Goal: Browse casually: Explore the website without a specific task or goal

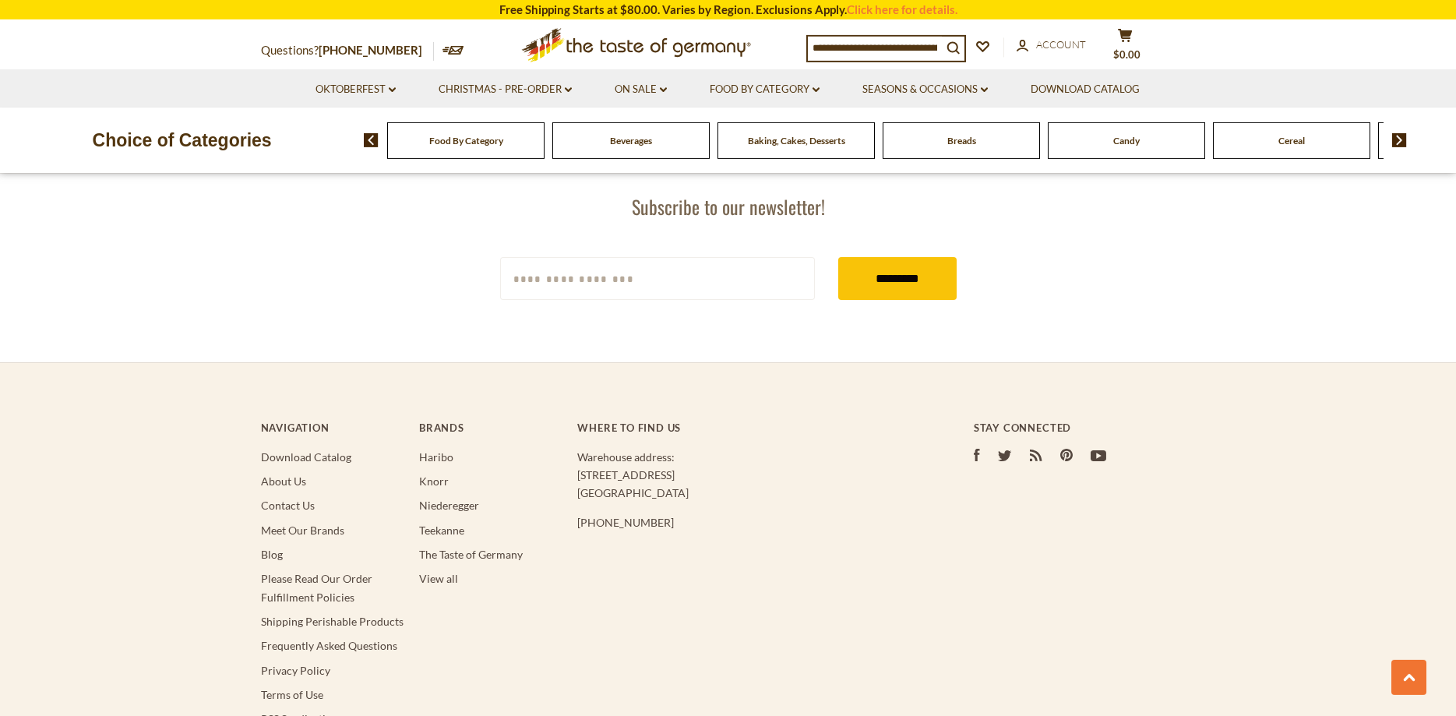
scroll to position [2927, 0]
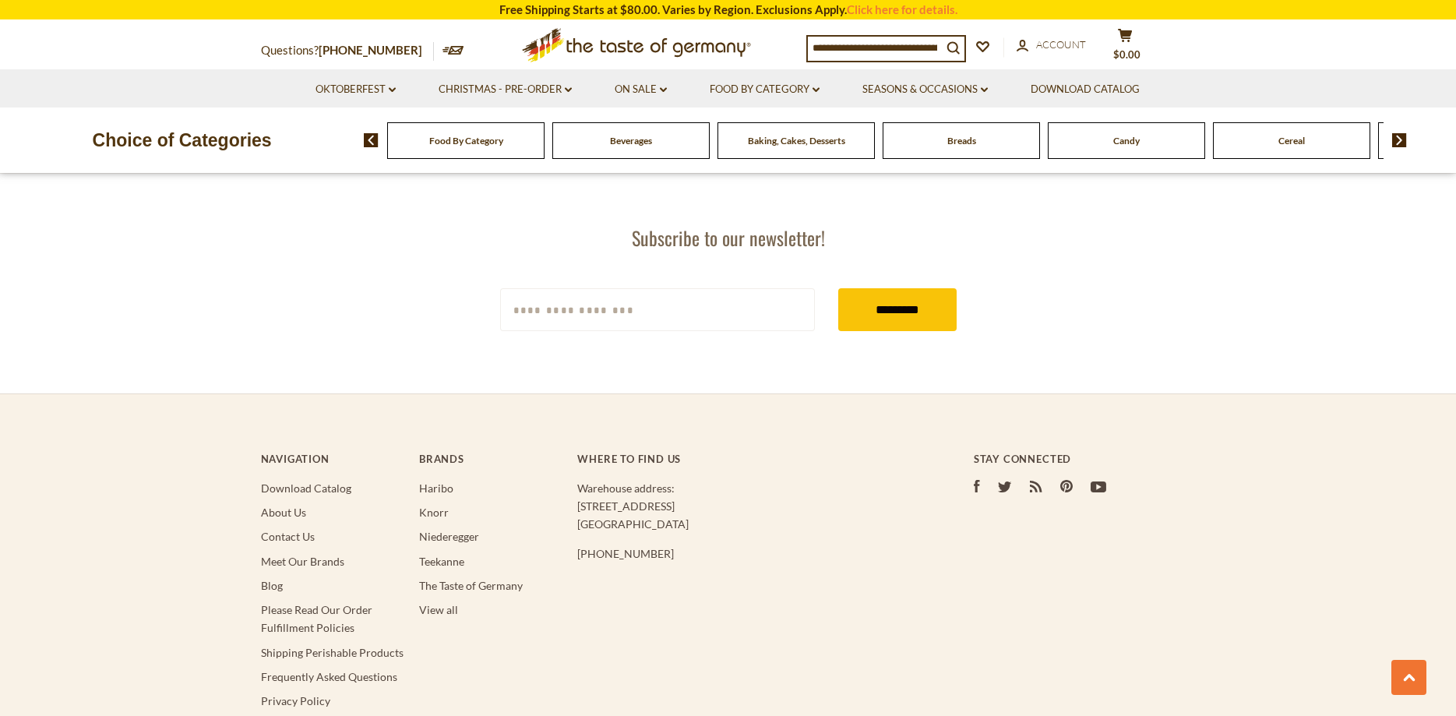
click at [633, 139] on span "Beverages" at bounding box center [631, 141] width 42 height 12
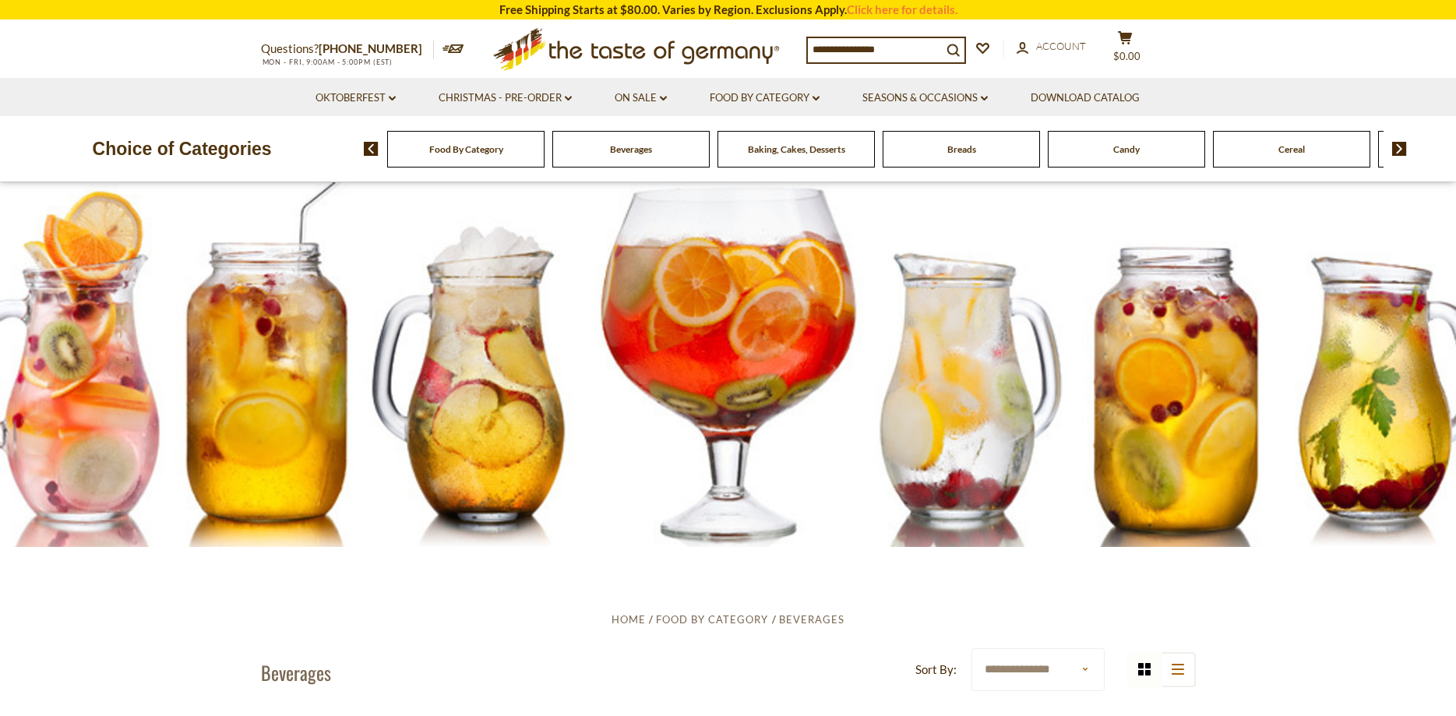
click at [969, 146] on span "Breads" at bounding box center [961, 149] width 29 height 12
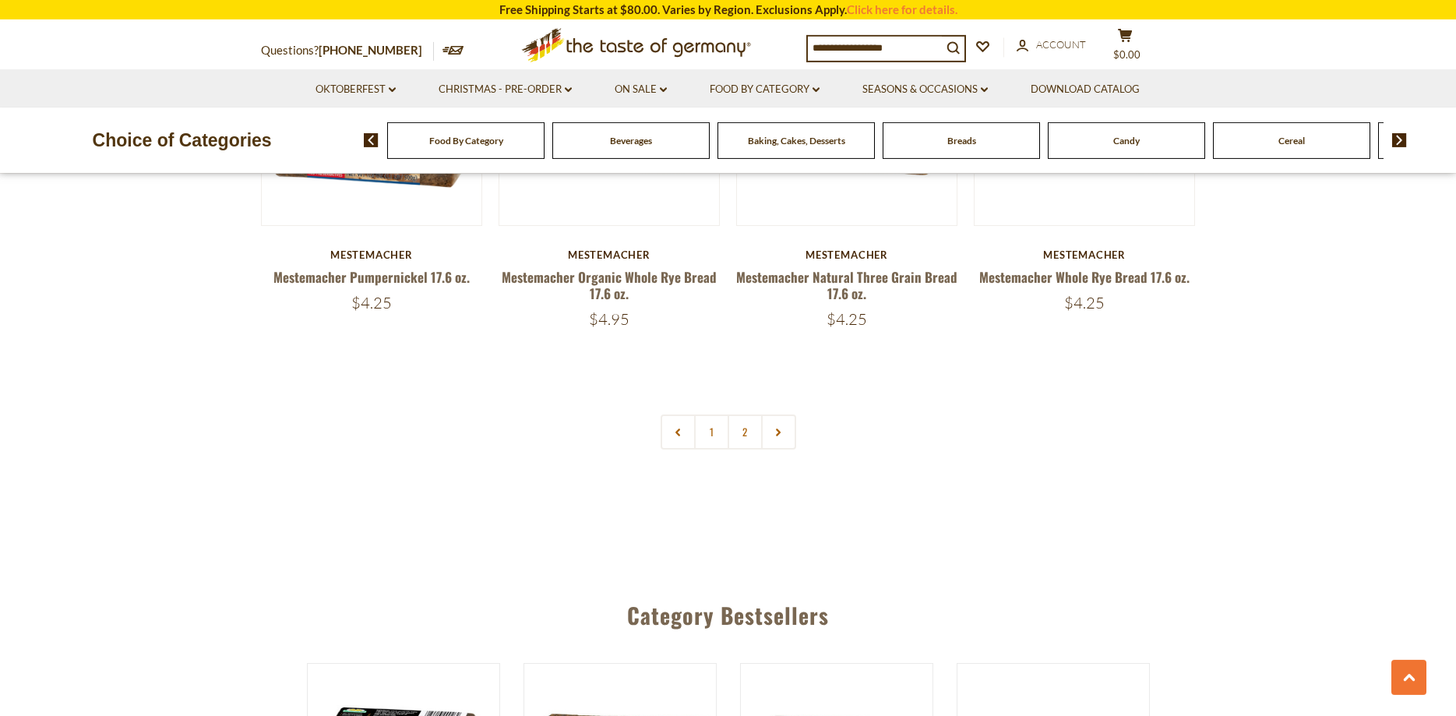
scroll to position [3654, 0]
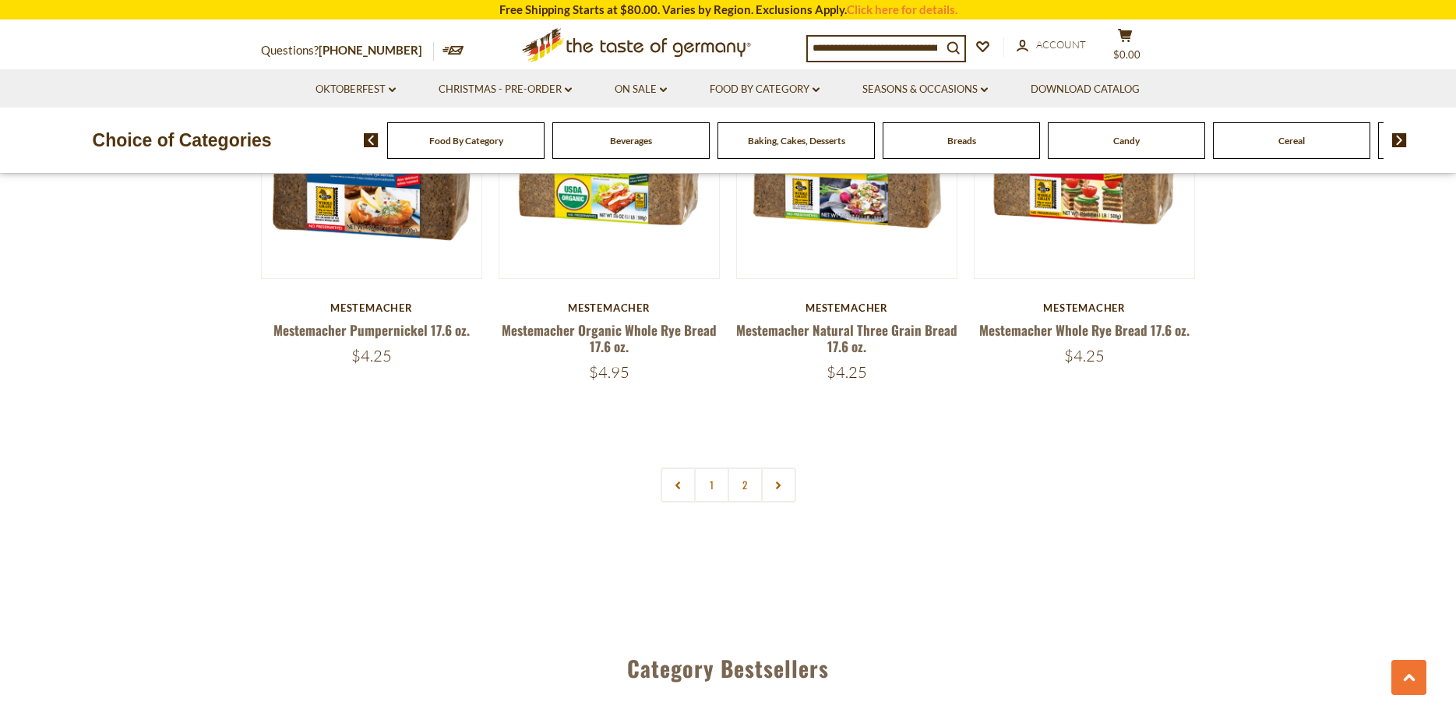
click at [741, 480] on link "2" at bounding box center [744, 484] width 35 height 35
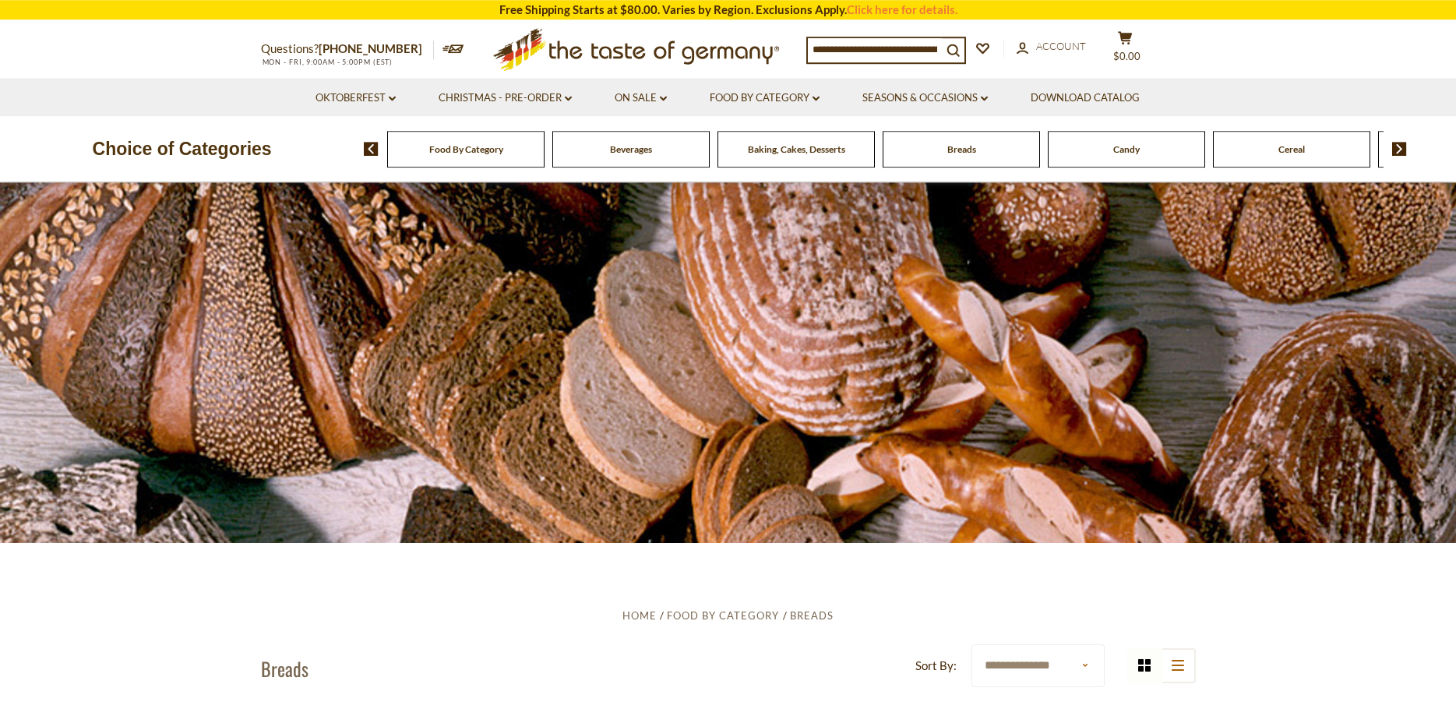
scroll to position [0, 0]
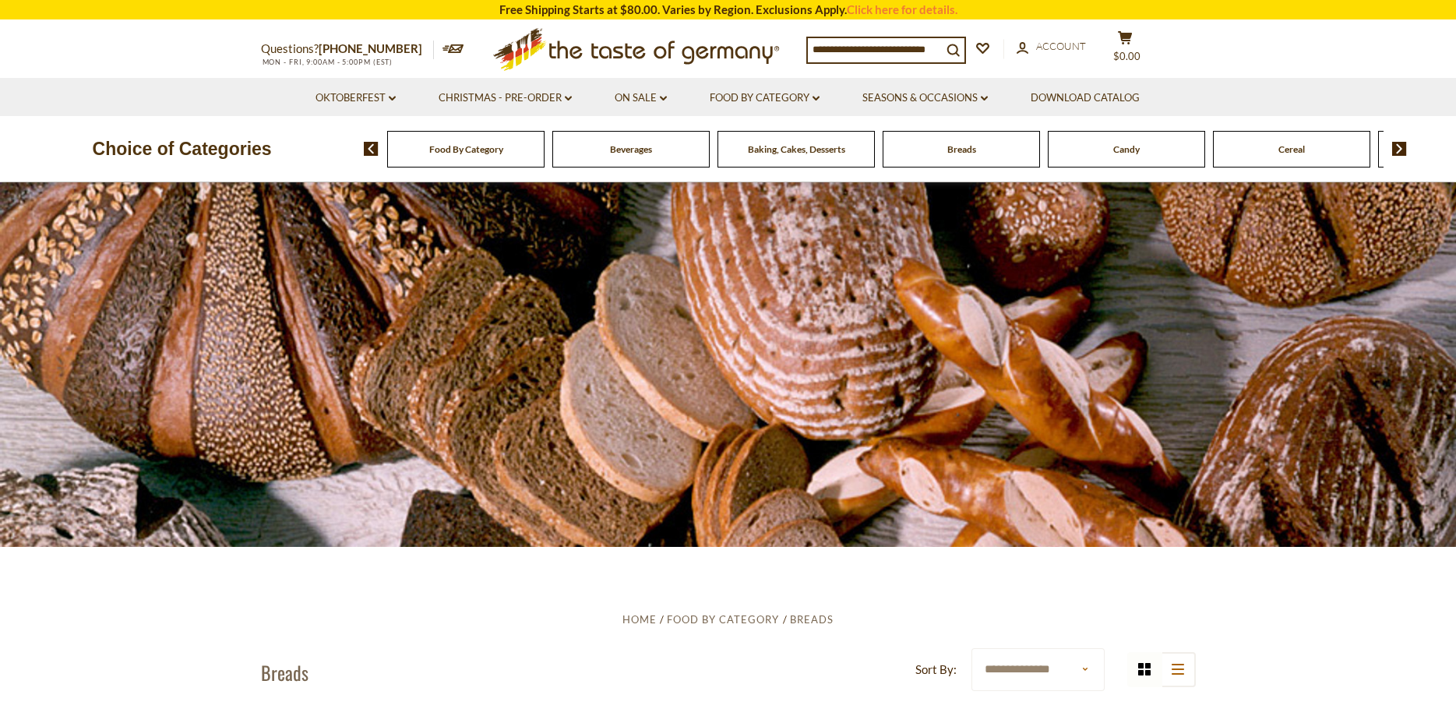
click at [795, 153] on span "Baking, Cakes, Desserts" at bounding box center [796, 149] width 97 height 12
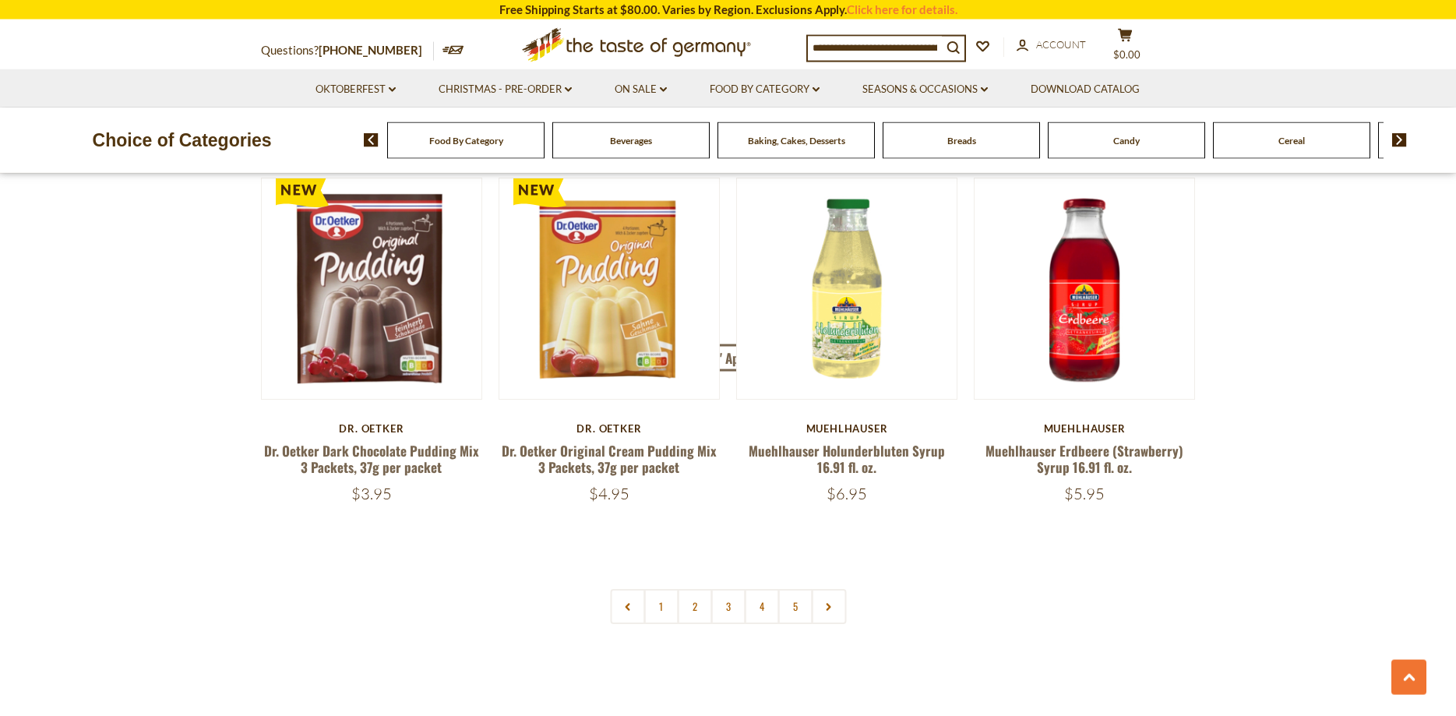
scroll to position [3575, 0]
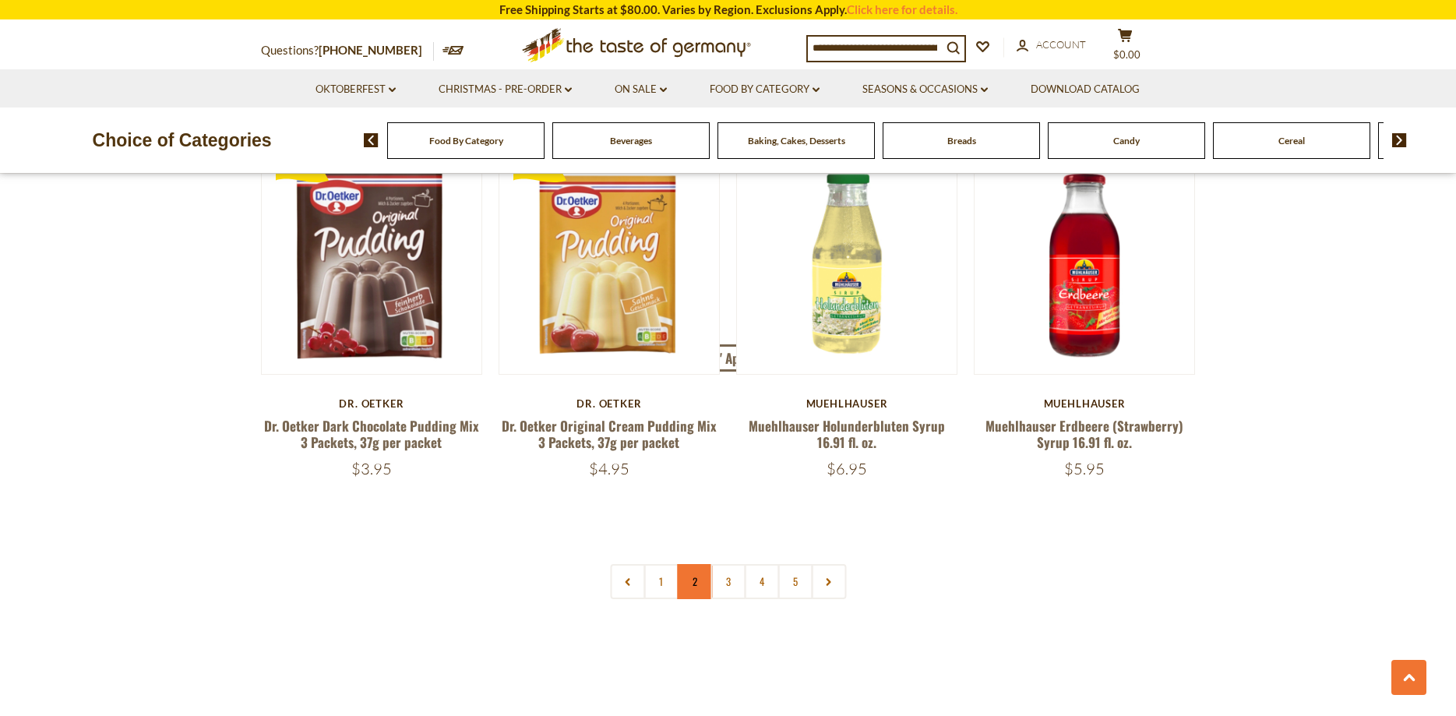
click at [693, 581] on link "2" at bounding box center [694, 581] width 35 height 35
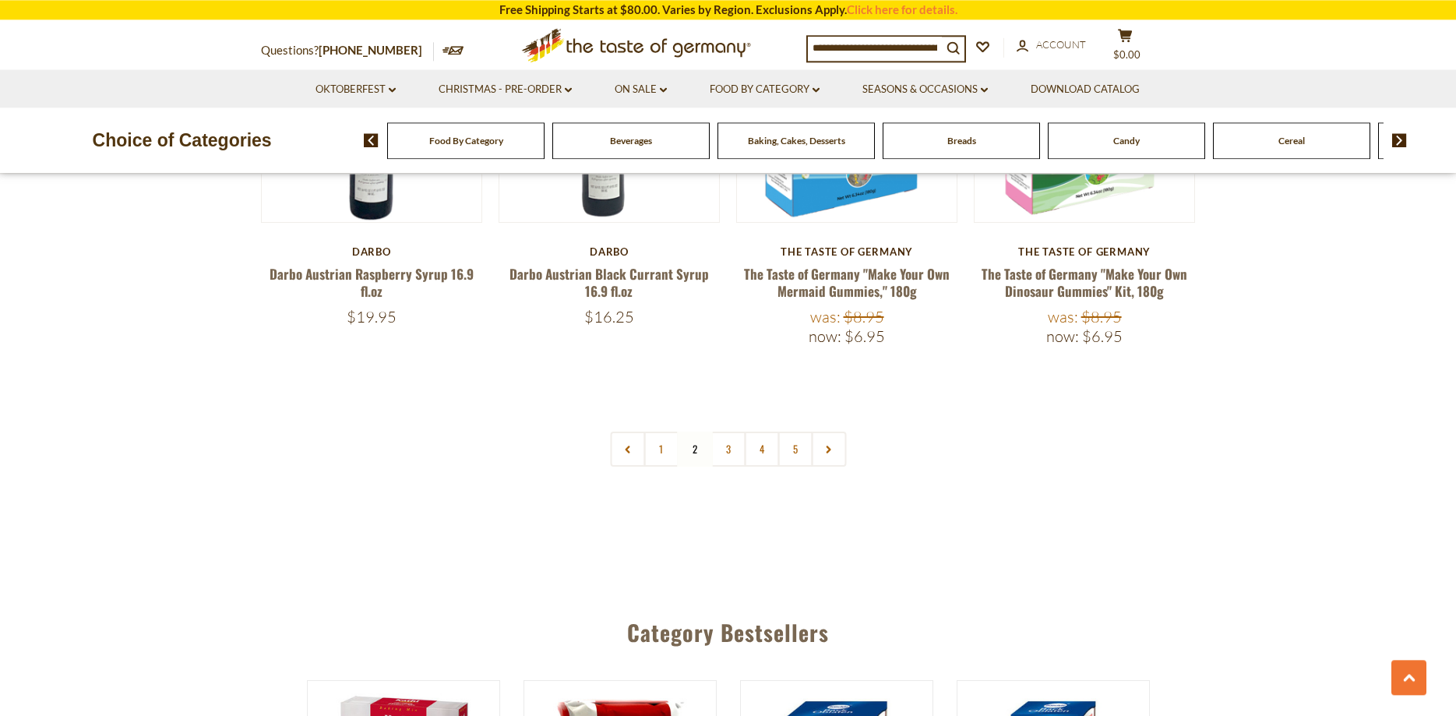
scroll to position [3745, 0]
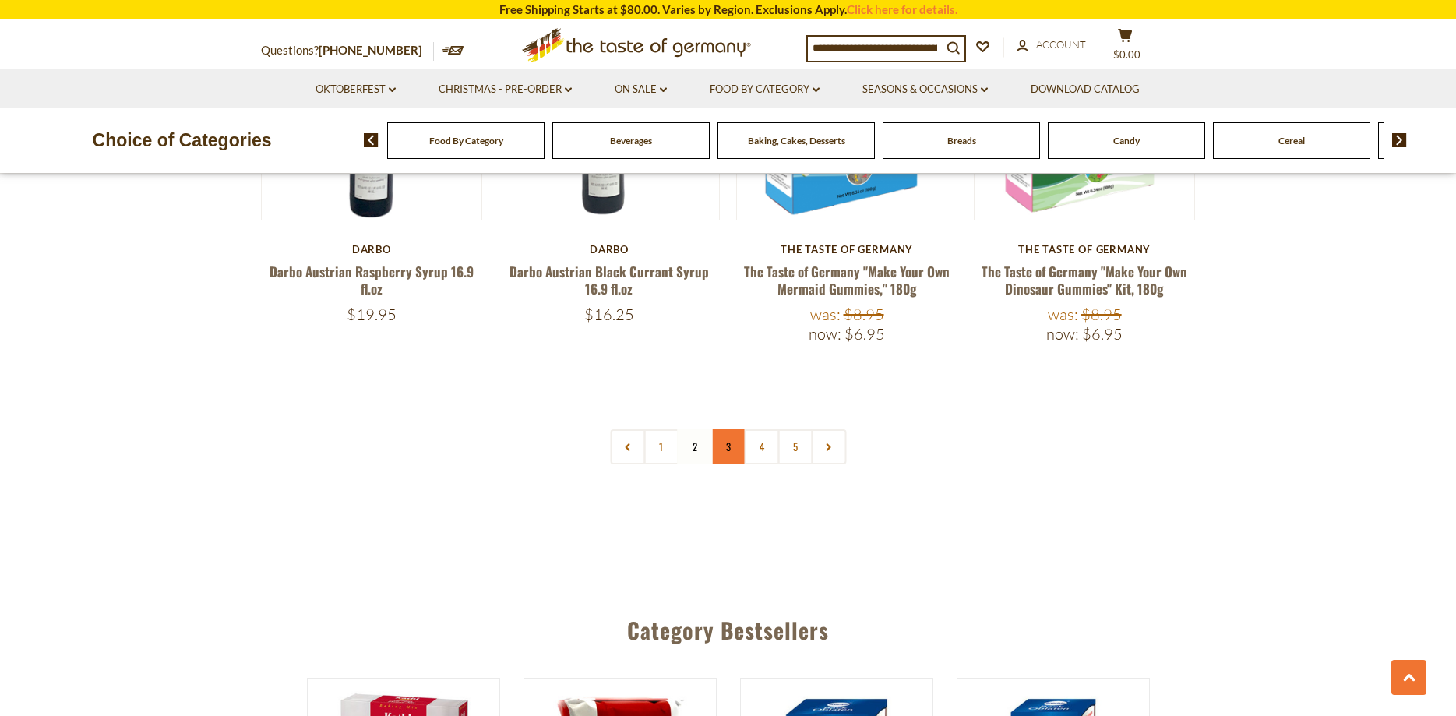
click at [730, 429] on link "3" at bounding box center [727, 446] width 35 height 35
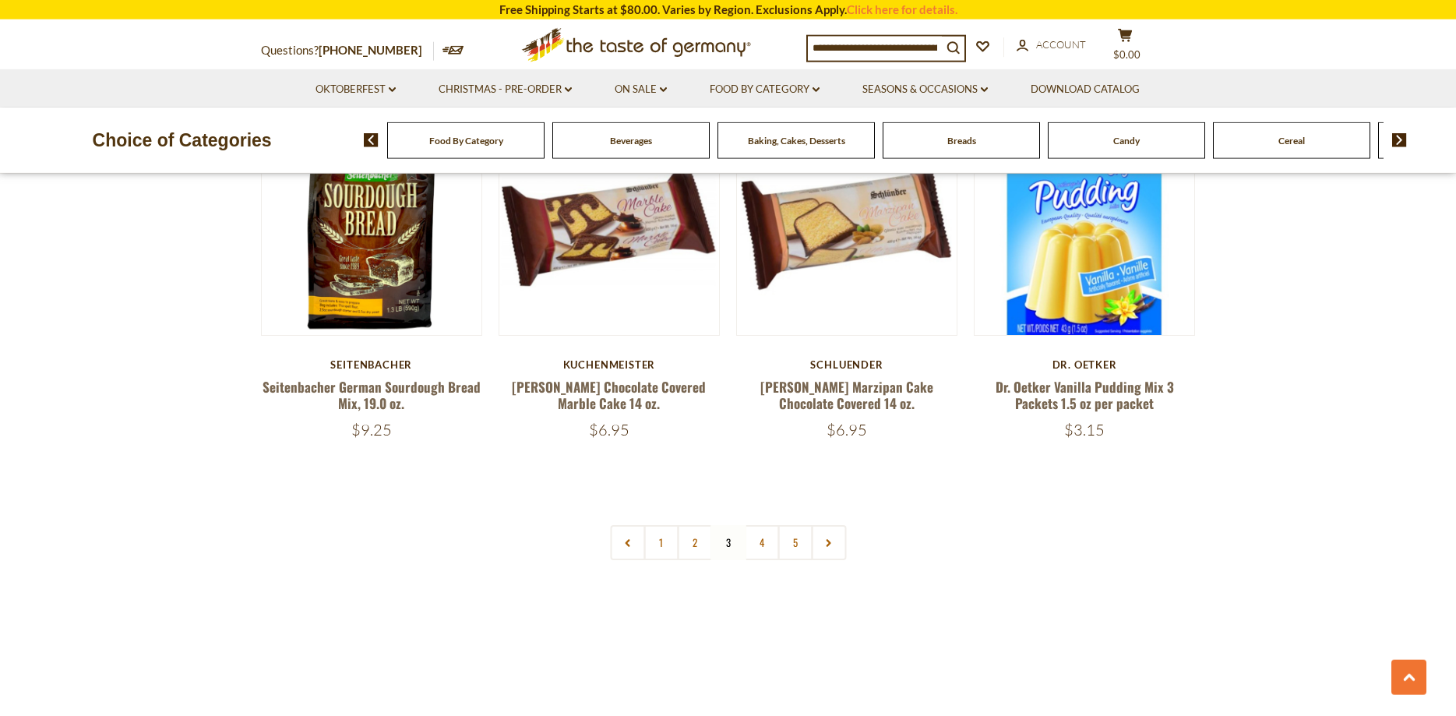
scroll to position [3813, 0]
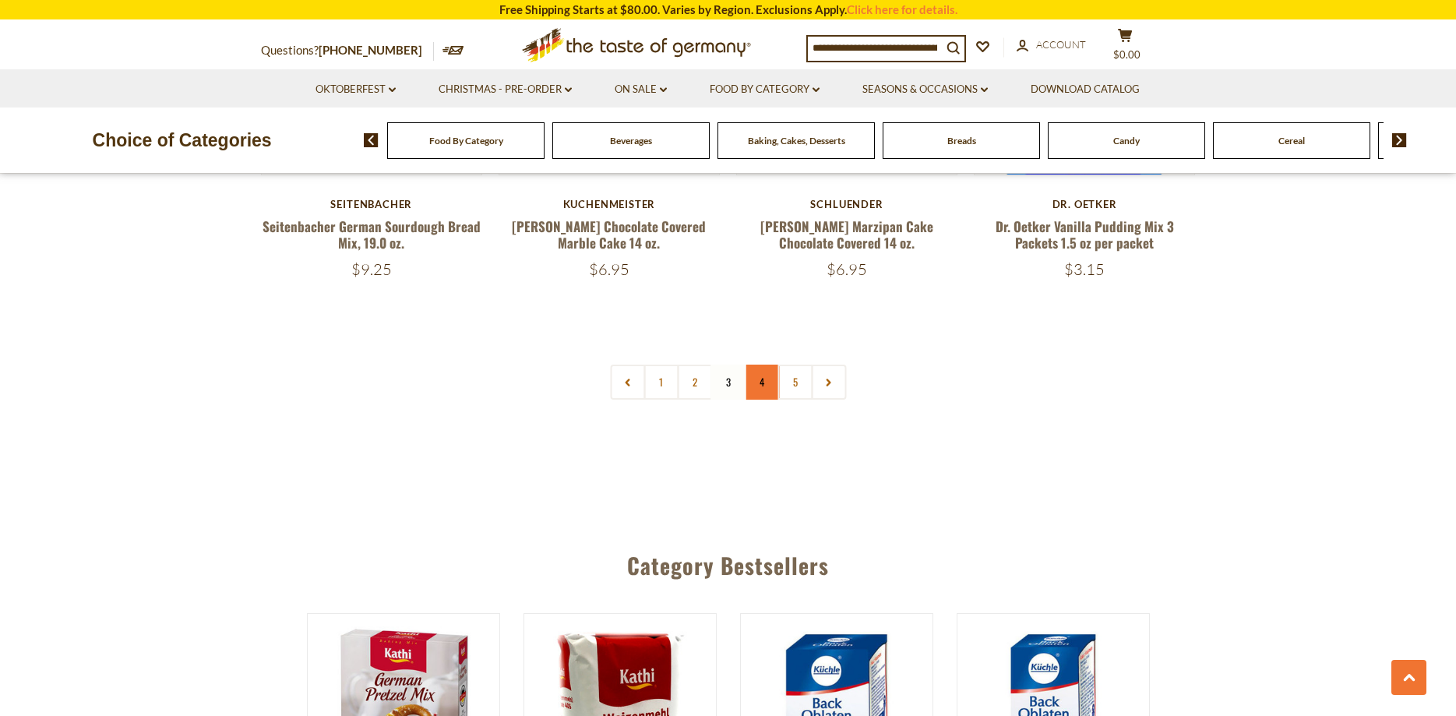
click at [766, 368] on link "4" at bounding box center [761, 382] width 35 height 35
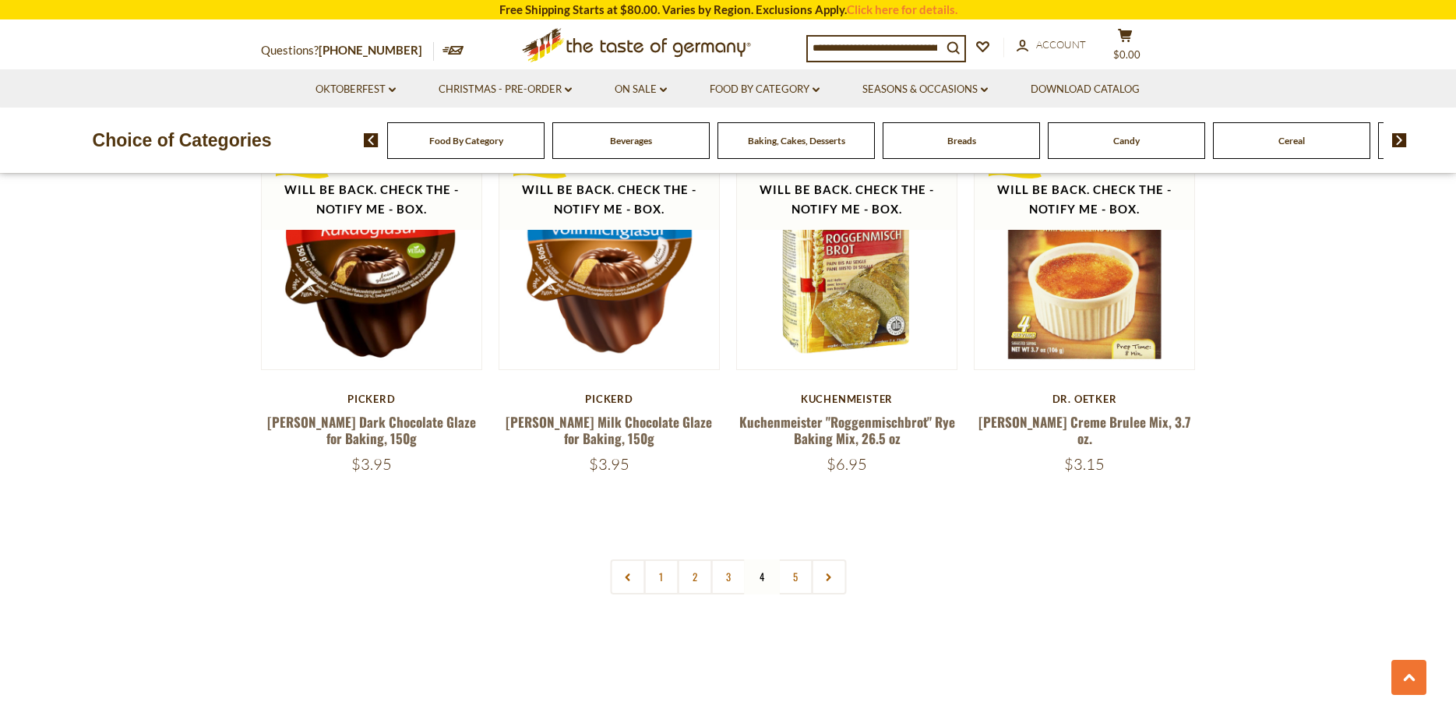
scroll to position [3825, 0]
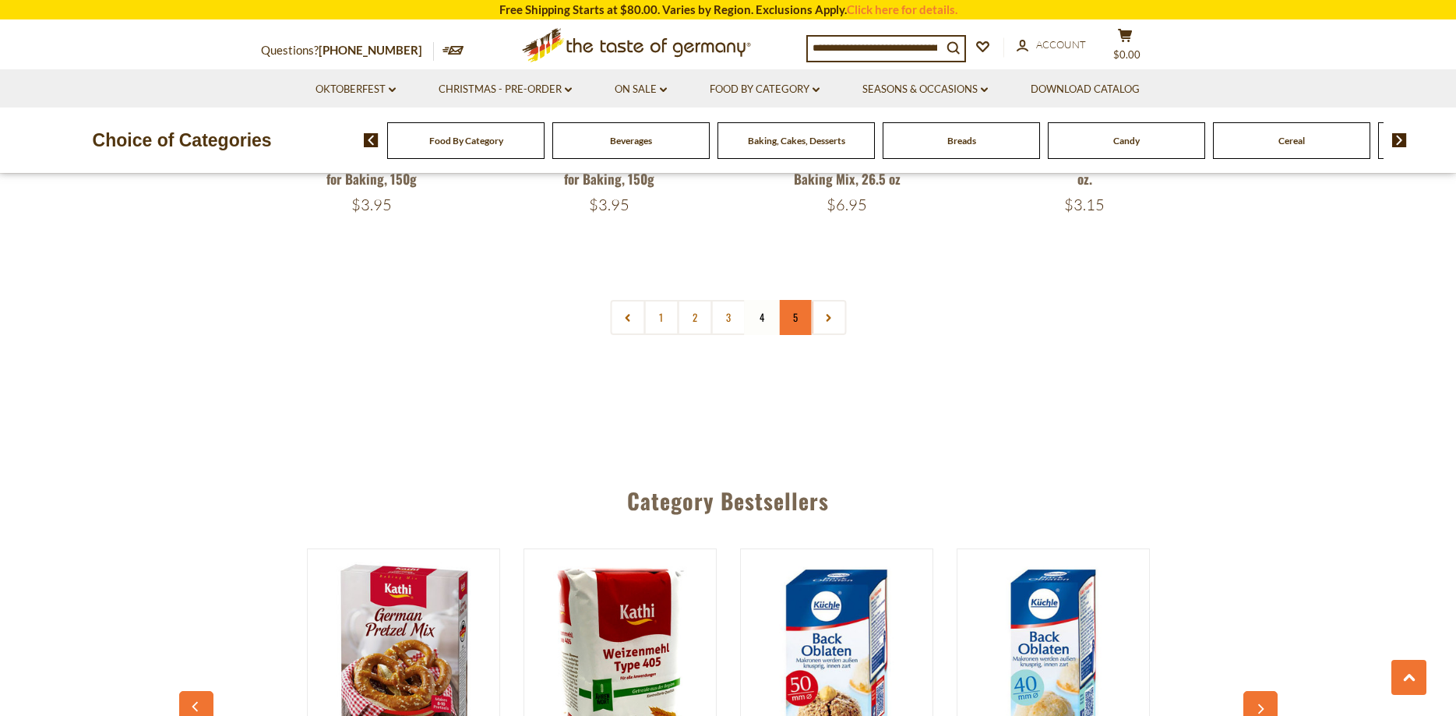
click at [800, 317] on link "5" at bounding box center [794, 317] width 35 height 35
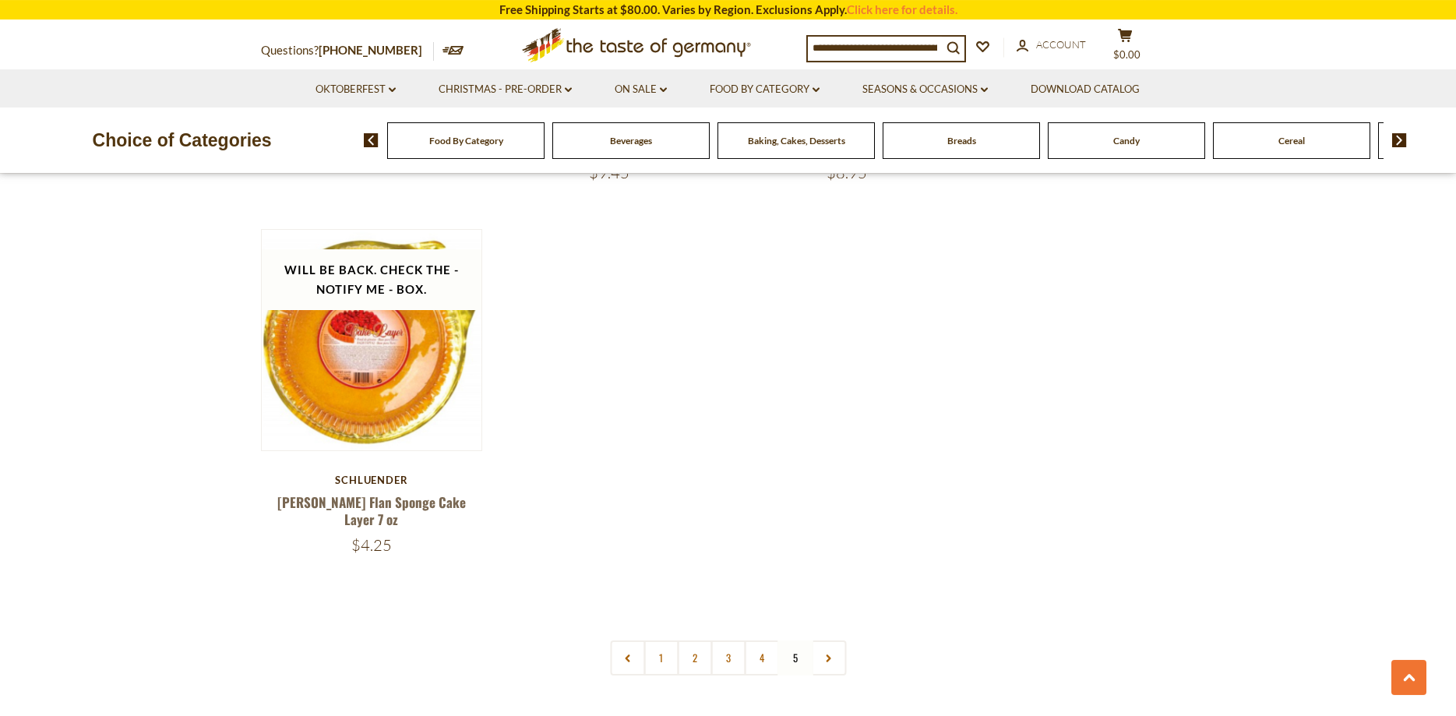
scroll to position [2951, 0]
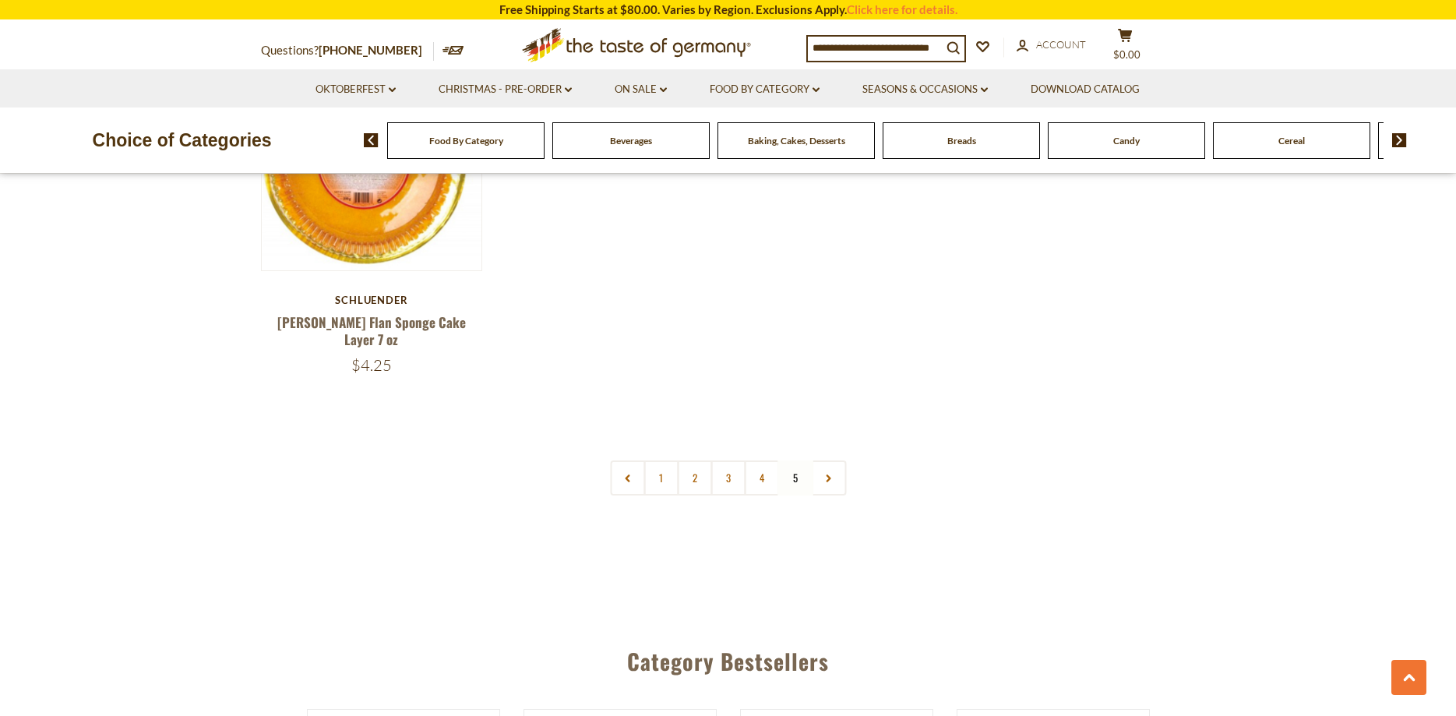
click at [1129, 139] on span "Candy" at bounding box center [1126, 141] width 26 height 12
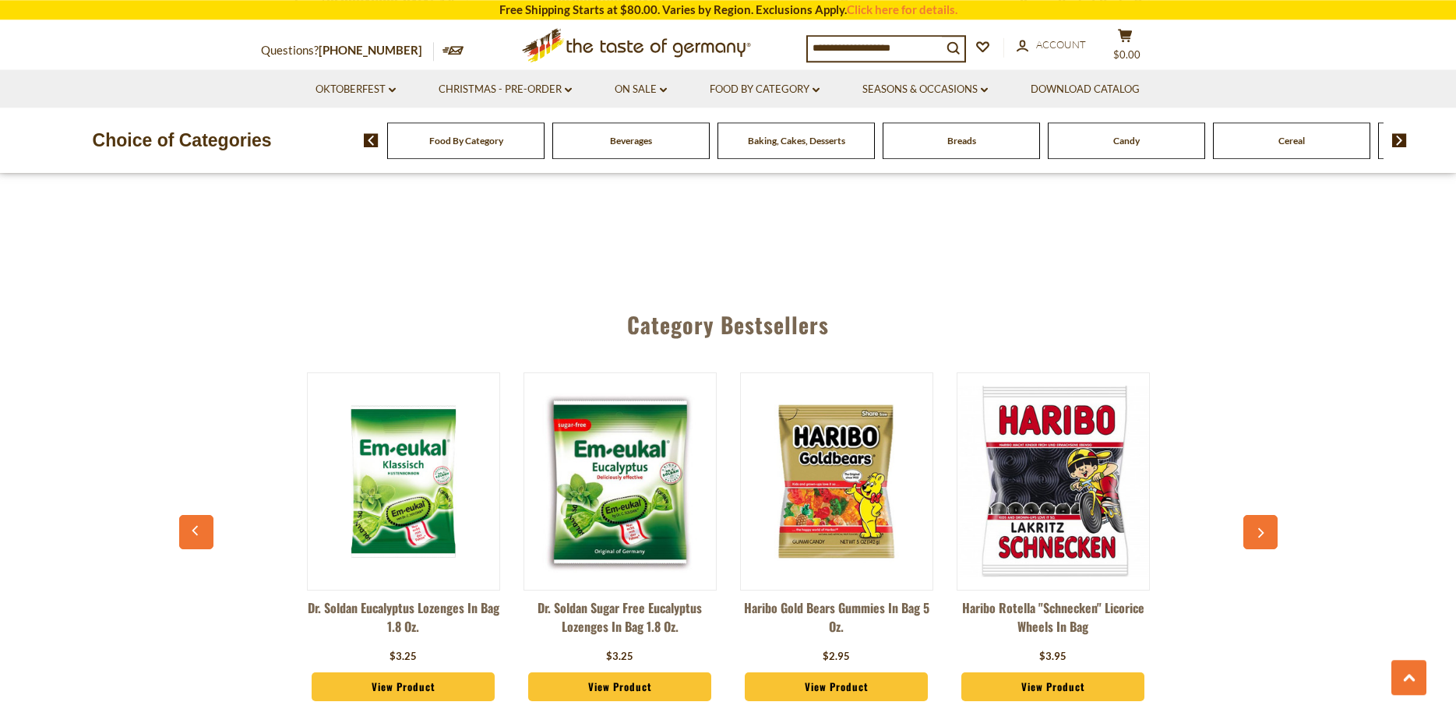
scroll to position [4100, 0]
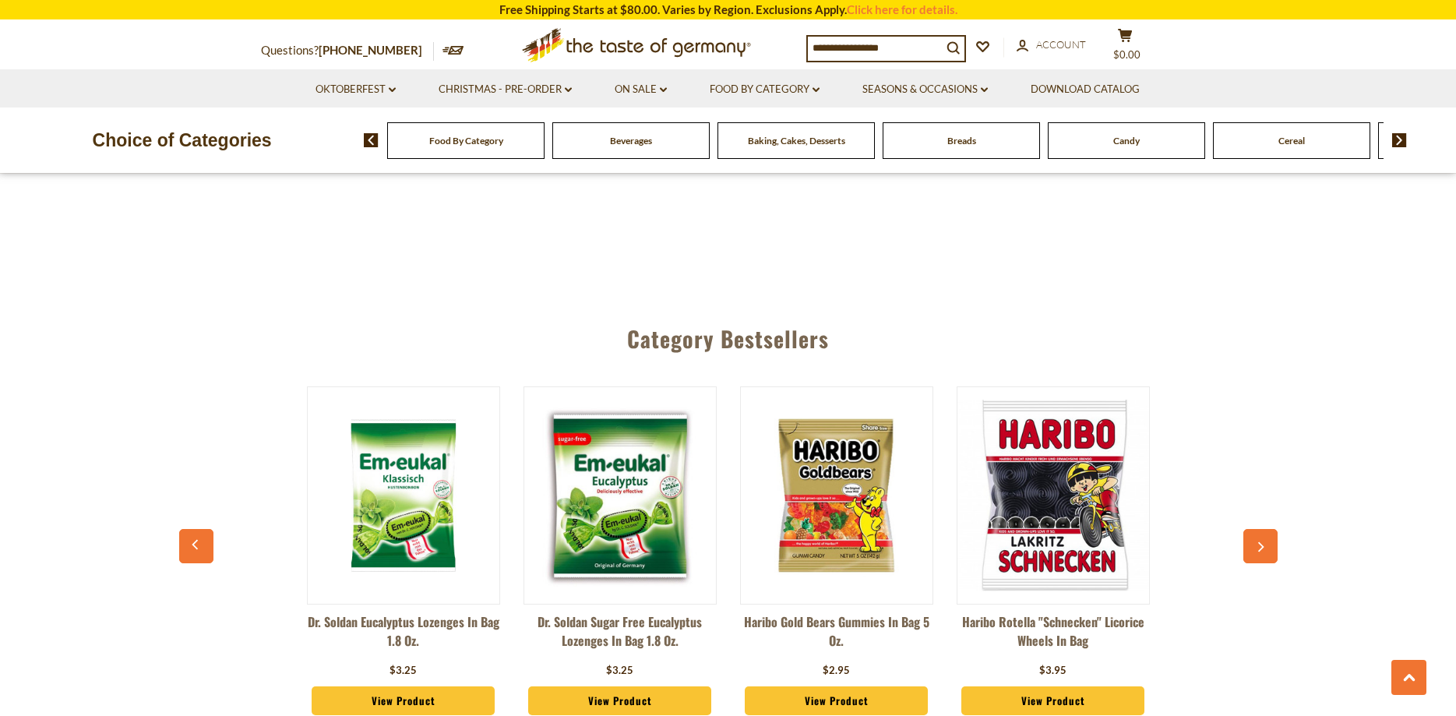
click at [487, 152] on div "Food By Category" at bounding box center [465, 140] width 157 height 37
click at [461, 136] on span "Food By Category" at bounding box center [466, 141] width 74 height 12
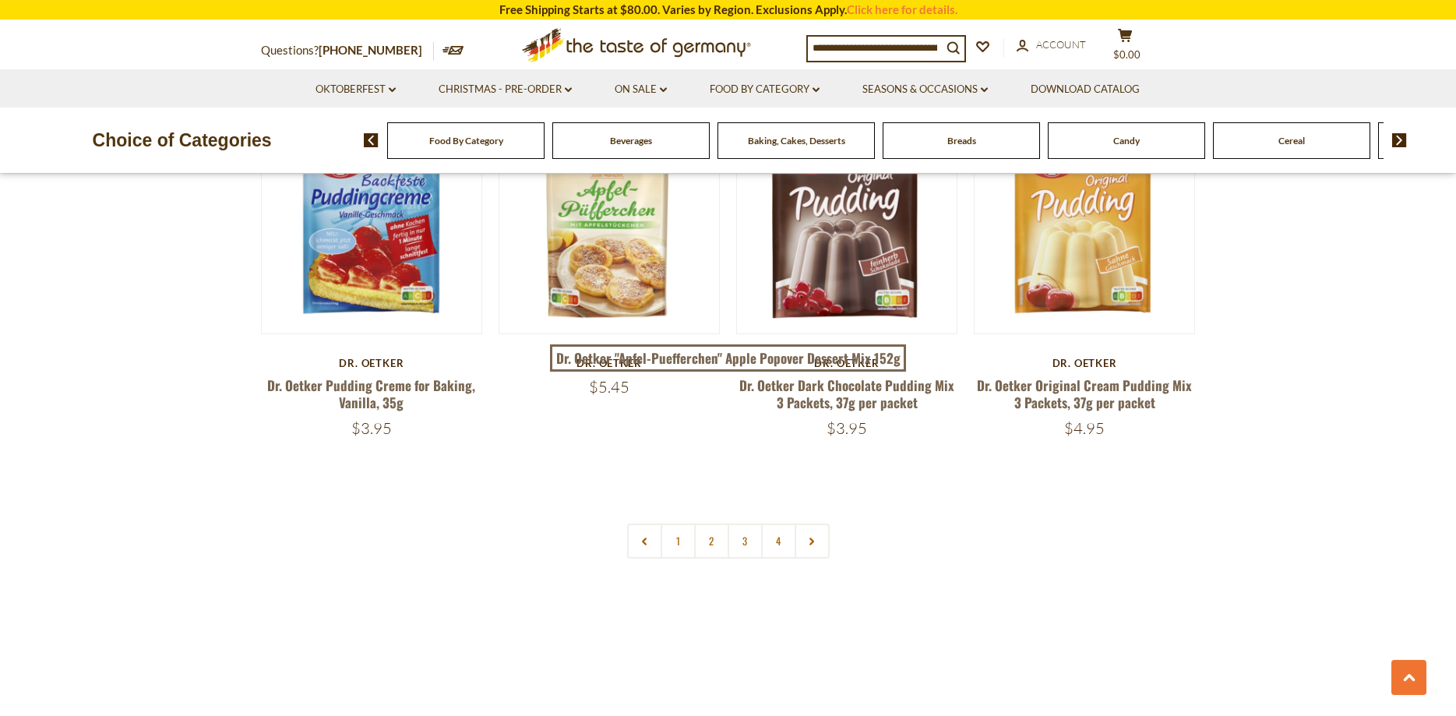
scroll to position [3416, 0]
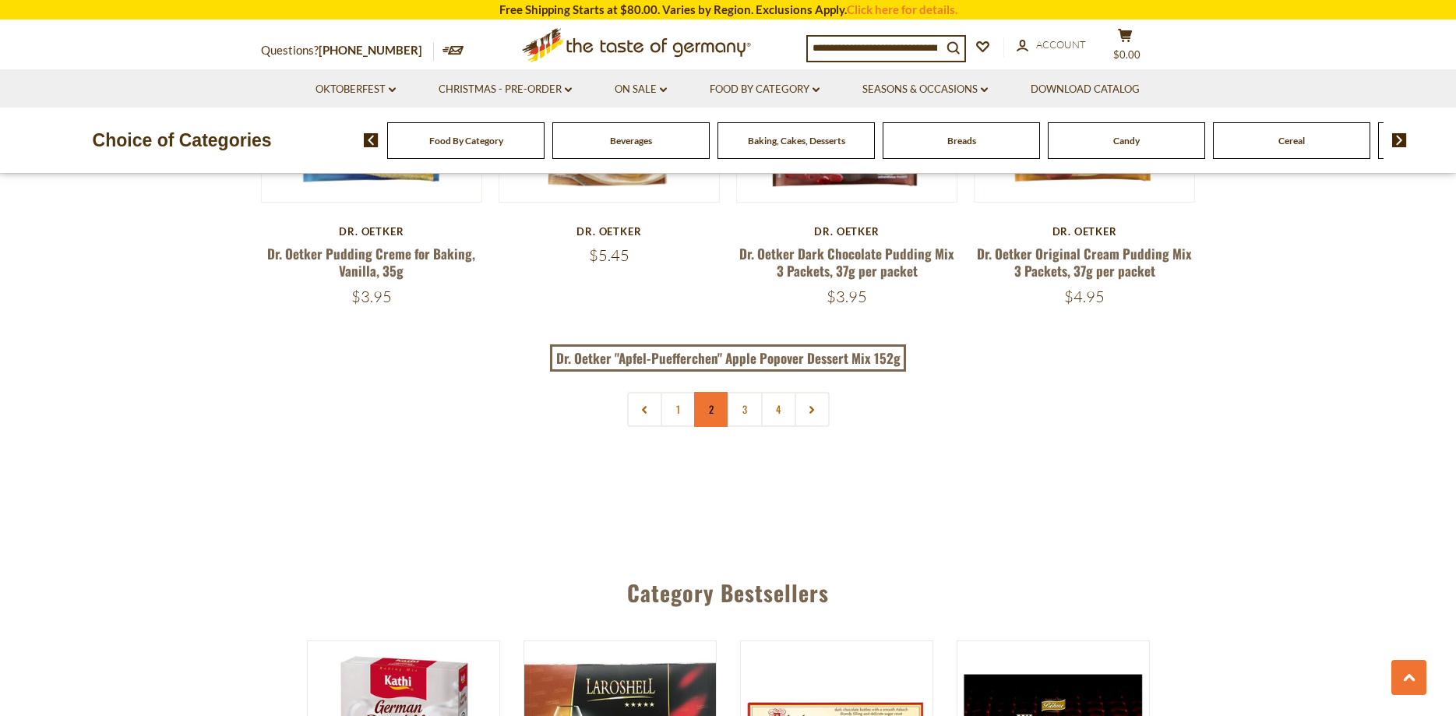
click at [709, 393] on link "2" at bounding box center [711, 409] width 35 height 35
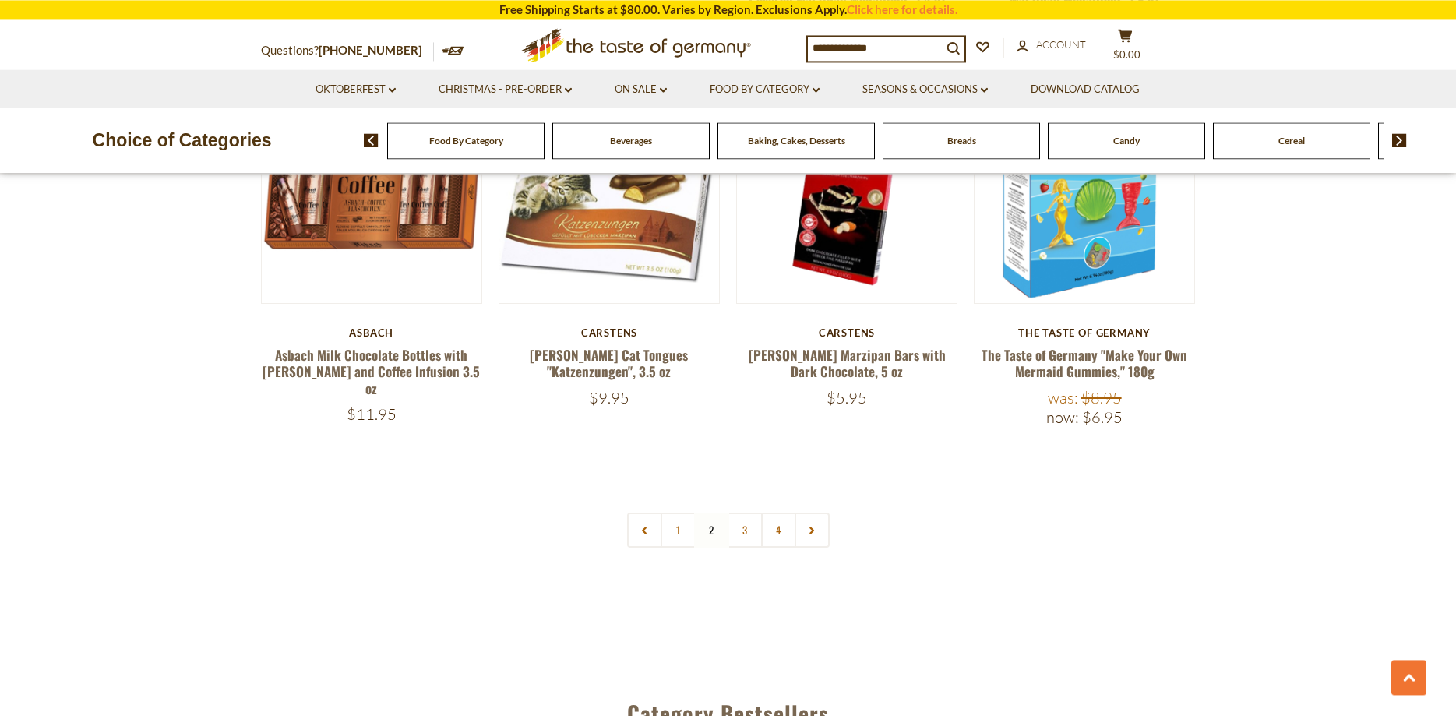
scroll to position [3382, 0]
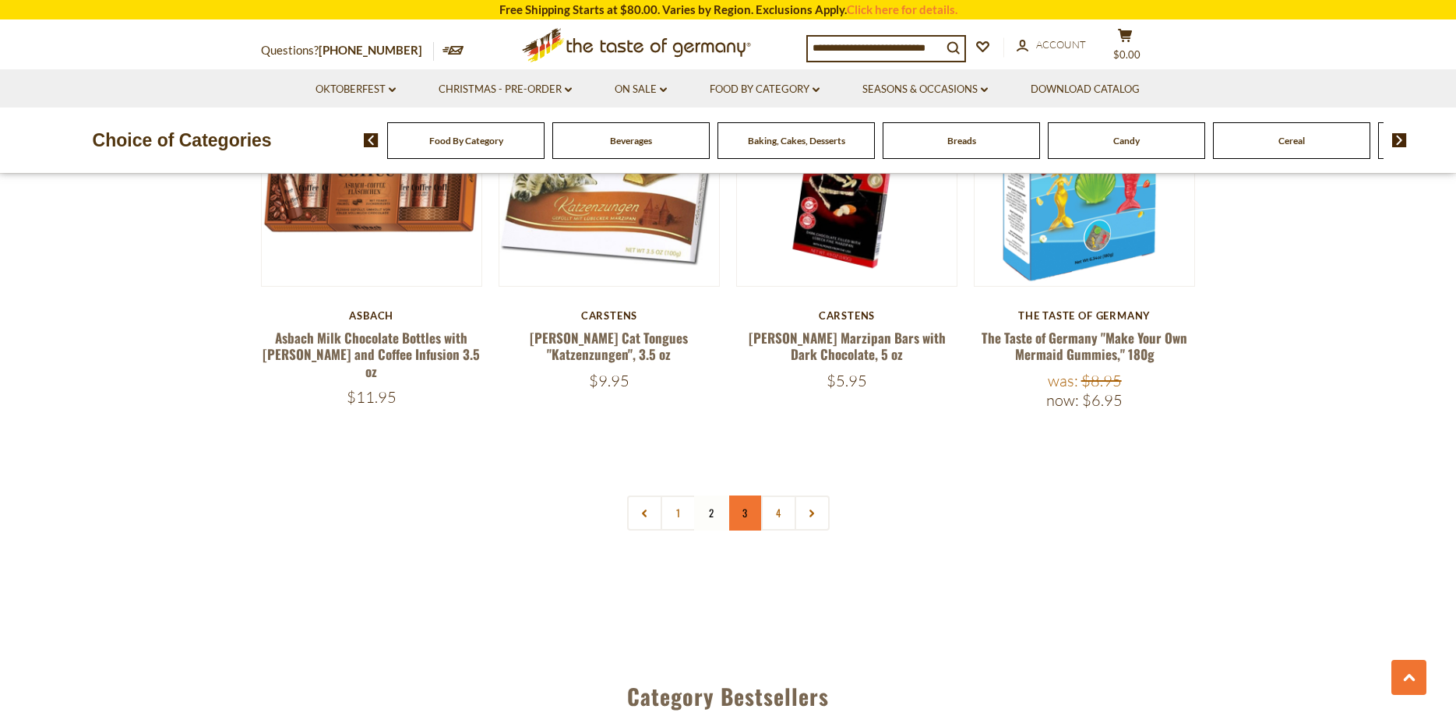
click at [743, 495] on link "3" at bounding box center [744, 512] width 35 height 35
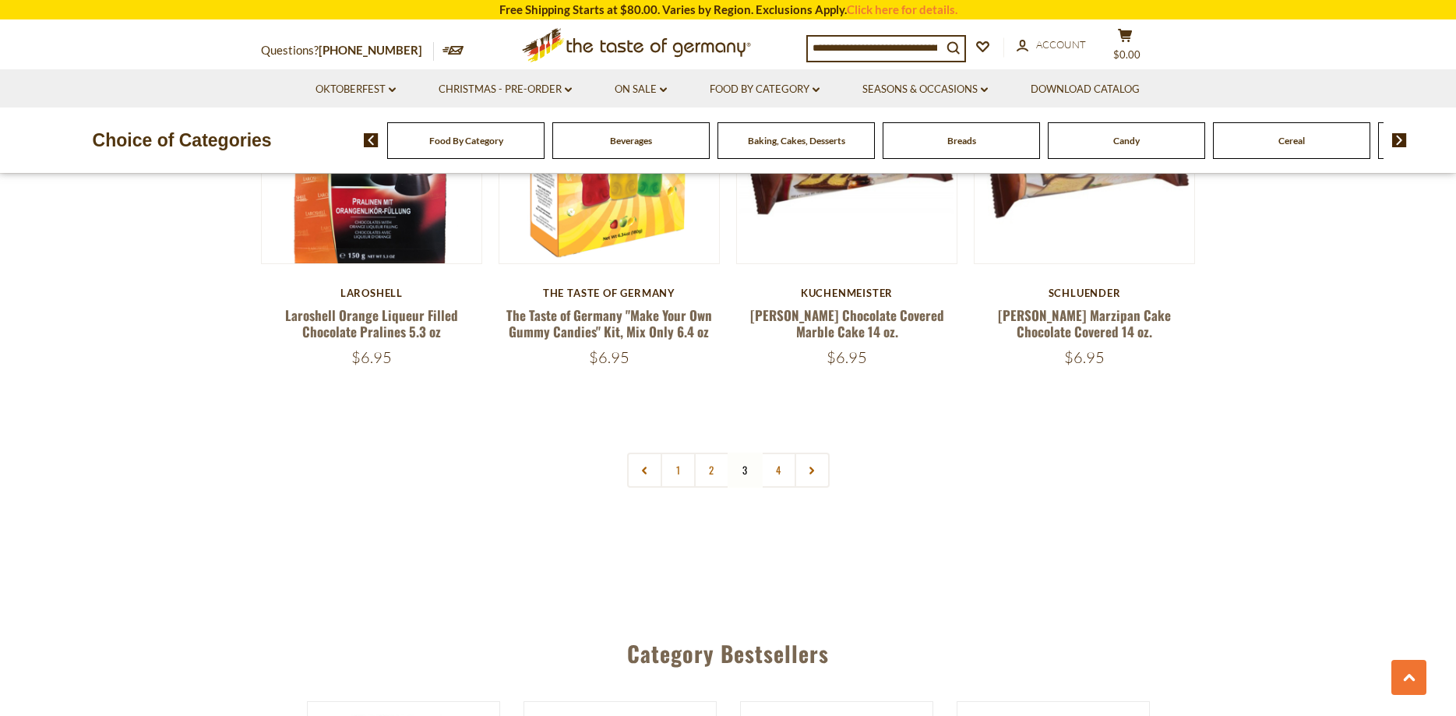
scroll to position [3461, 0]
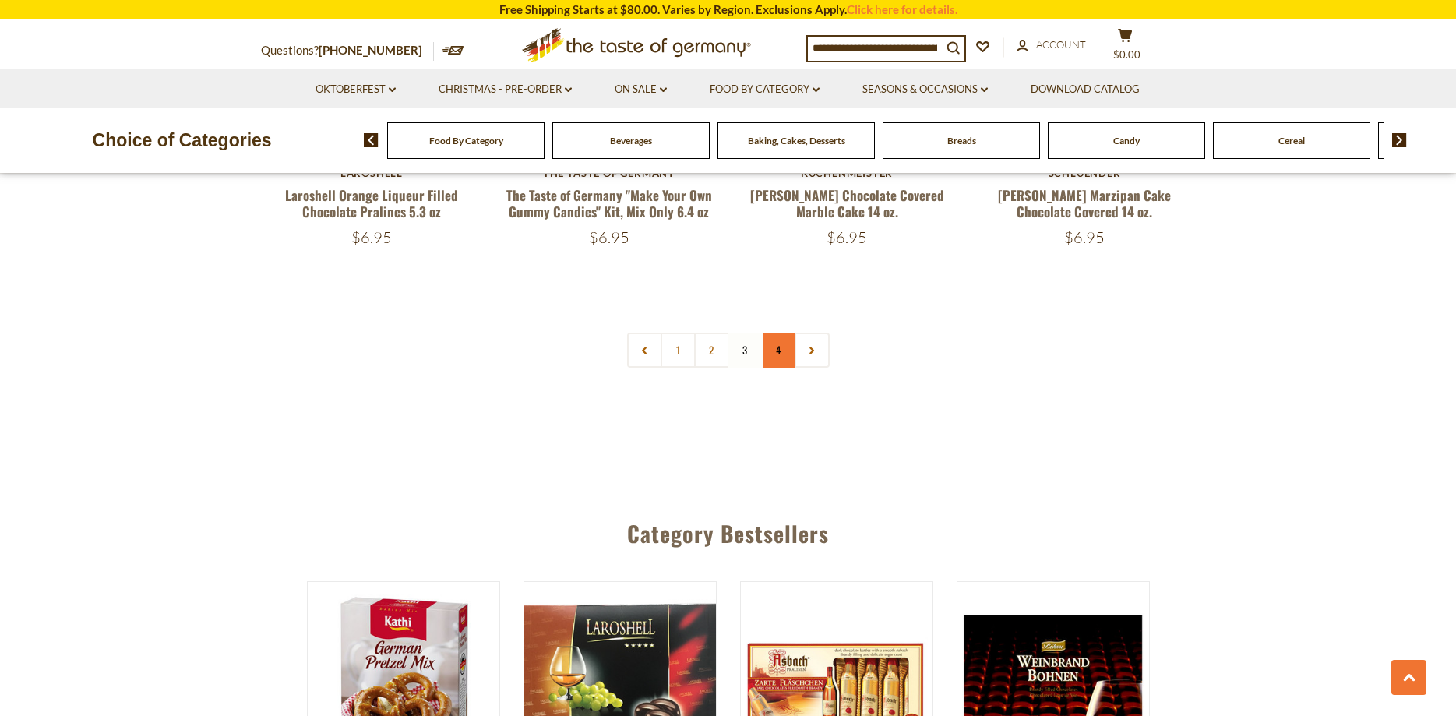
click at [778, 337] on link "4" at bounding box center [778, 350] width 35 height 35
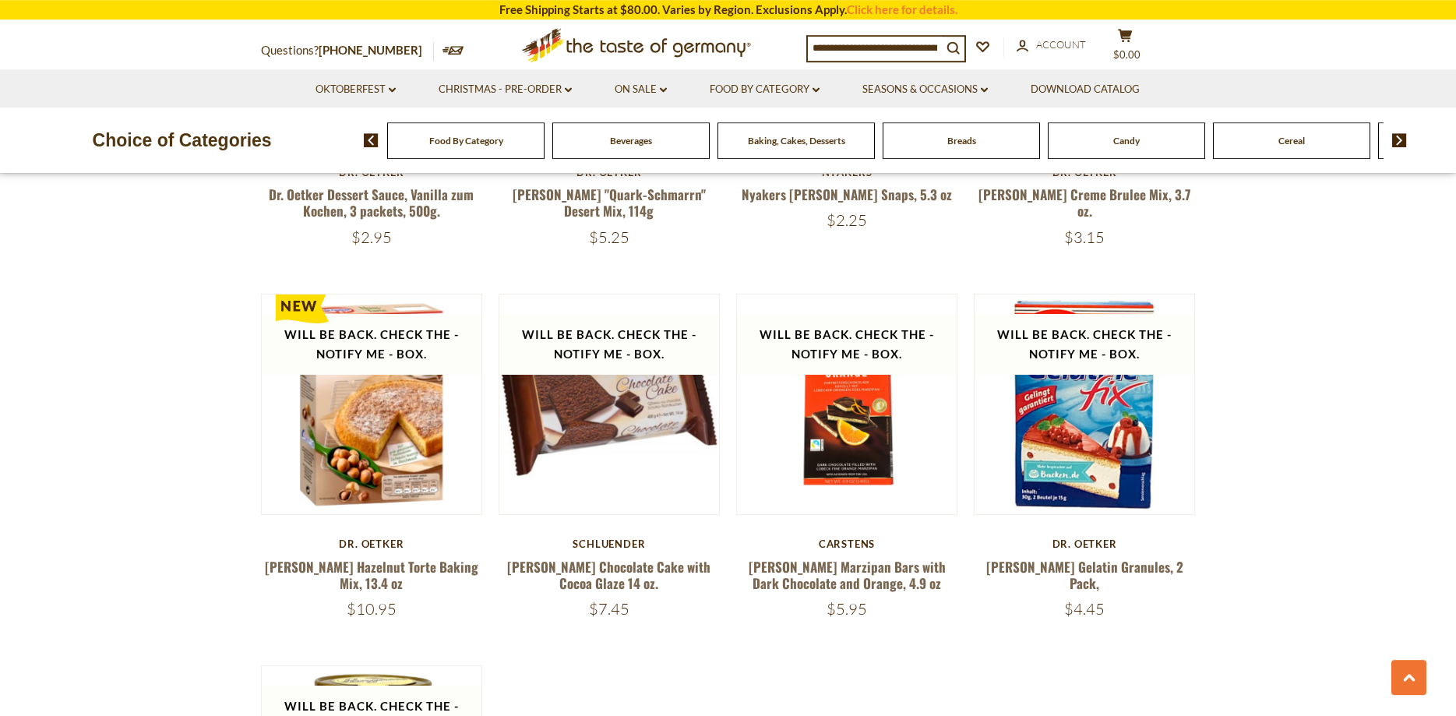
scroll to position [1475, 0]
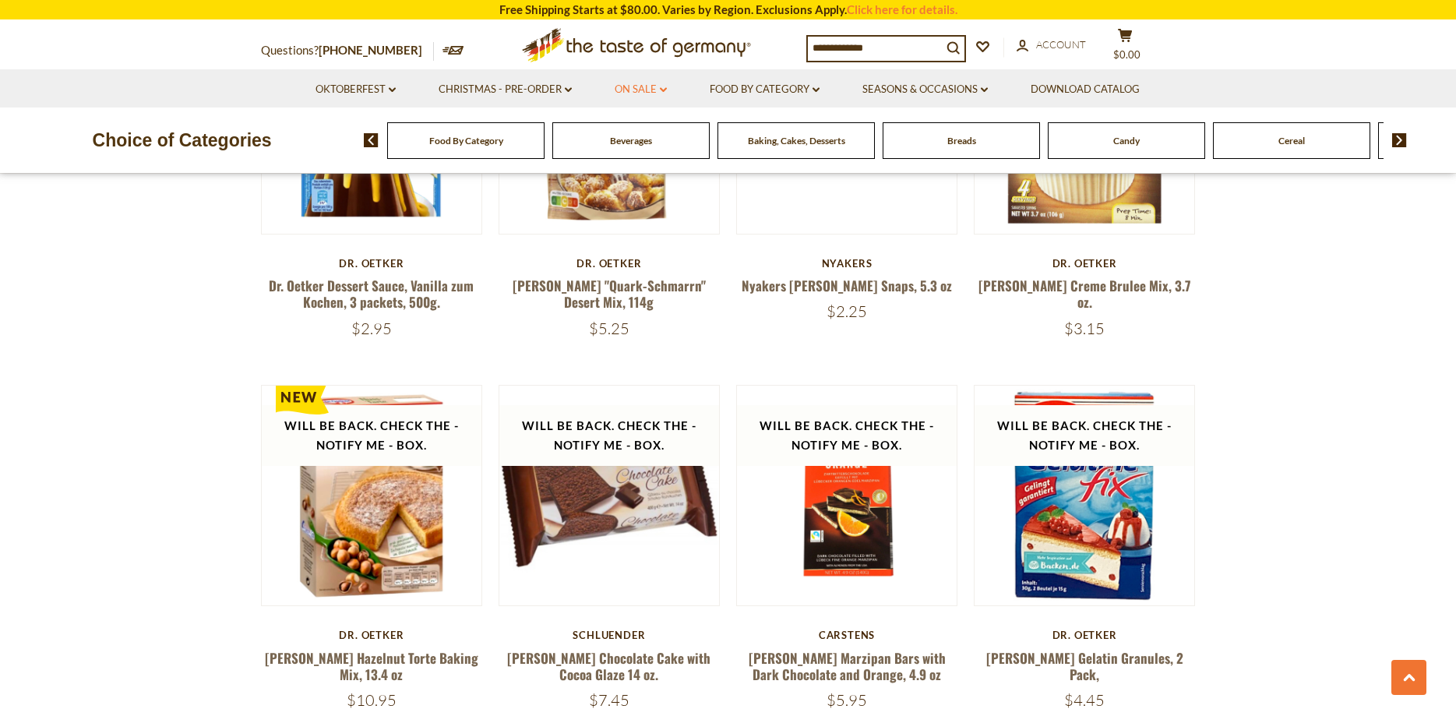
click at [643, 89] on link "On Sale dropdown_arrow" at bounding box center [641, 89] width 52 height 17
click at [633, 129] on link "All On Sale" at bounding box center [634, 130] width 56 height 14
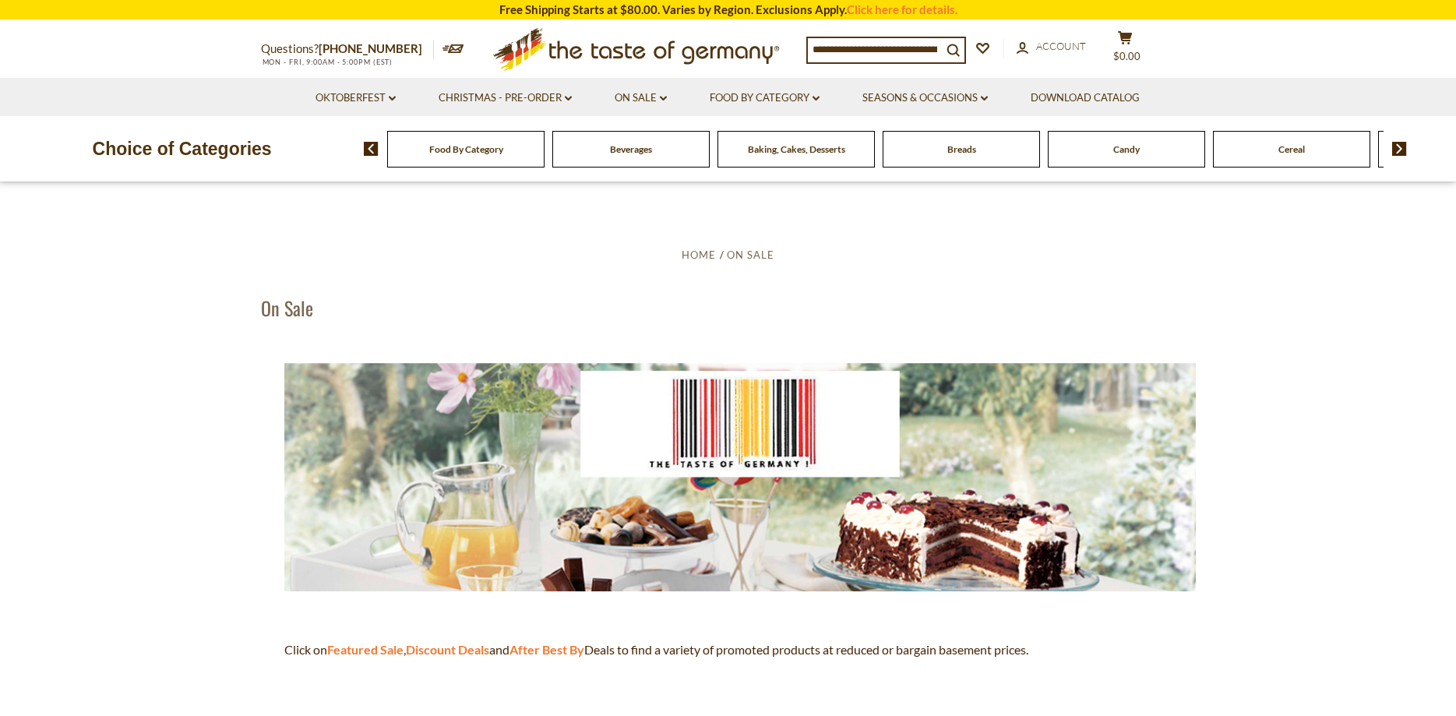
click at [544, 156] on div "Beverages" at bounding box center [465, 149] width 157 height 37
click at [544, 142] on div "Beverages" at bounding box center [465, 149] width 157 height 37
click at [734, 412] on img at bounding box center [739, 477] width 911 height 228
click at [629, 428] on img at bounding box center [739, 477] width 911 height 228
click at [631, 513] on img at bounding box center [739, 477] width 911 height 228
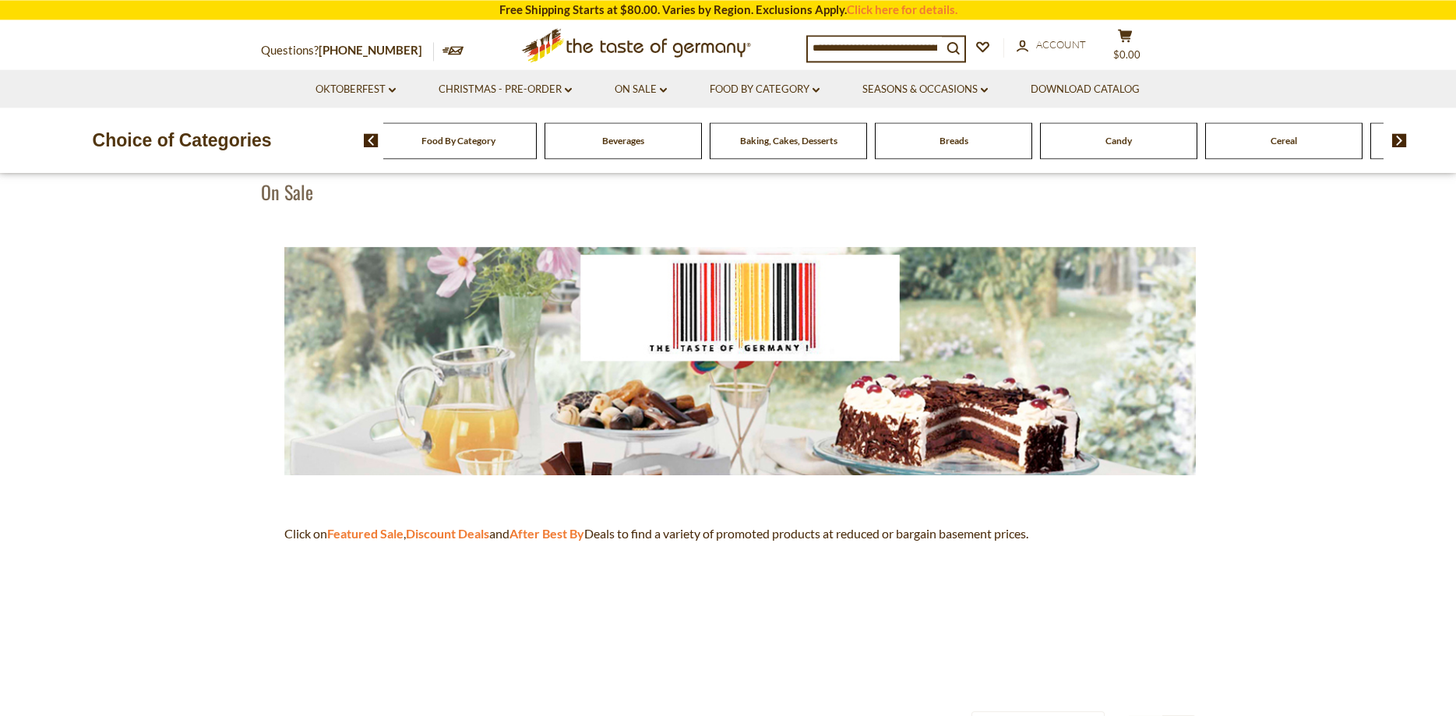
scroll to position [159, 0]
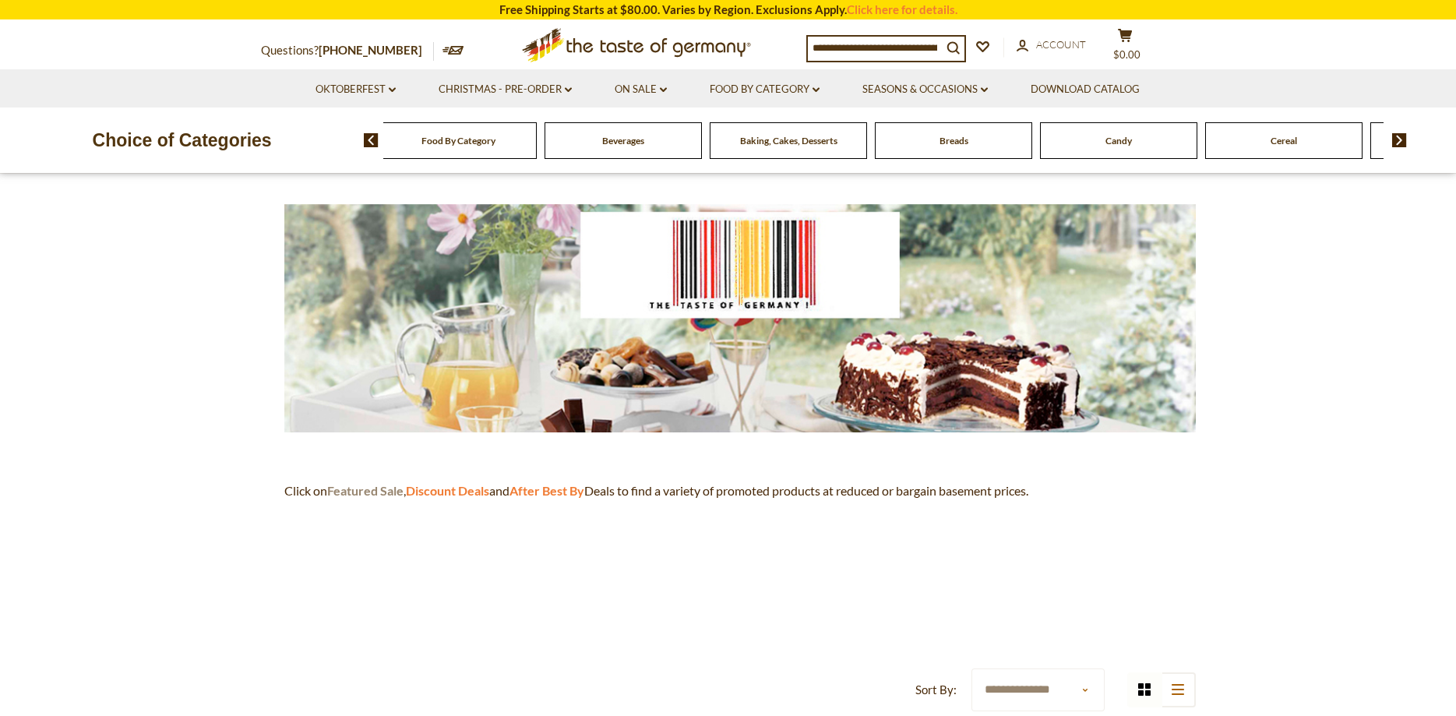
click at [400, 490] on strong "Featured Sale" at bounding box center [365, 490] width 76 height 15
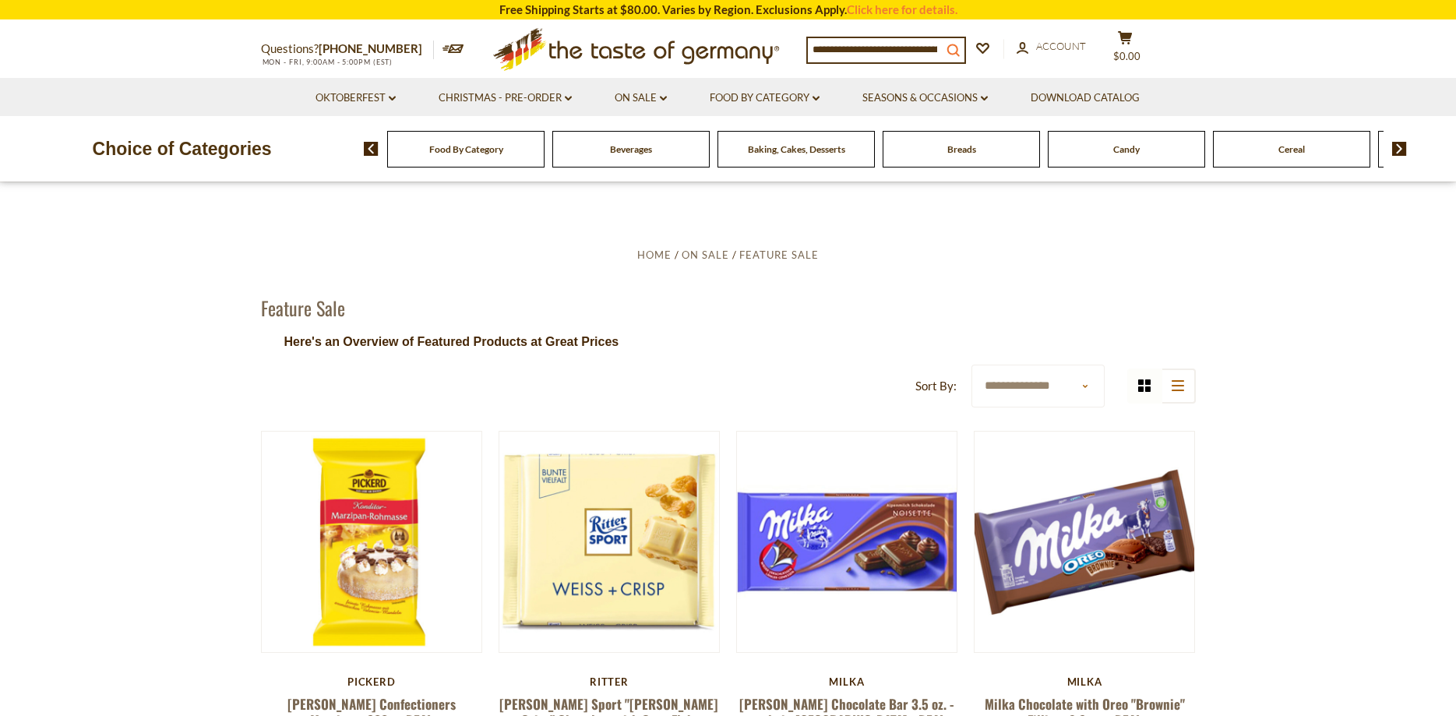
click at [960, 46] on icon "search_icon" at bounding box center [952, 50] width 13 height 13
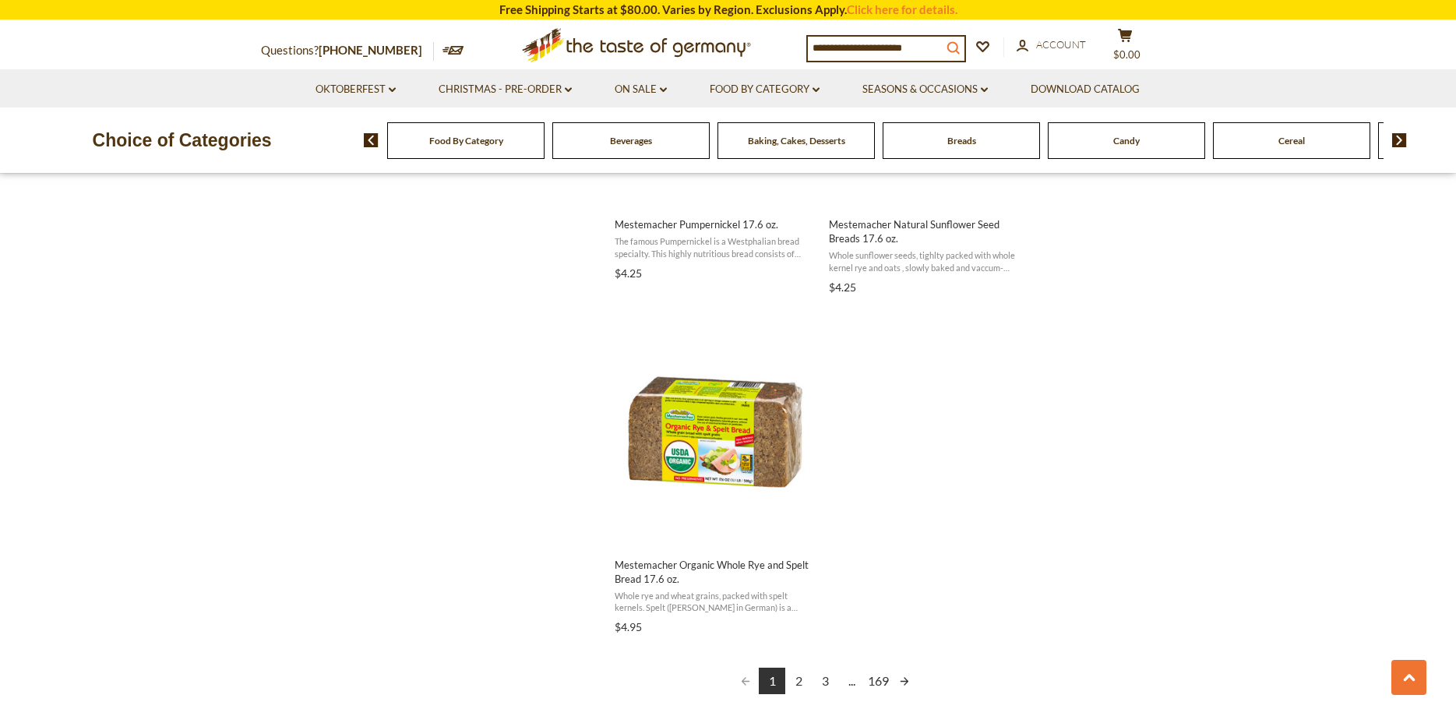
scroll to position [2780, 0]
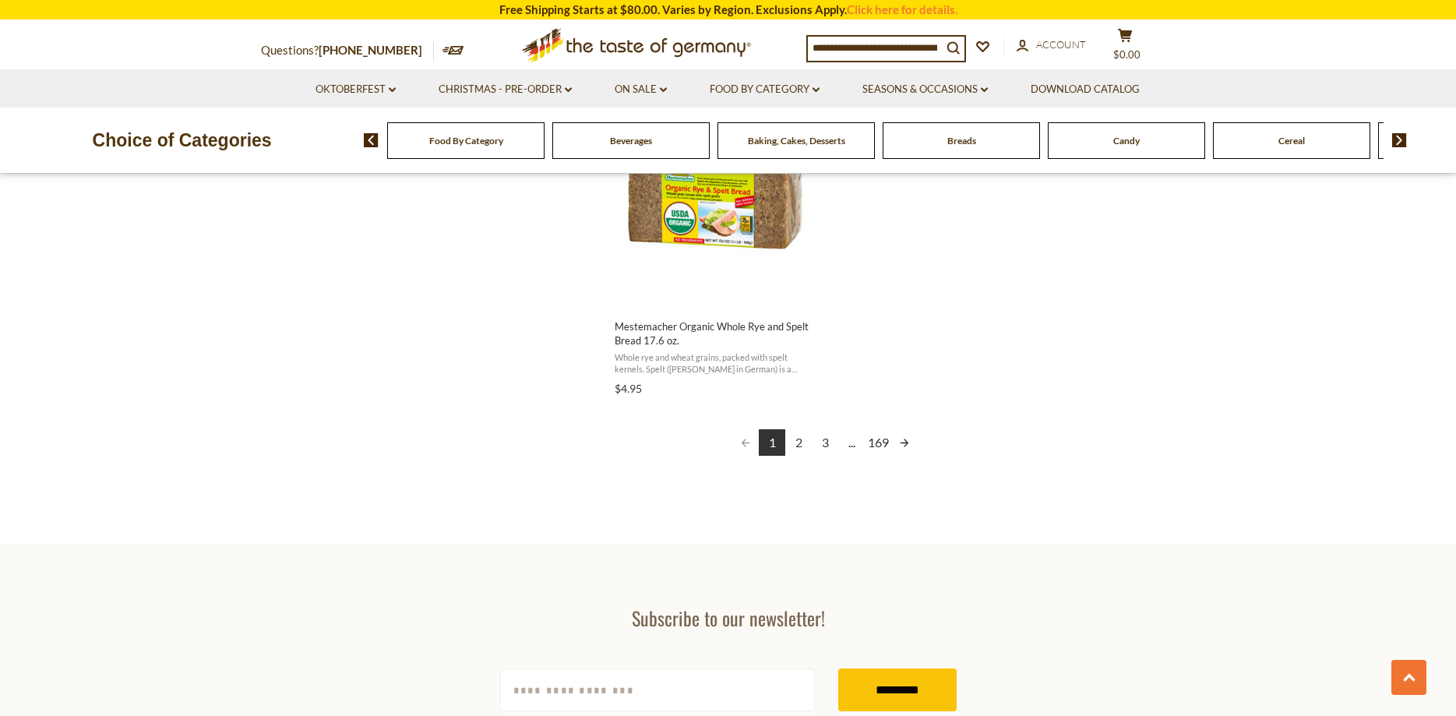
click at [799, 442] on link "2" at bounding box center [798, 442] width 26 height 26
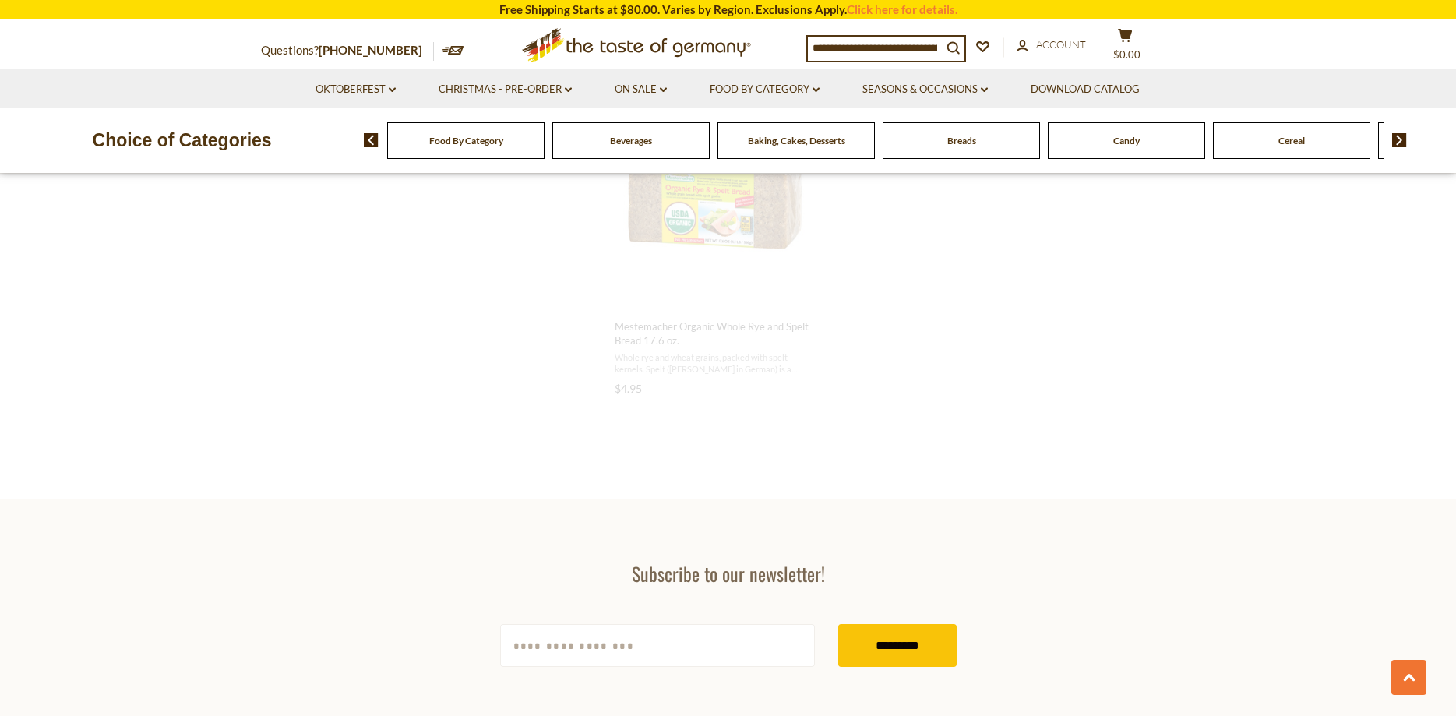
scroll to position [2199, 0]
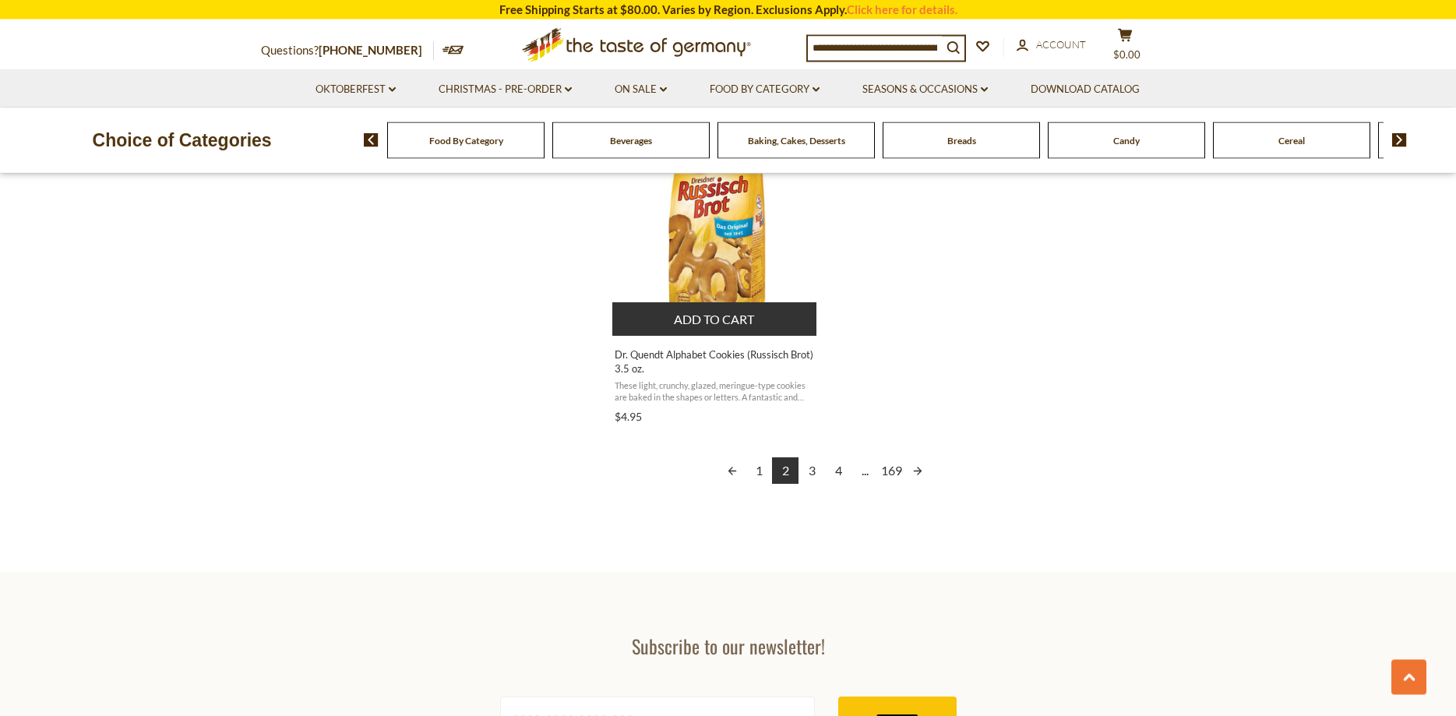
scroll to position [2860, 0]
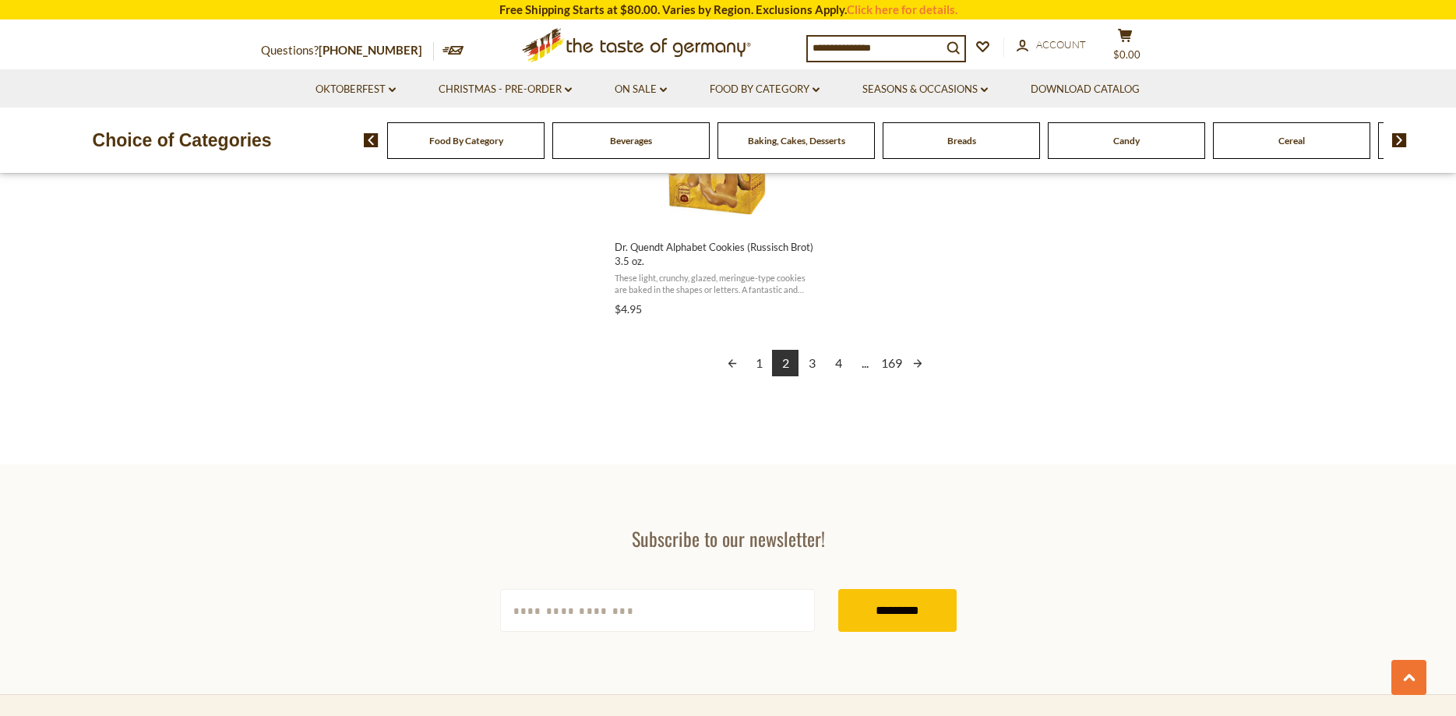
click at [812, 365] on link "3" at bounding box center [811, 363] width 26 height 26
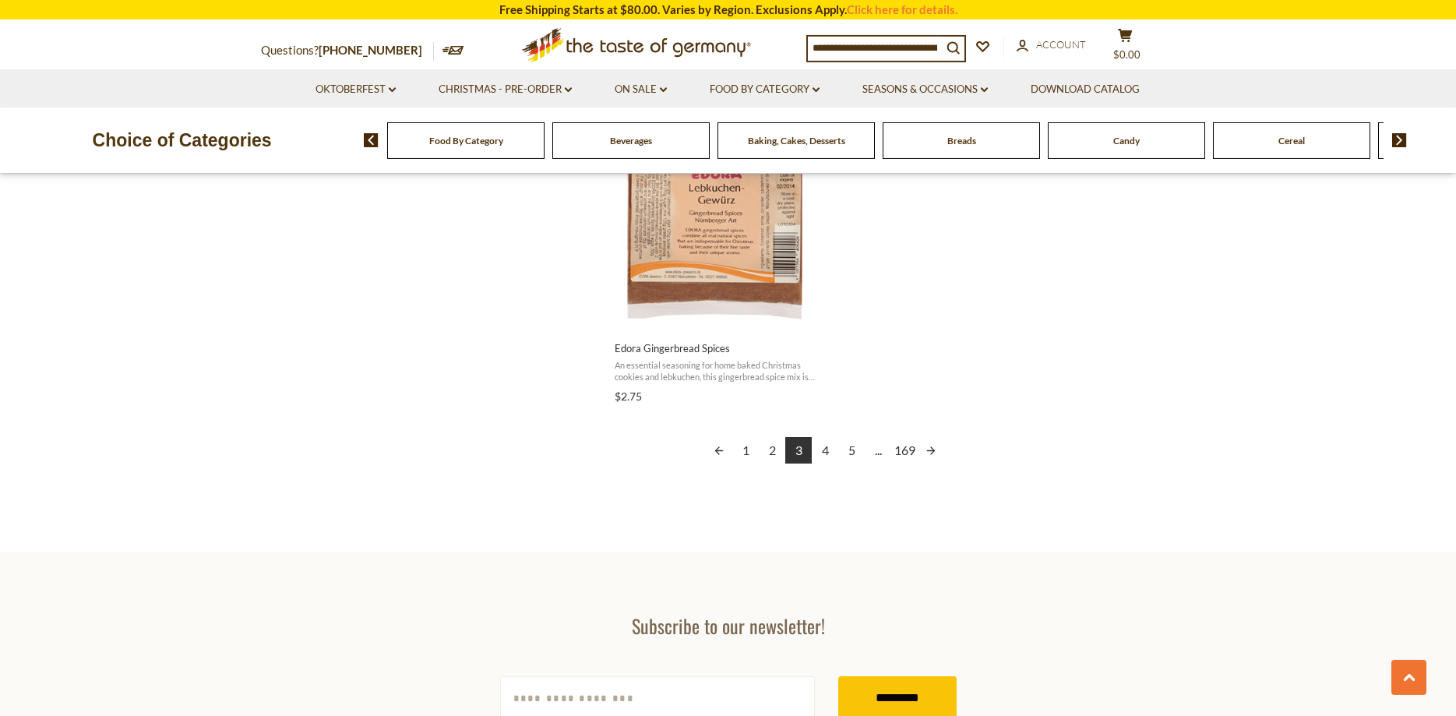
scroll to position [2780, 0]
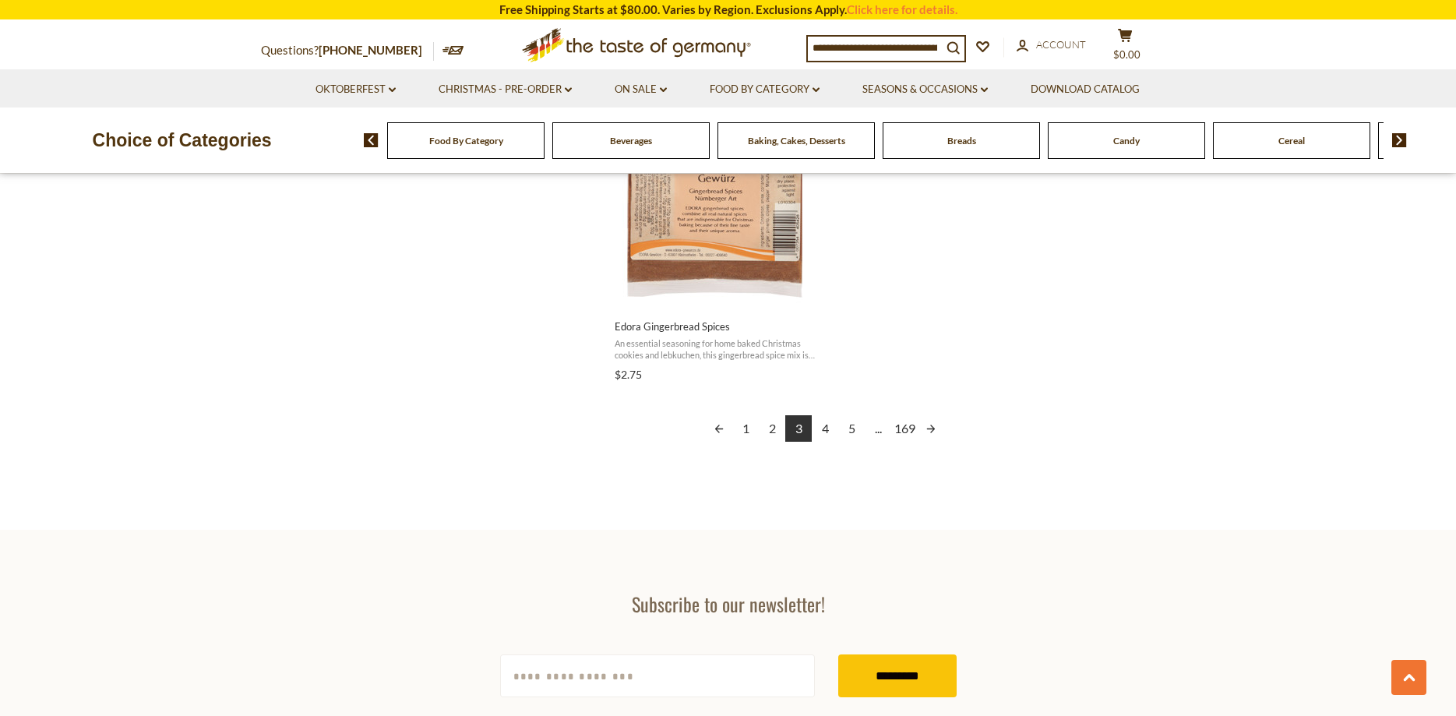
click at [824, 428] on link "4" at bounding box center [825, 428] width 26 height 26
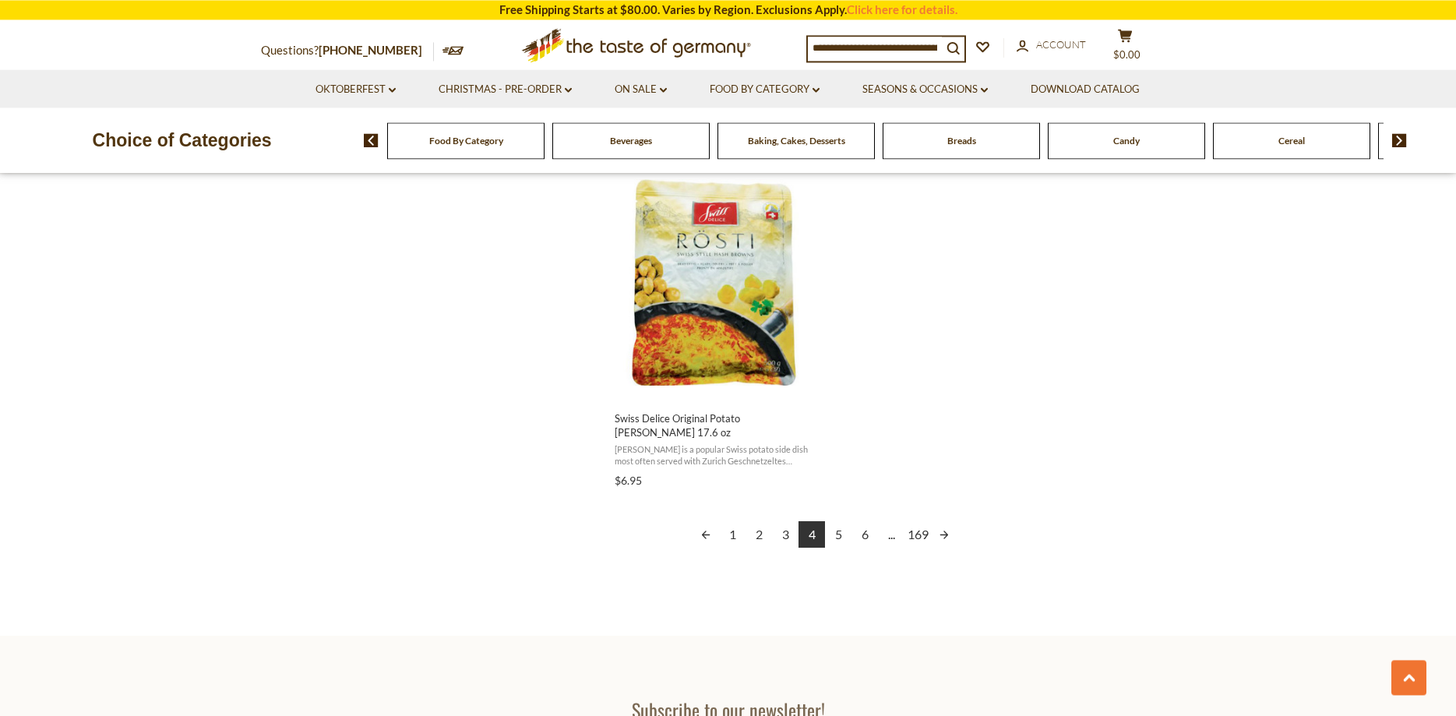
scroll to position [2780, 0]
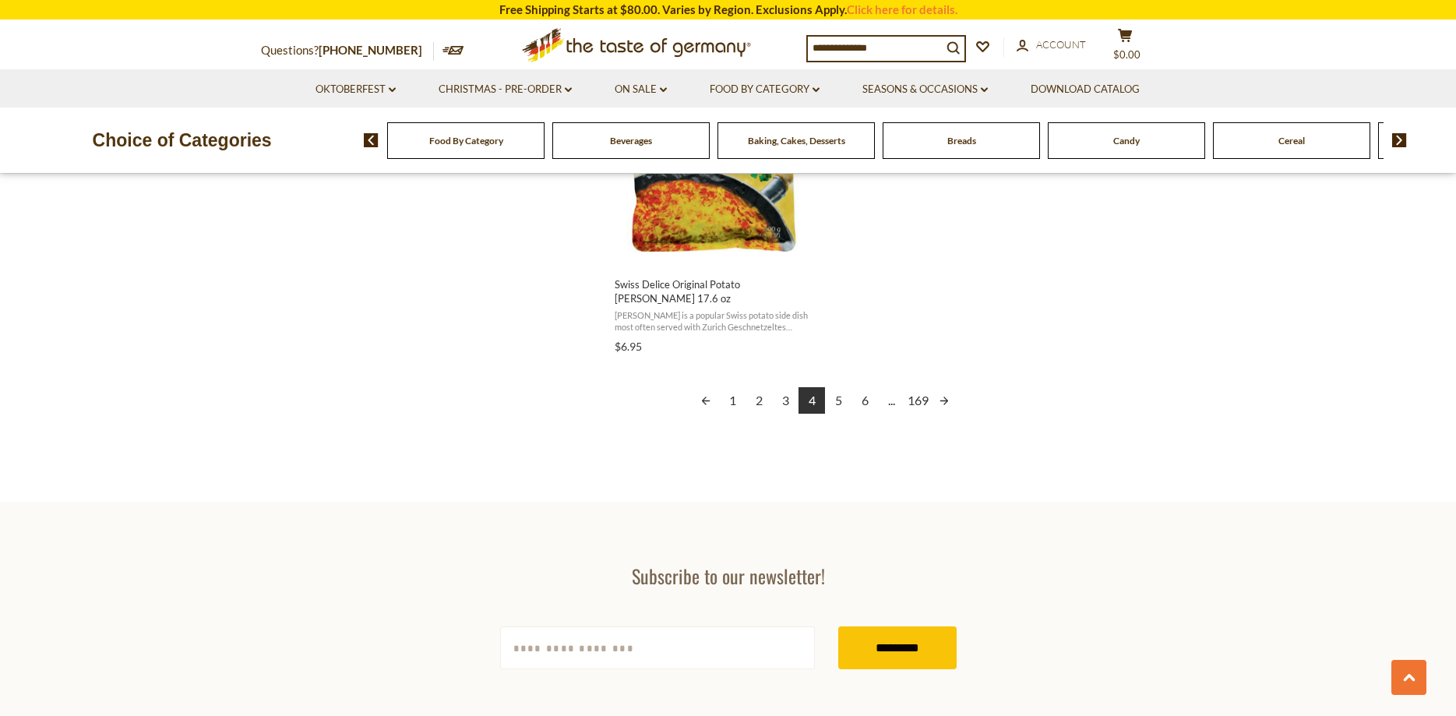
click at [838, 400] on link "5" at bounding box center [838, 400] width 26 height 26
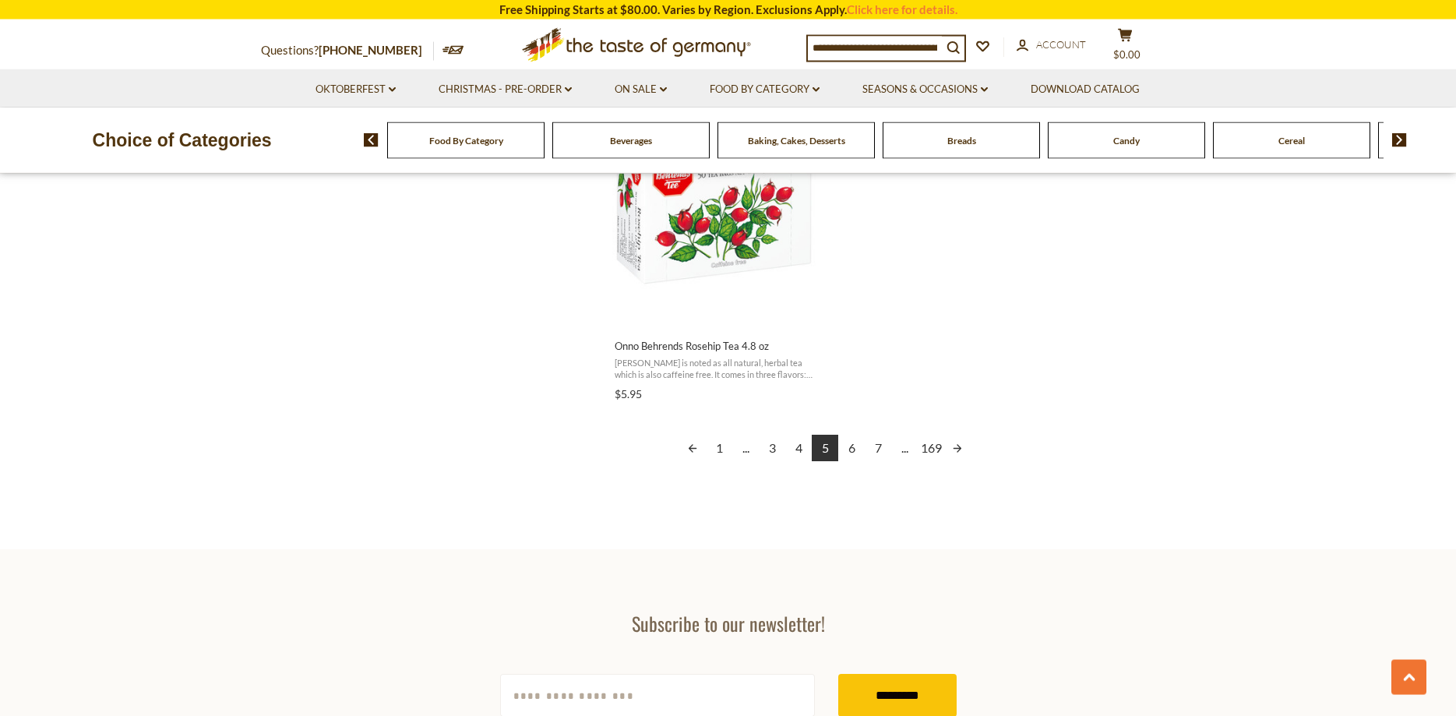
scroll to position [2780, 0]
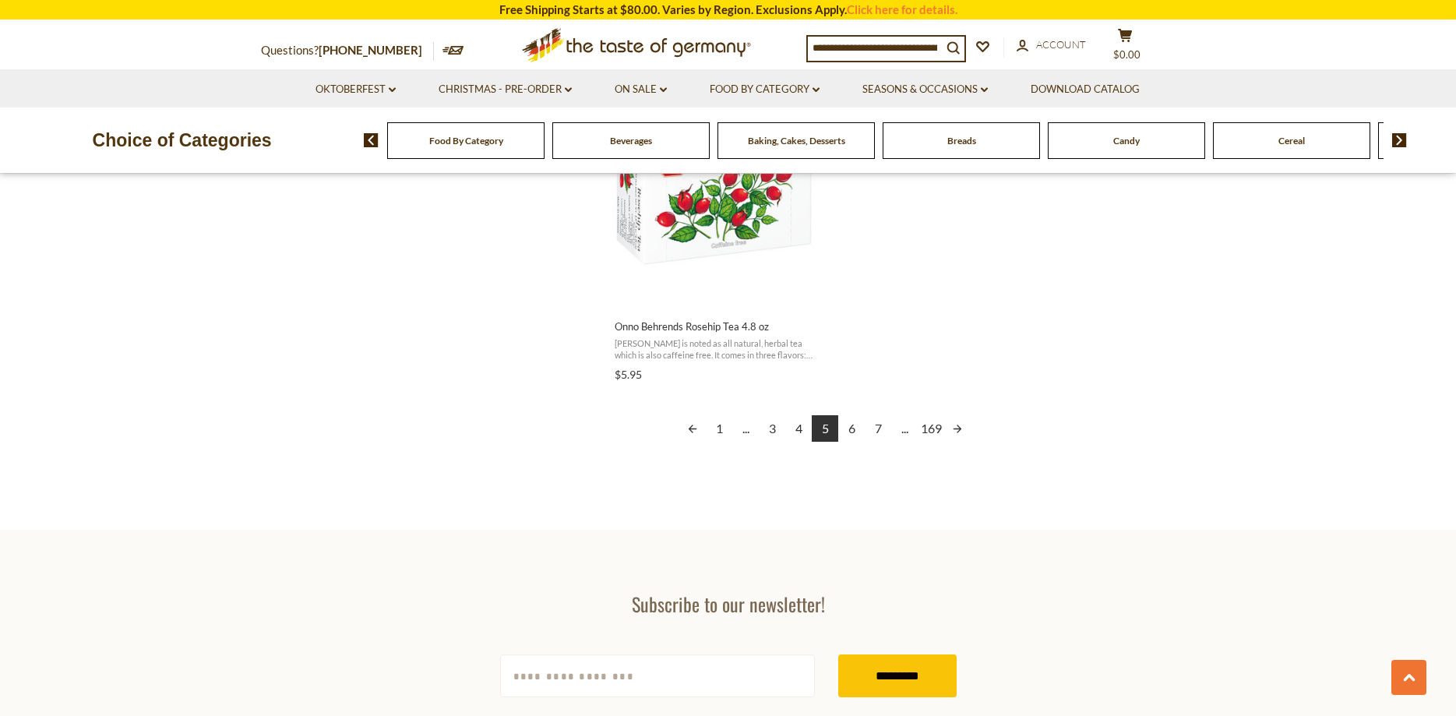
click at [851, 429] on link "6" at bounding box center [851, 428] width 26 height 26
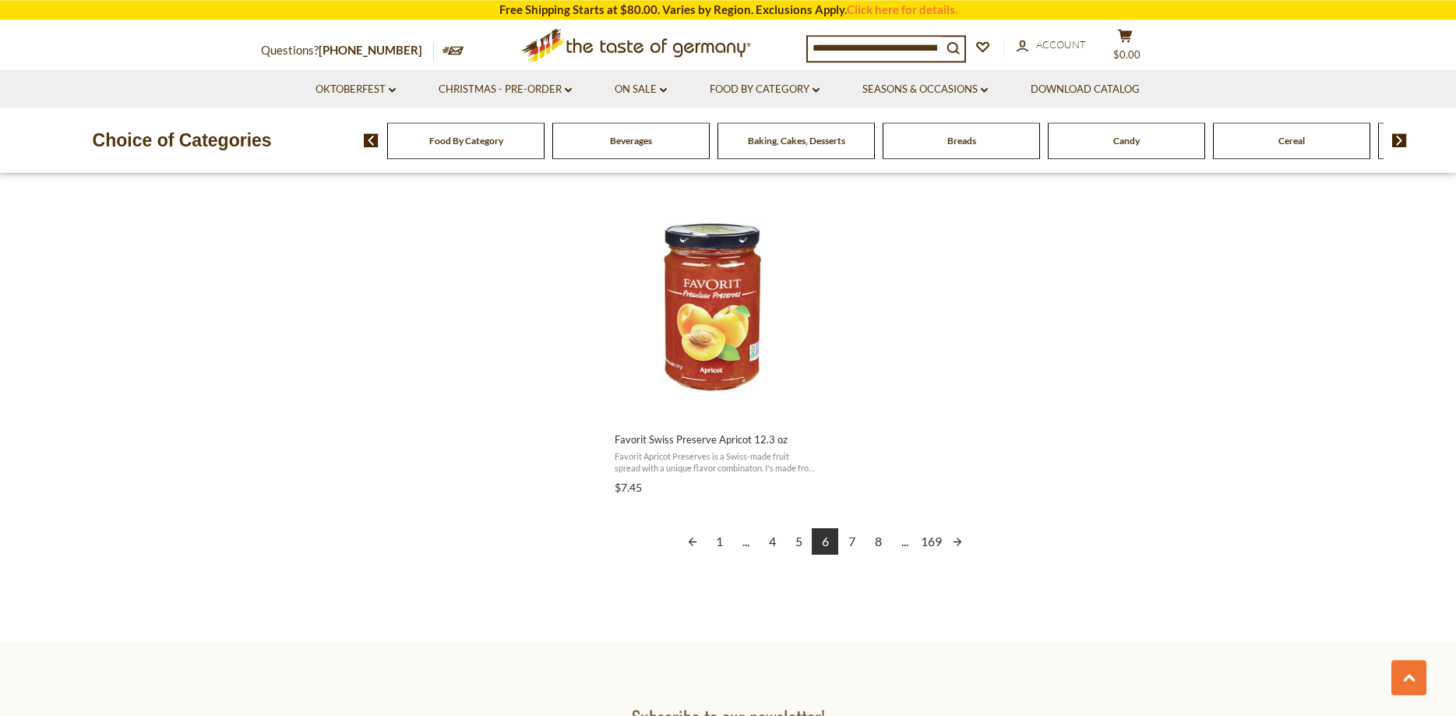
scroll to position [2701, 0]
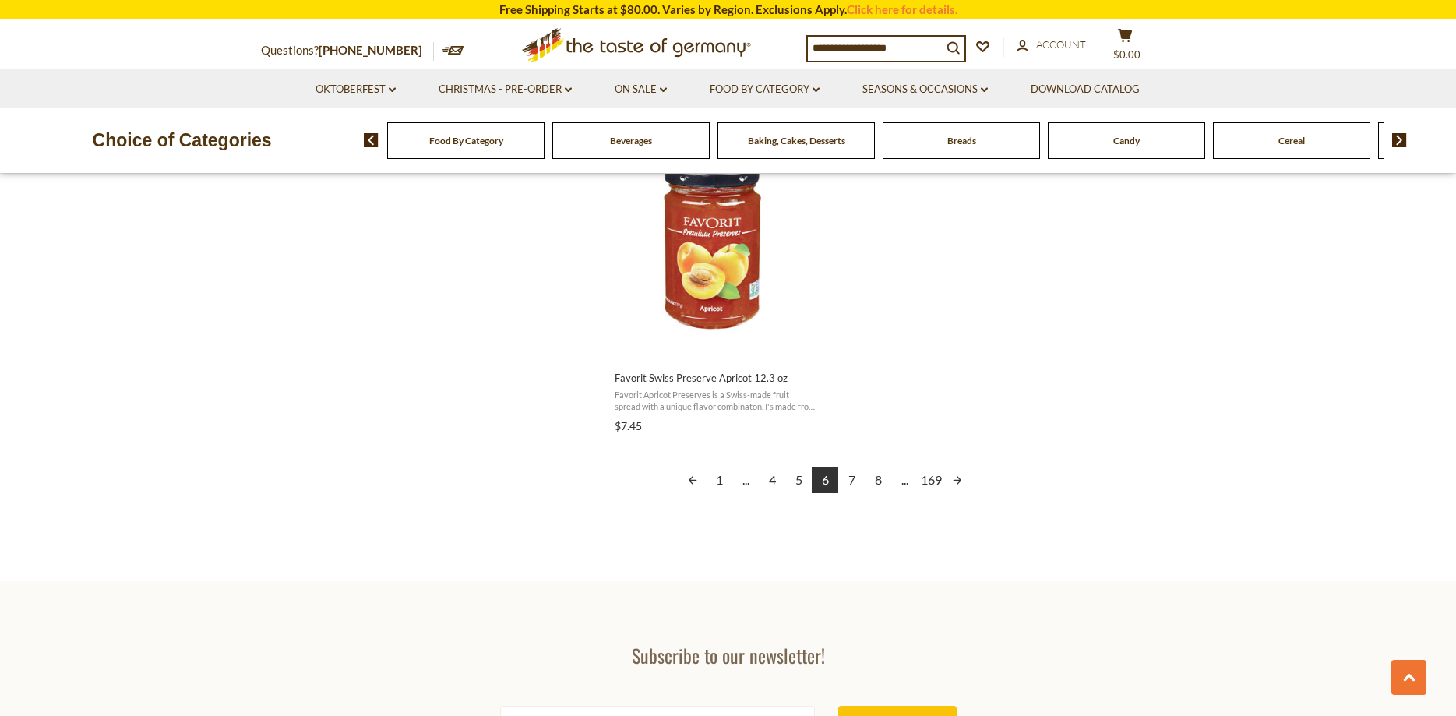
click at [852, 480] on link "7" at bounding box center [851, 480] width 26 height 26
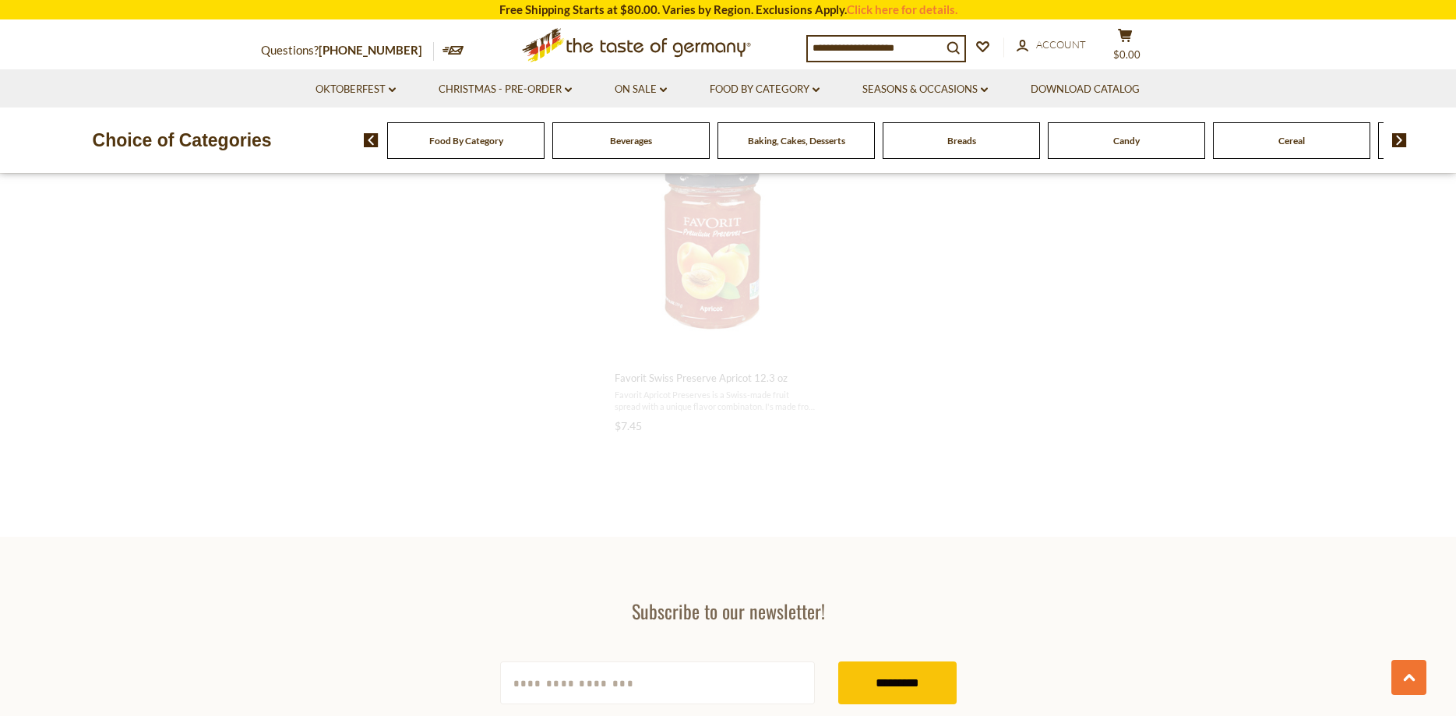
scroll to position [2187, 0]
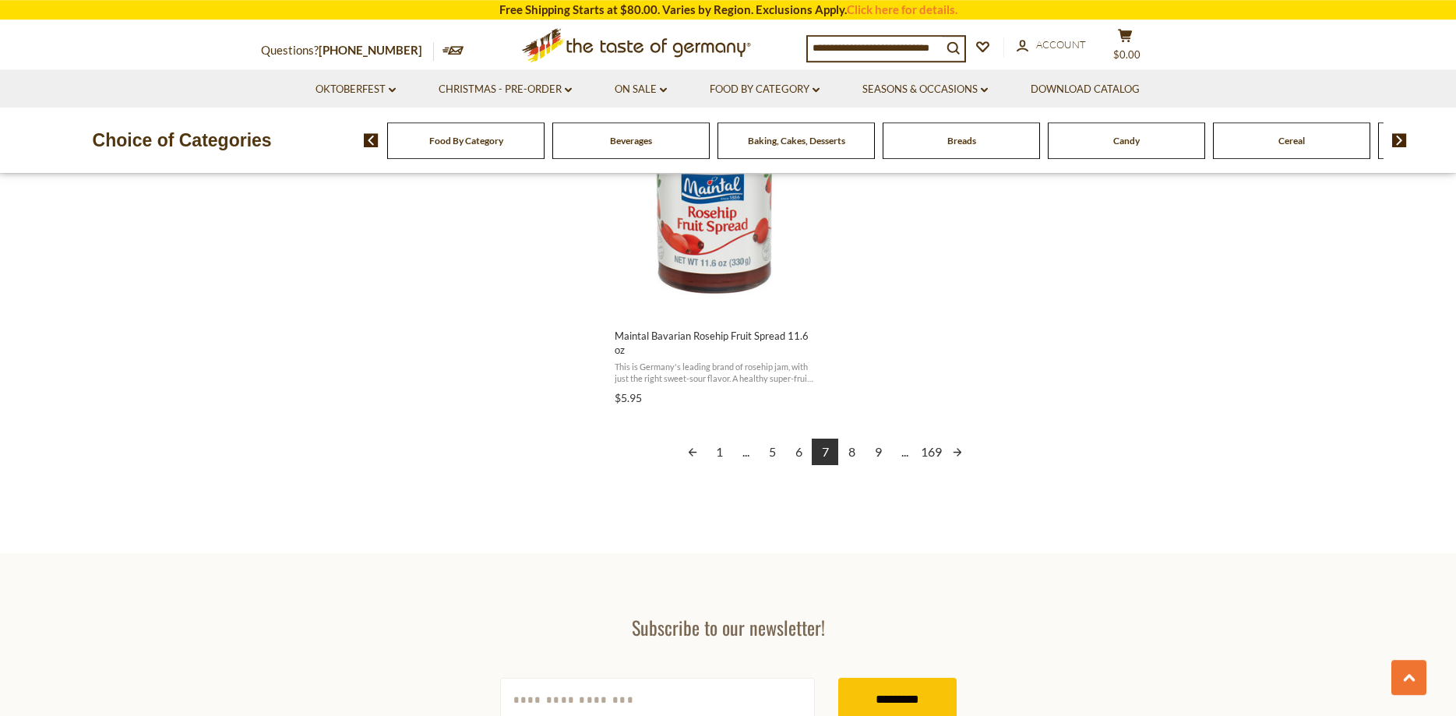
scroll to position [2780, 0]
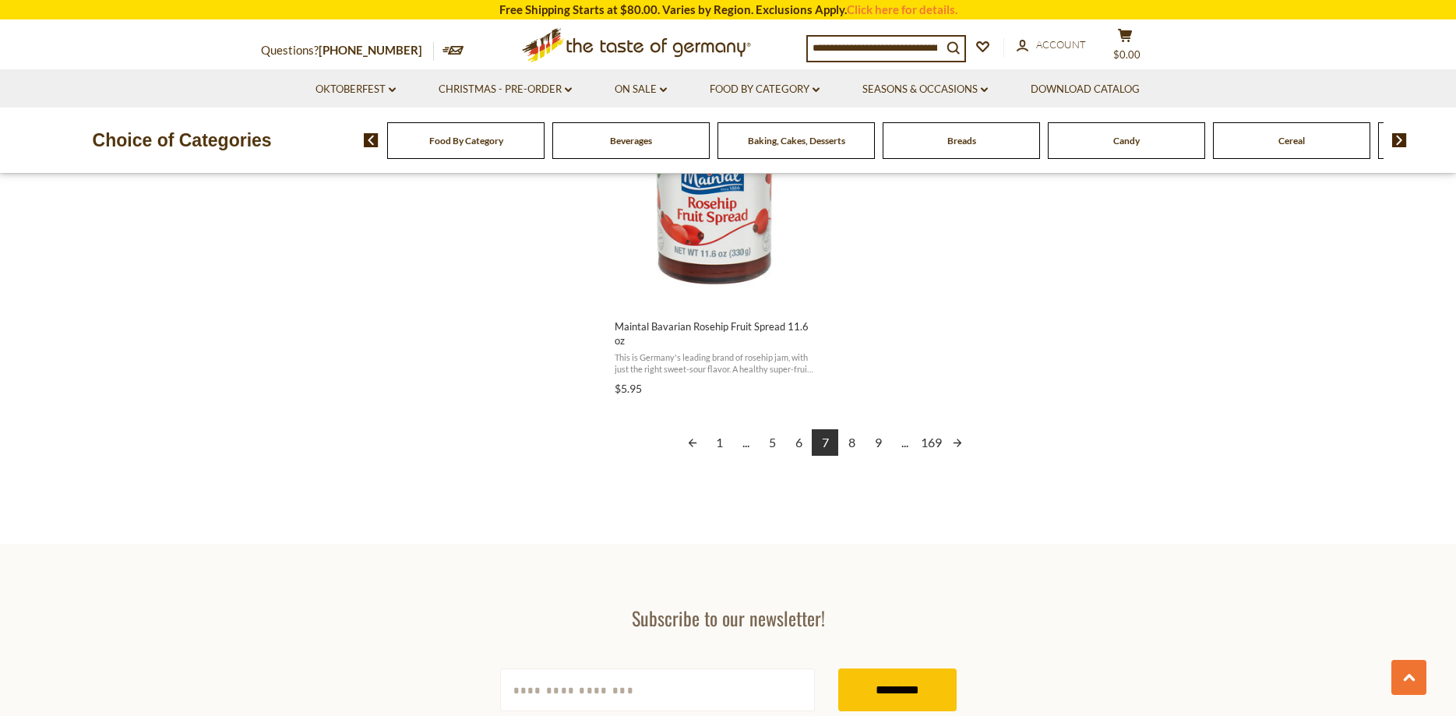
click at [850, 443] on link "8" at bounding box center [851, 442] width 26 height 26
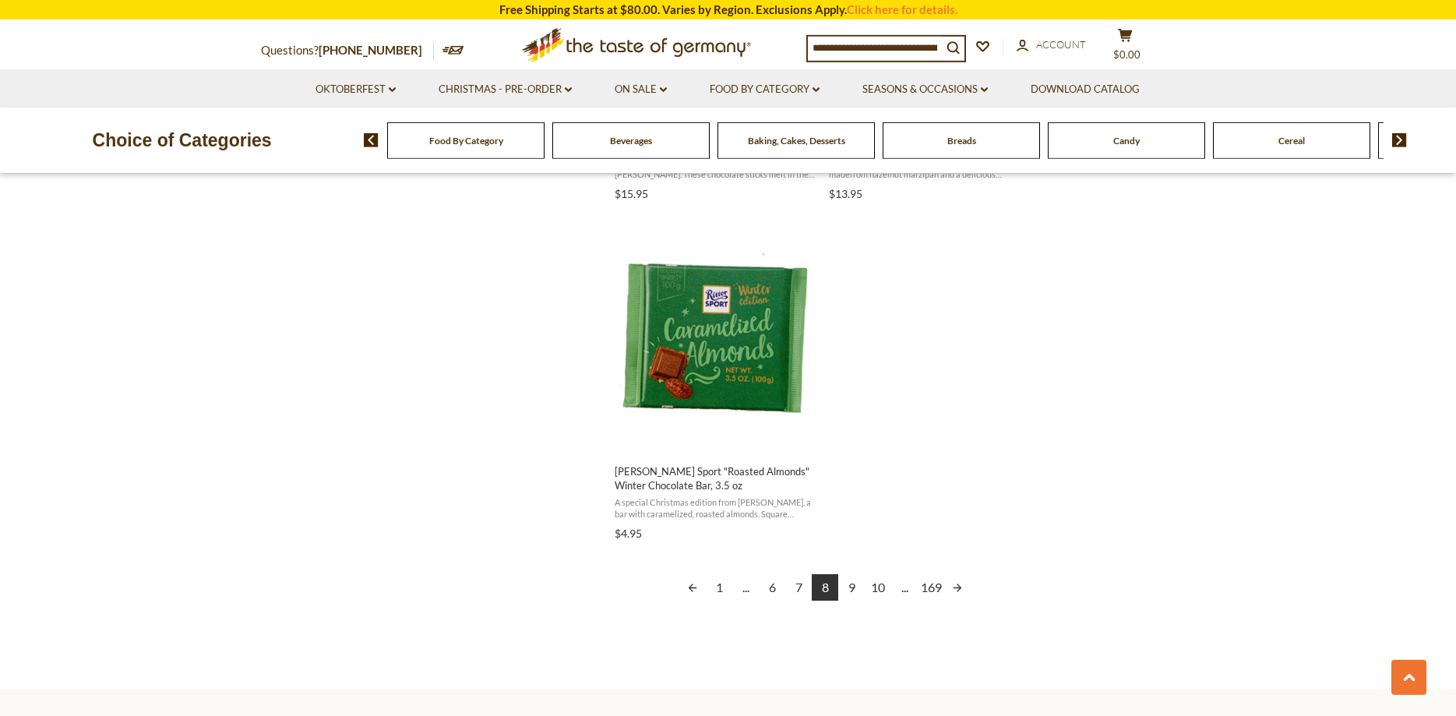
scroll to position [2701, 0]
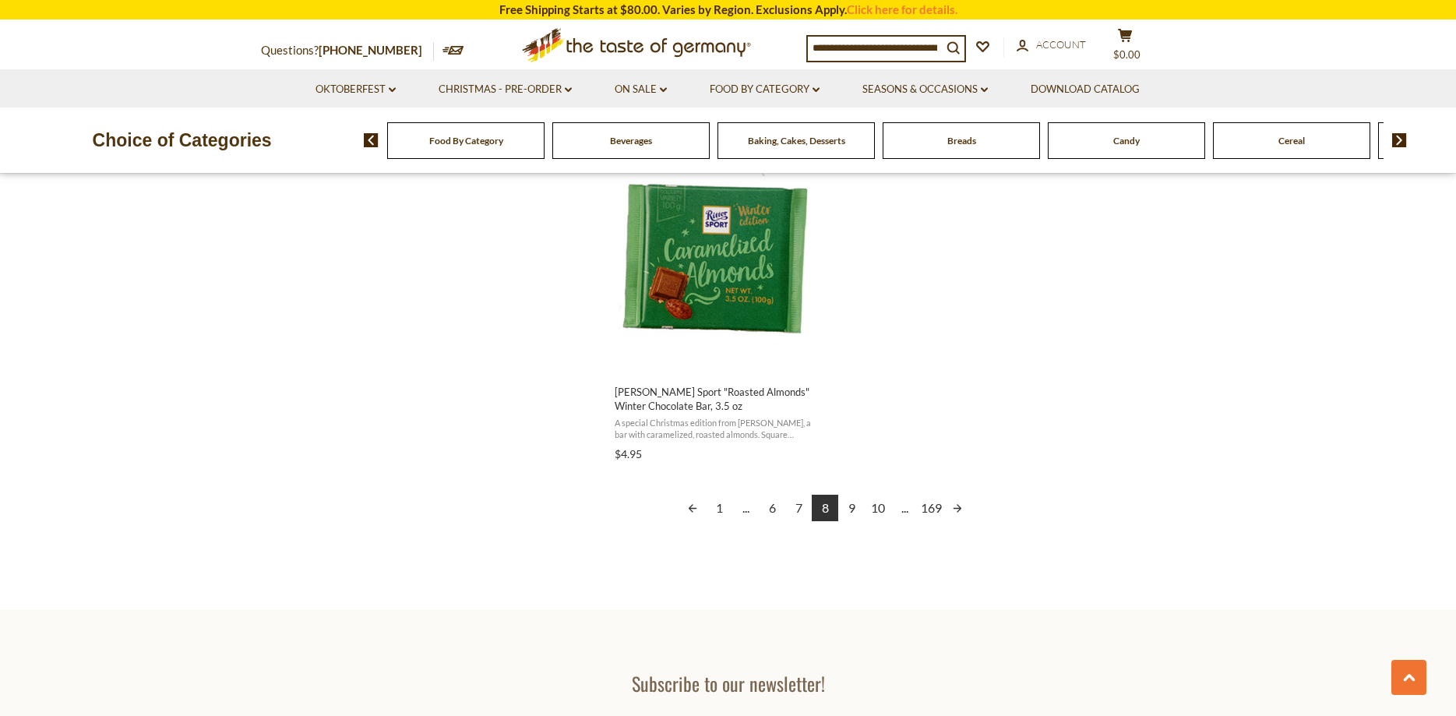
click at [851, 507] on link "9" at bounding box center [851, 508] width 26 height 26
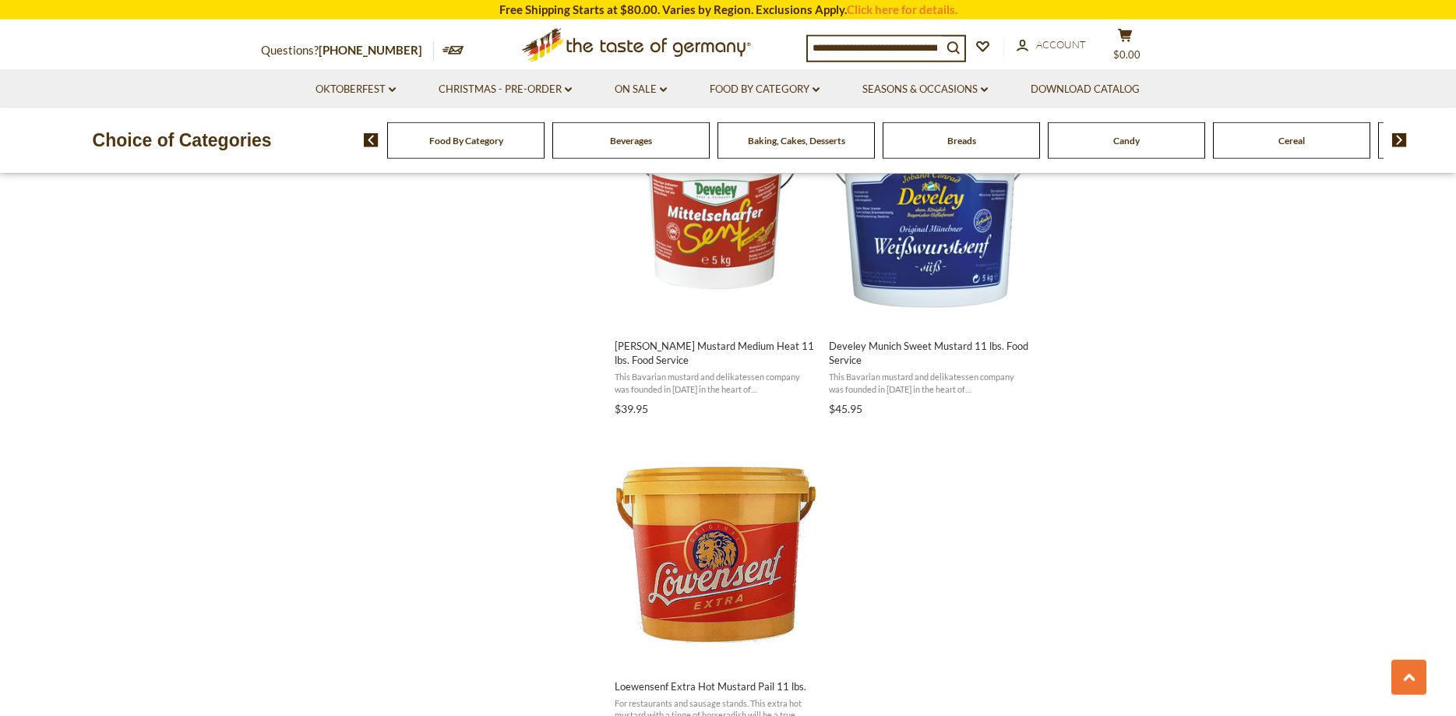
scroll to position [2622, 0]
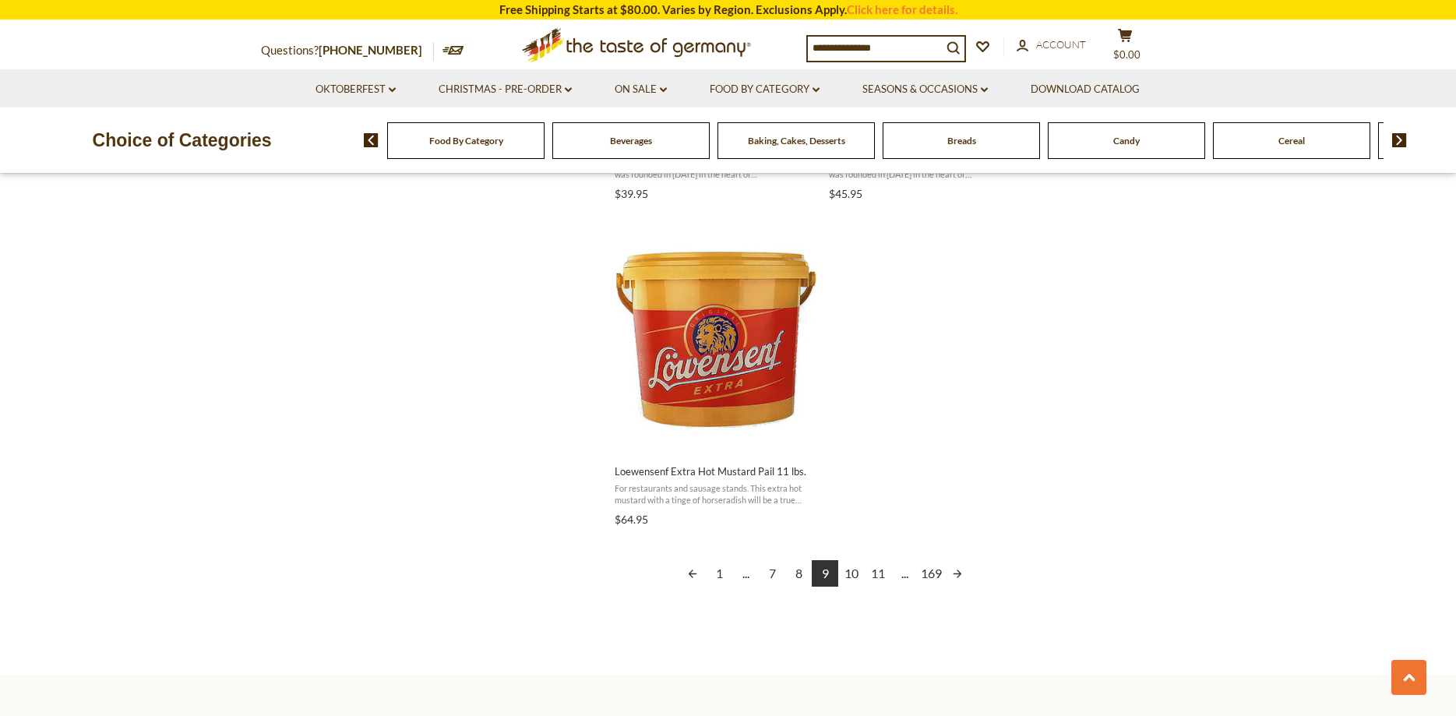
click at [851, 560] on link "10" at bounding box center [851, 573] width 26 height 26
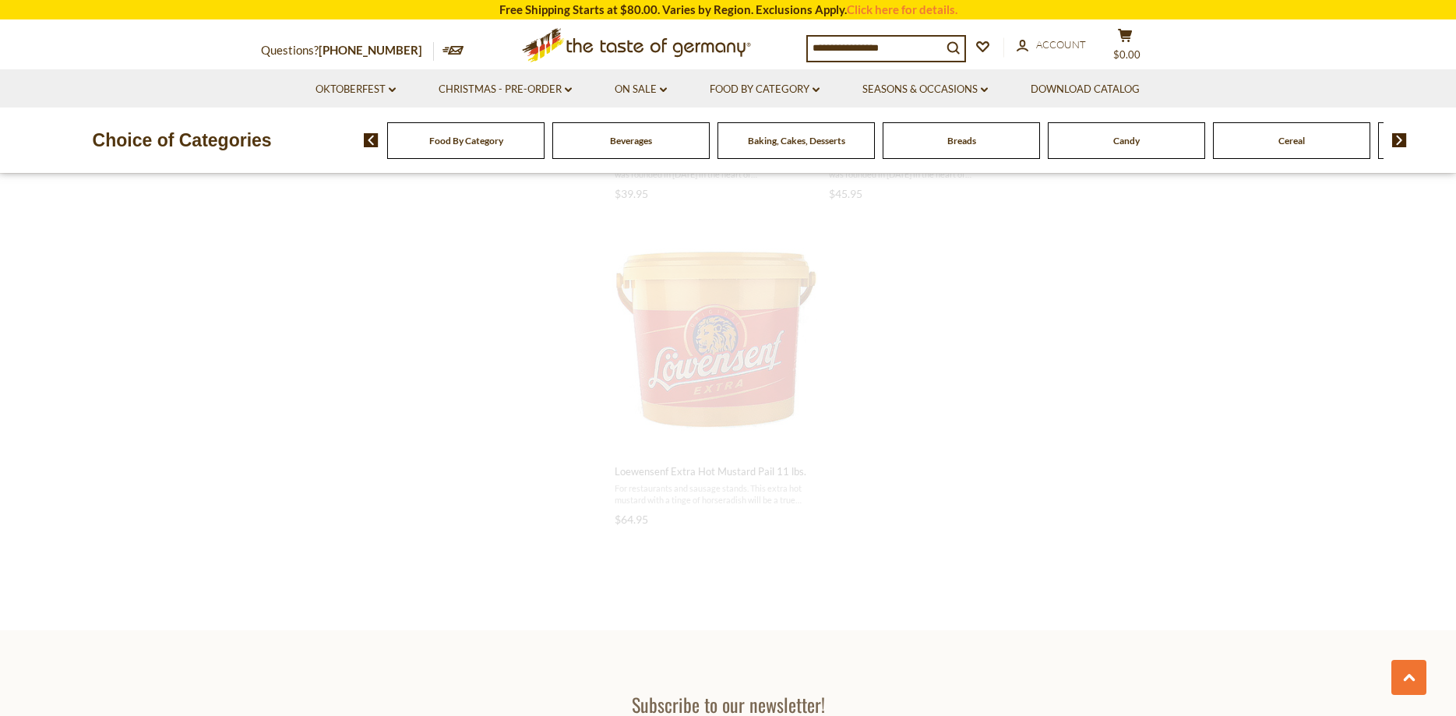
scroll to position [2130, 0]
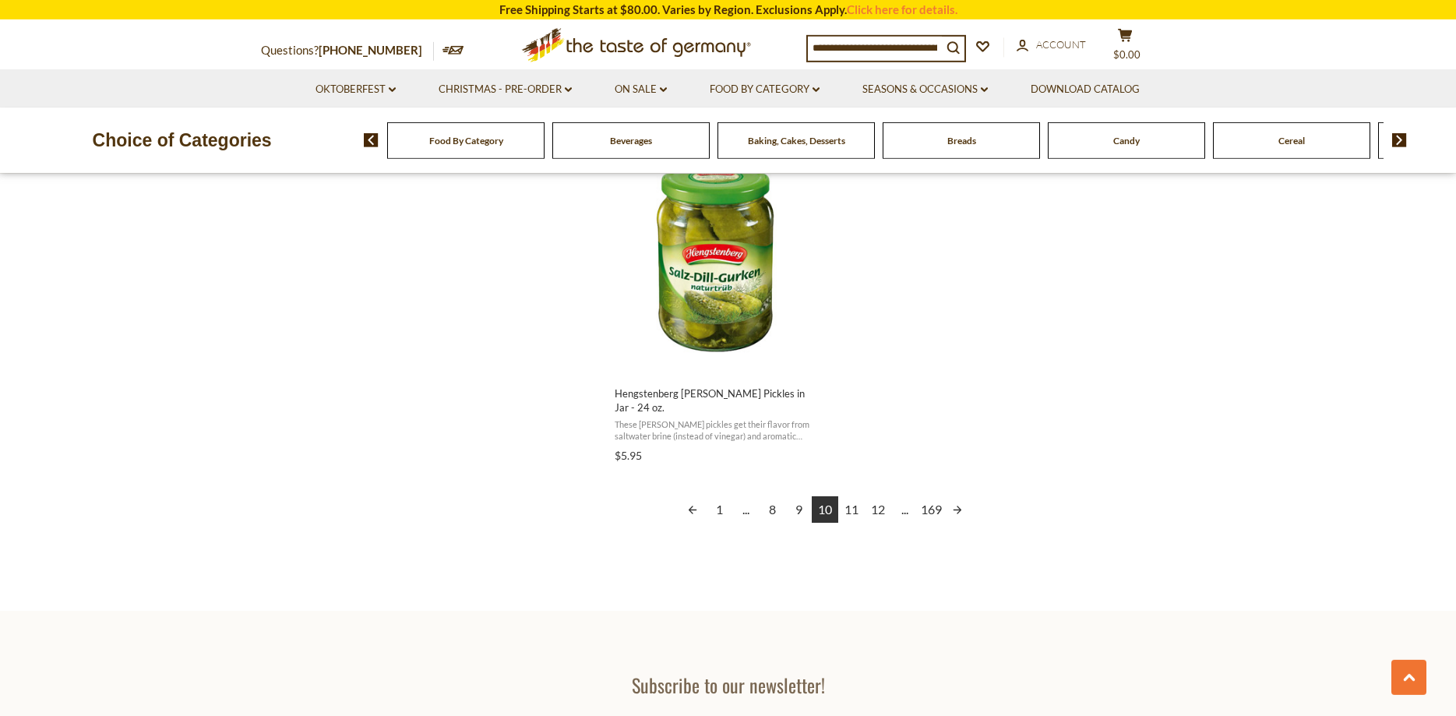
scroll to position [2780, 0]
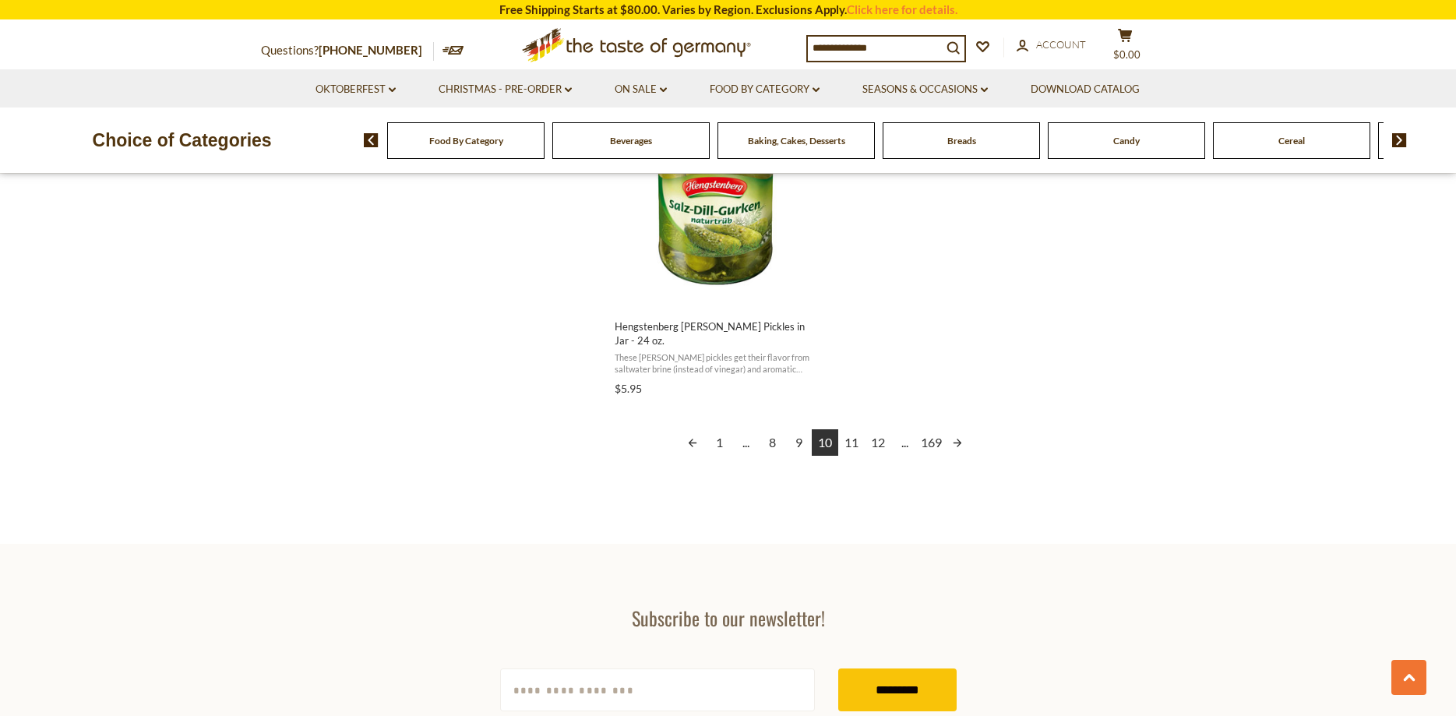
click at [850, 430] on link "11" at bounding box center [851, 442] width 26 height 26
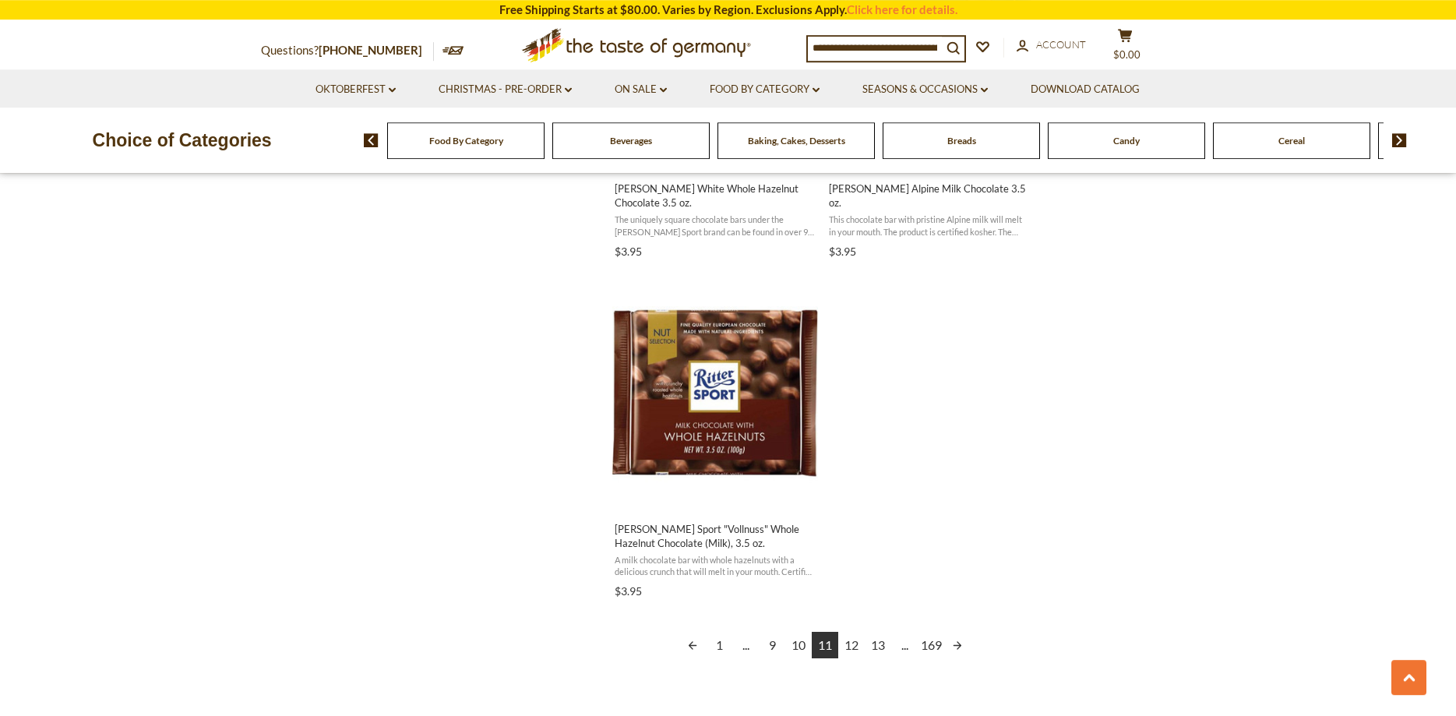
scroll to position [2622, 0]
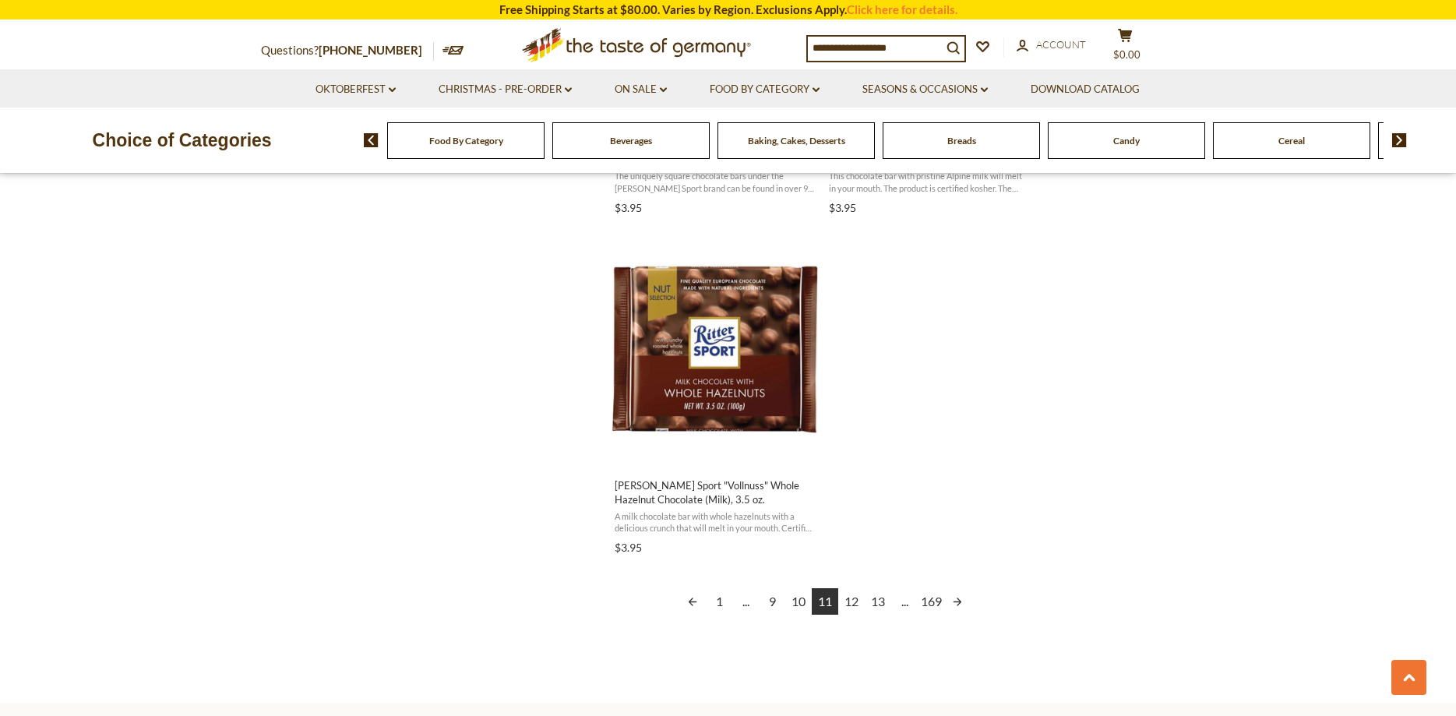
click at [852, 603] on link "12" at bounding box center [851, 601] width 26 height 26
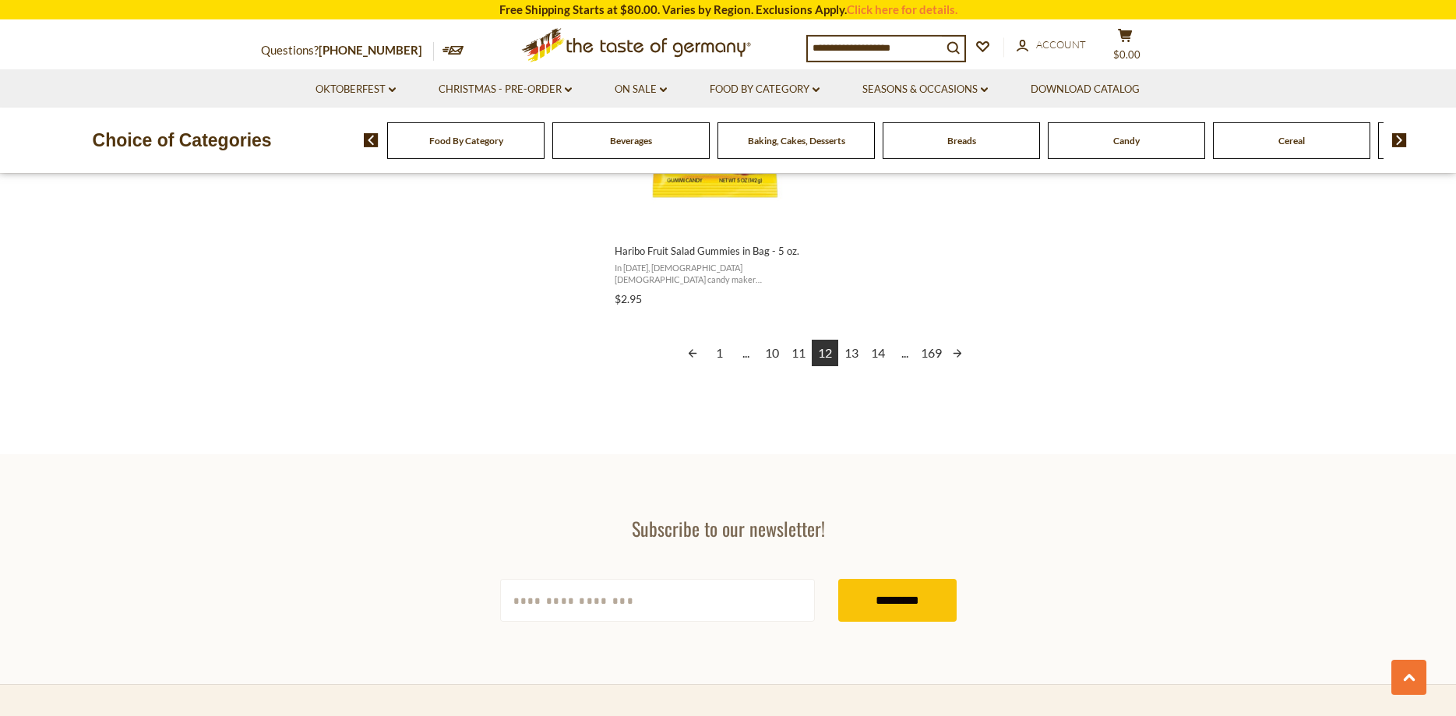
scroll to position [2860, 0]
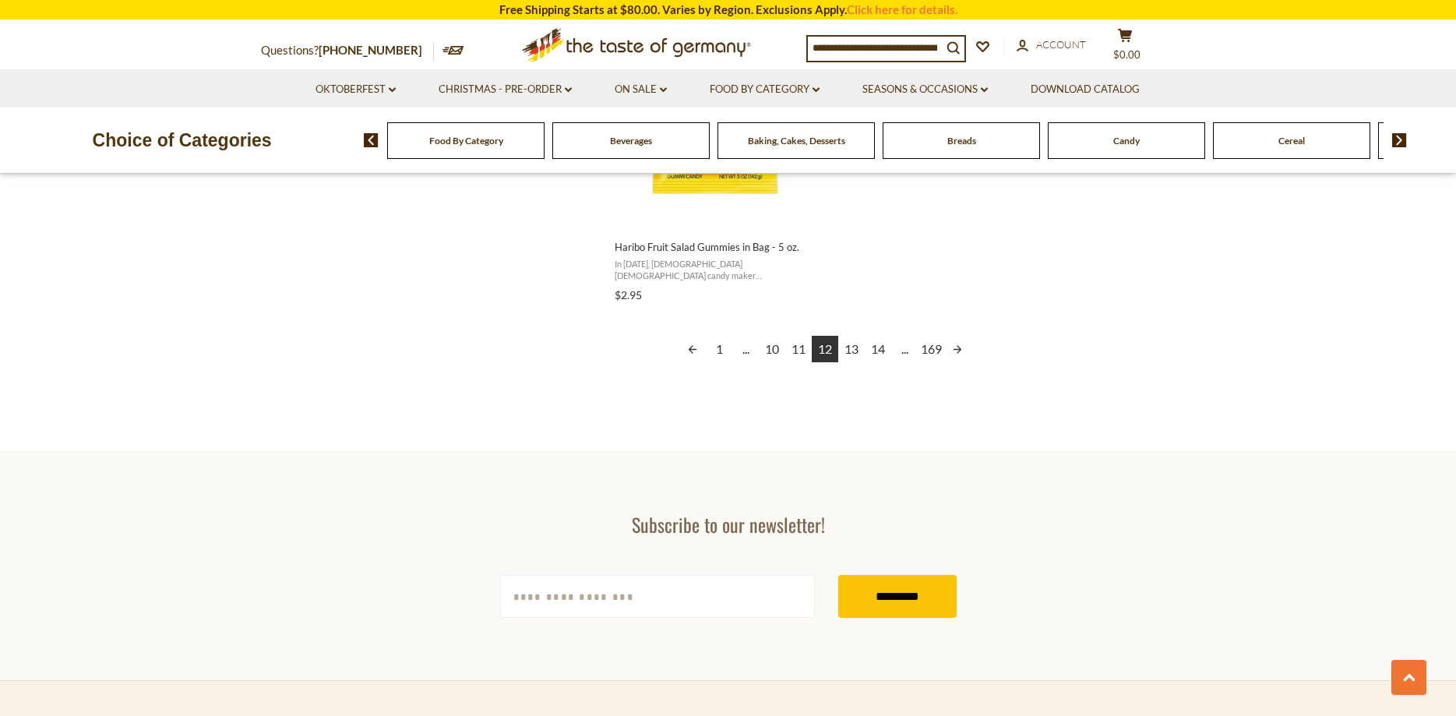
click at [854, 347] on link "13" at bounding box center [851, 349] width 26 height 26
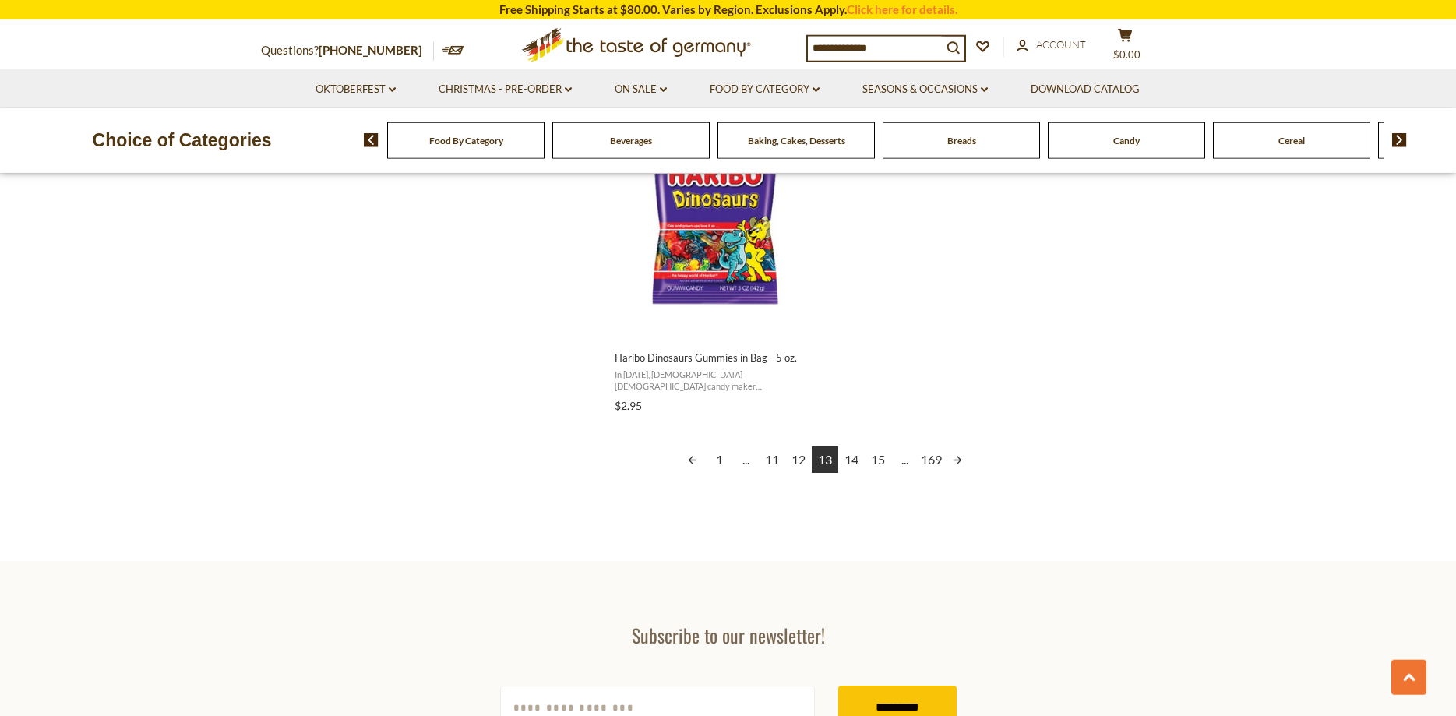
scroll to position [2780, 0]
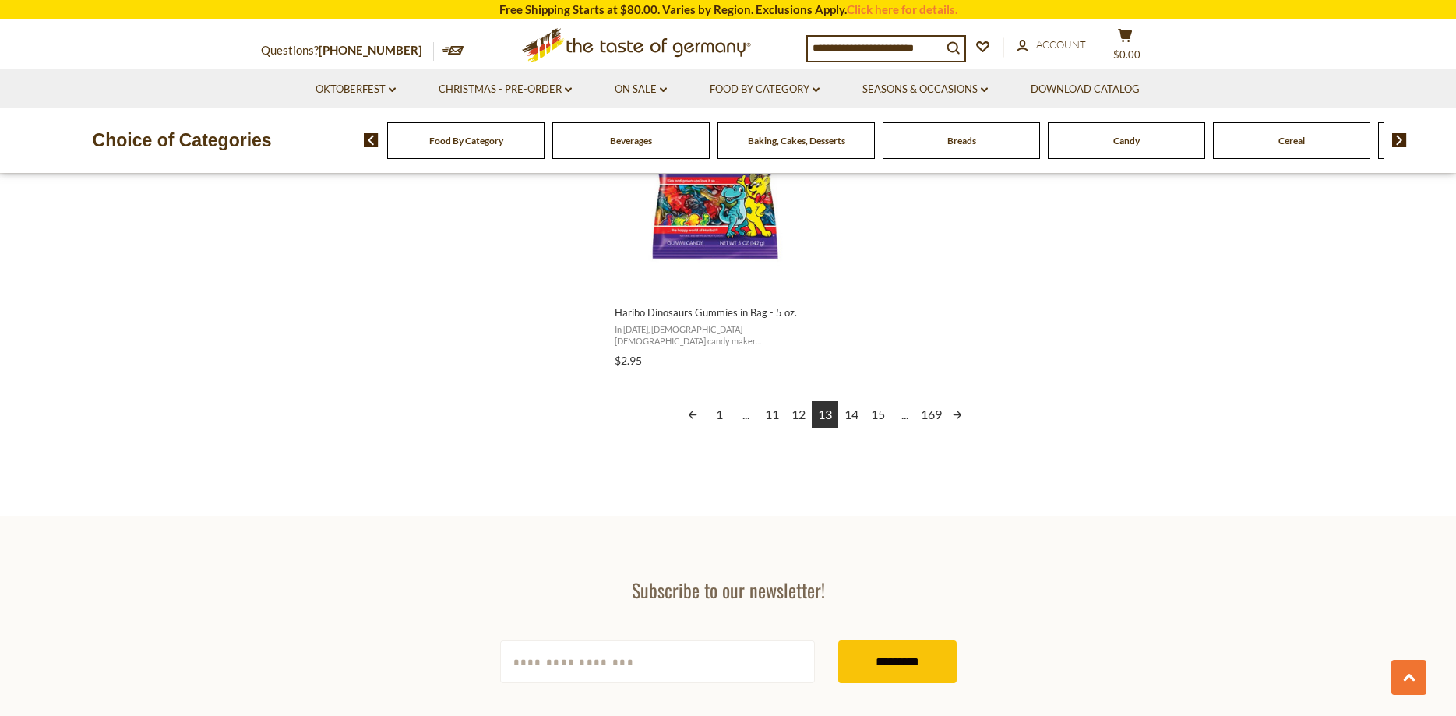
click at [851, 401] on link "14" at bounding box center [851, 414] width 26 height 26
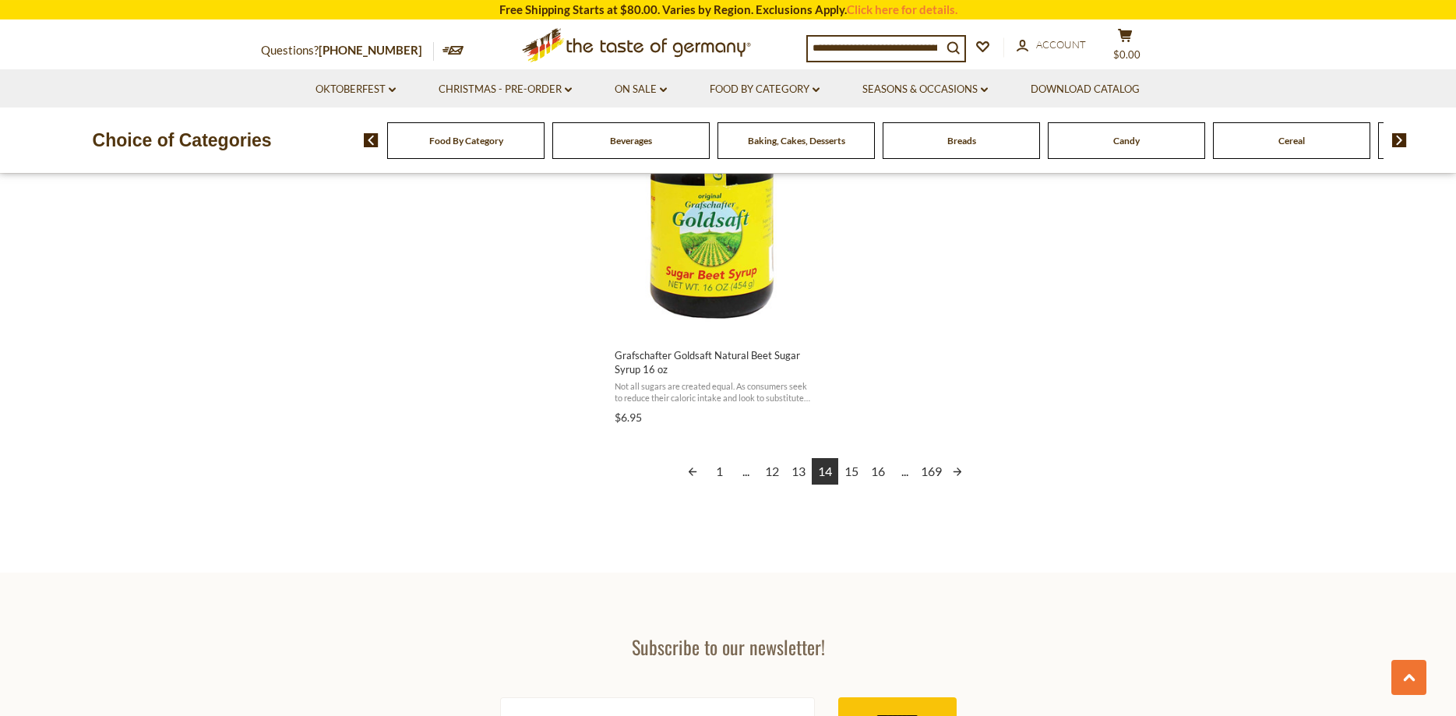
scroll to position [2780, 0]
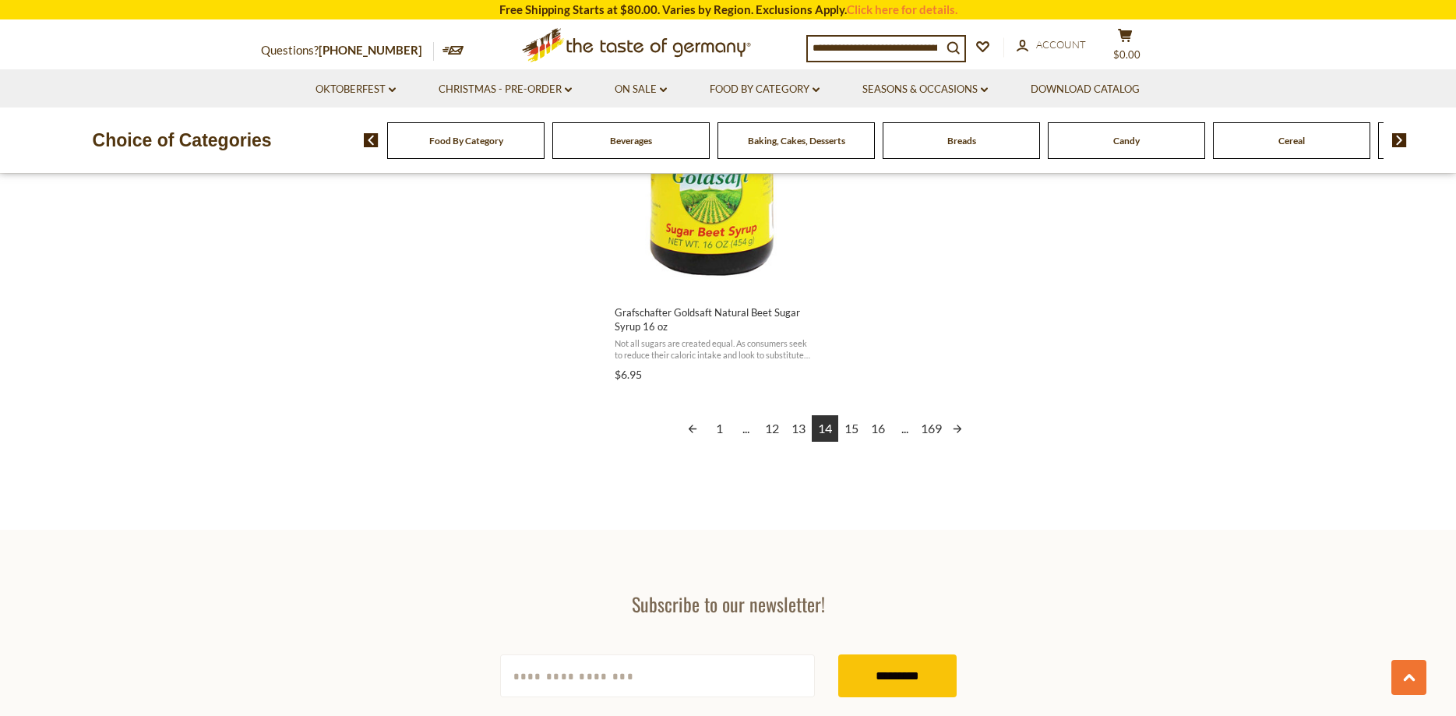
click at [852, 429] on link "15" at bounding box center [851, 428] width 26 height 26
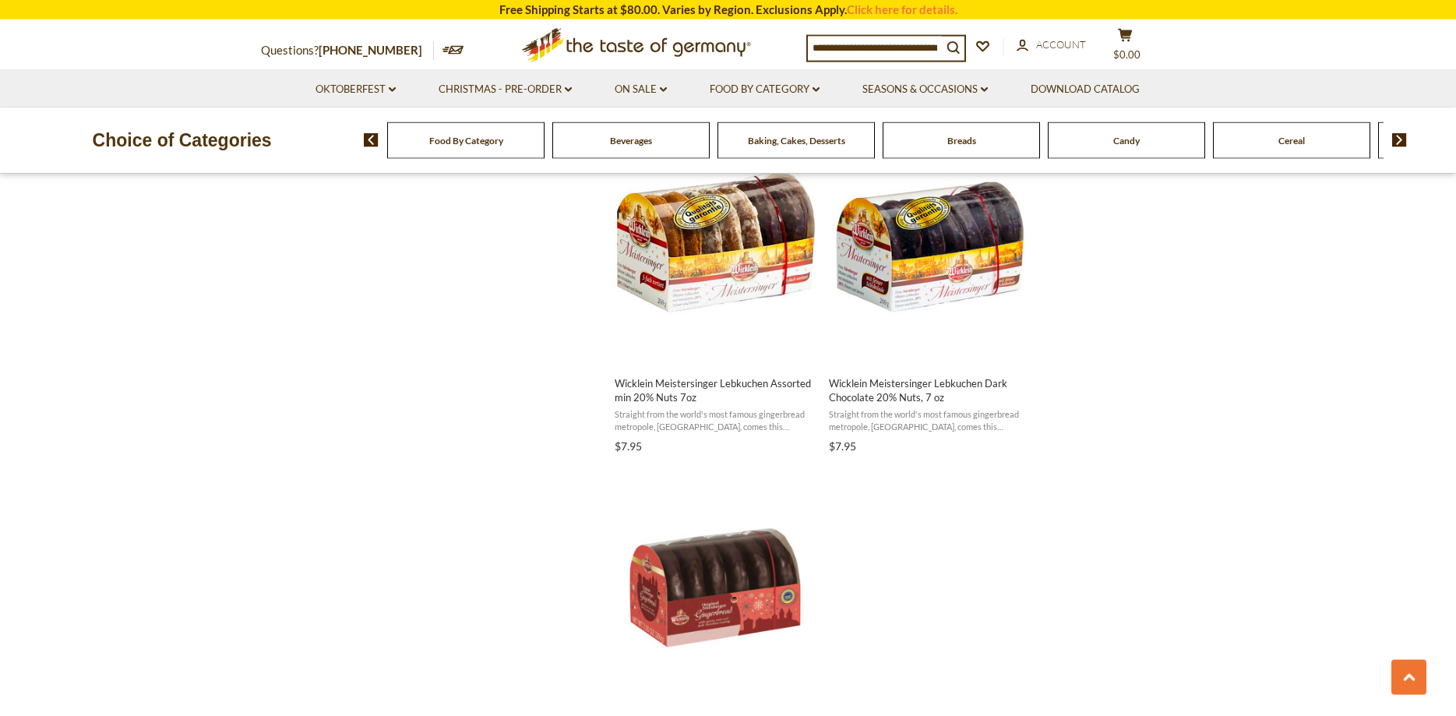
scroll to position [2622, 0]
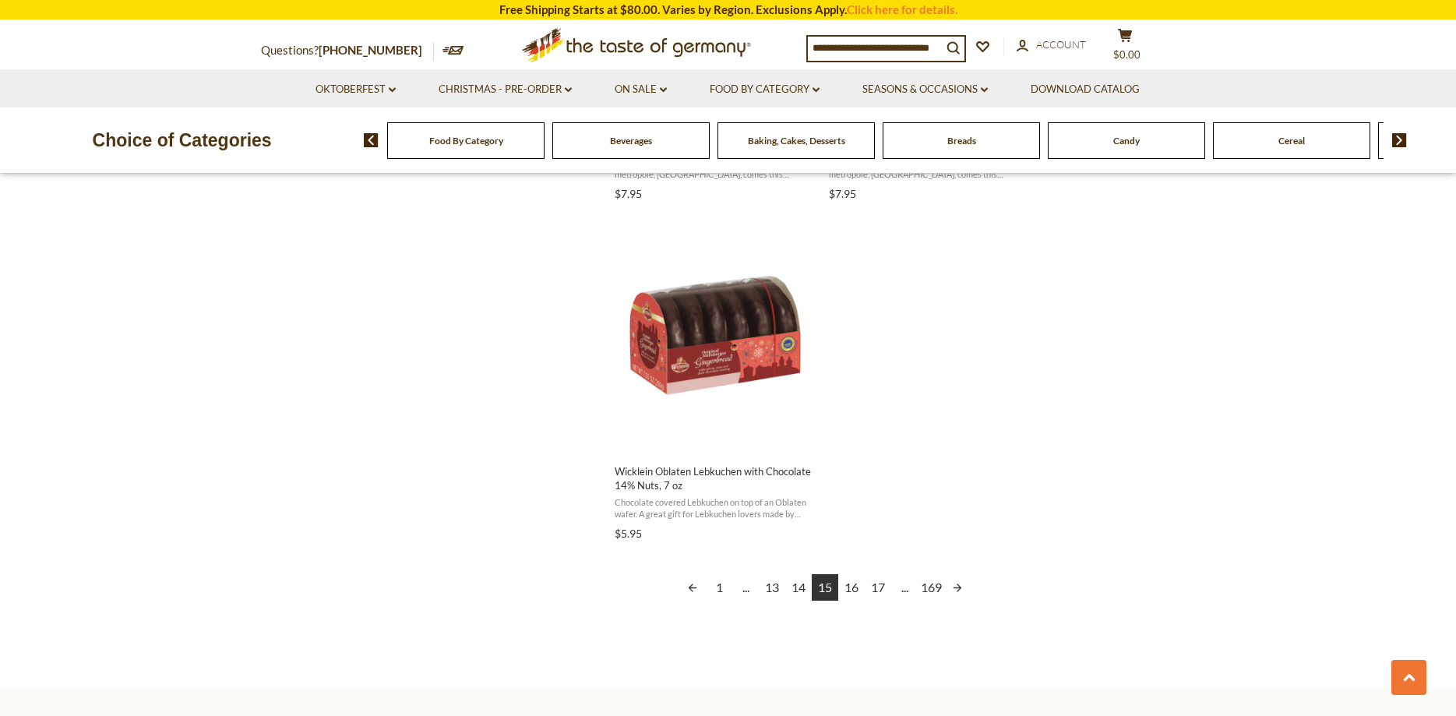
click at [853, 587] on link "16" at bounding box center [851, 587] width 26 height 26
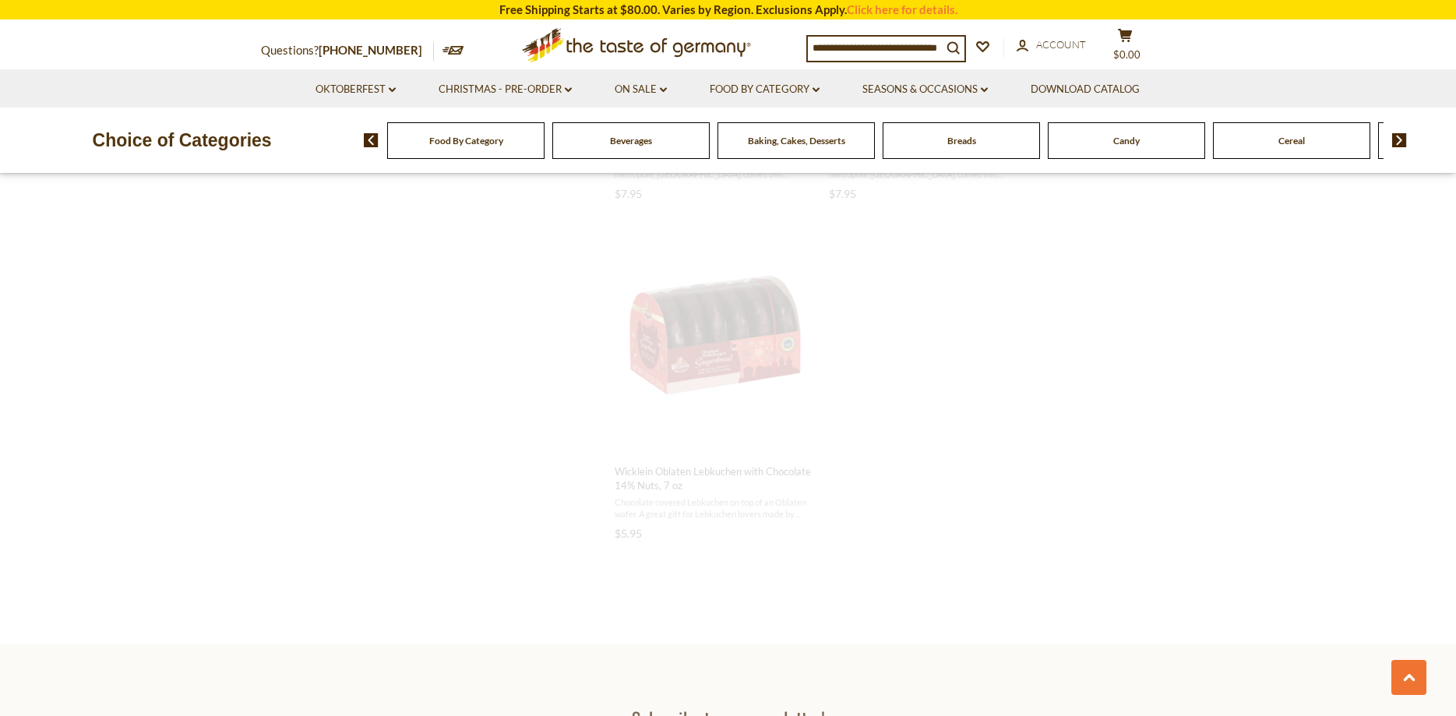
scroll to position [1311, 0]
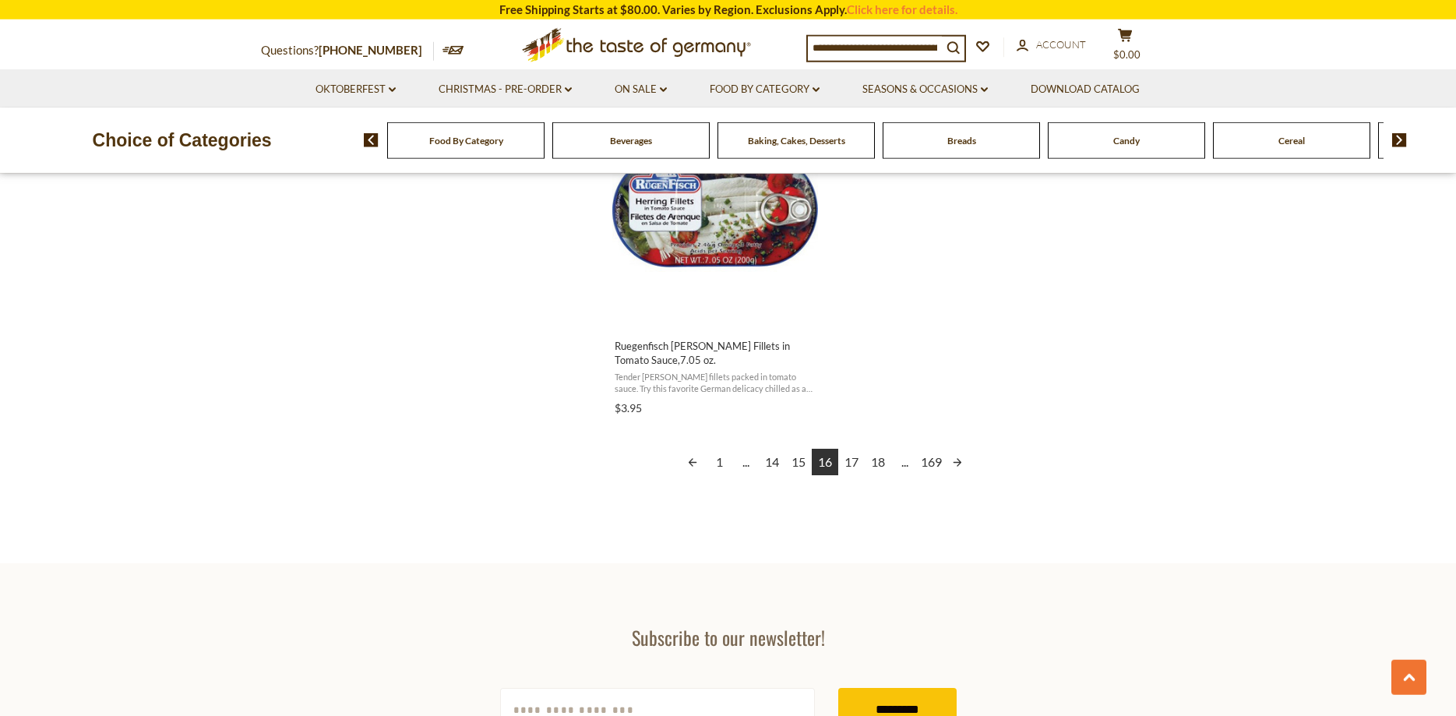
scroll to position [2939, 0]
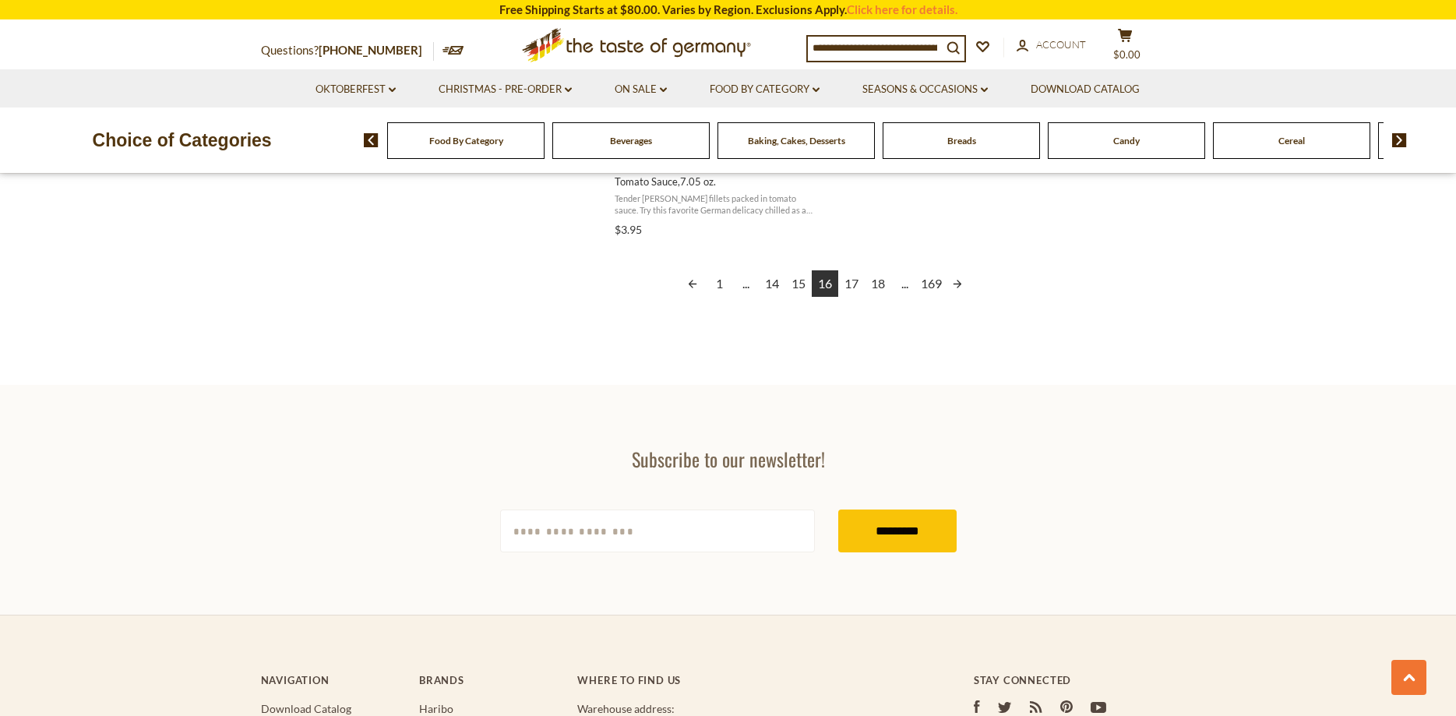
click at [854, 283] on link "17" at bounding box center [851, 283] width 26 height 26
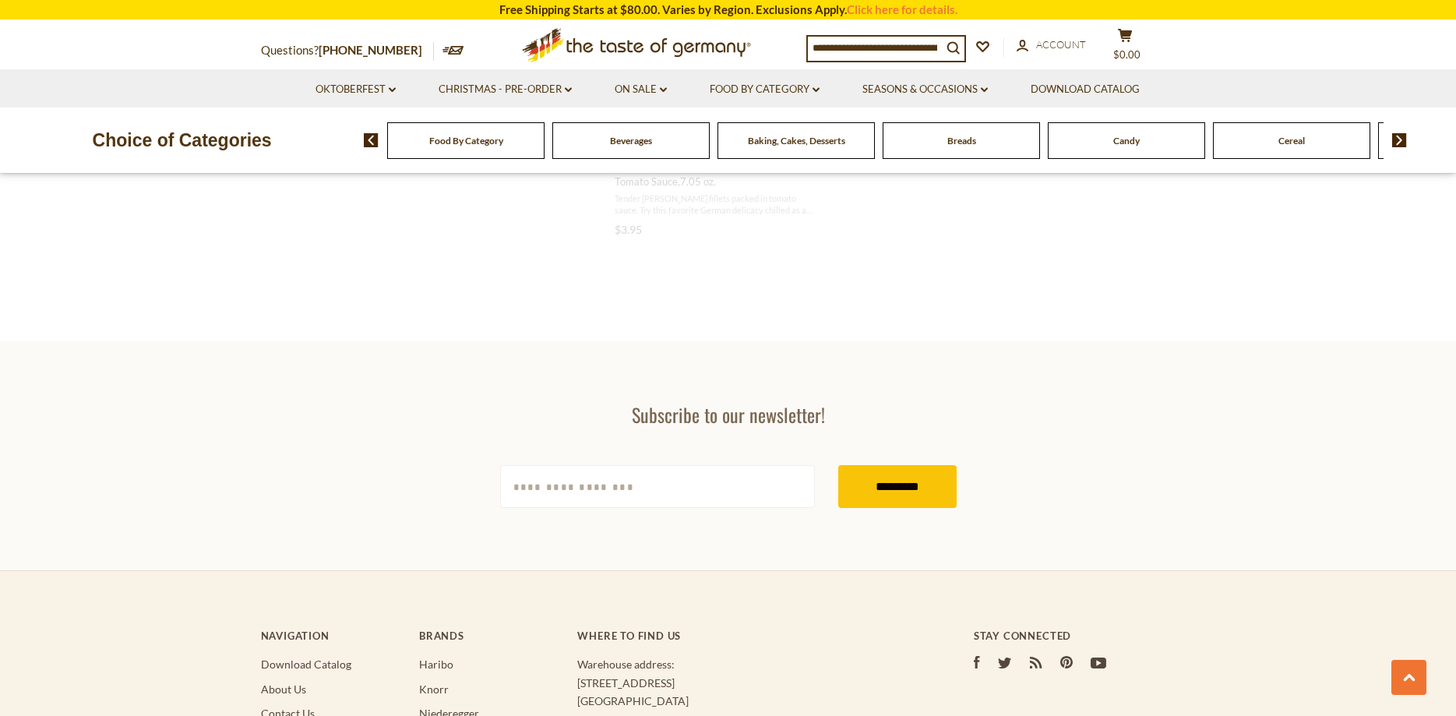
scroll to position [2305, 0]
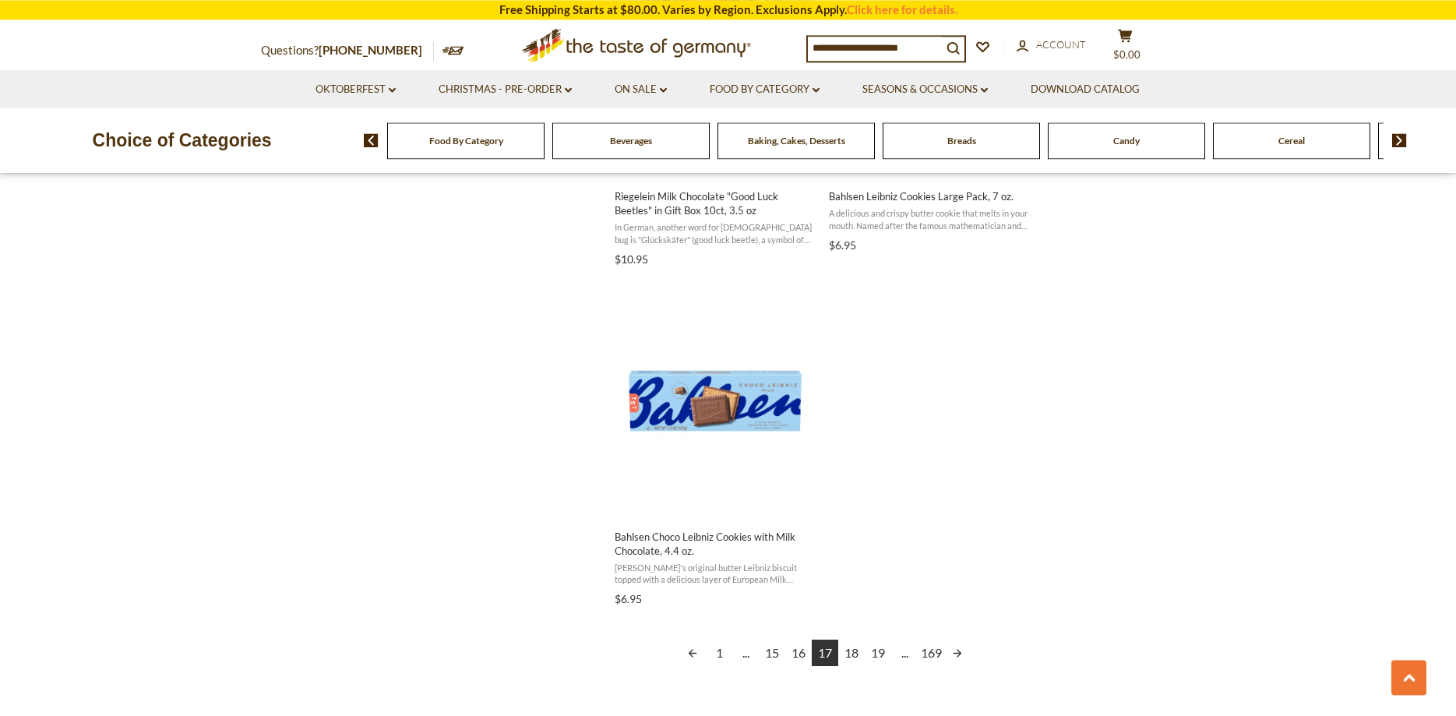
scroll to position [2622, 0]
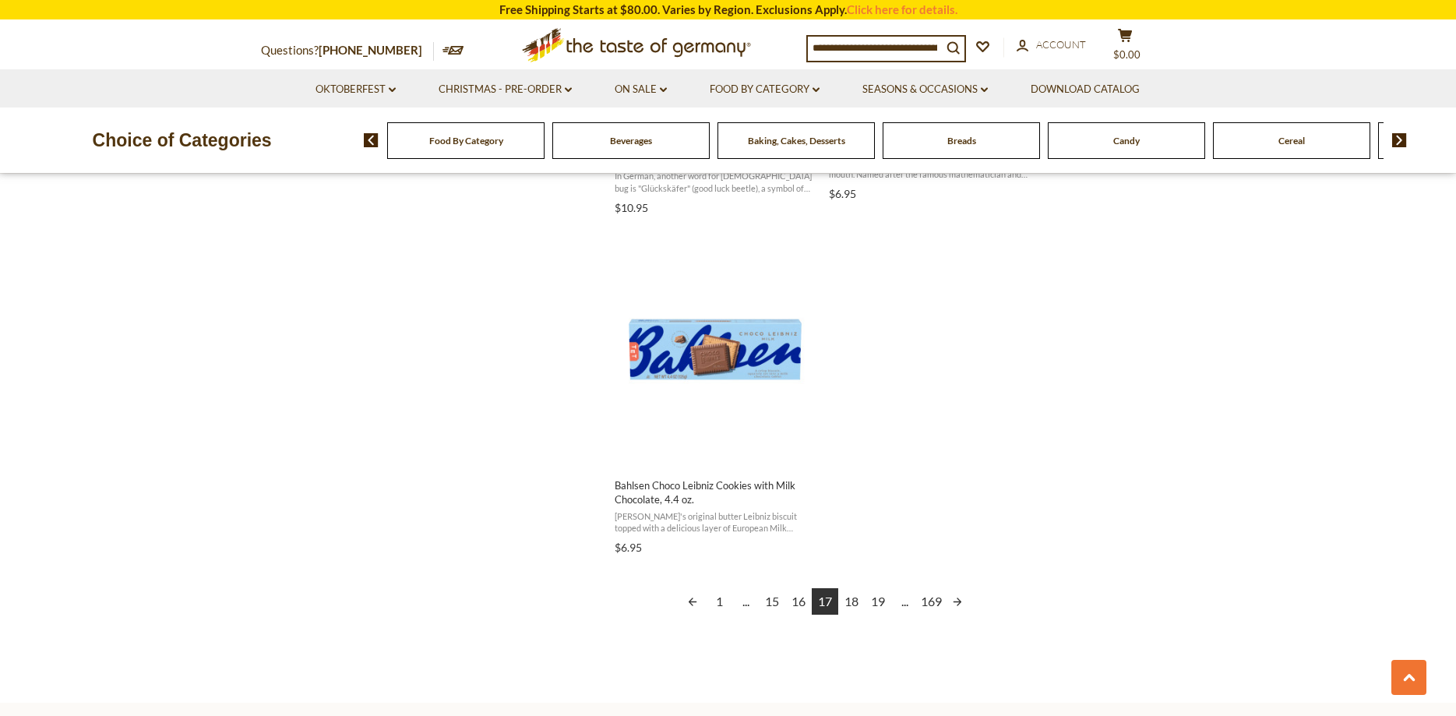
click at [851, 602] on link "18" at bounding box center [851, 601] width 26 height 26
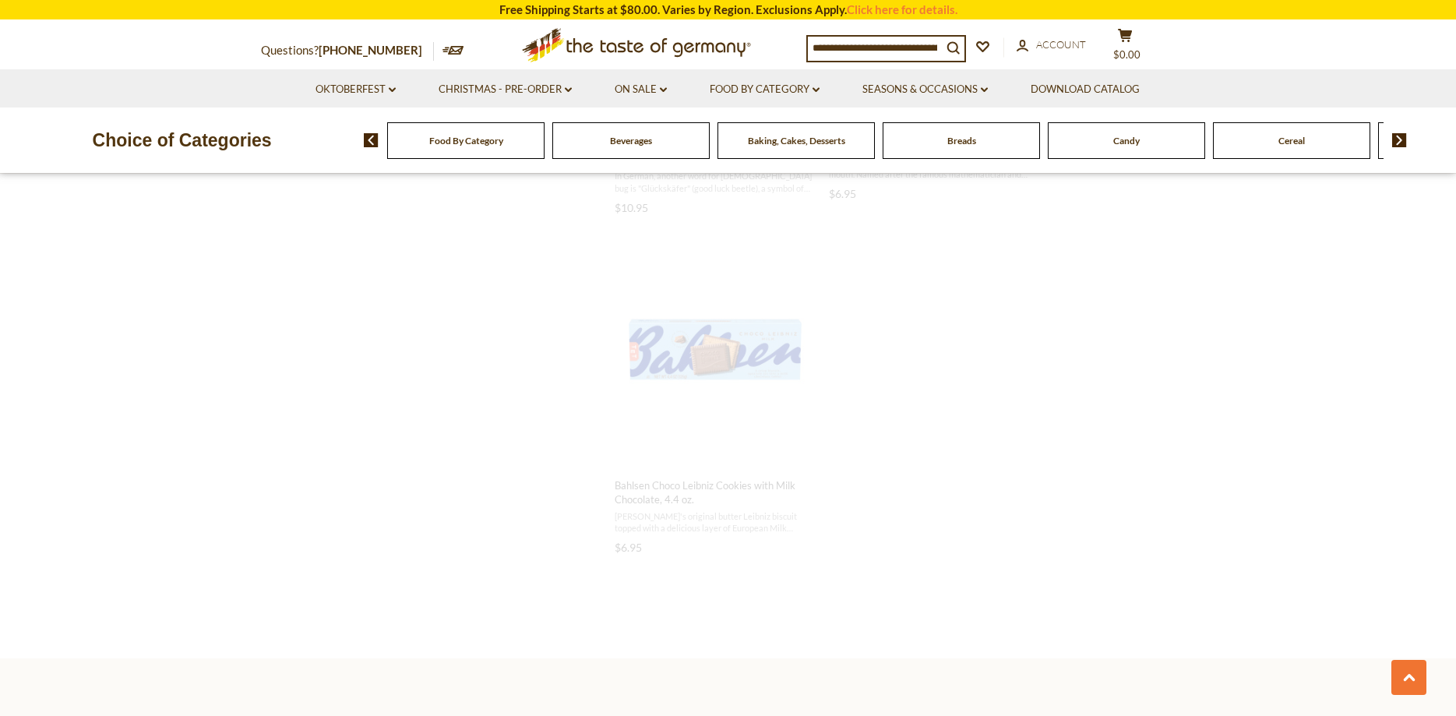
scroll to position [2162, 0]
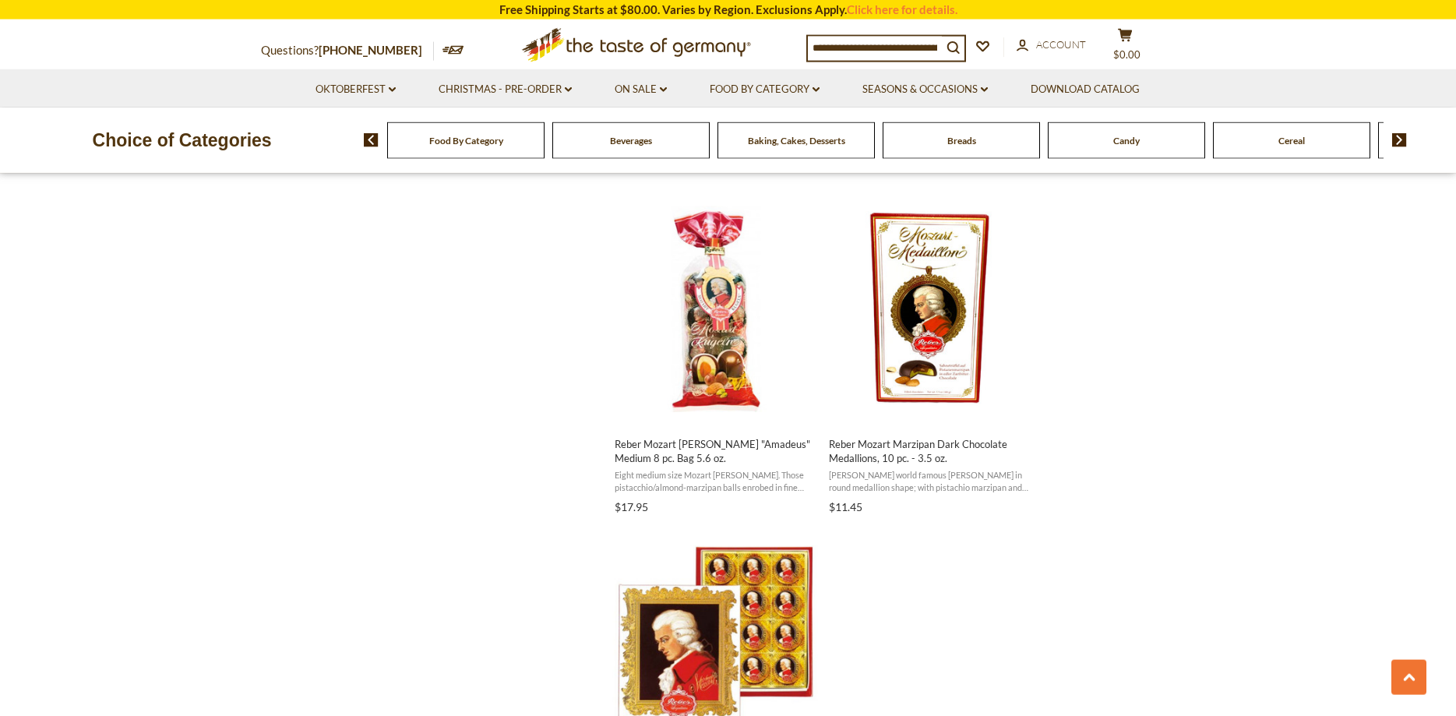
scroll to position [2542, 0]
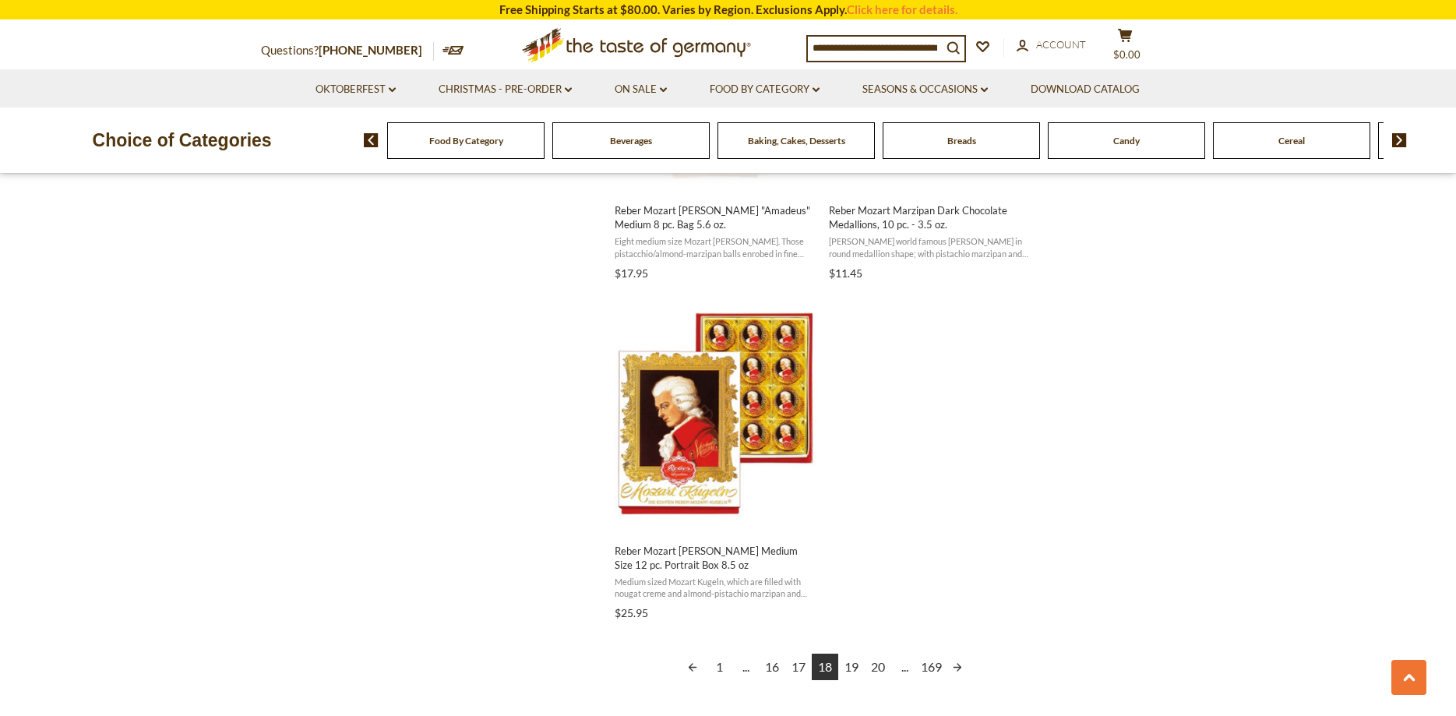
click at [854, 669] on link "19" at bounding box center [851, 666] width 26 height 26
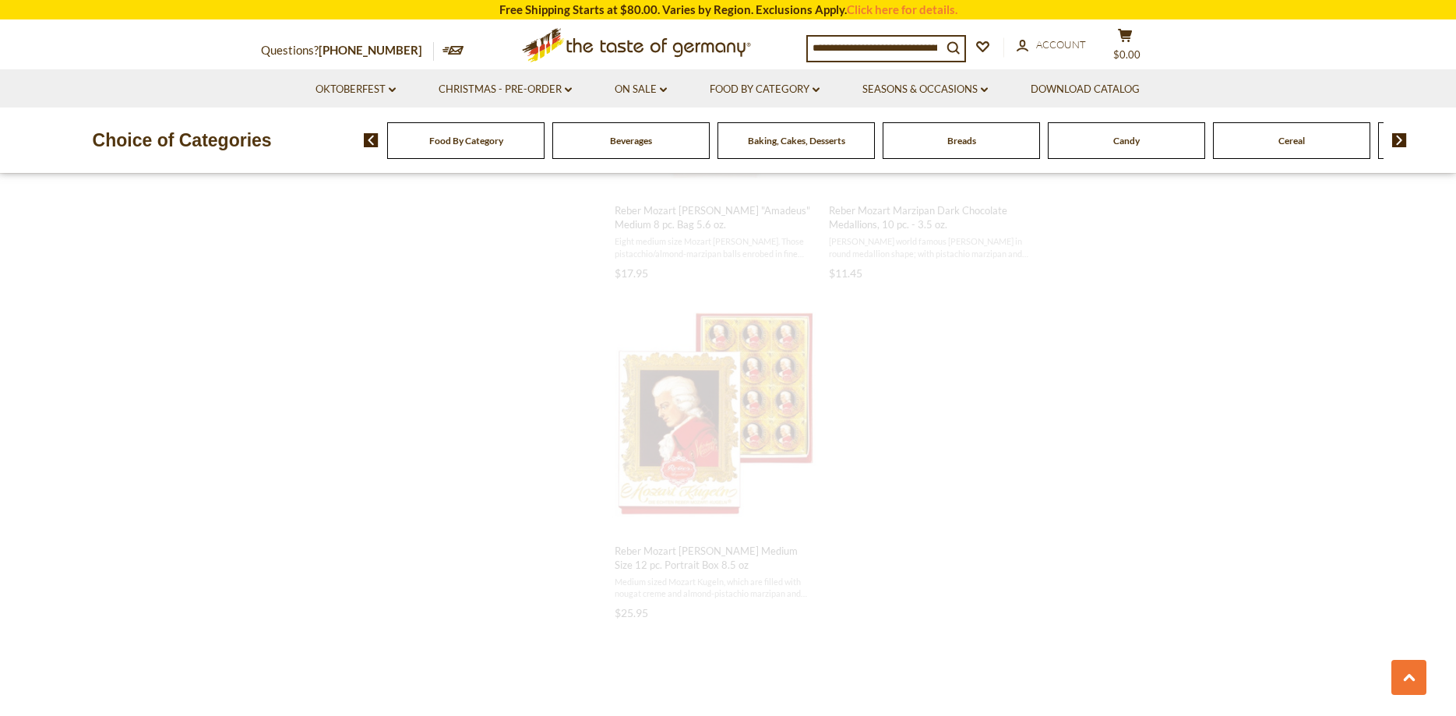
scroll to position [1918, 0]
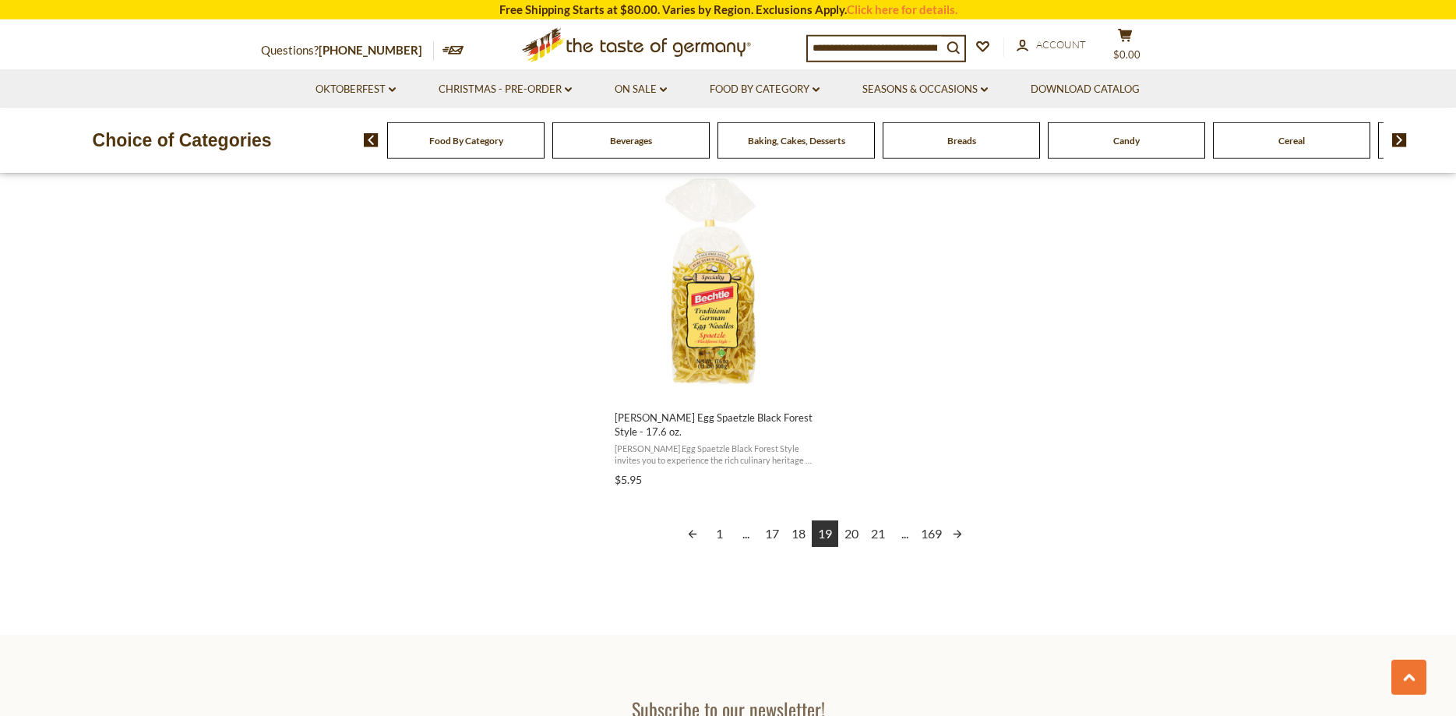
scroll to position [2780, 0]
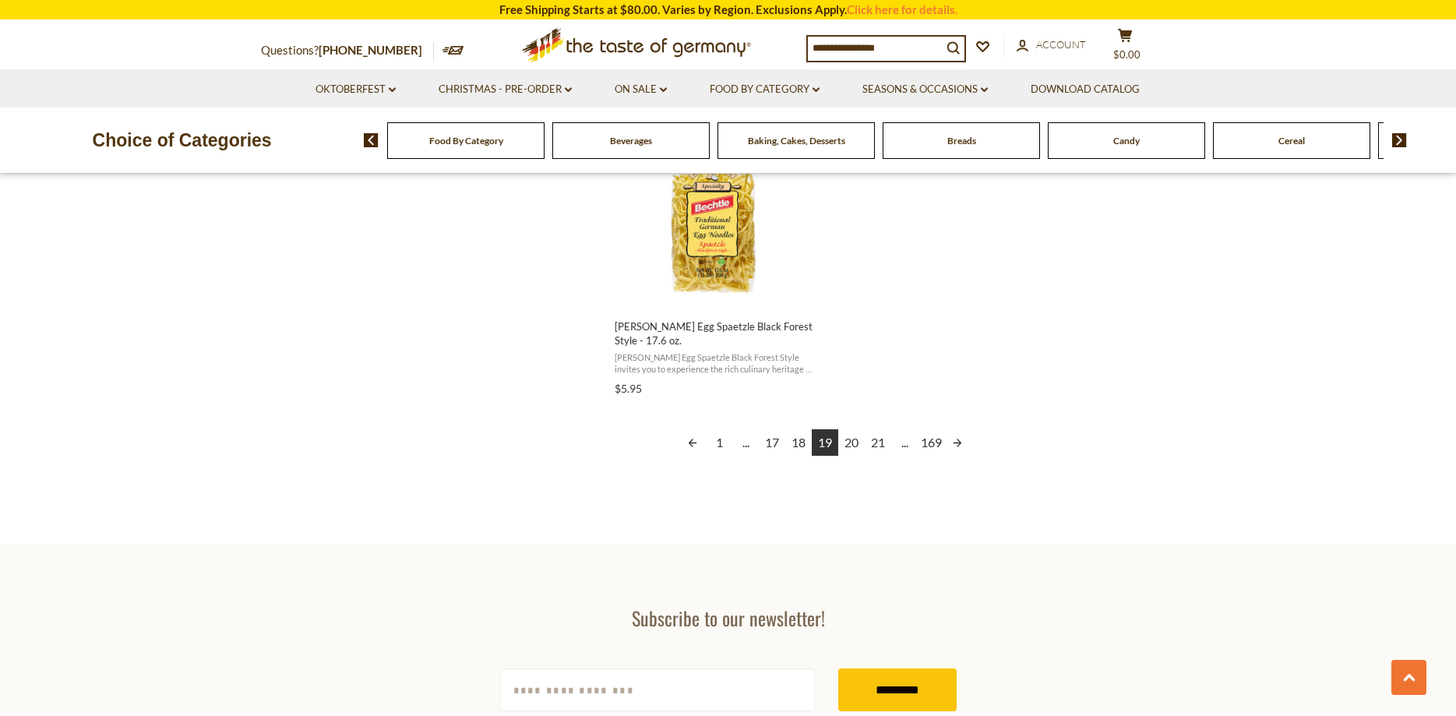
click at [850, 442] on link "20" at bounding box center [851, 442] width 26 height 26
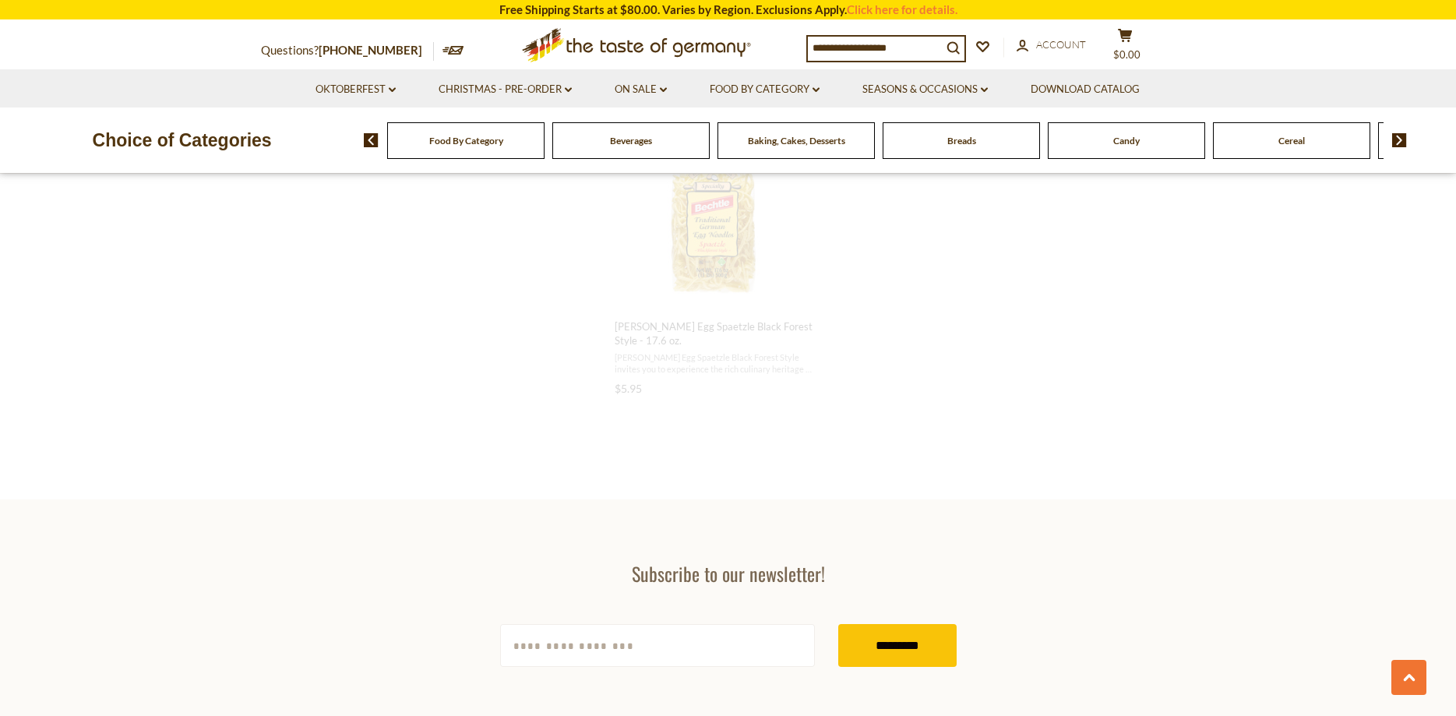
scroll to position [2534, 0]
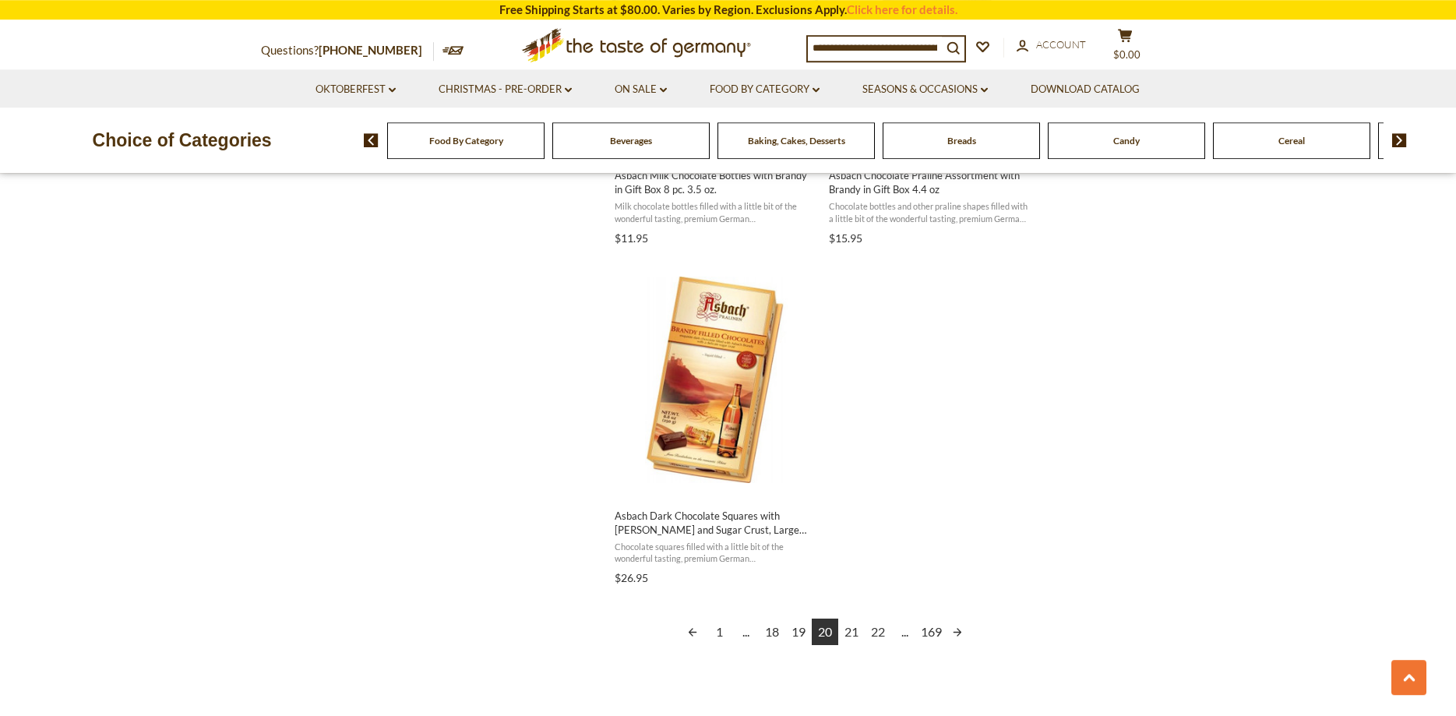
scroll to position [2622, 0]
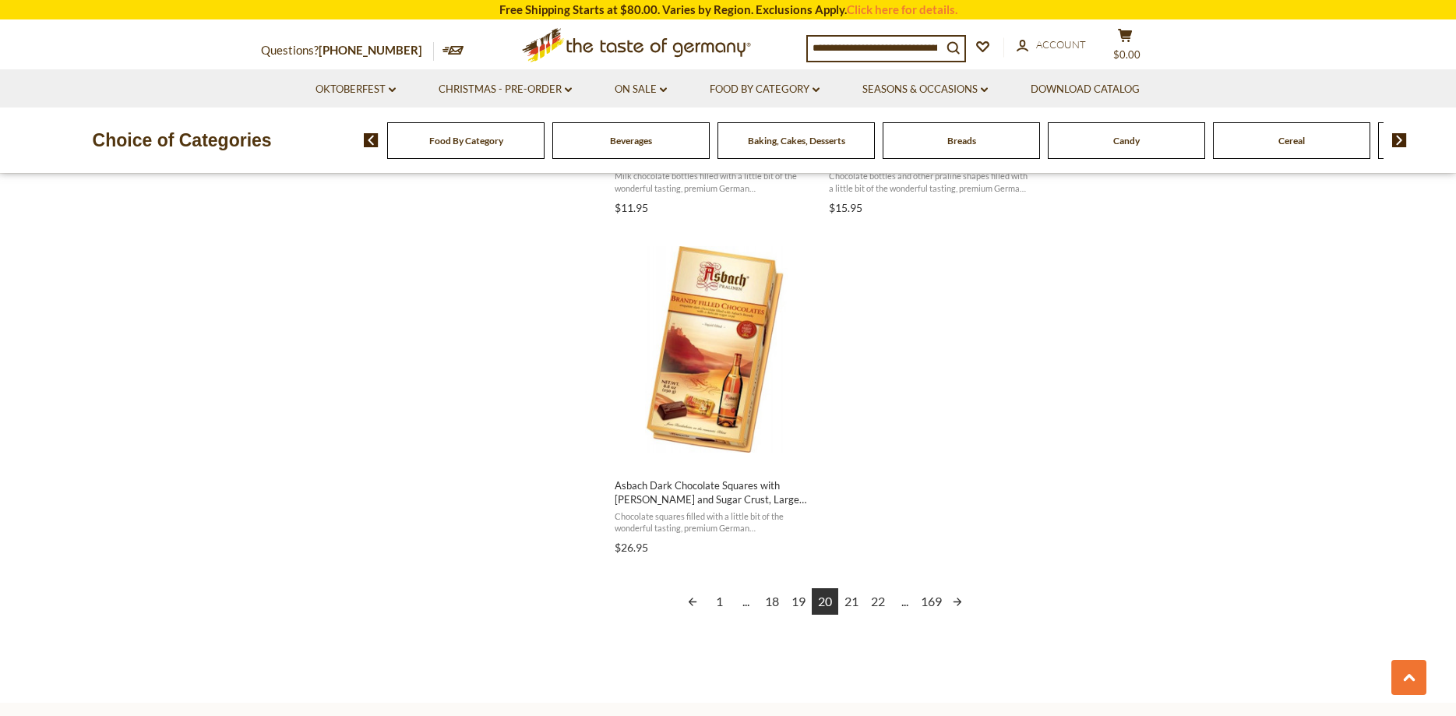
click at [848, 600] on link "21" at bounding box center [851, 601] width 26 height 26
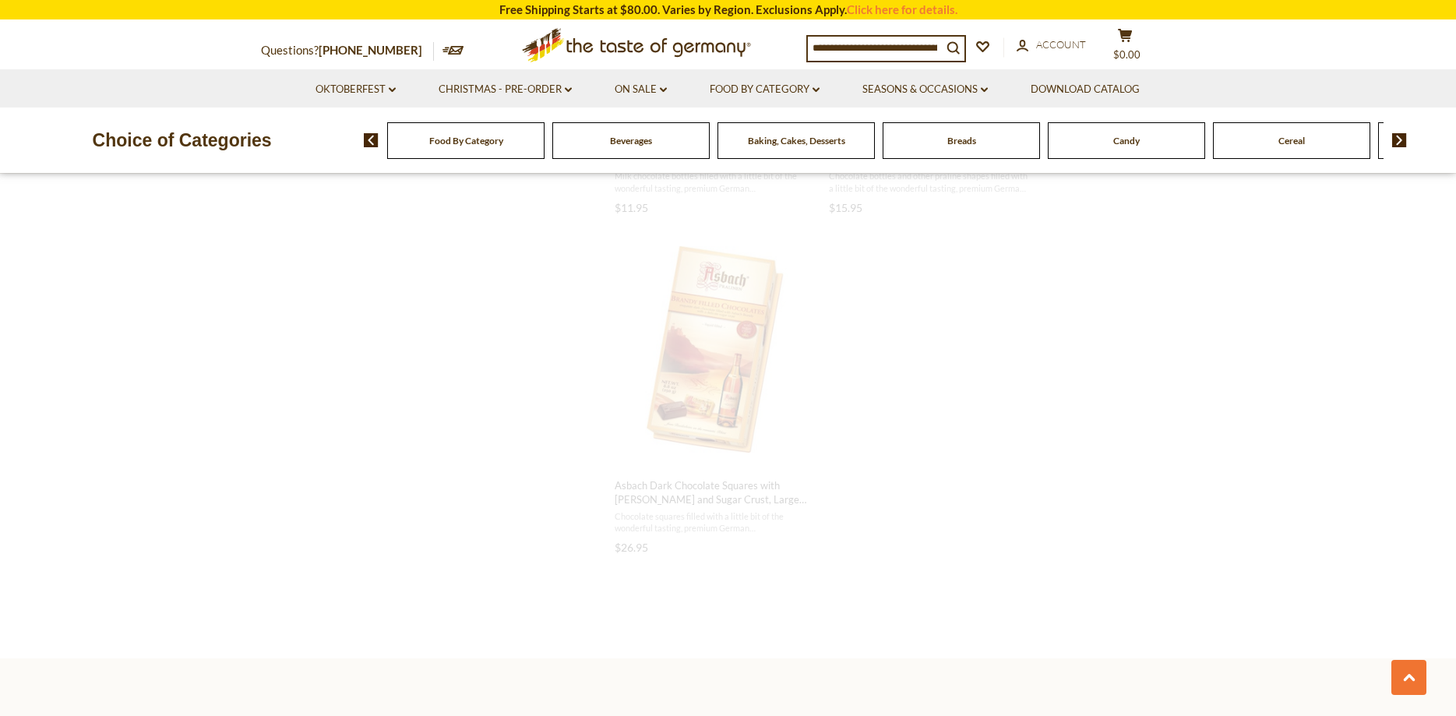
scroll to position [1841, 0]
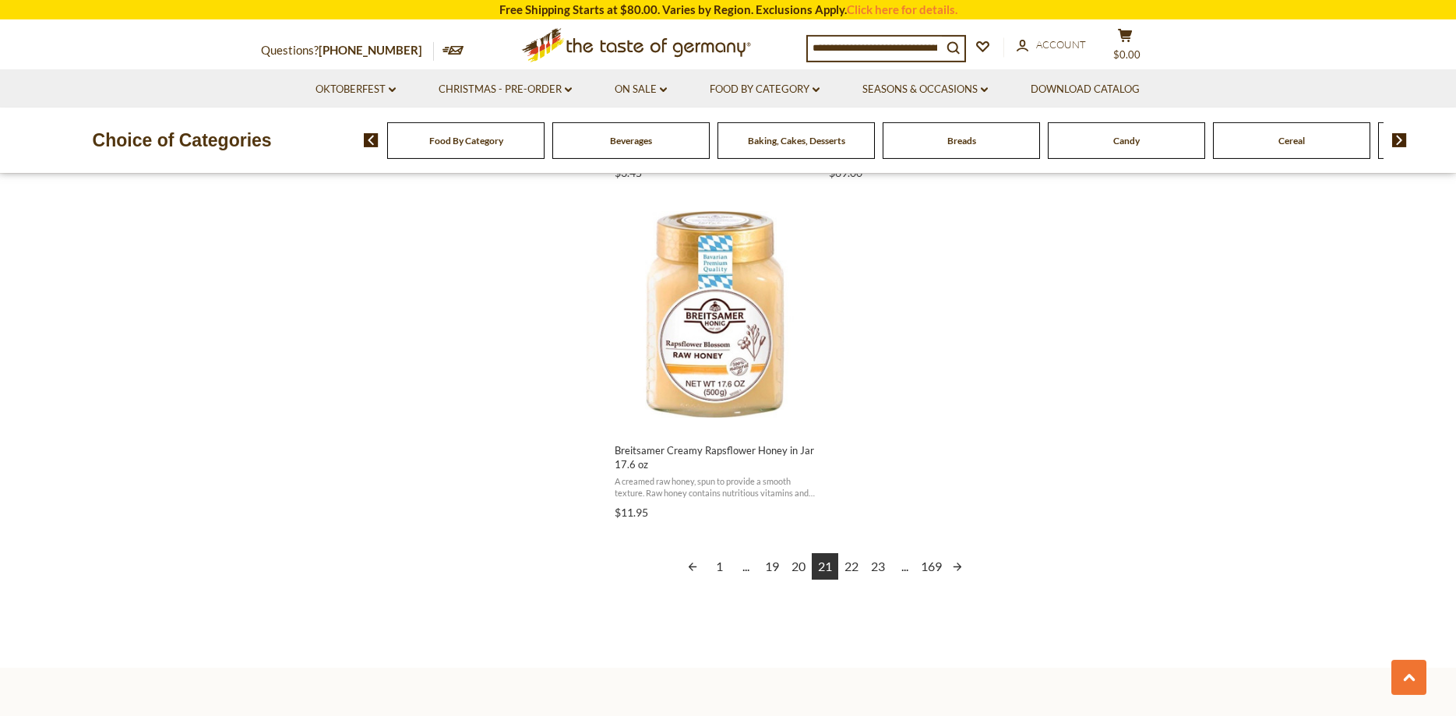
scroll to position [2701, 0]
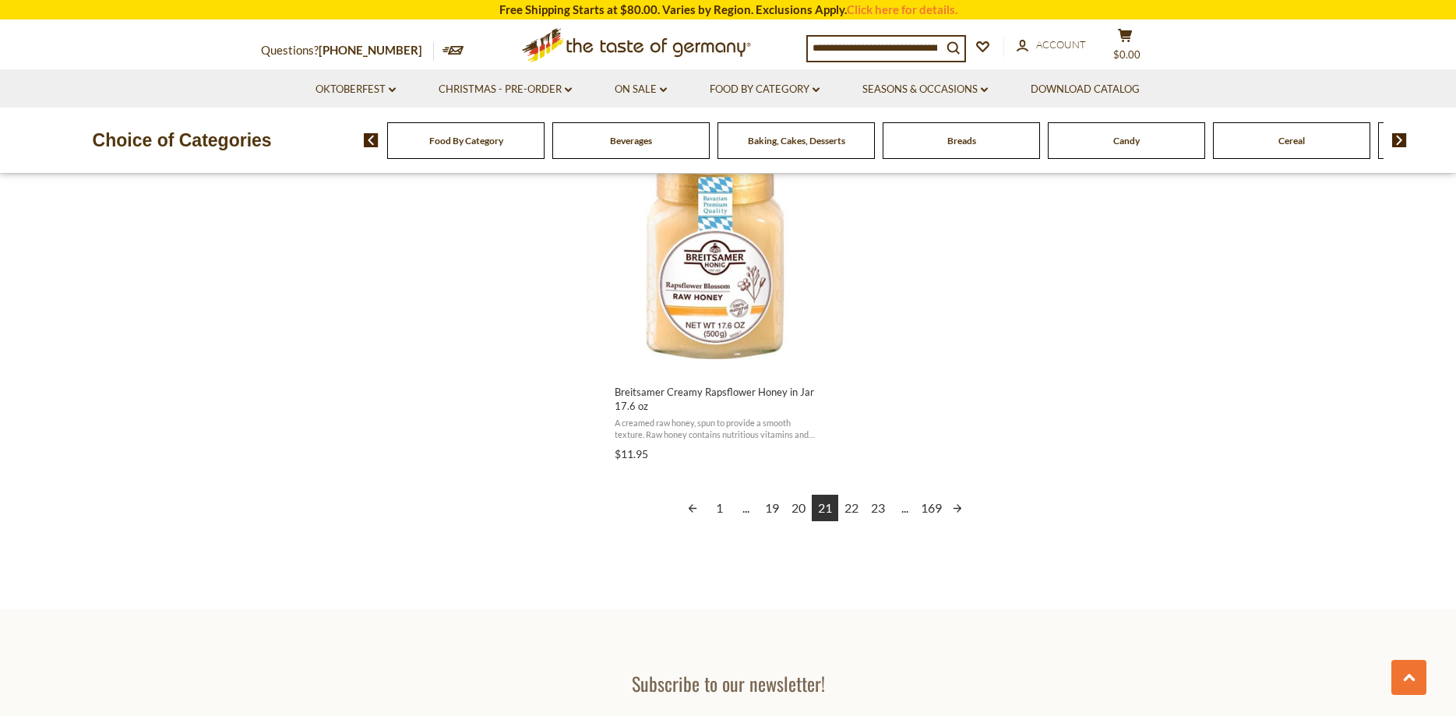
click at [850, 504] on link "22" at bounding box center [851, 508] width 26 height 26
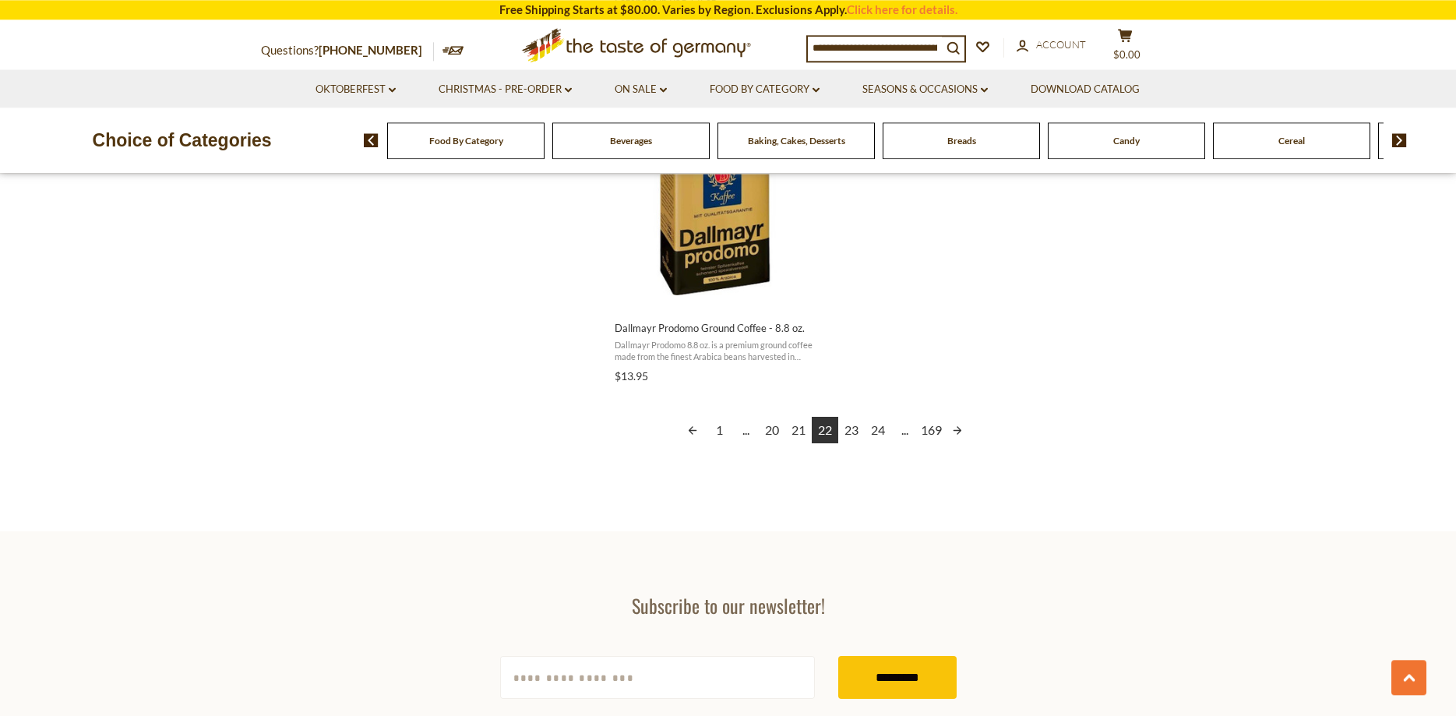
scroll to position [2780, 0]
click at [850, 429] on link "23" at bounding box center [851, 428] width 26 height 26
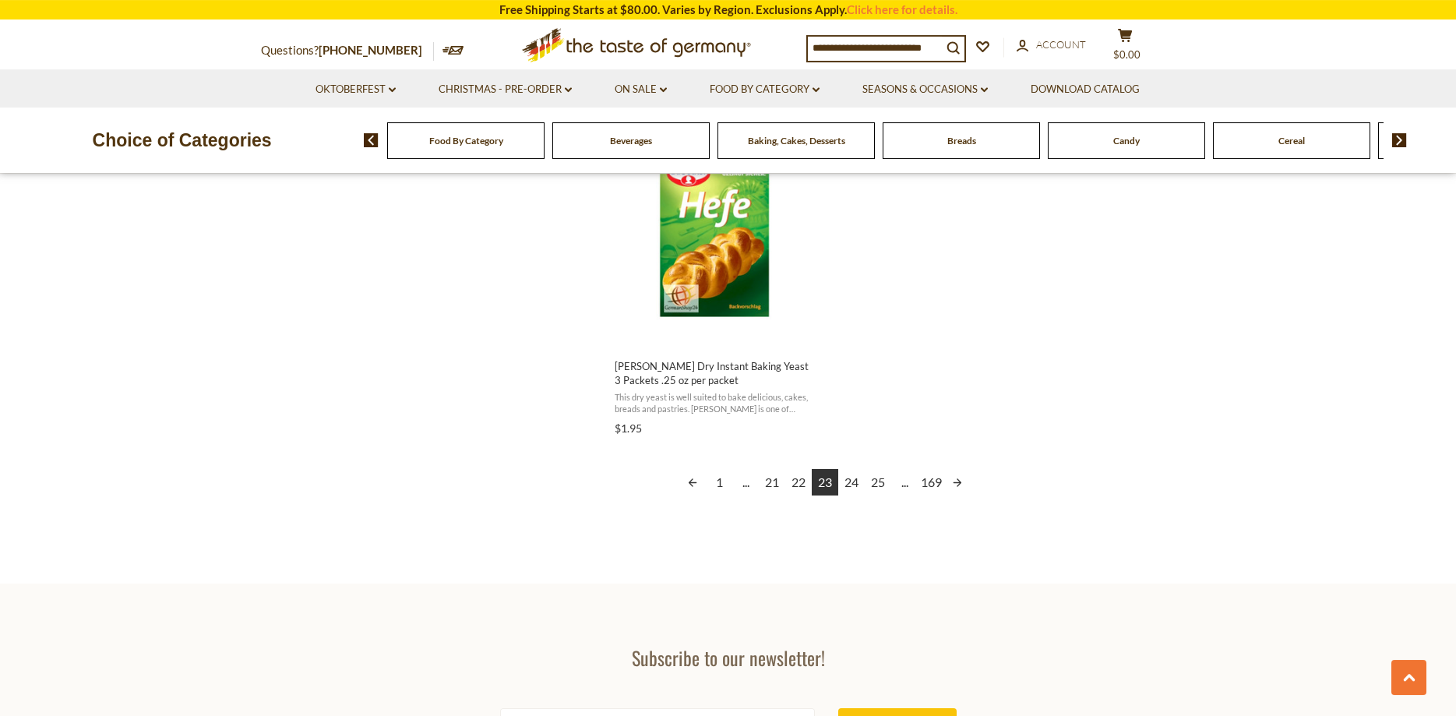
scroll to position [2780, 0]
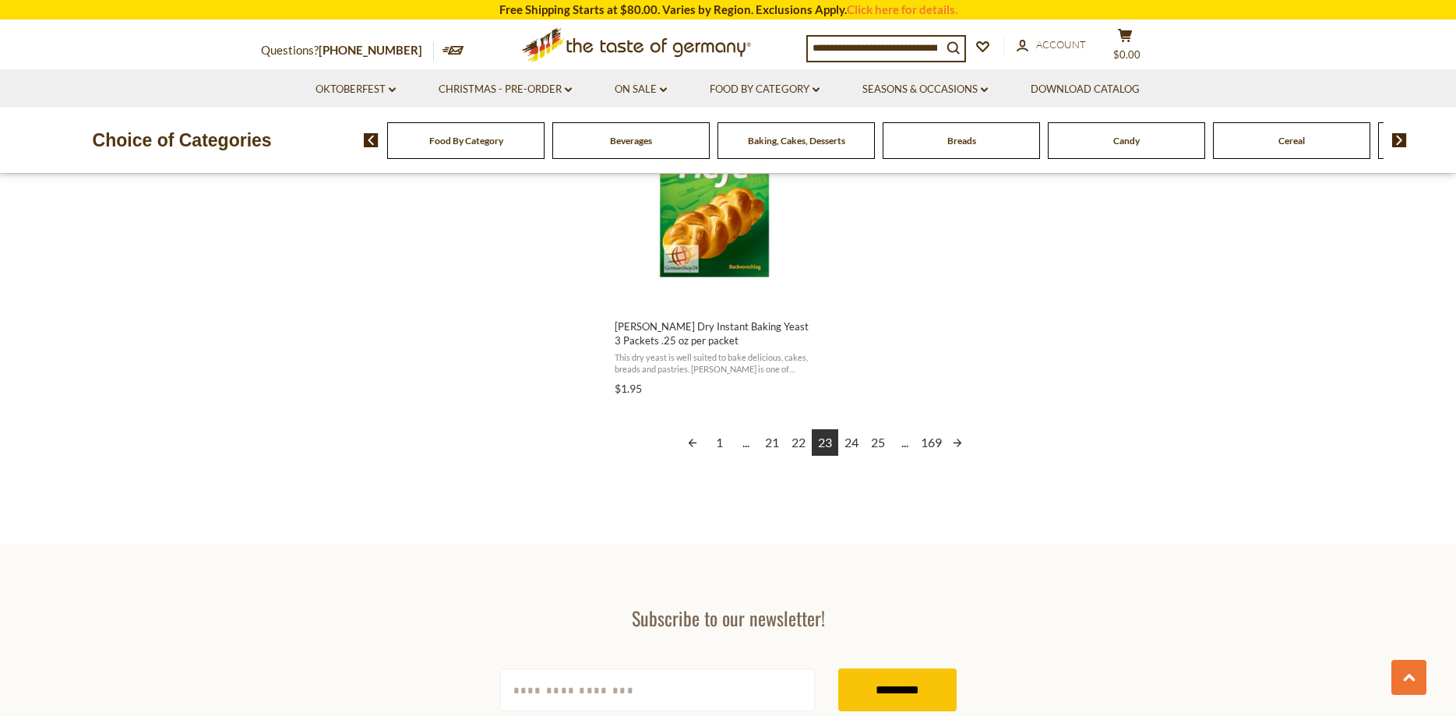
click at [850, 438] on link "24" at bounding box center [851, 442] width 26 height 26
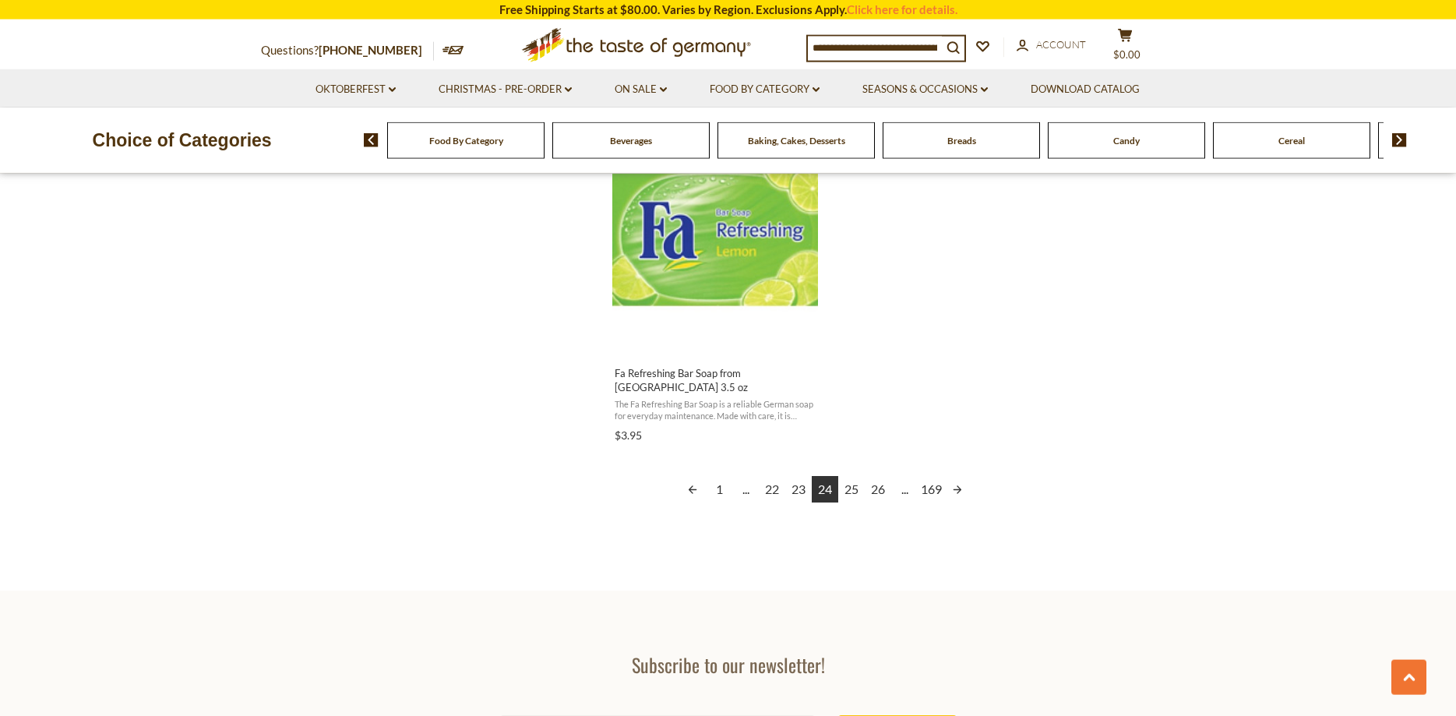
scroll to position [2780, 0]
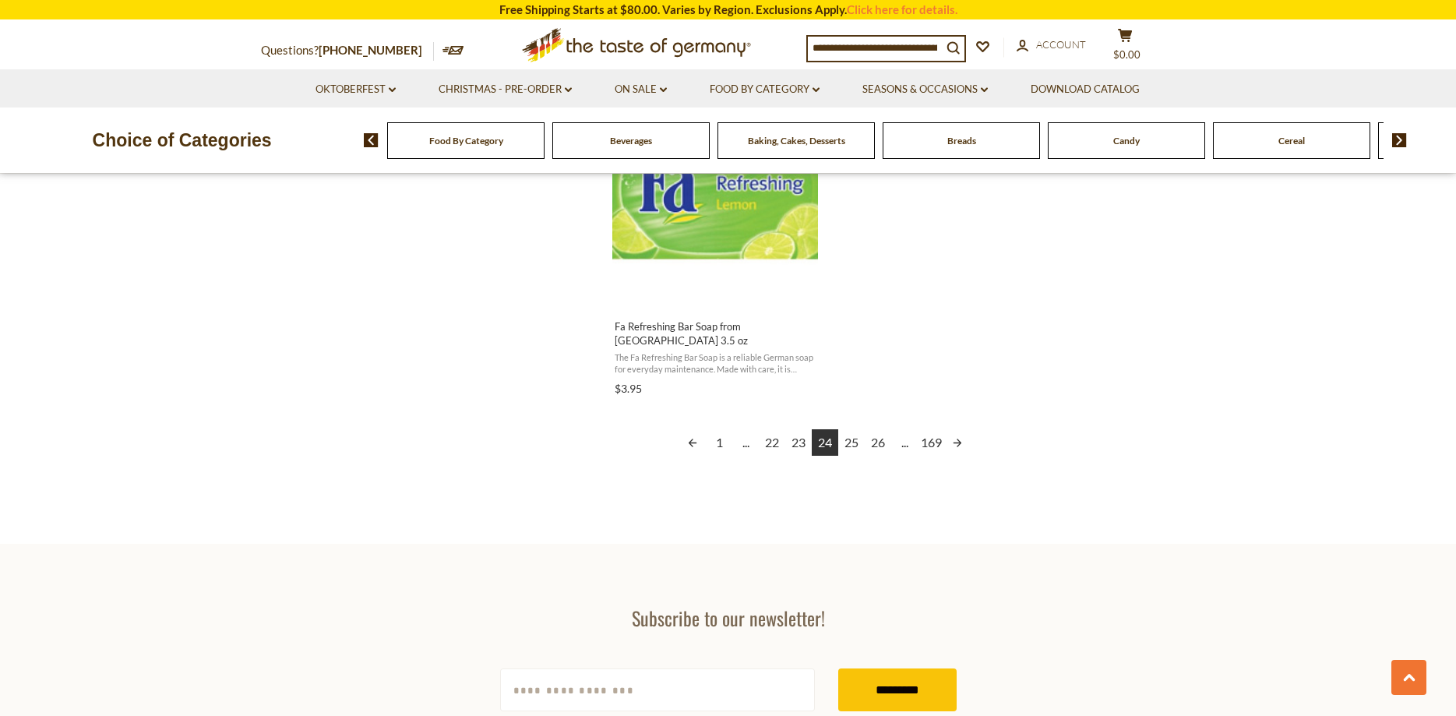
click at [849, 429] on link "25" at bounding box center [851, 442] width 26 height 26
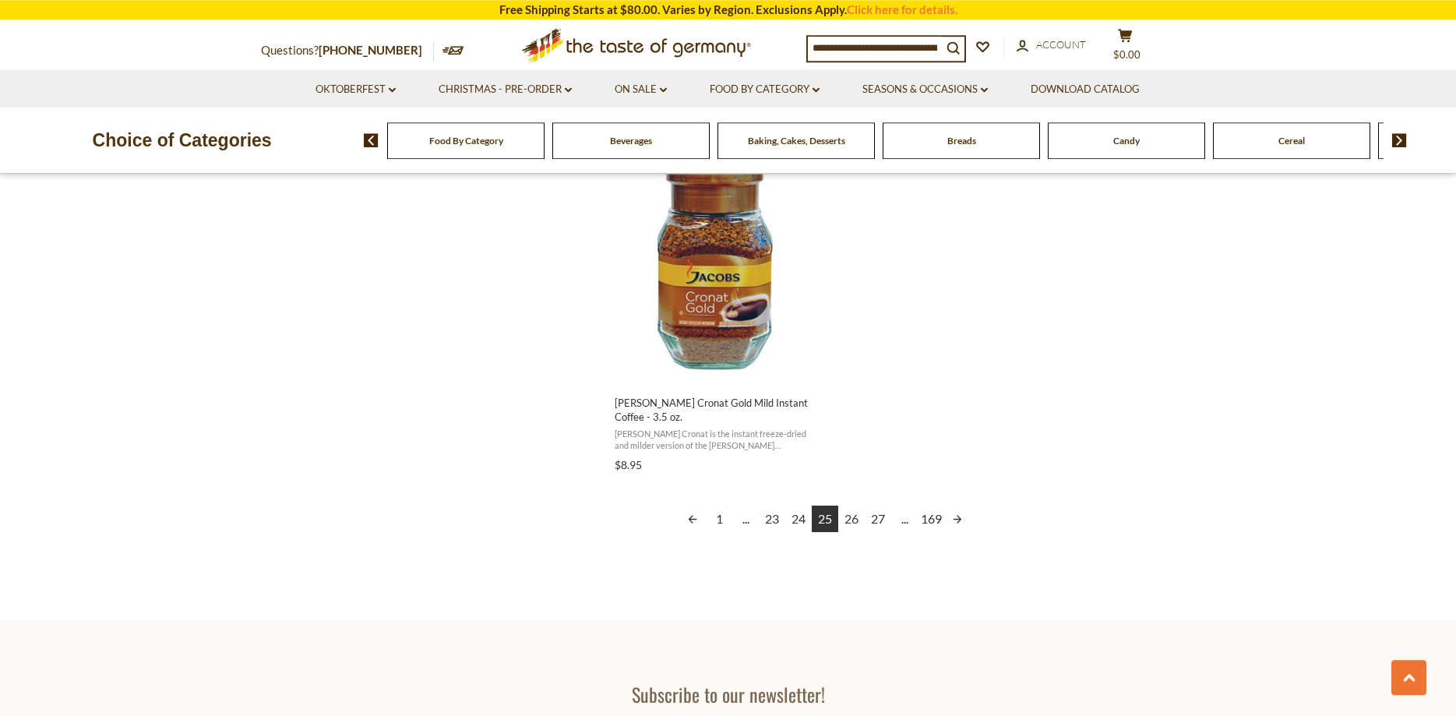
scroll to position [2701, 0]
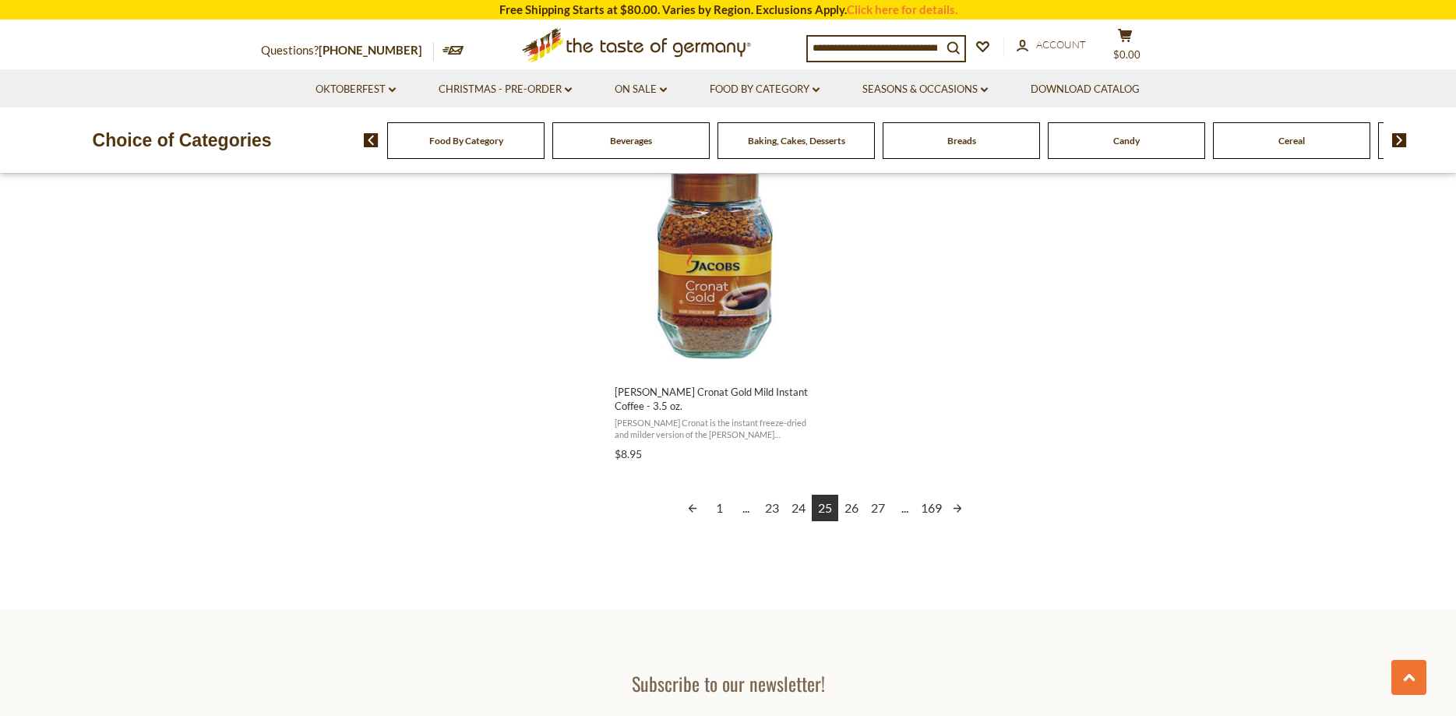
click at [854, 496] on link "26" at bounding box center [851, 508] width 26 height 26
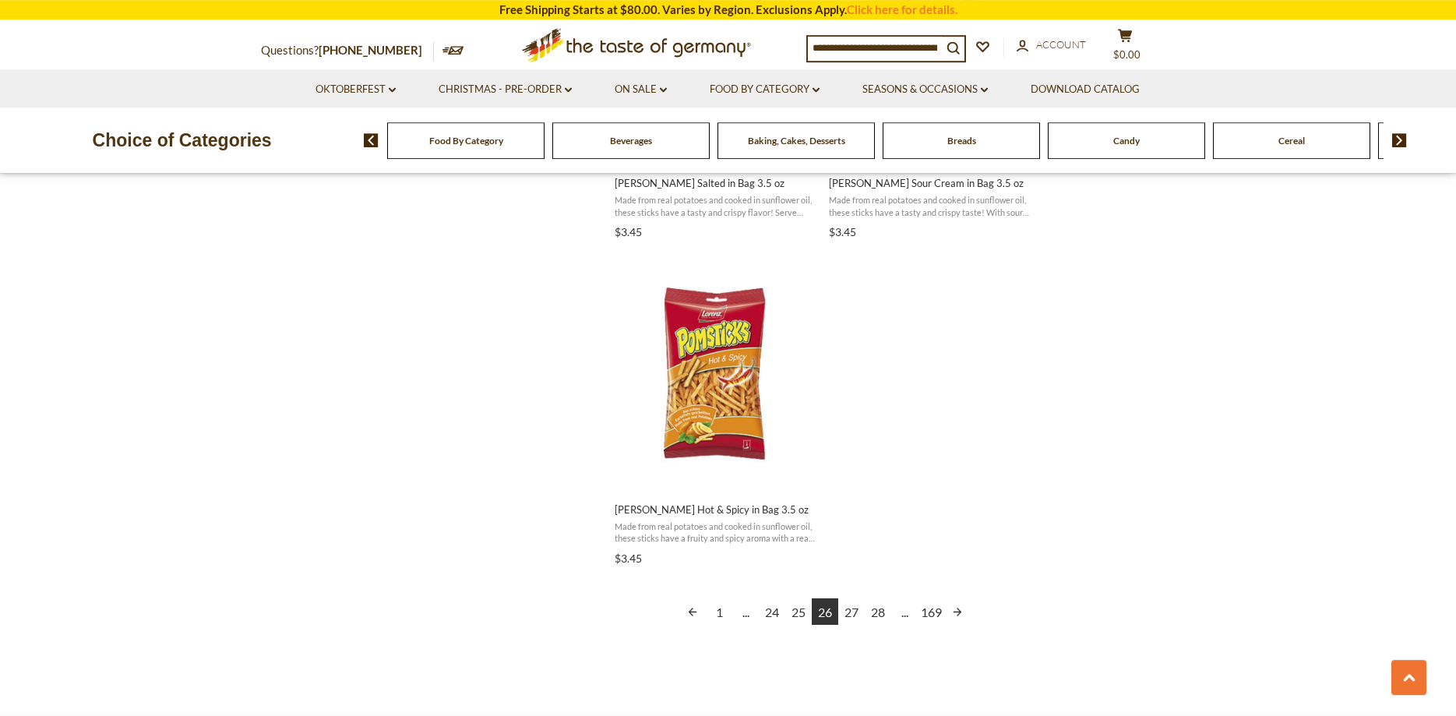
scroll to position [2542, 0]
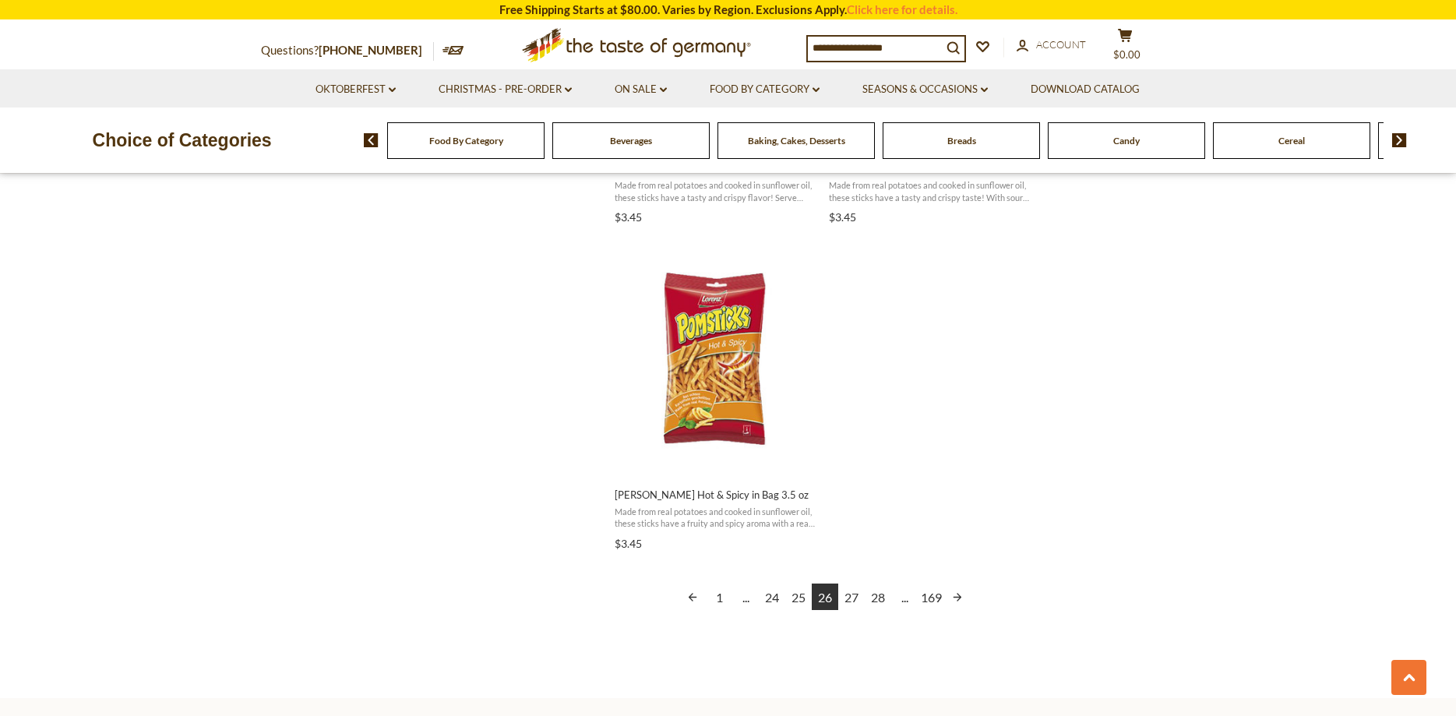
click at [856, 597] on link "27" at bounding box center [851, 596] width 26 height 26
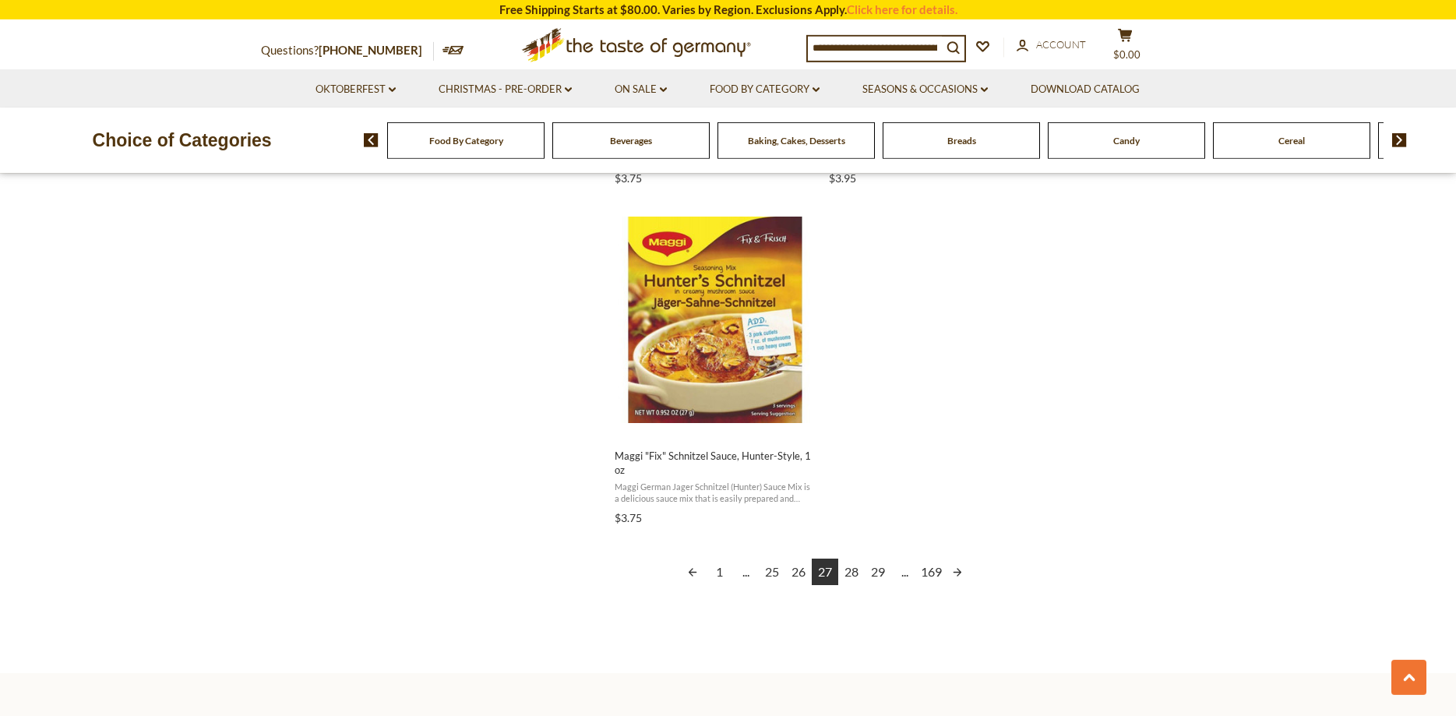
scroll to position [2701, 0]
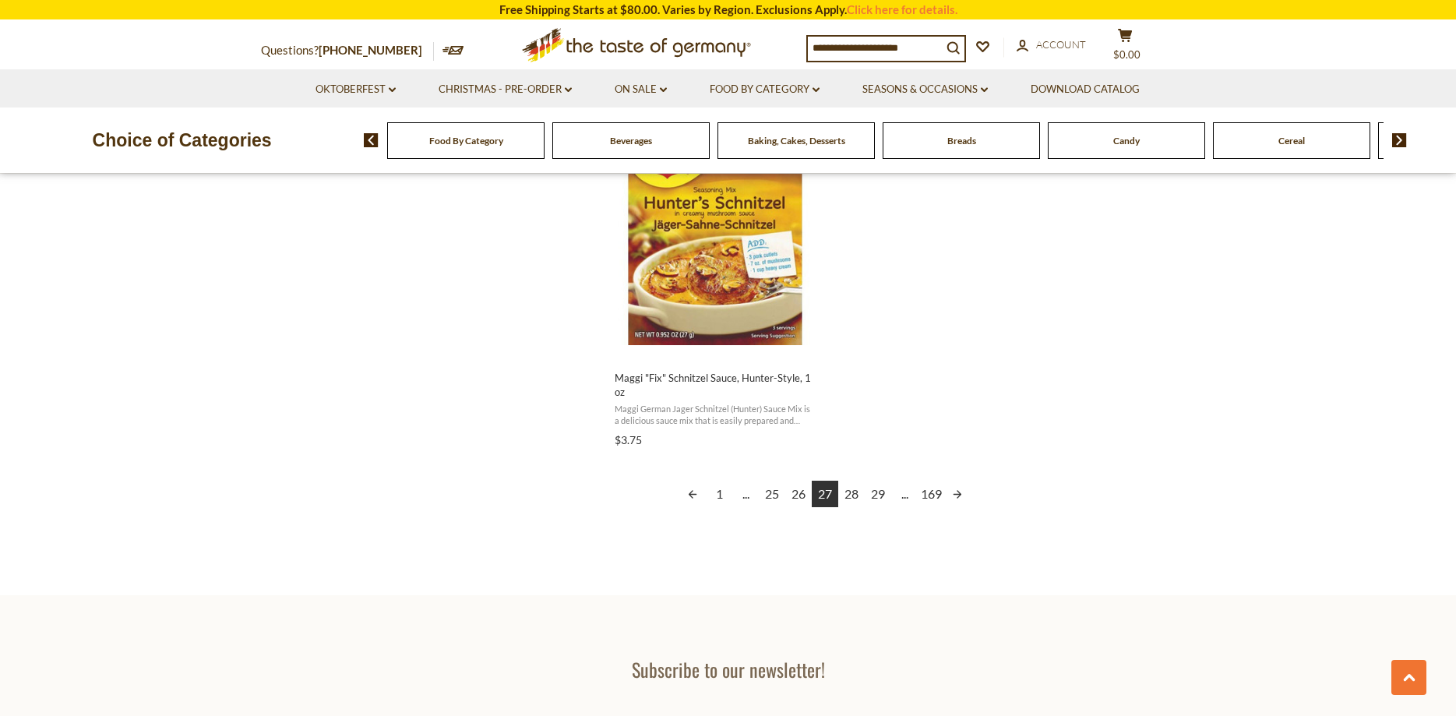
click at [851, 492] on link "28" at bounding box center [851, 494] width 26 height 26
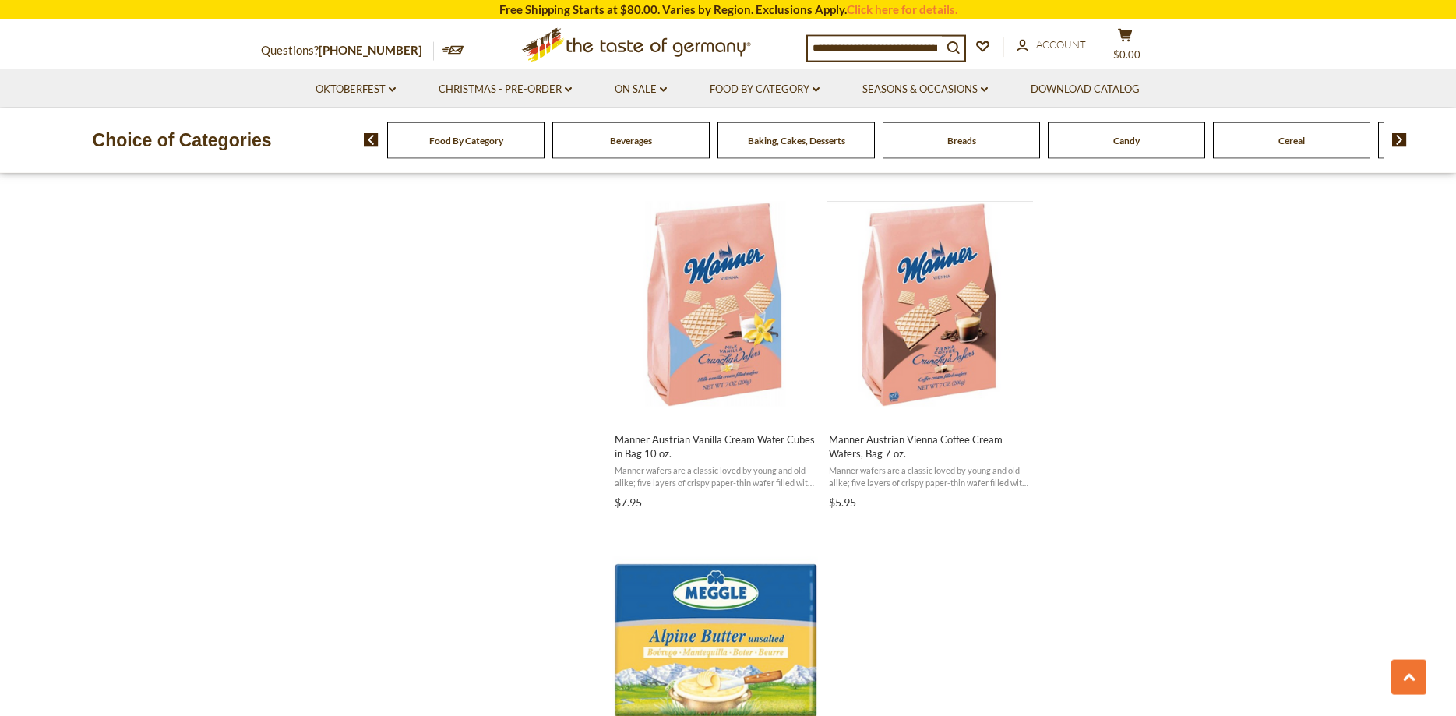
scroll to position [2622, 0]
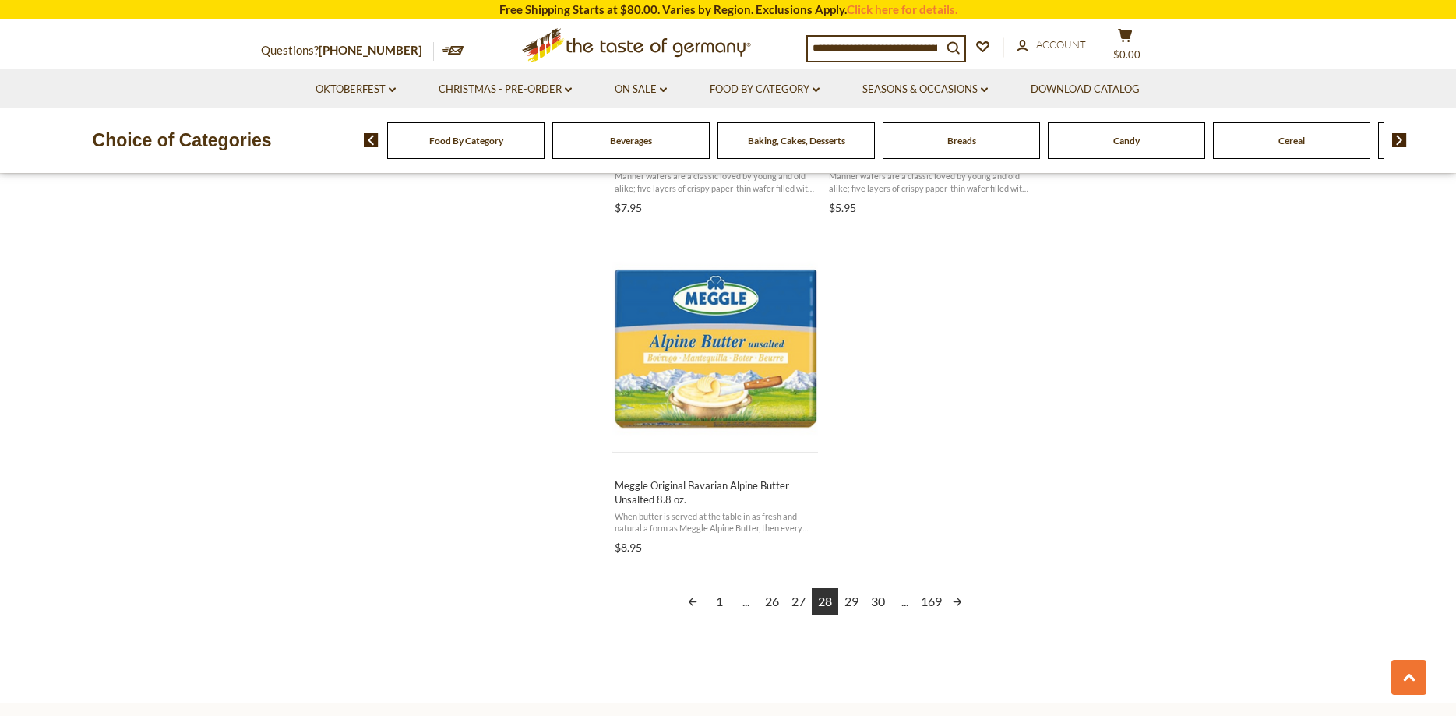
click at [853, 601] on link "29" at bounding box center [851, 601] width 26 height 26
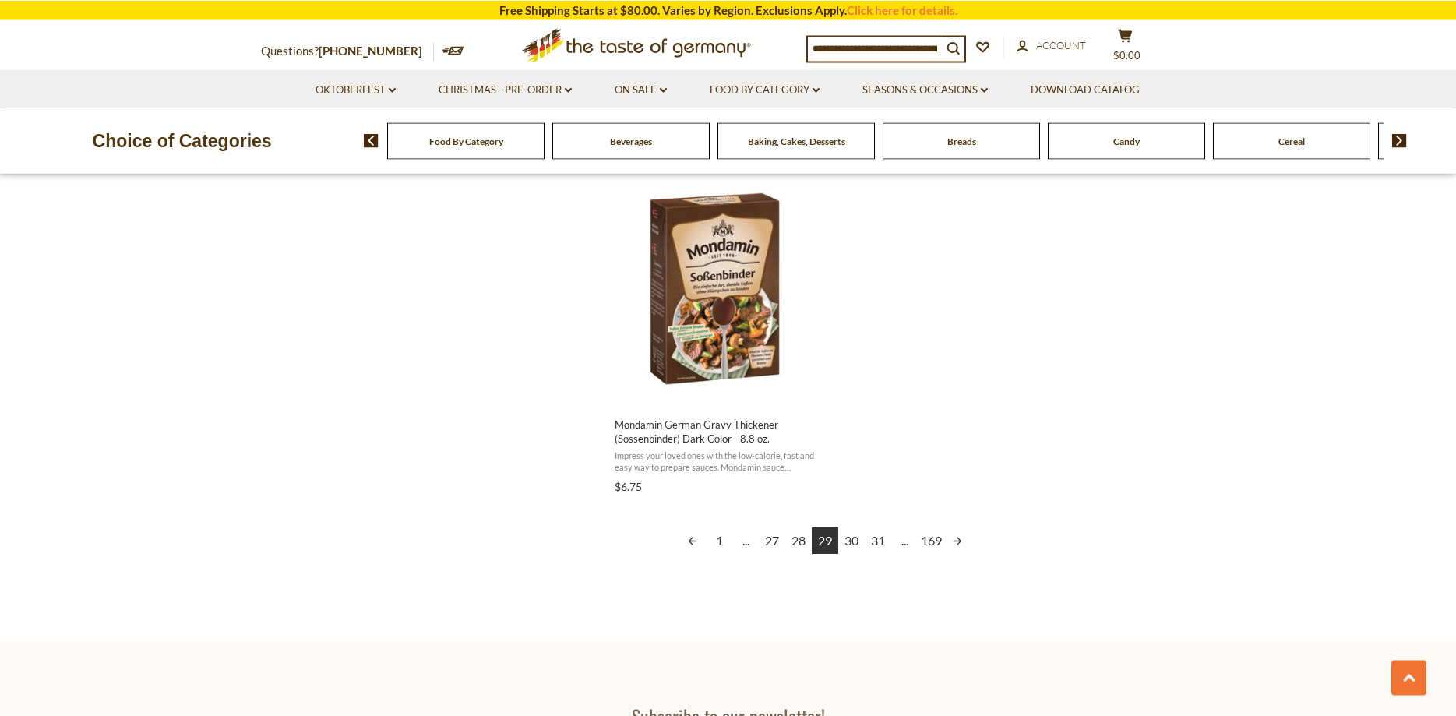
scroll to position [2780, 0]
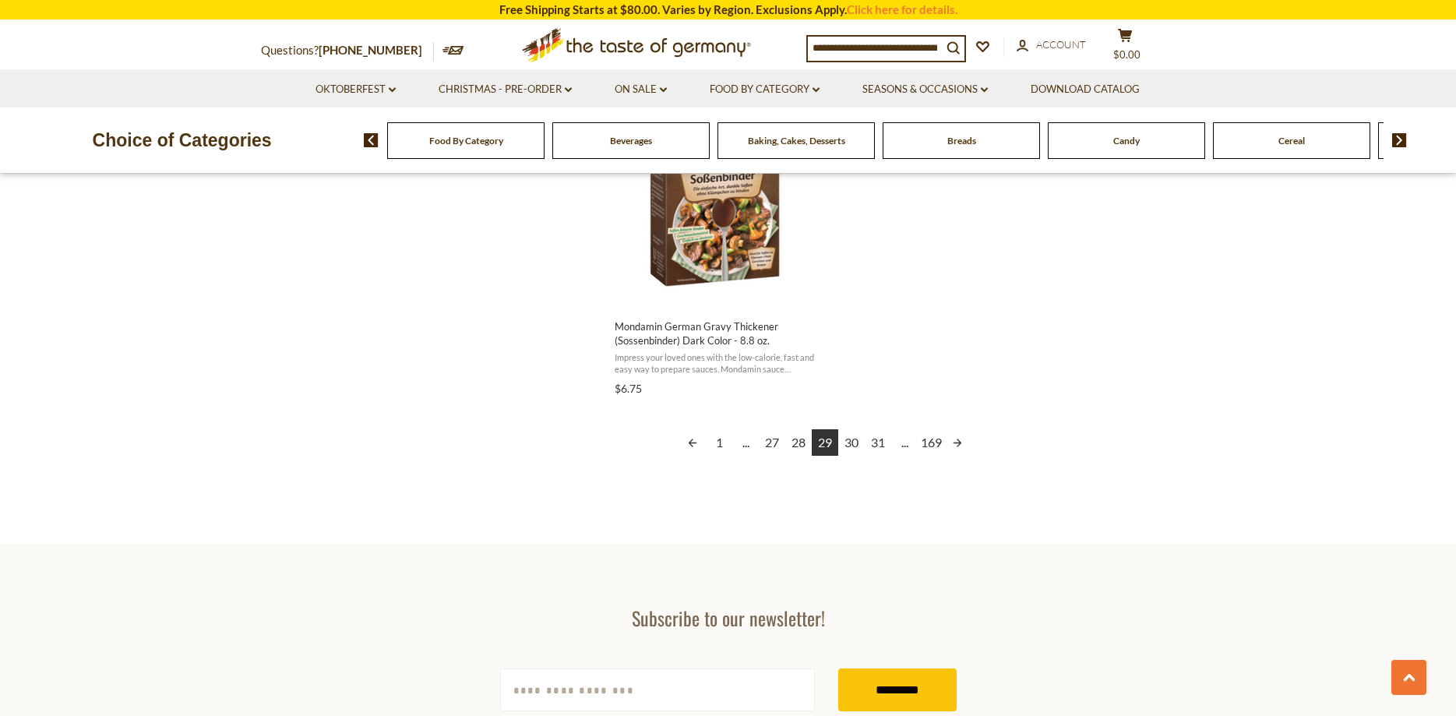
click at [850, 442] on link "30" at bounding box center [851, 442] width 26 height 26
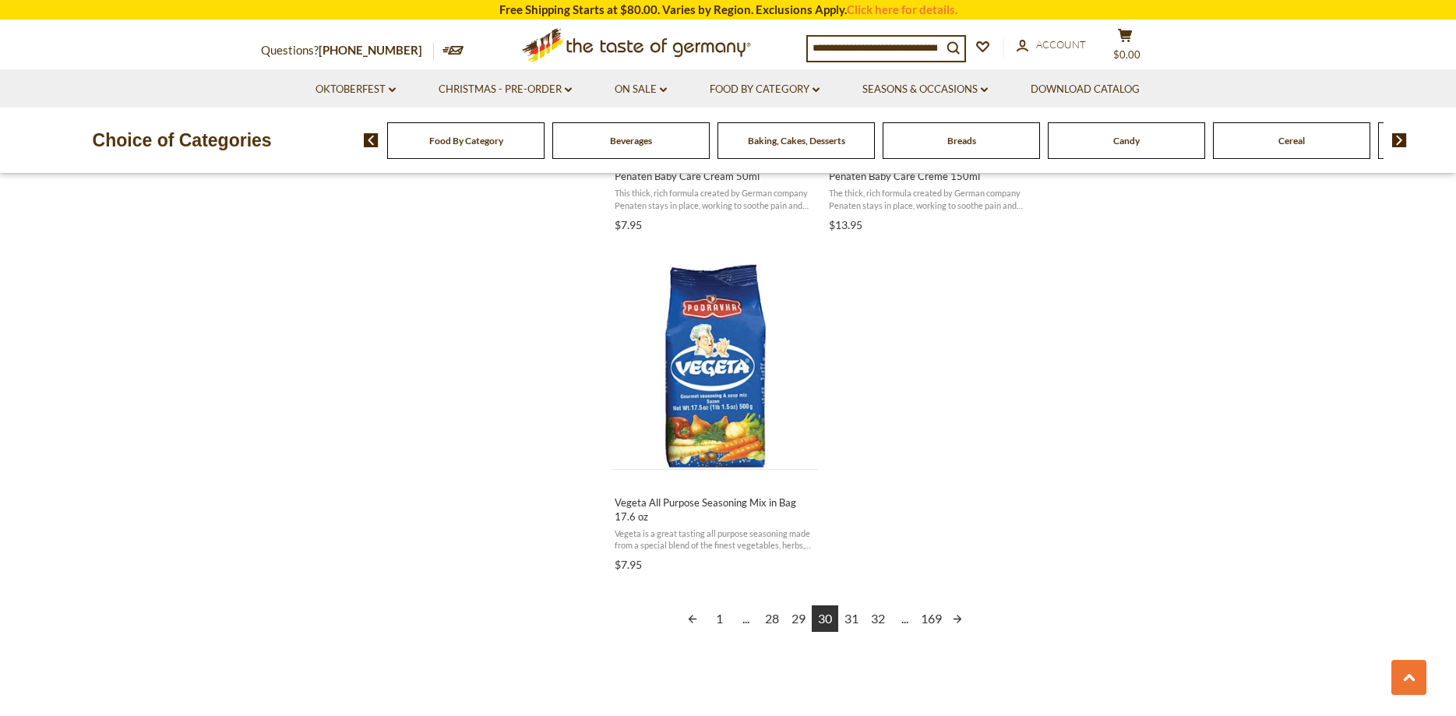
scroll to position [2701, 0]
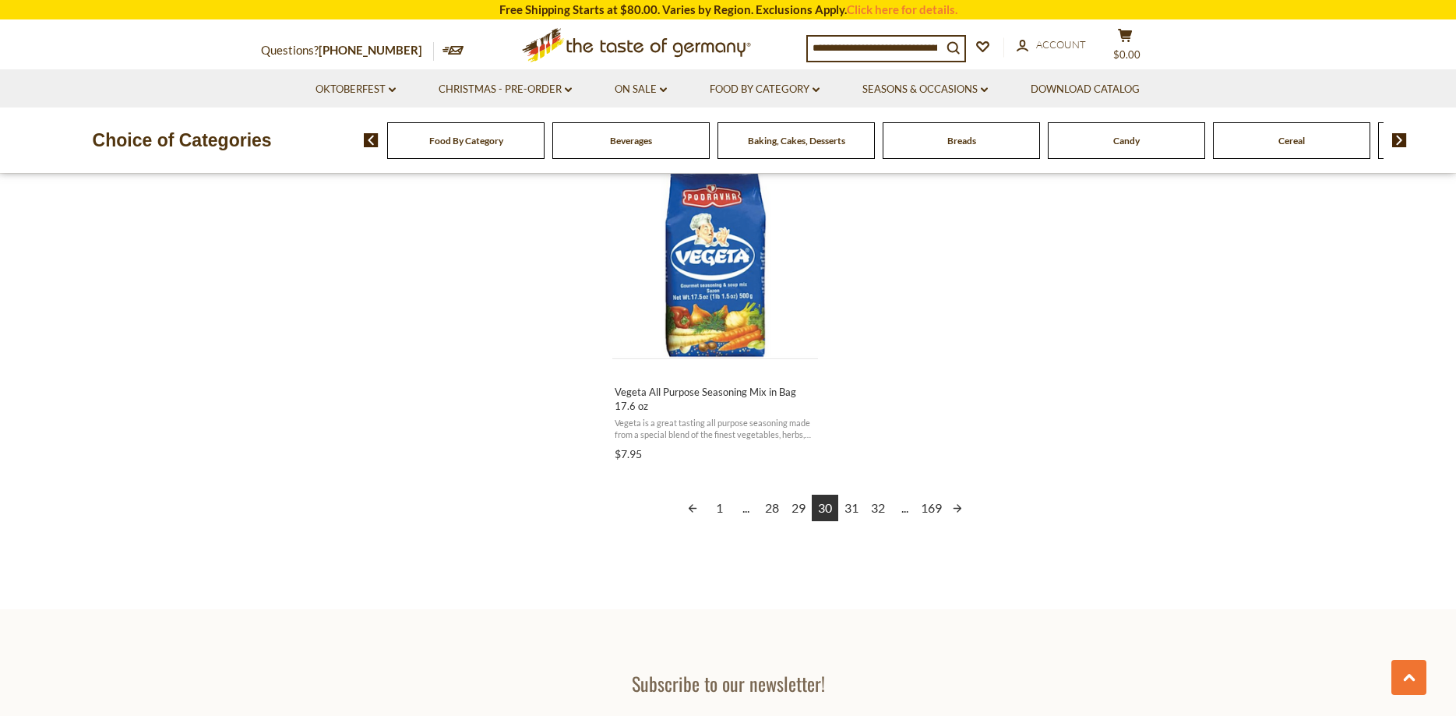
click at [849, 495] on link "31" at bounding box center [851, 508] width 26 height 26
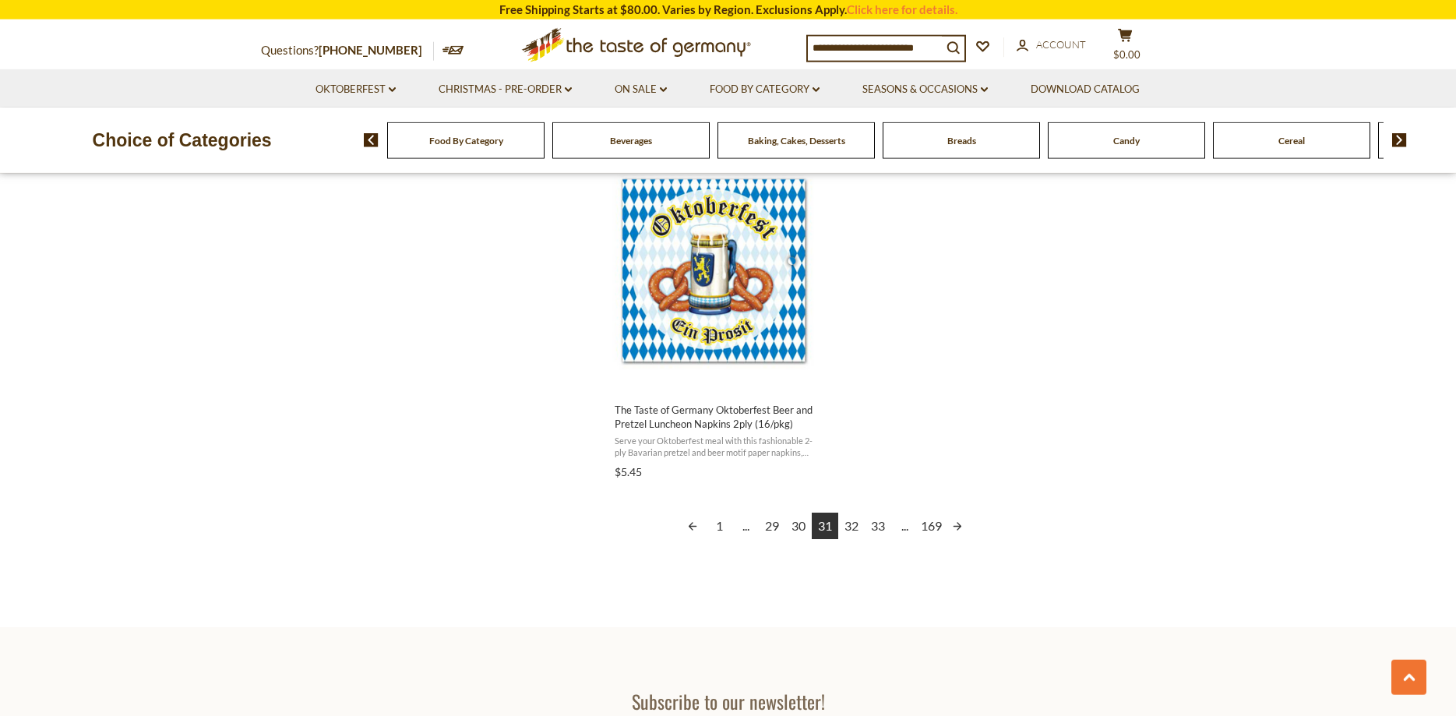
scroll to position [2701, 0]
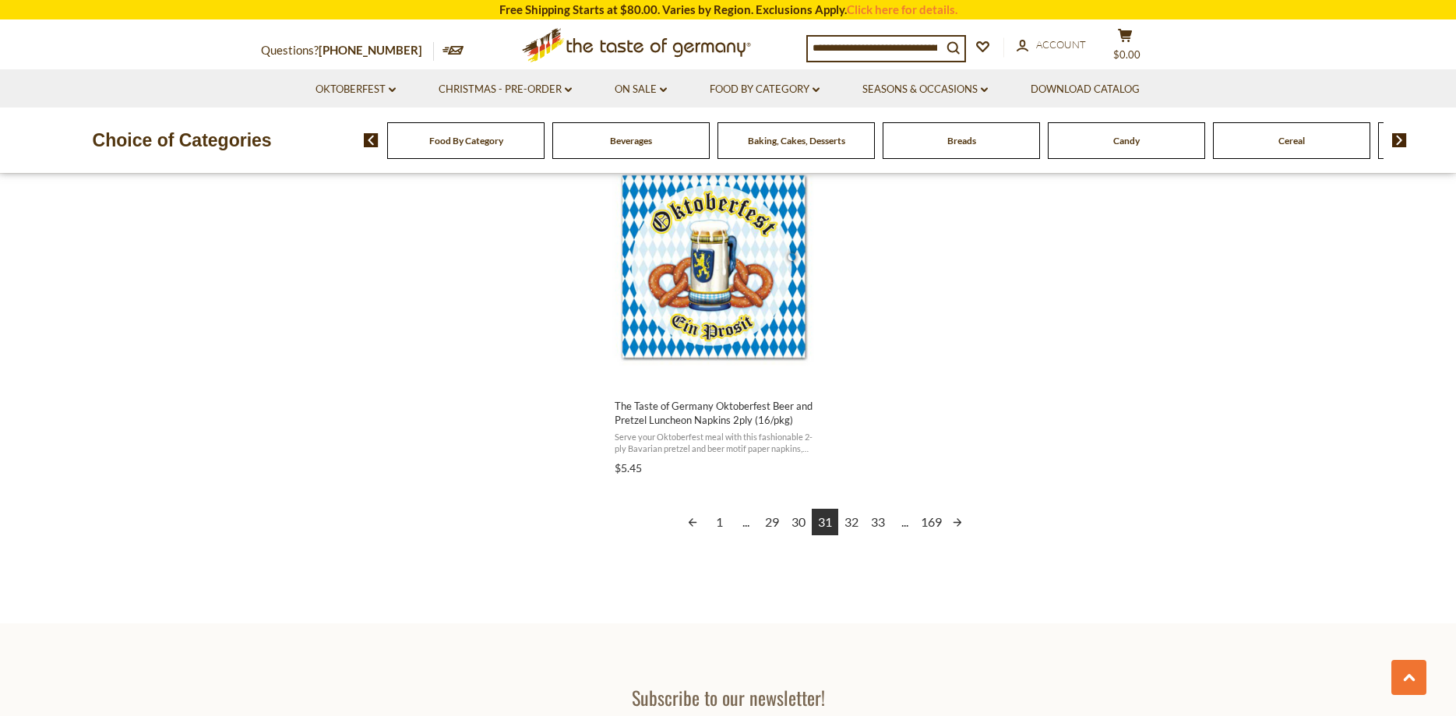
click at [855, 509] on link "32" at bounding box center [851, 522] width 26 height 26
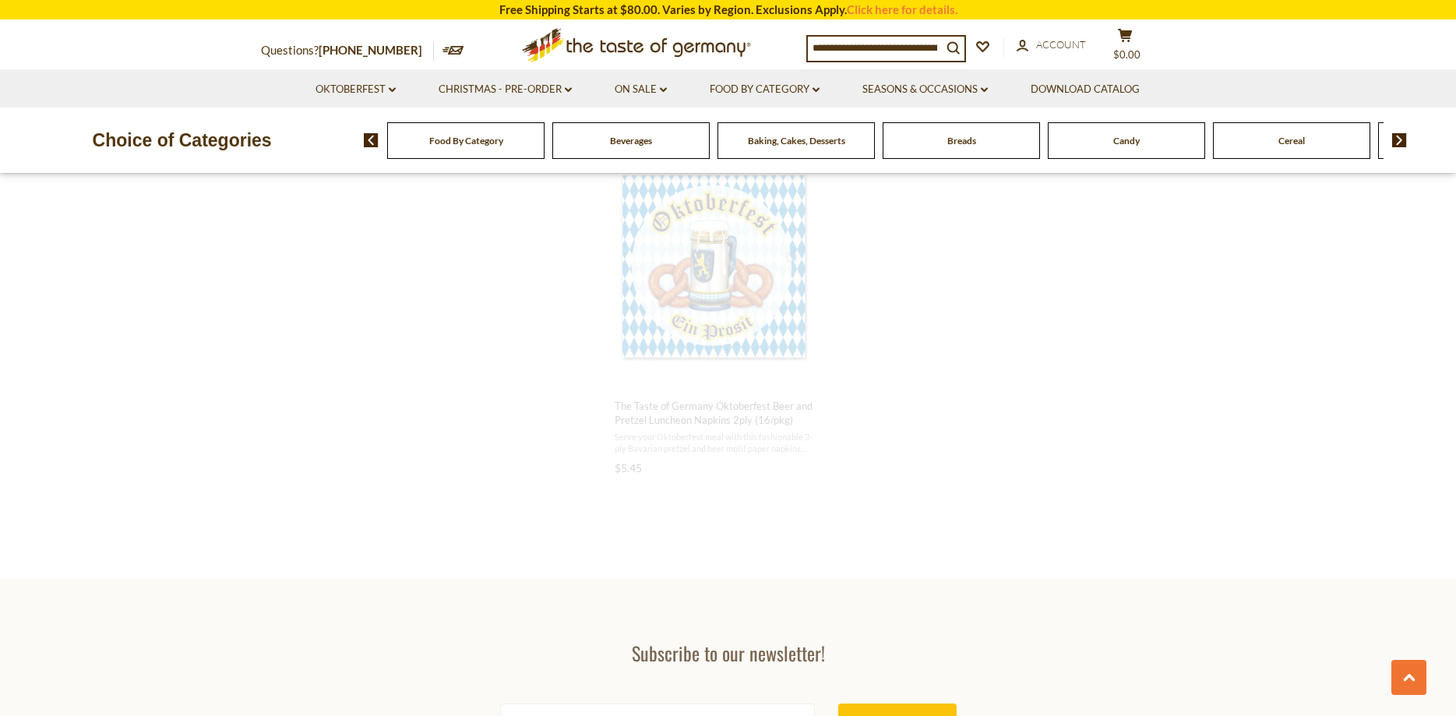
scroll to position [2518, 0]
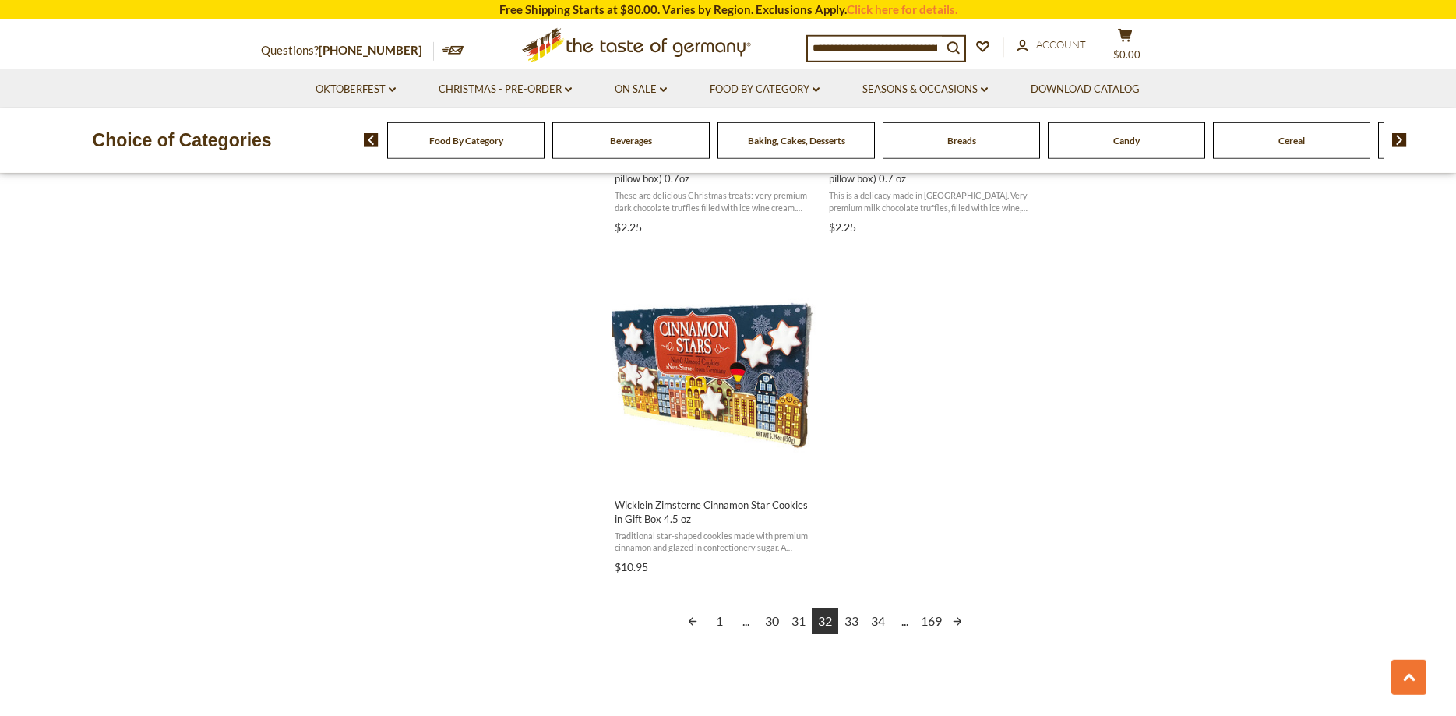
scroll to position [2780, 0]
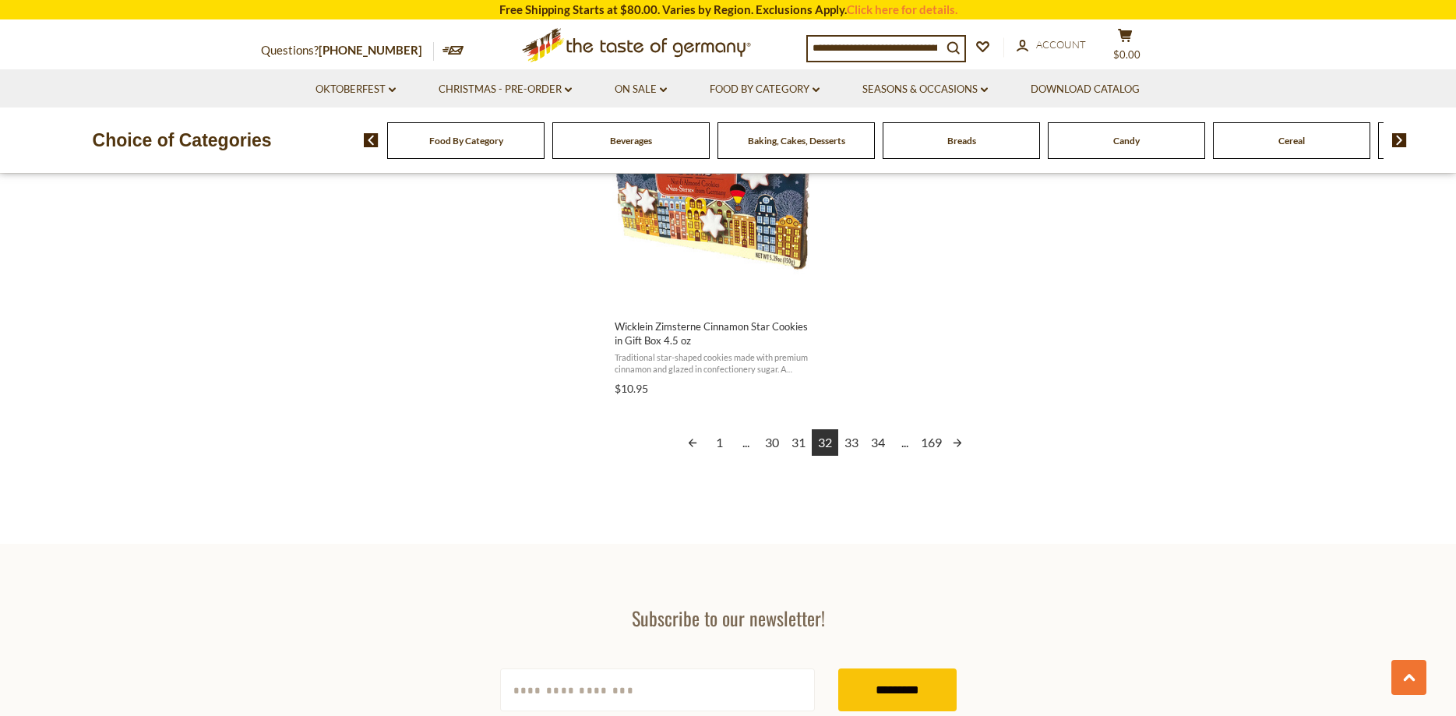
click at [851, 444] on link "33" at bounding box center [851, 442] width 26 height 26
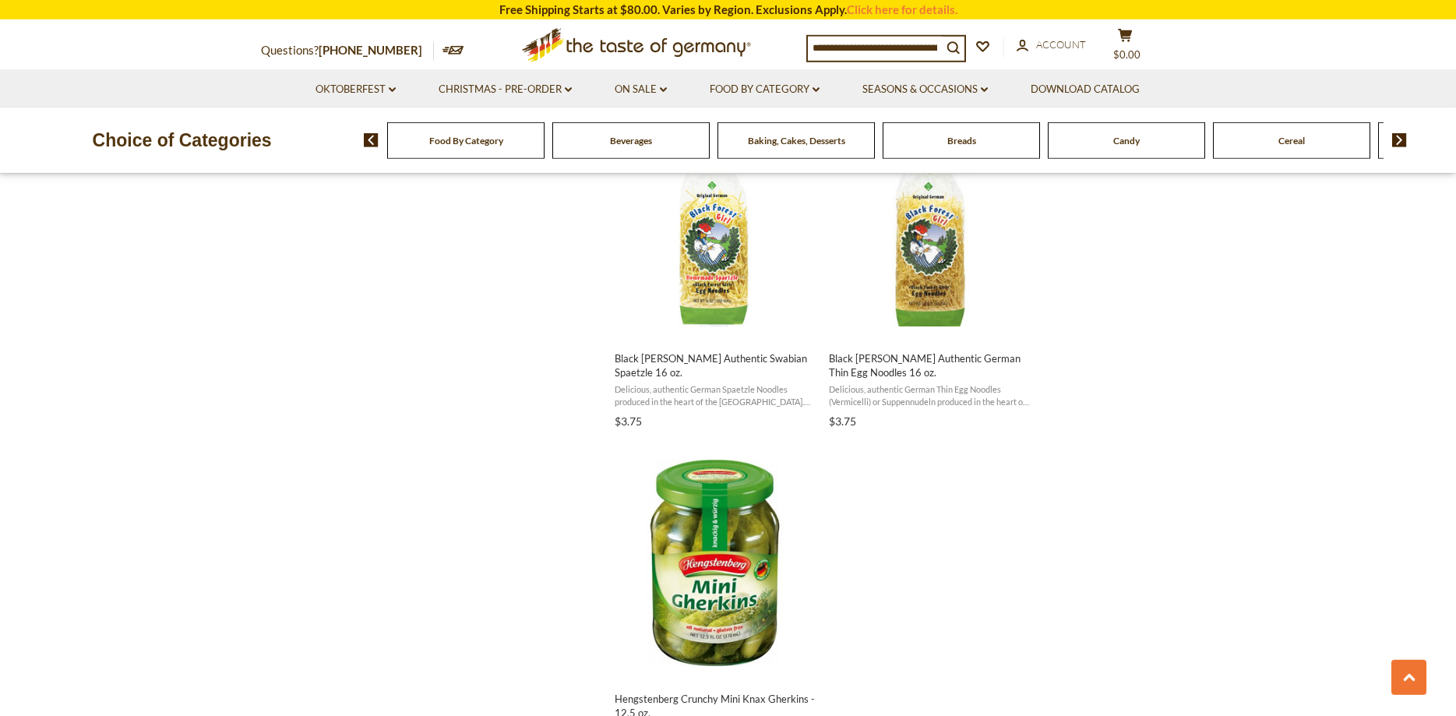
scroll to position [2622, 0]
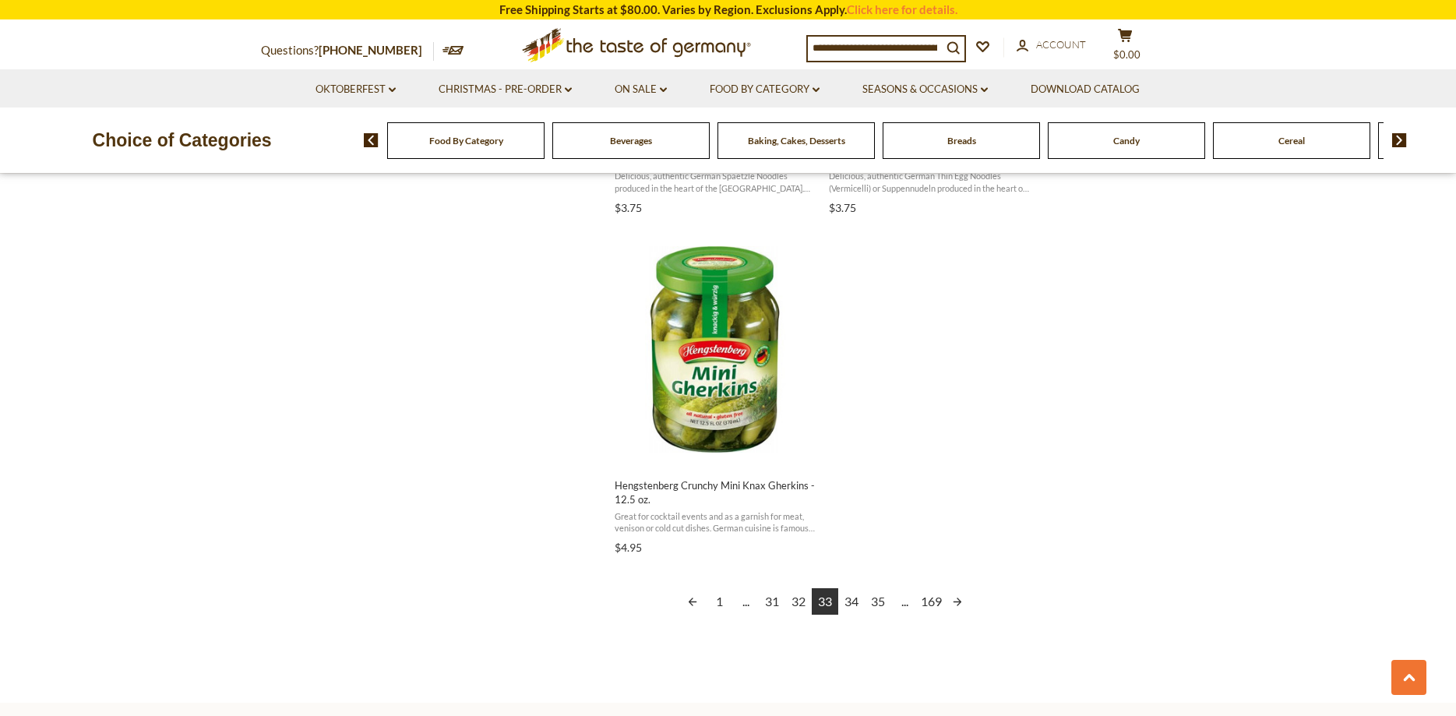
click at [851, 601] on link "34" at bounding box center [851, 601] width 26 height 26
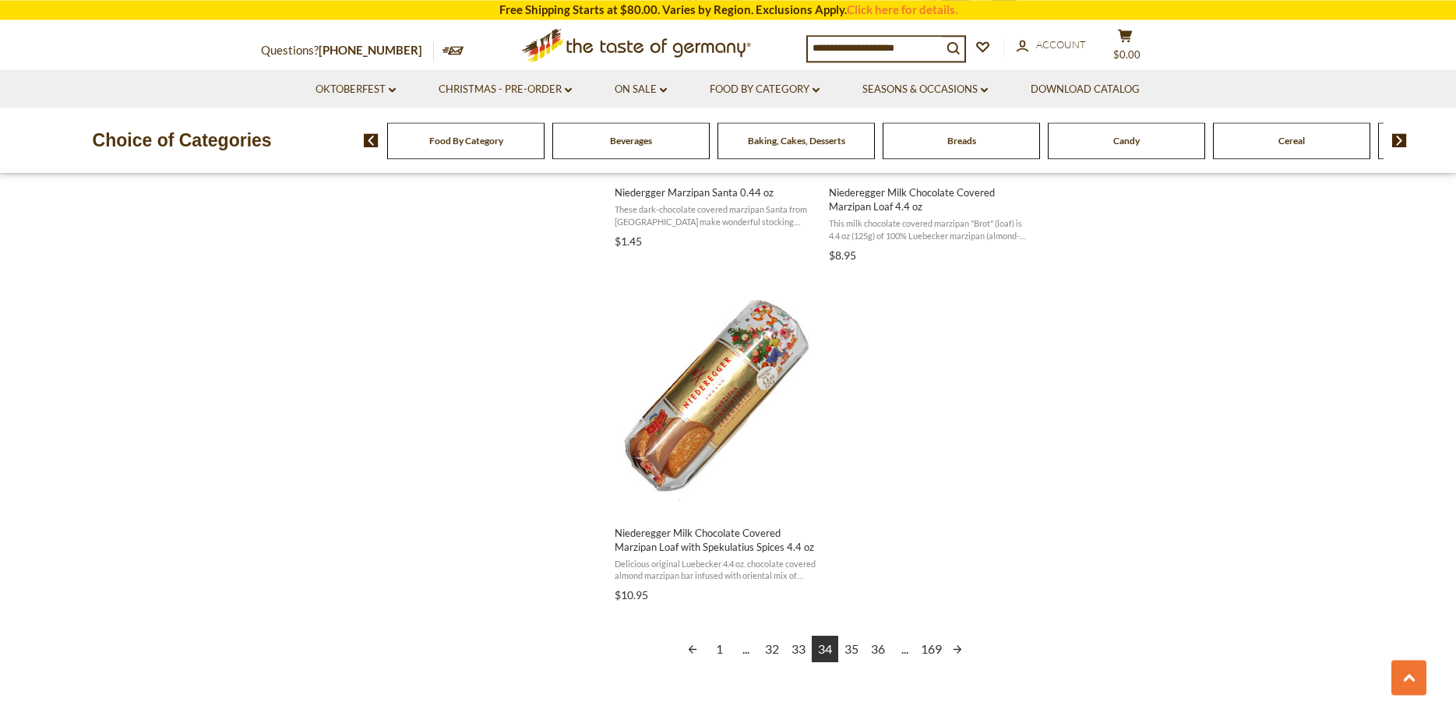
scroll to position [2622, 0]
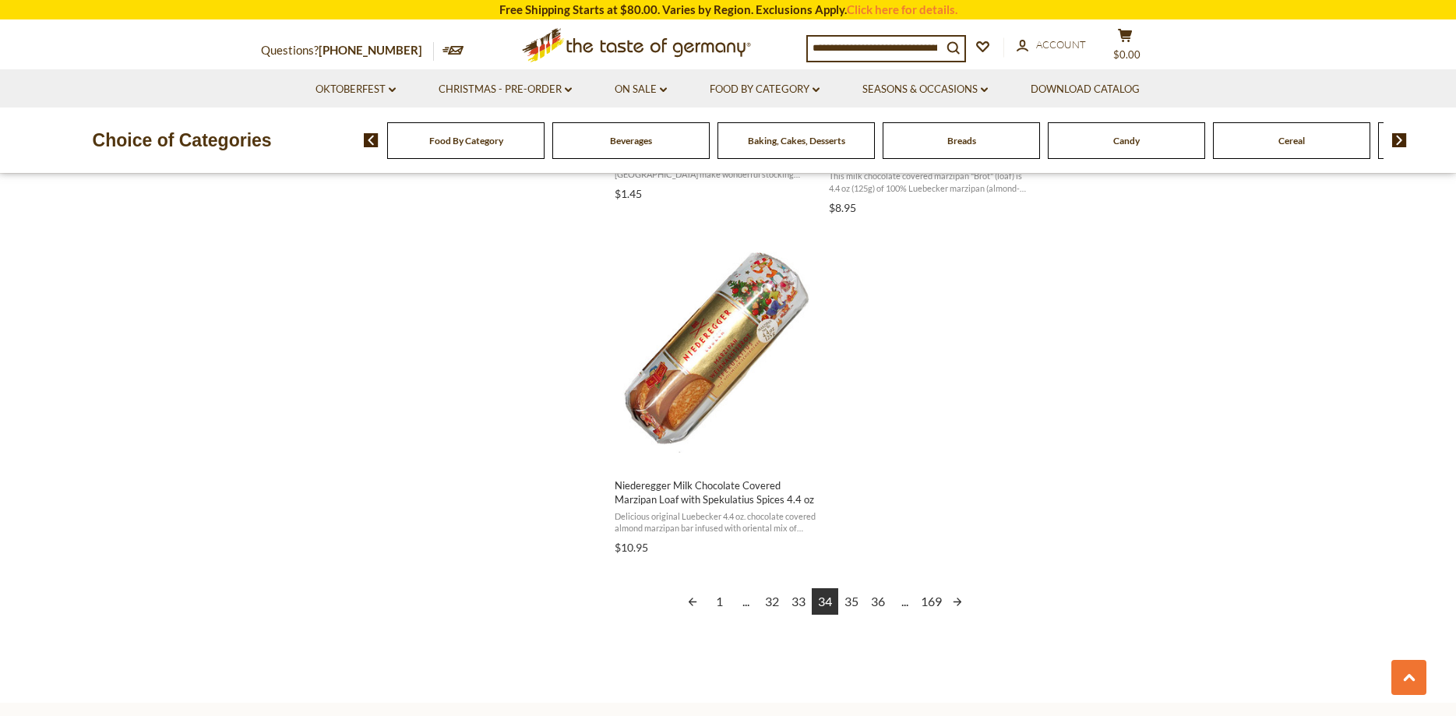
click at [847, 600] on link "35" at bounding box center [851, 601] width 26 height 26
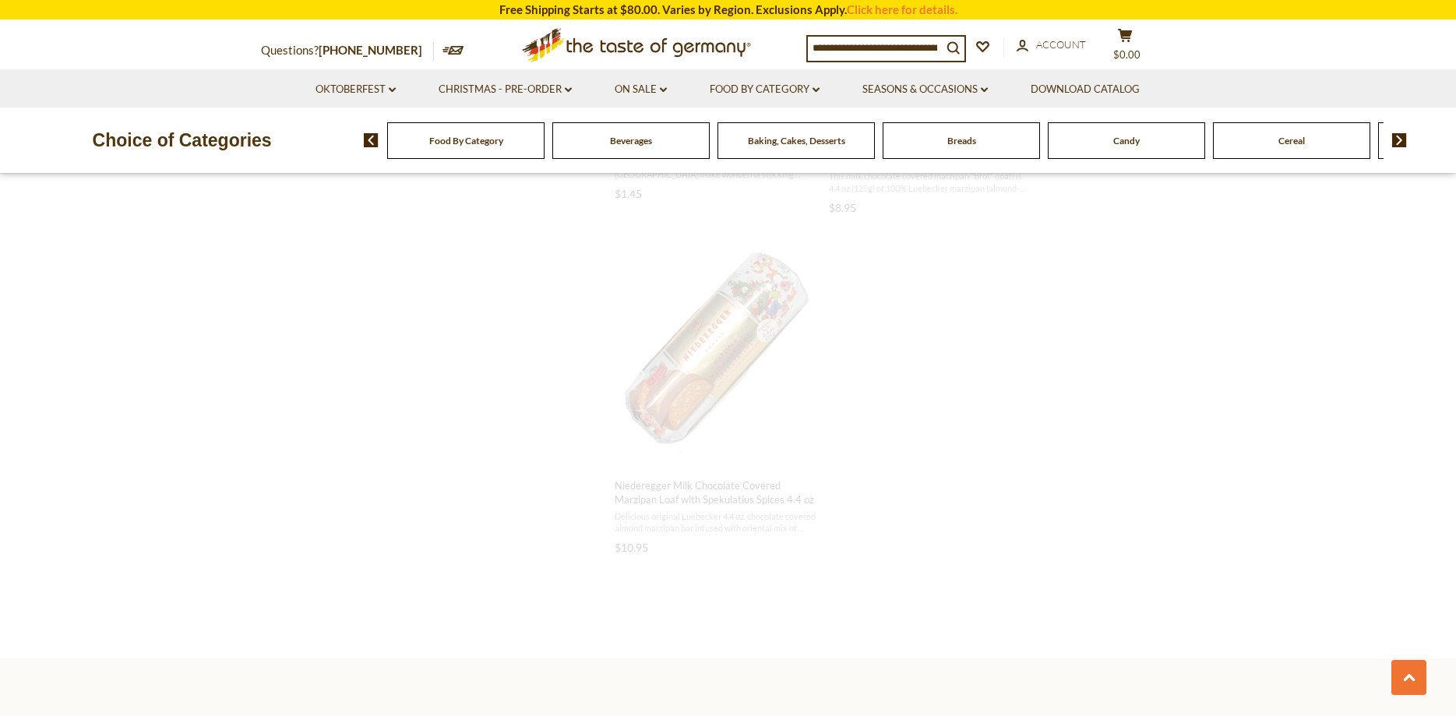
scroll to position [2013, 0]
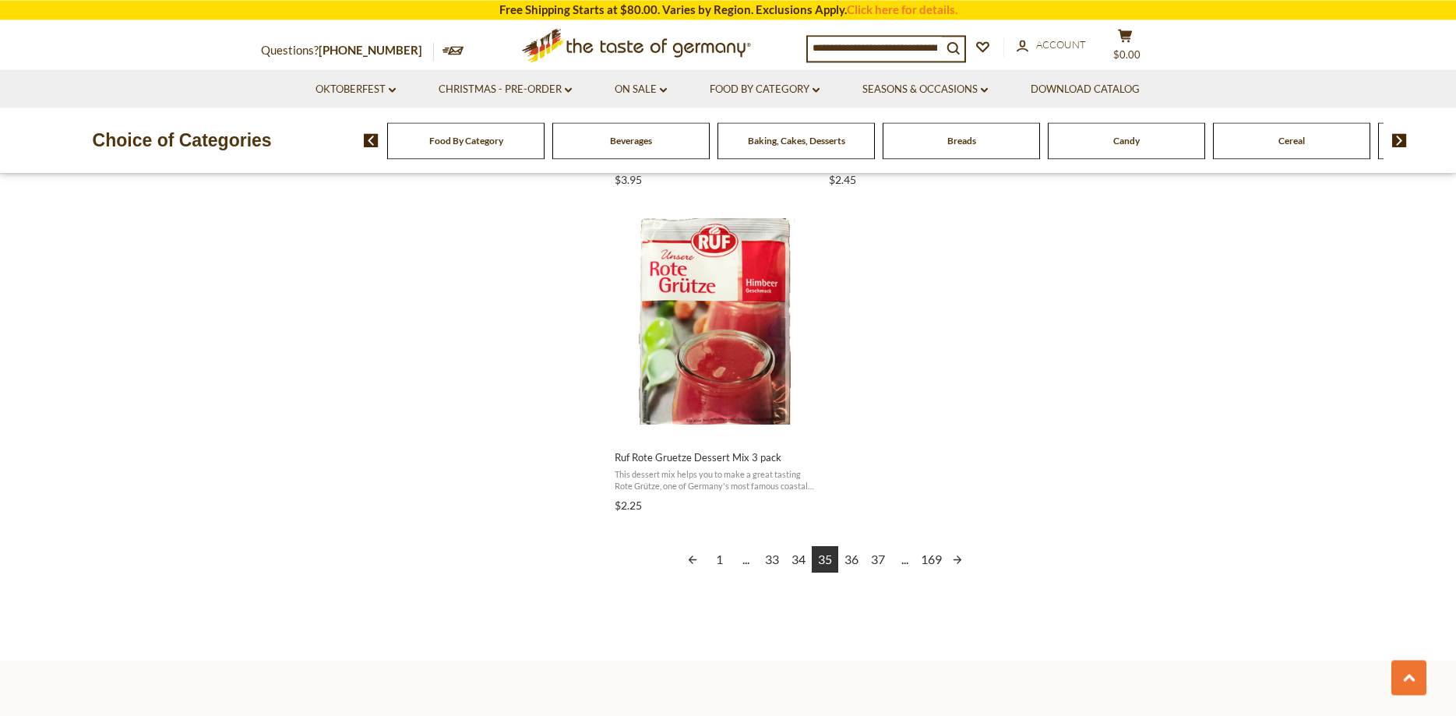
scroll to position [2701, 0]
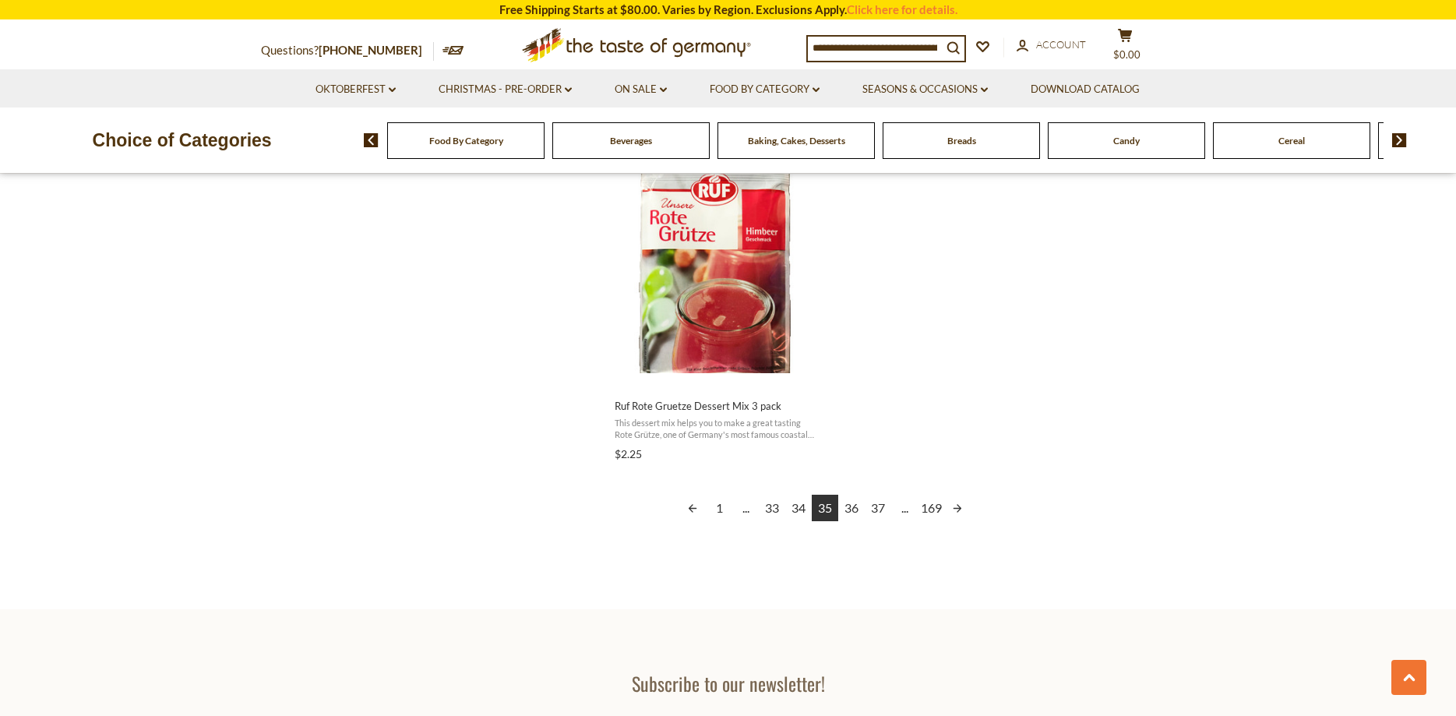
click at [848, 508] on link "36" at bounding box center [851, 508] width 26 height 26
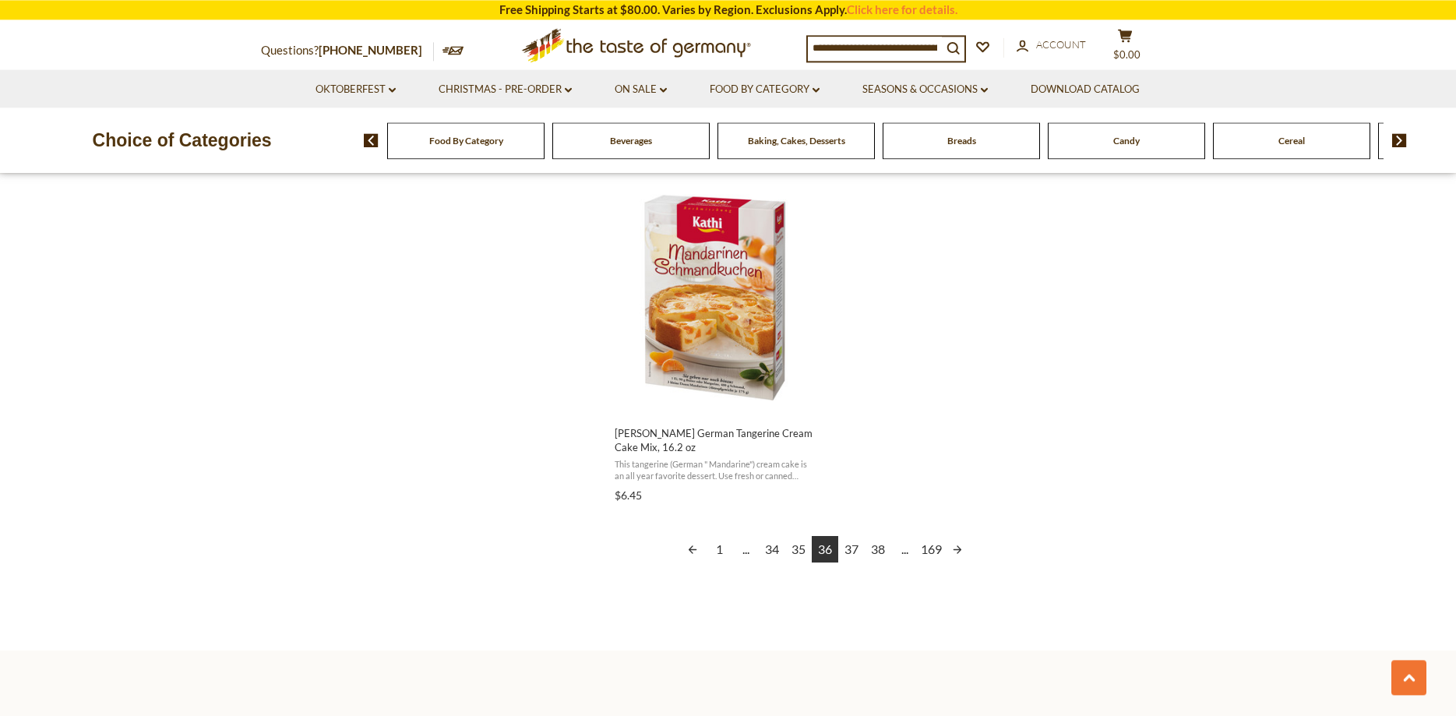
scroll to position [2780, 0]
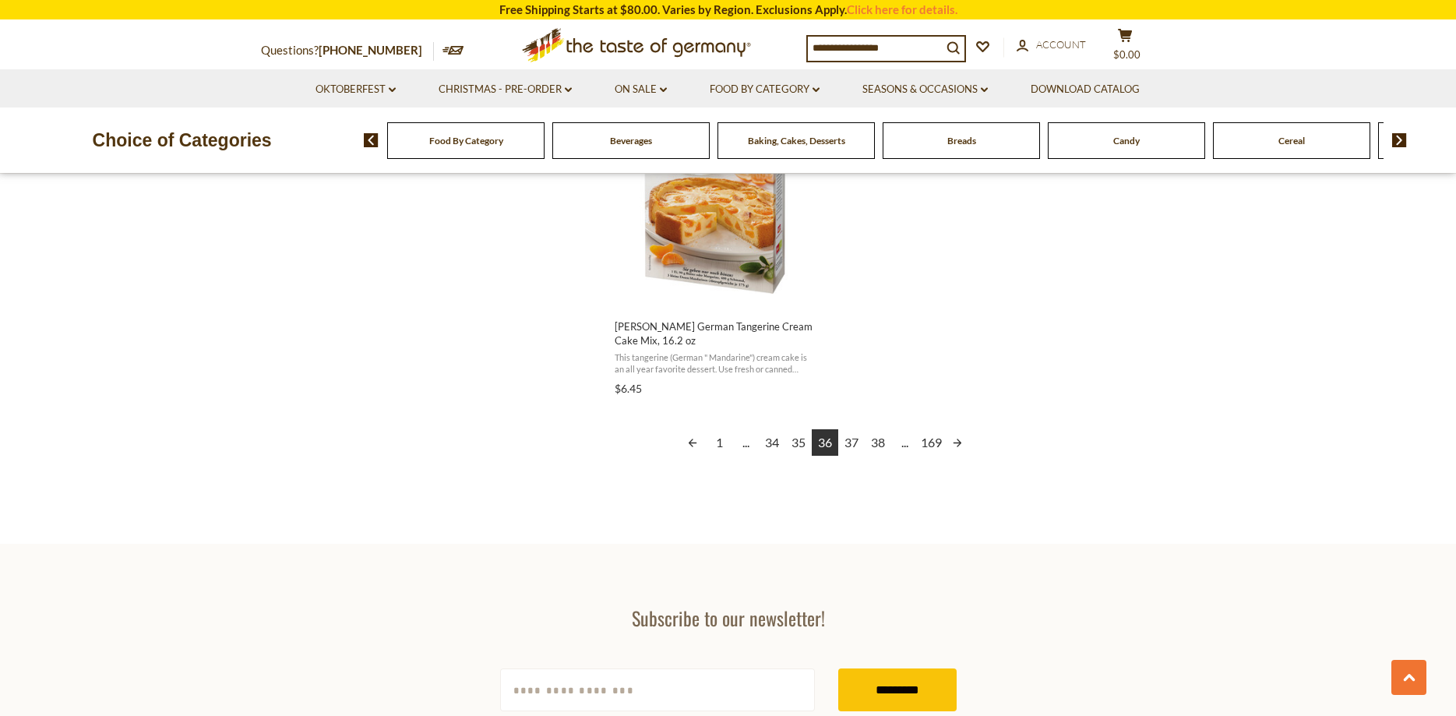
click at [851, 443] on link "37" at bounding box center [851, 442] width 26 height 26
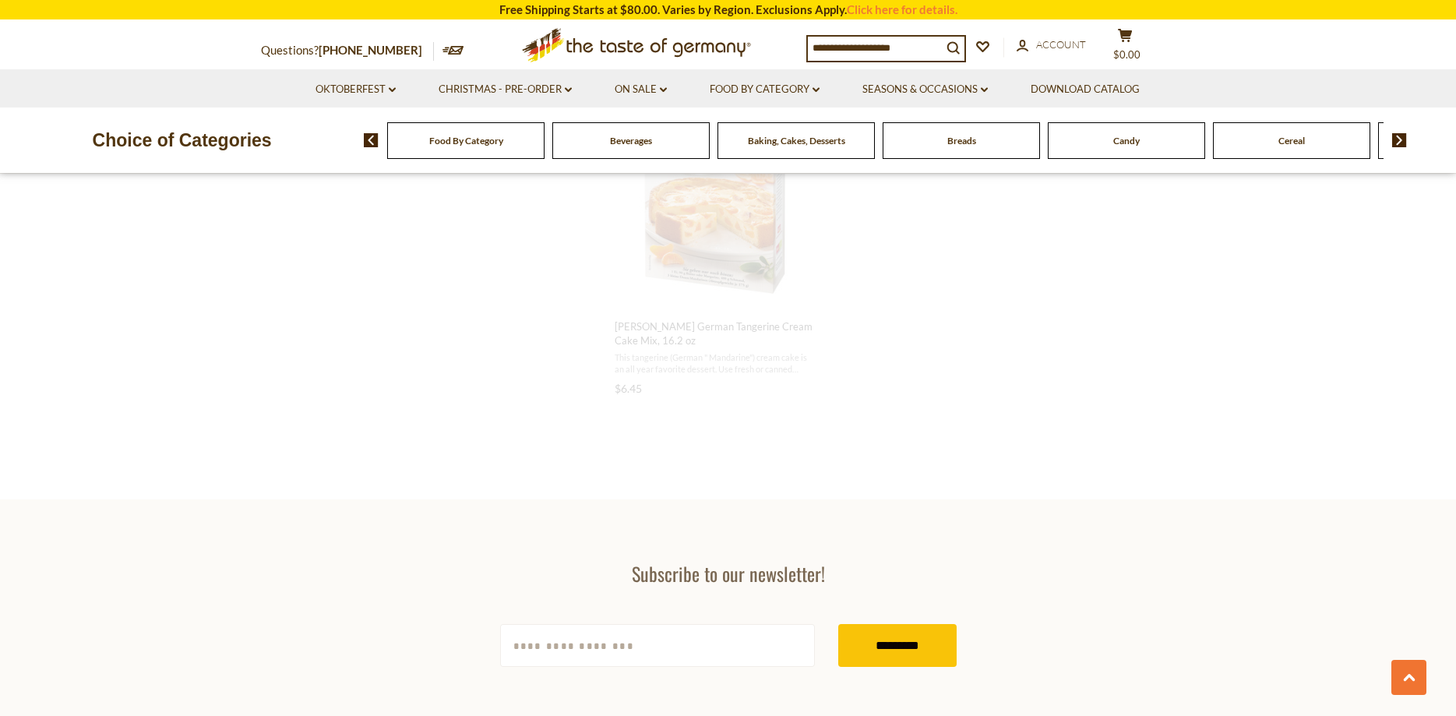
scroll to position [2199, 0]
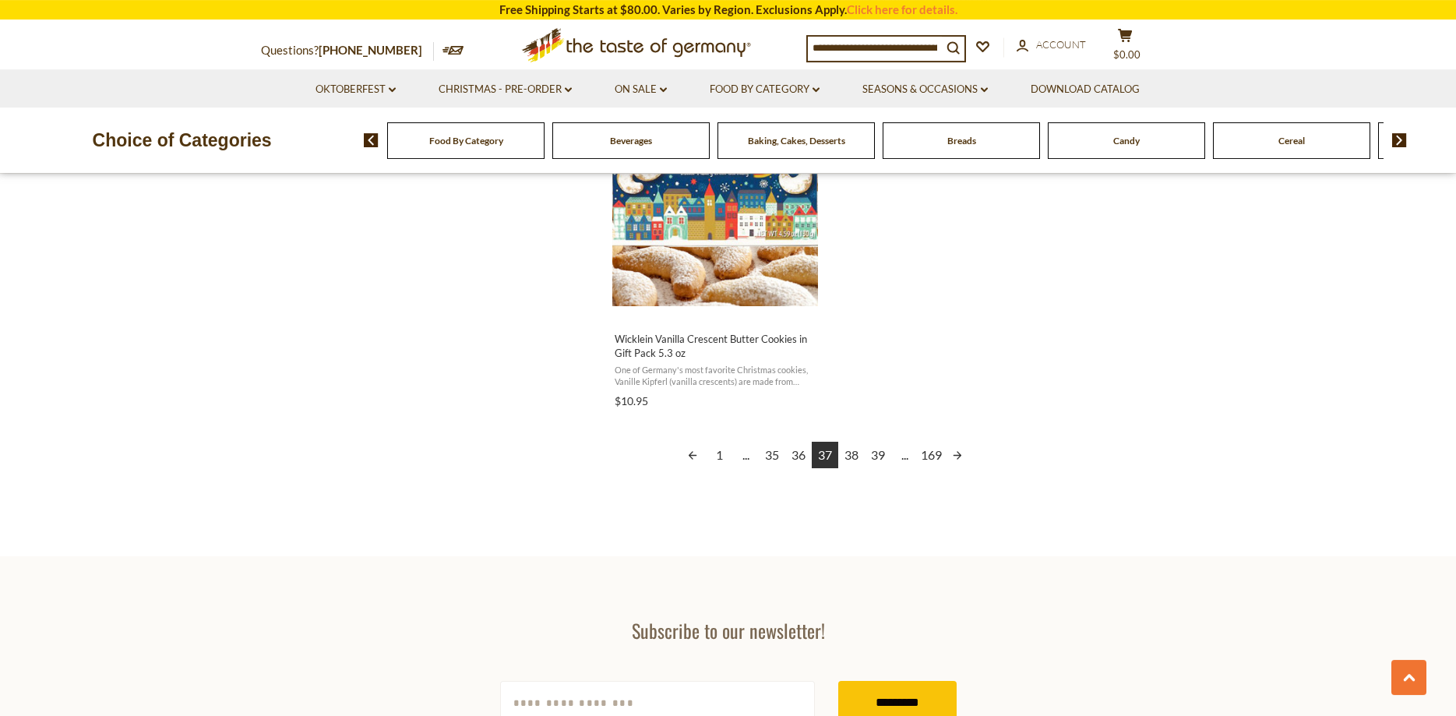
scroll to position [2860, 0]
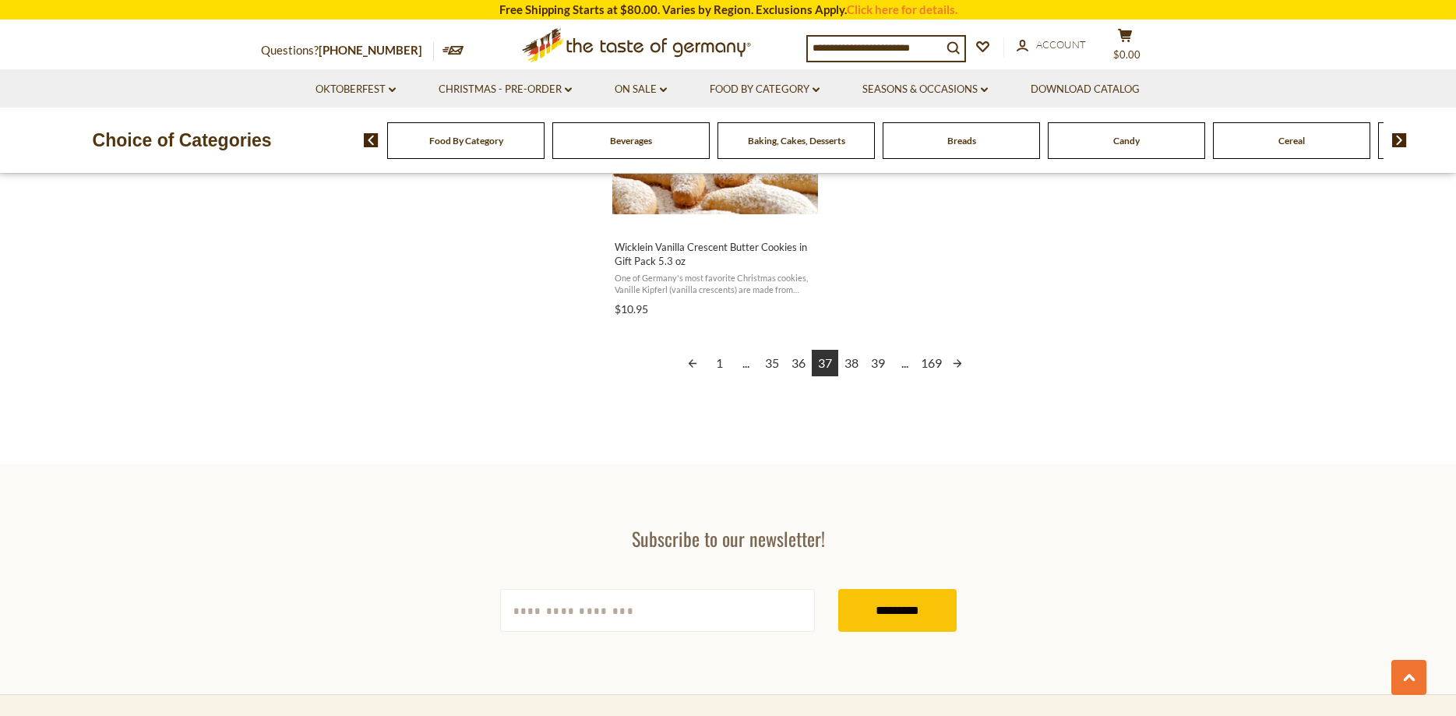
click at [851, 362] on link "38" at bounding box center [851, 363] width 26 height 26
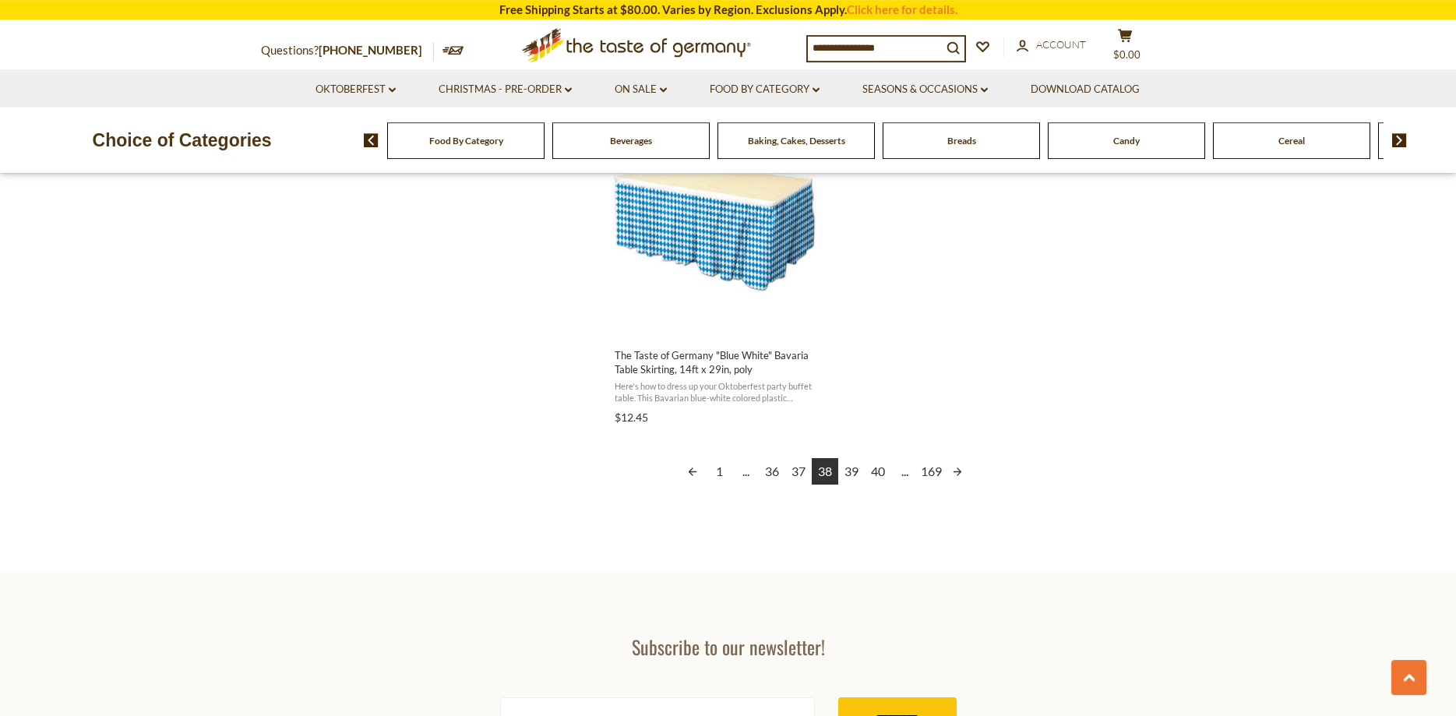
scroll to position [2780, 0]
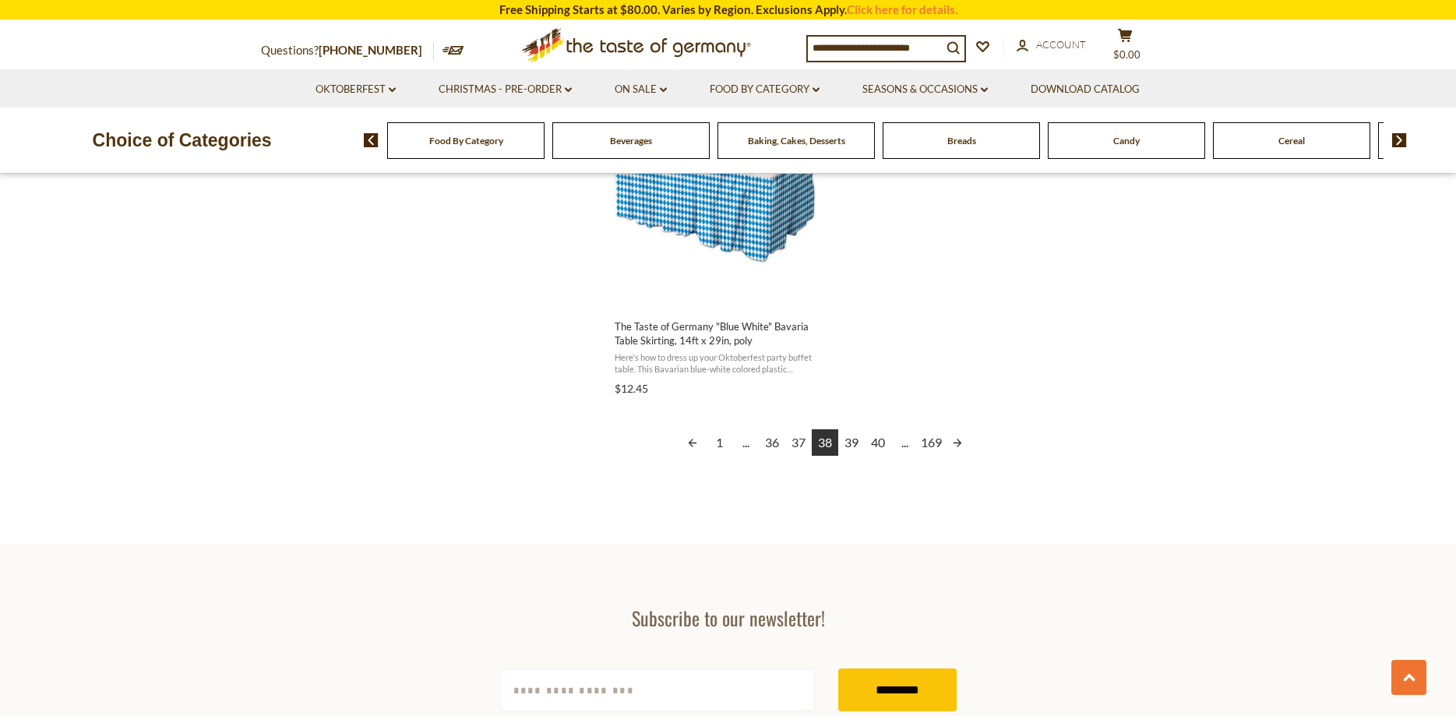
click at [852, 442] on link "39" at bounding box center [851, 442] width 26 height 26
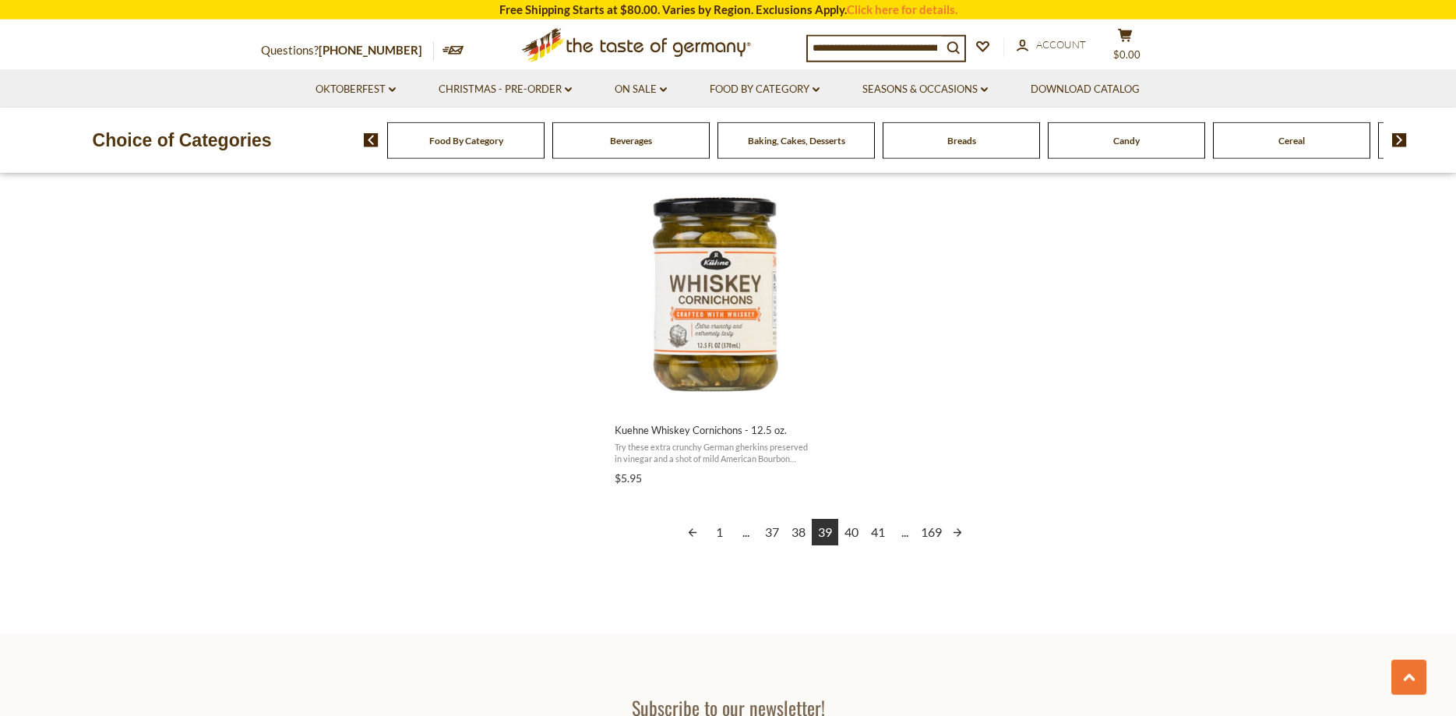
scroll to position [2860, 0]
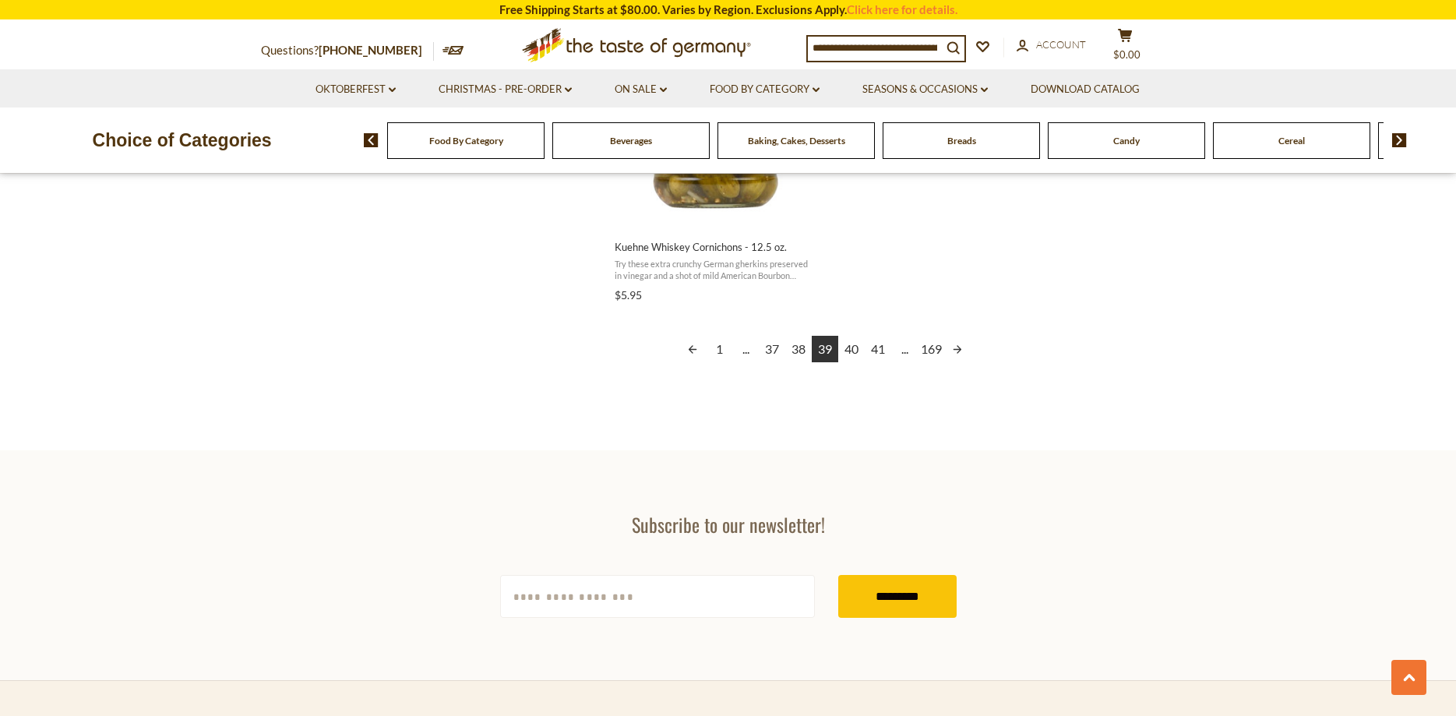
click at [852, 349] on link "40" at bounding box center [851, 349] width 26 height 26
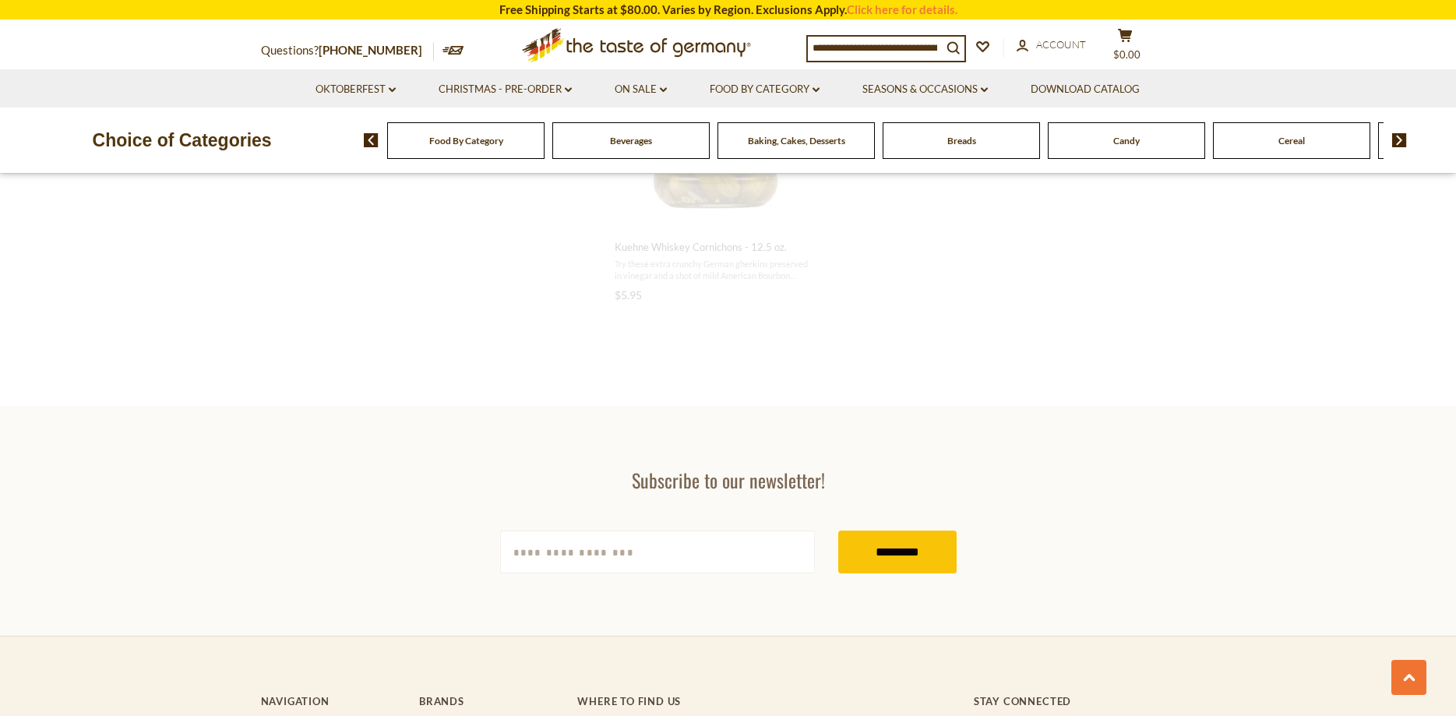
scroll to position [1307, 0]
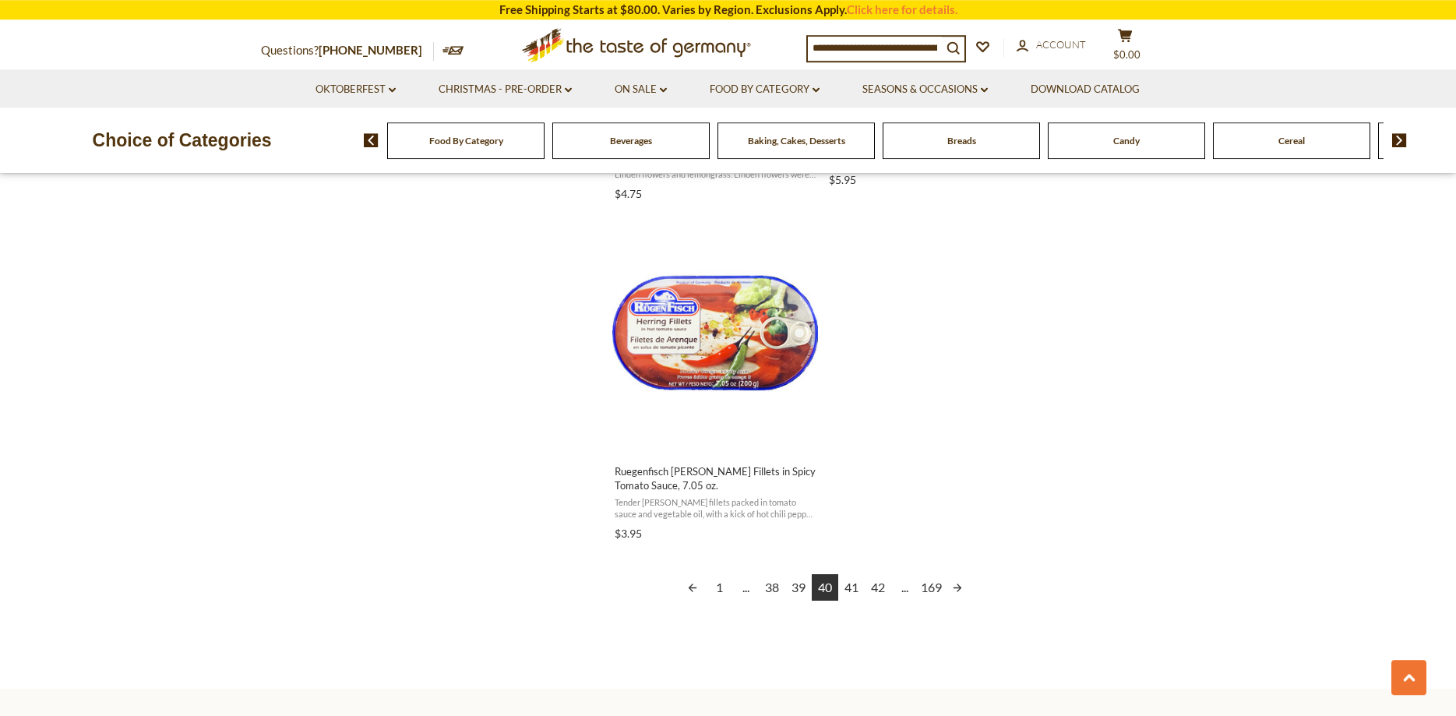
scroll to position [2622, 0]
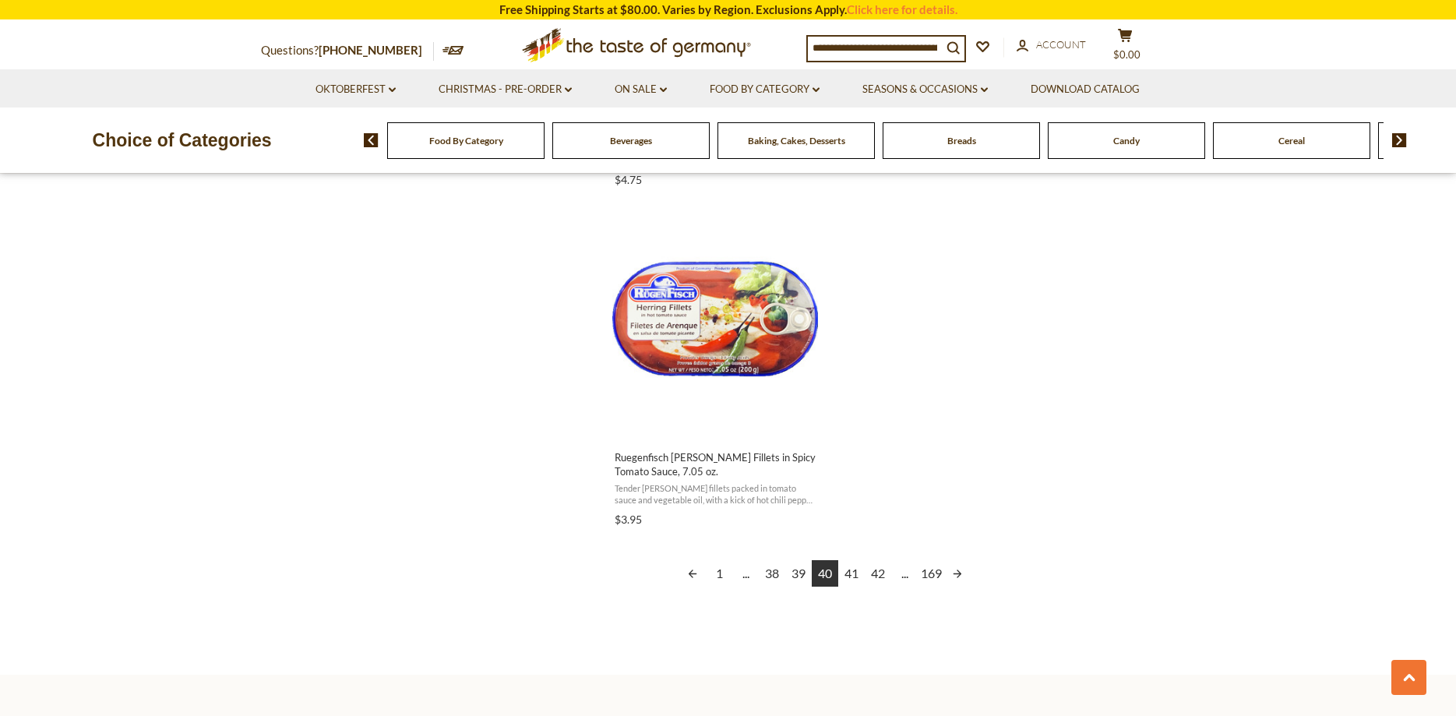
click at [853, 573] on link "41" at bounding box center [851, 573] width 26 height 26
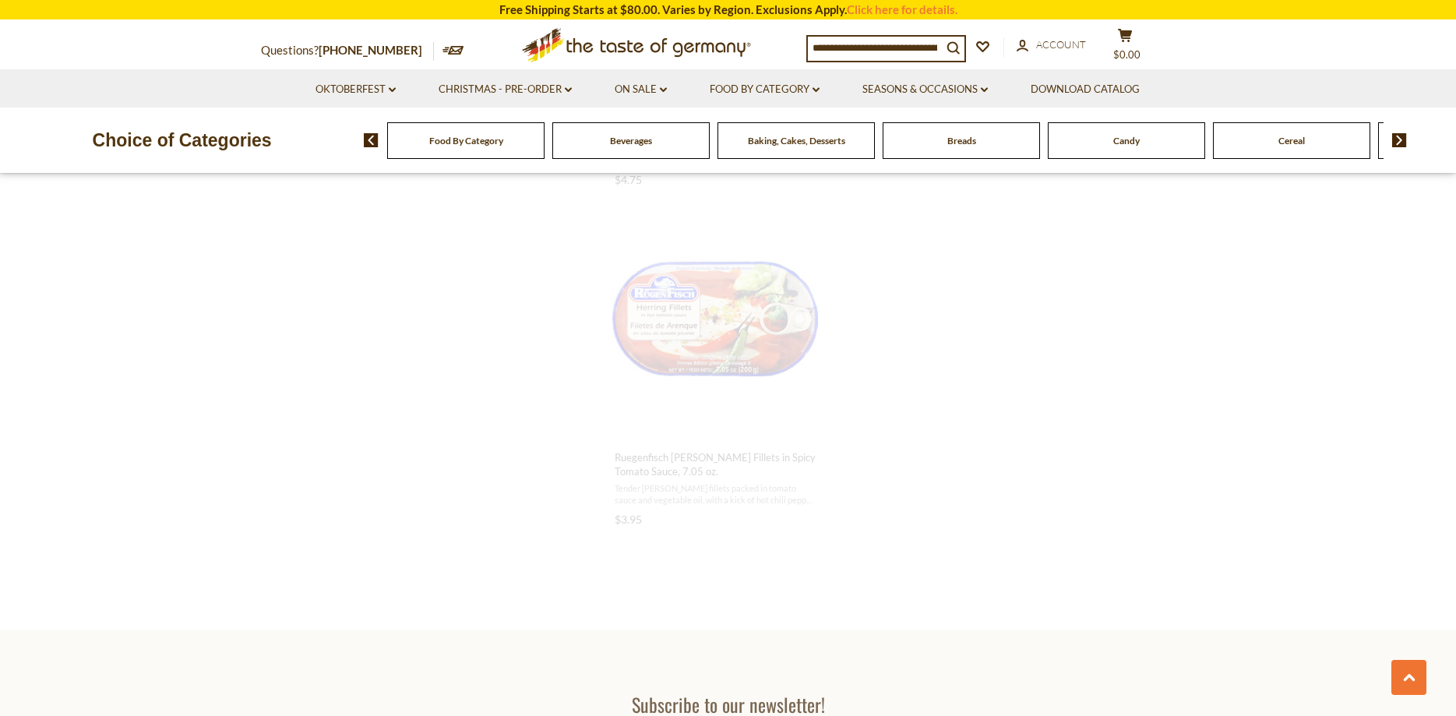
scroll to position [1617, 0]
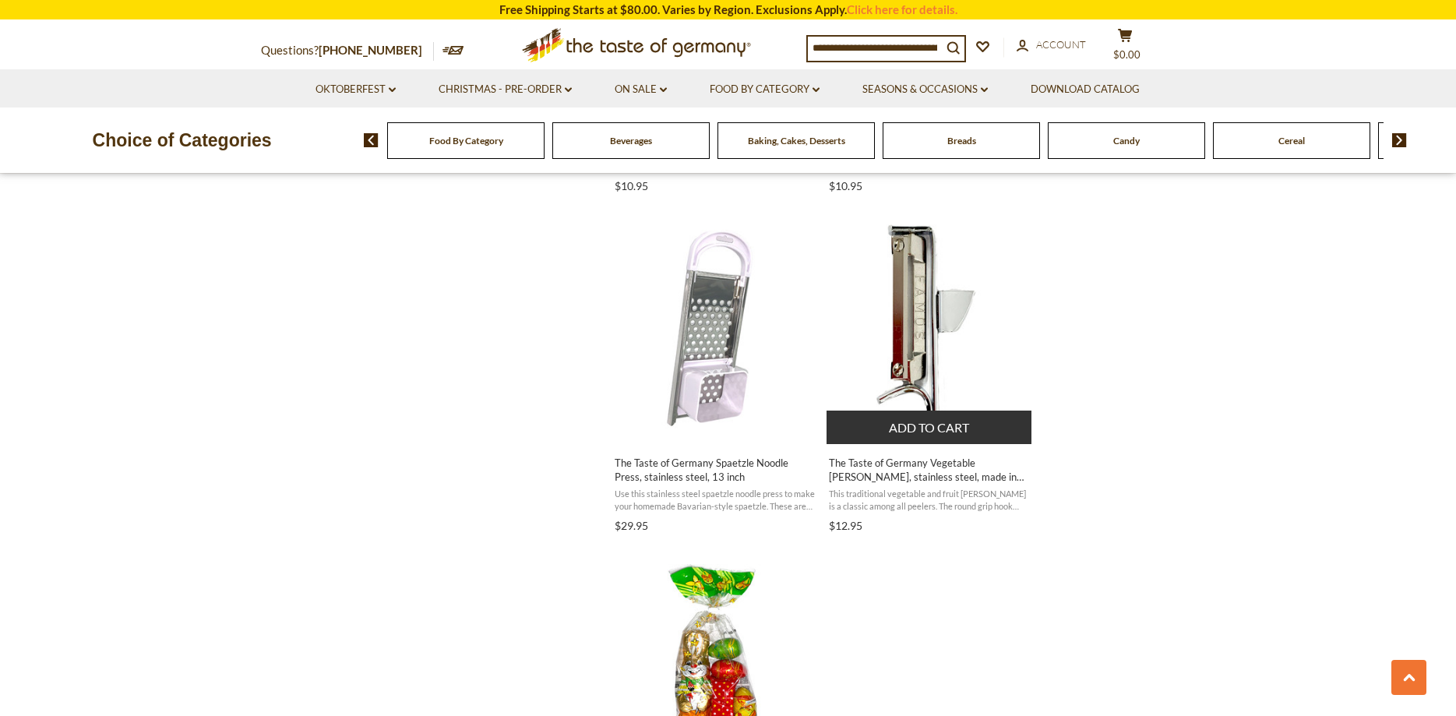
scroll to position [2701, 0]
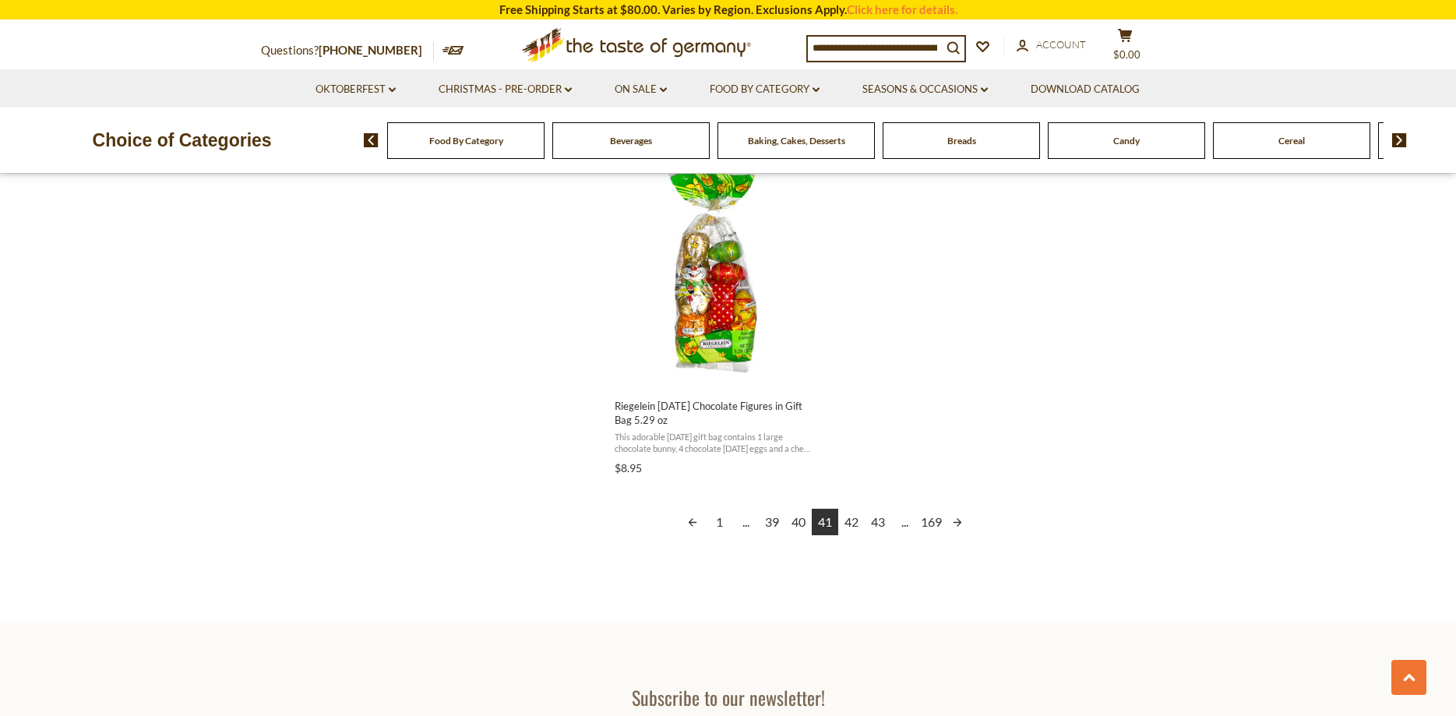
click at [855, 519] on link "42" at bounding box center [851, 522] width 26 height 26
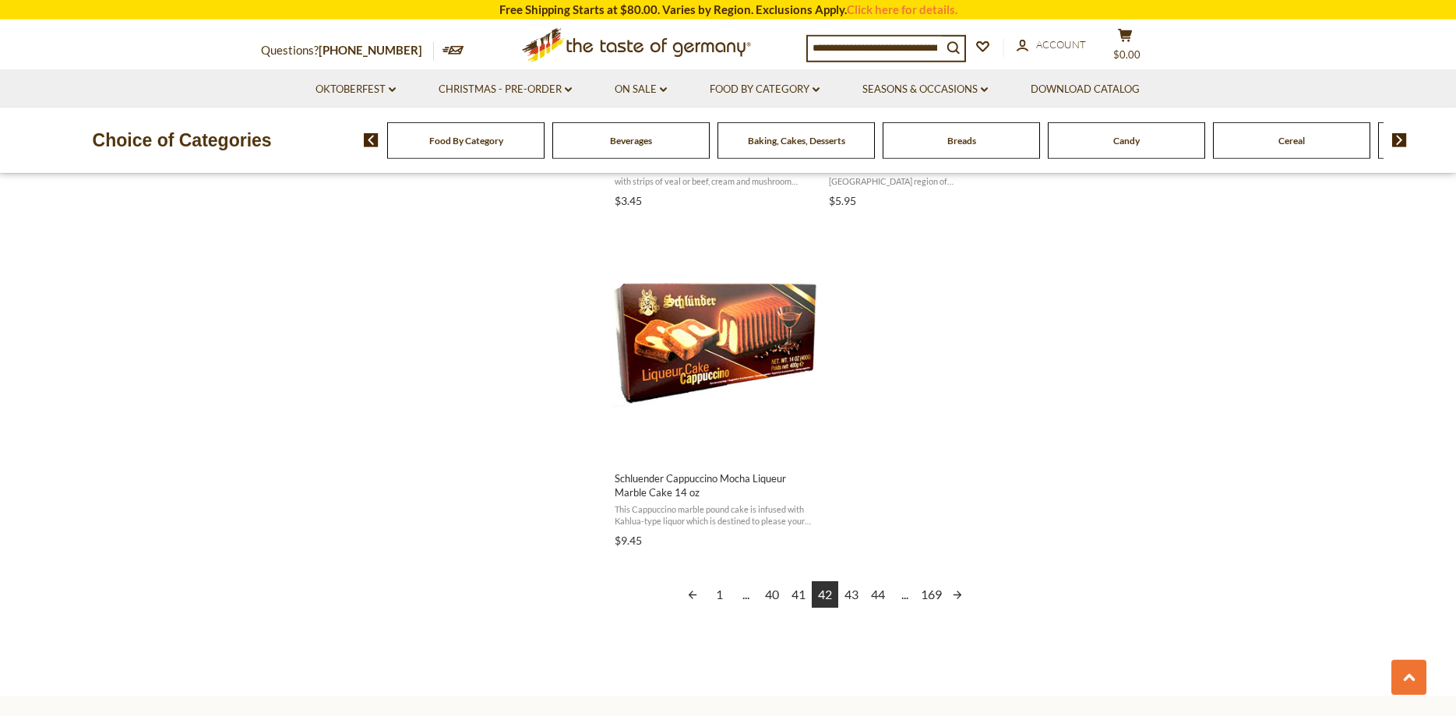
scroll to position [2780, 0]
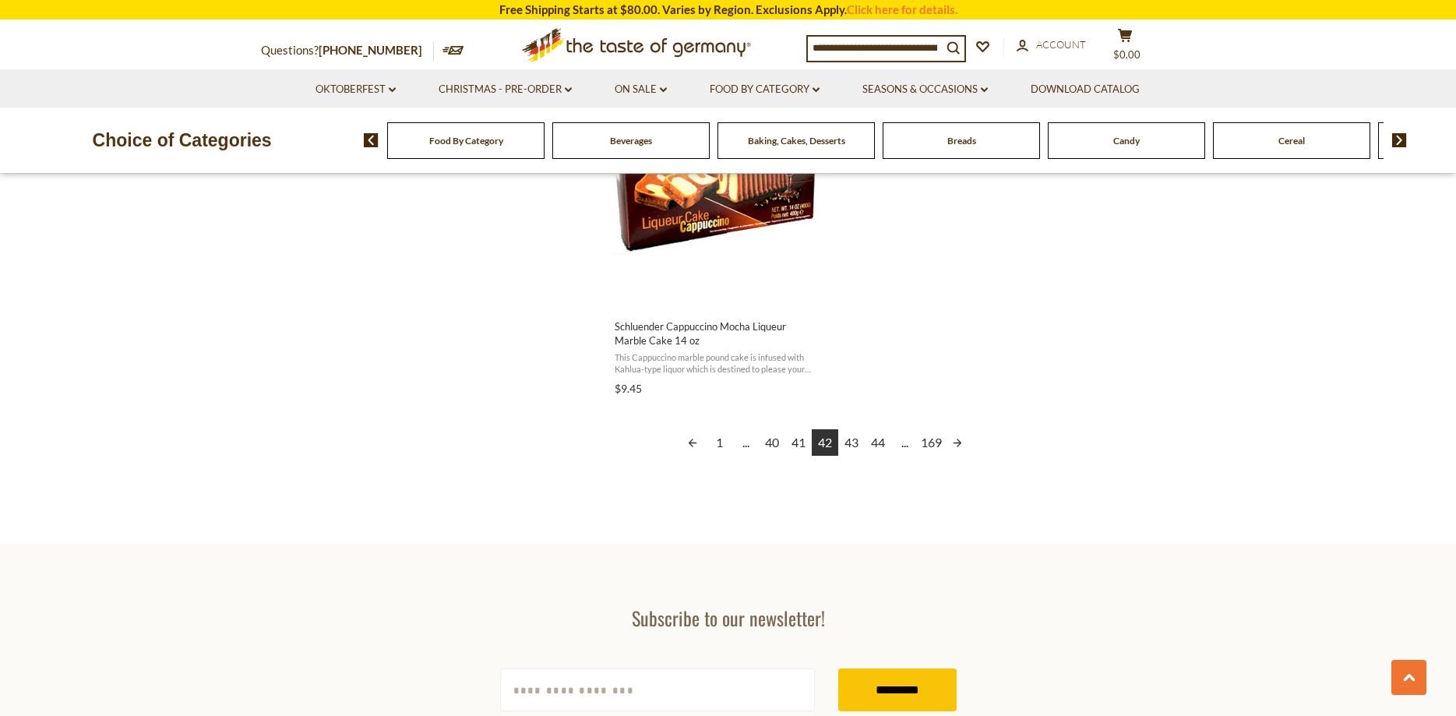
click at [852, 439] on link "43" at bounding box center [851, 442] width 26 height 26
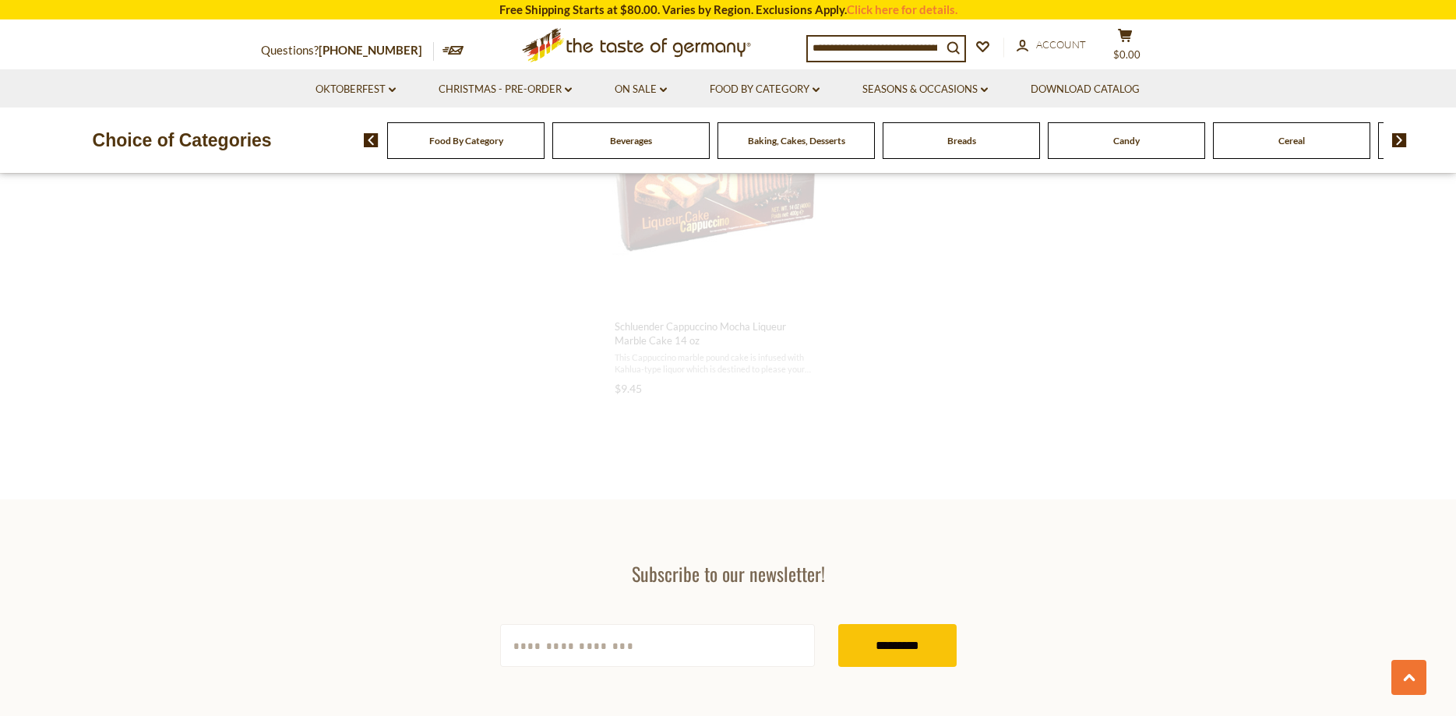
scroll to position [2552, 0]
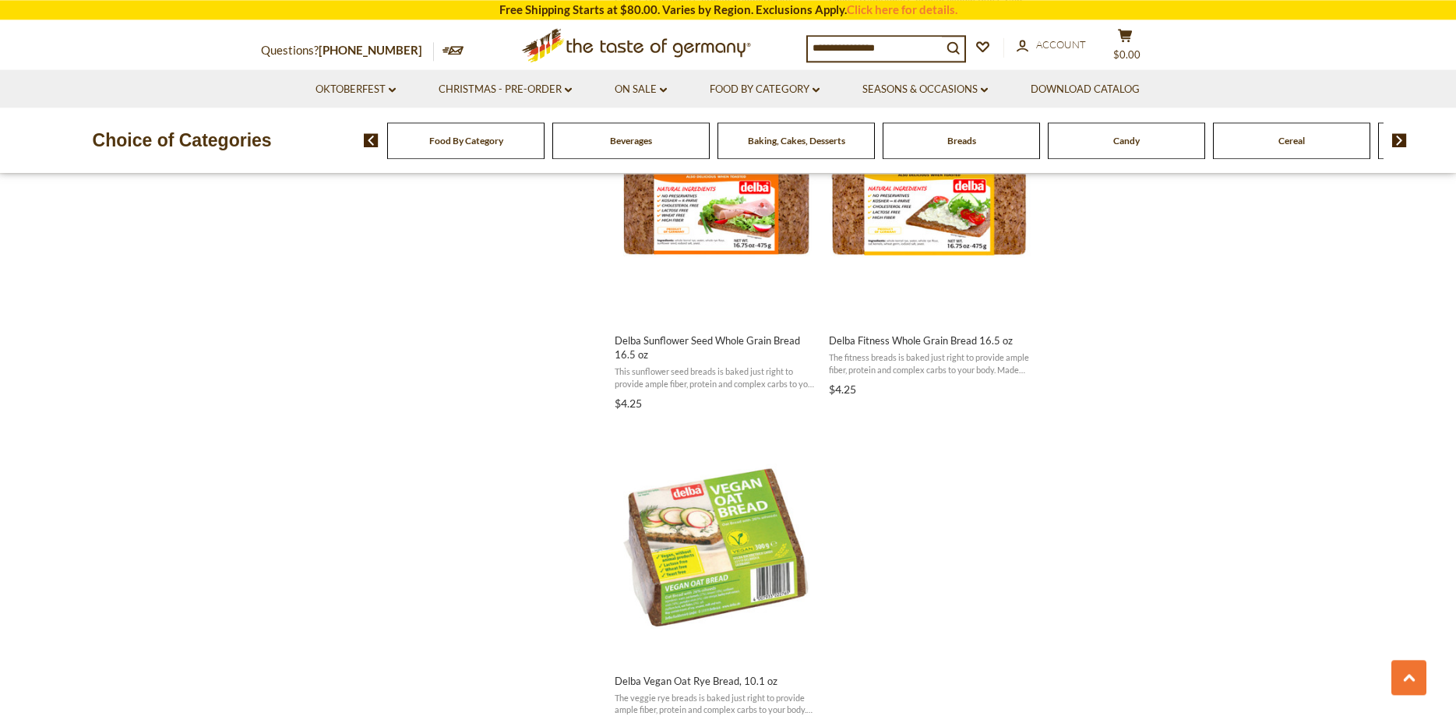
scroll to position [2701, 0]
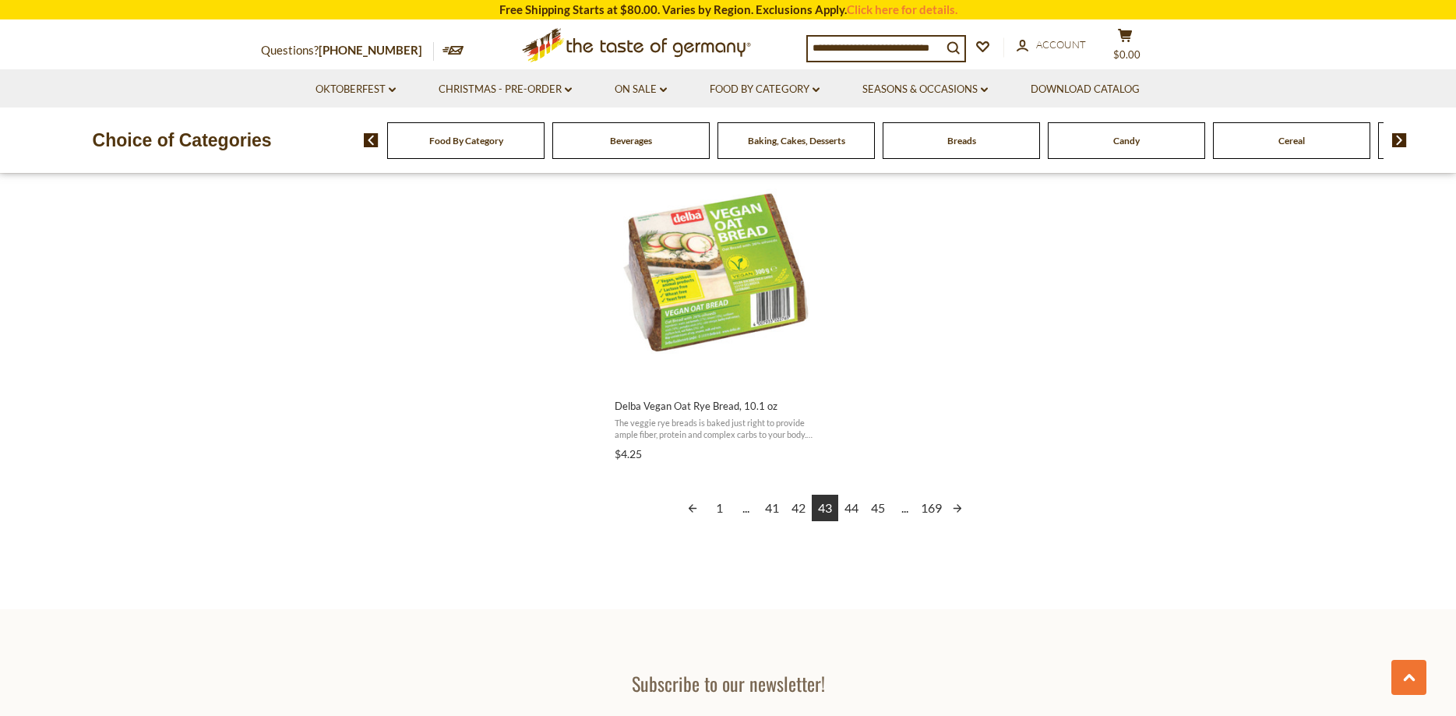
click at [847, 508] on link "44" at bounding box center [851, 508] width 26 height 26
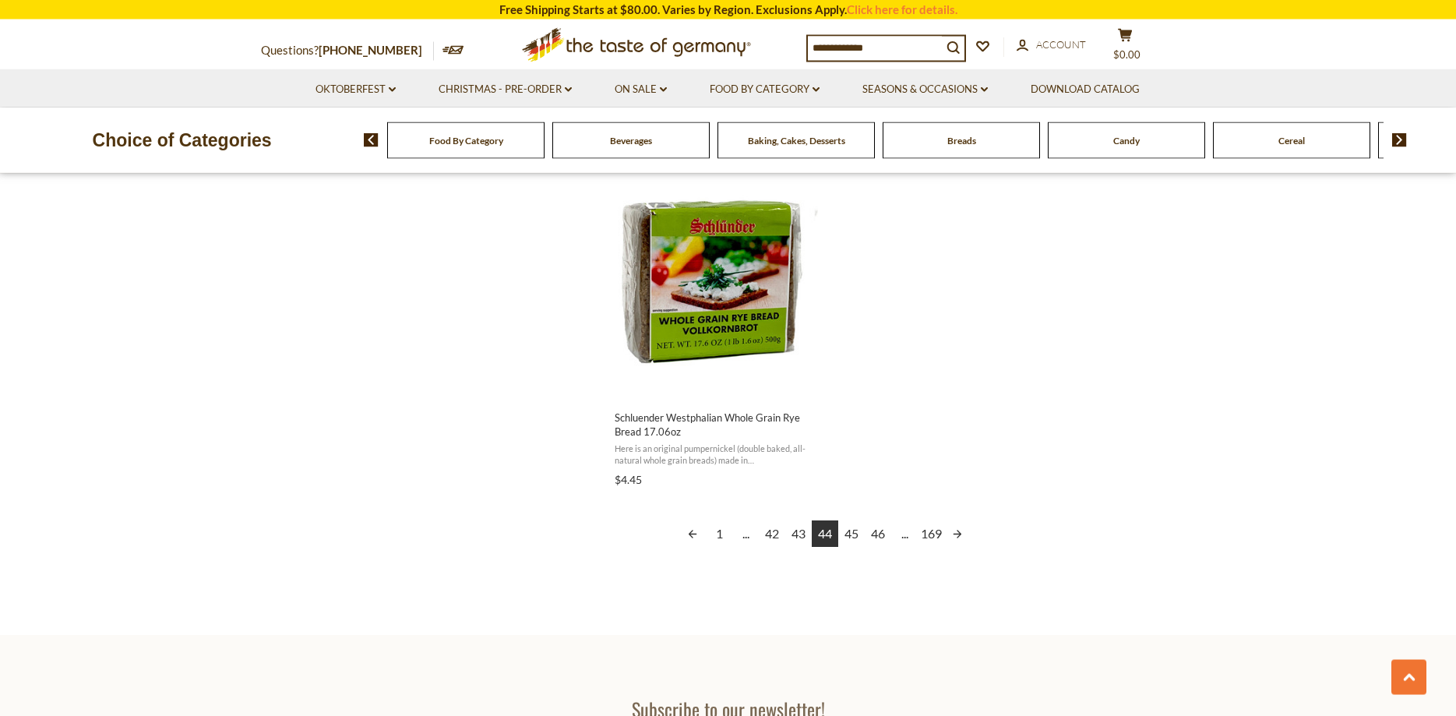
scroll to position [2780, 0]
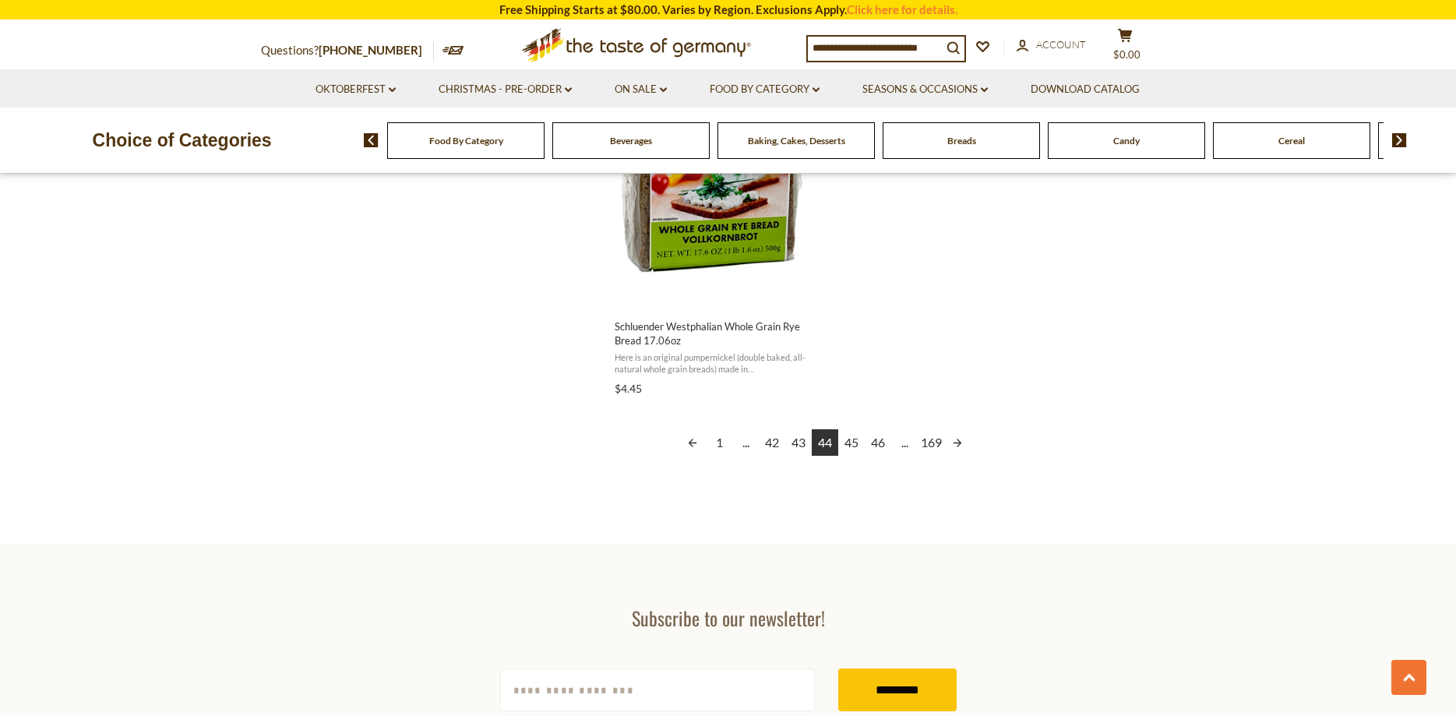
click at [851, 442] on link "45" at bounding box center [851, 442] width 26 height 26
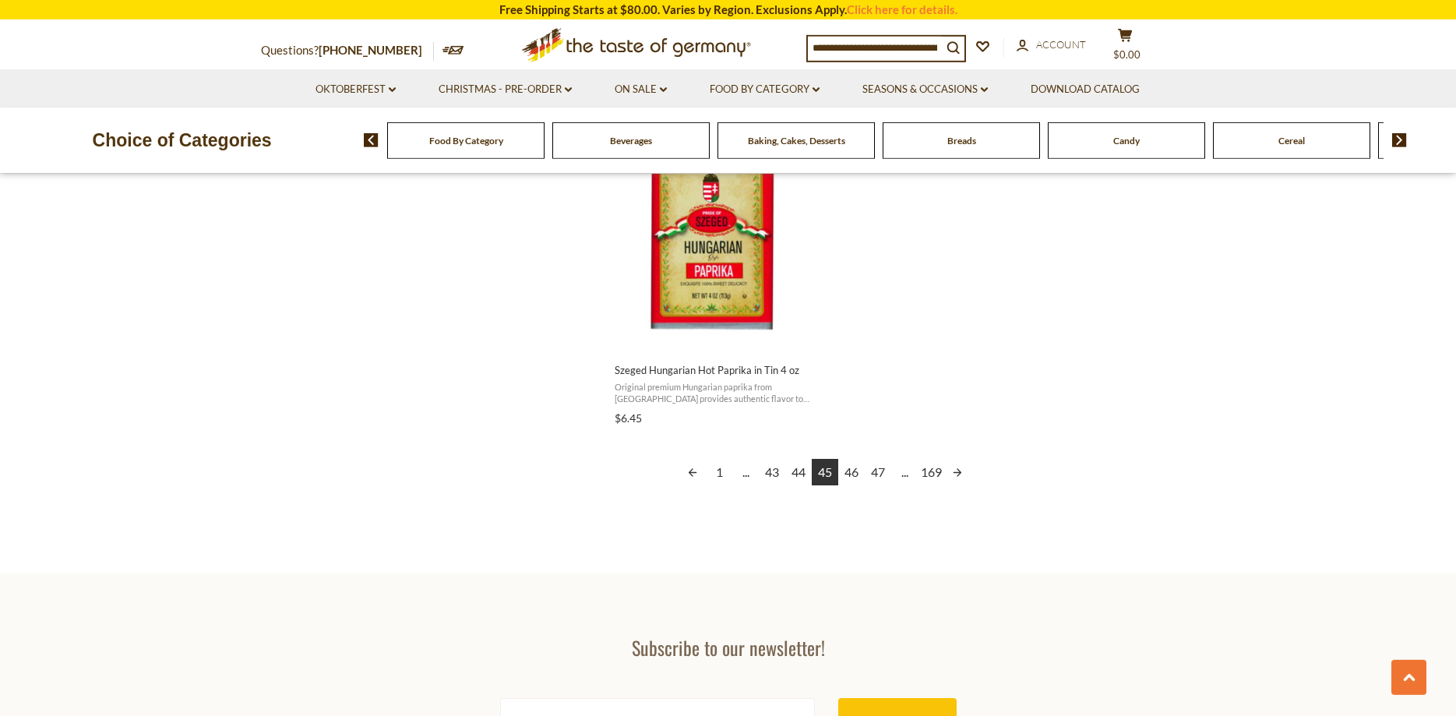
scroll to position [2780, 0]
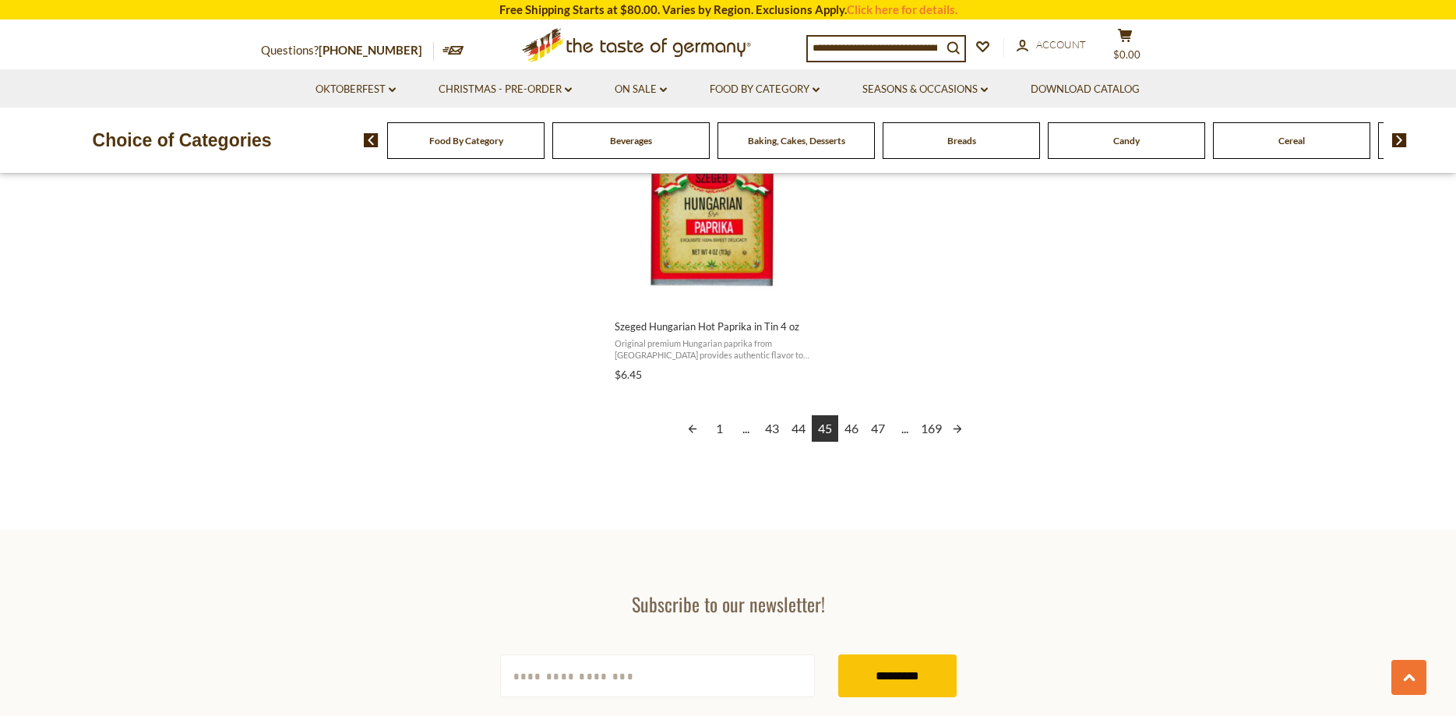
click at [851, 426] on link "46" at bounding box center [851, 428] width 26 height 26
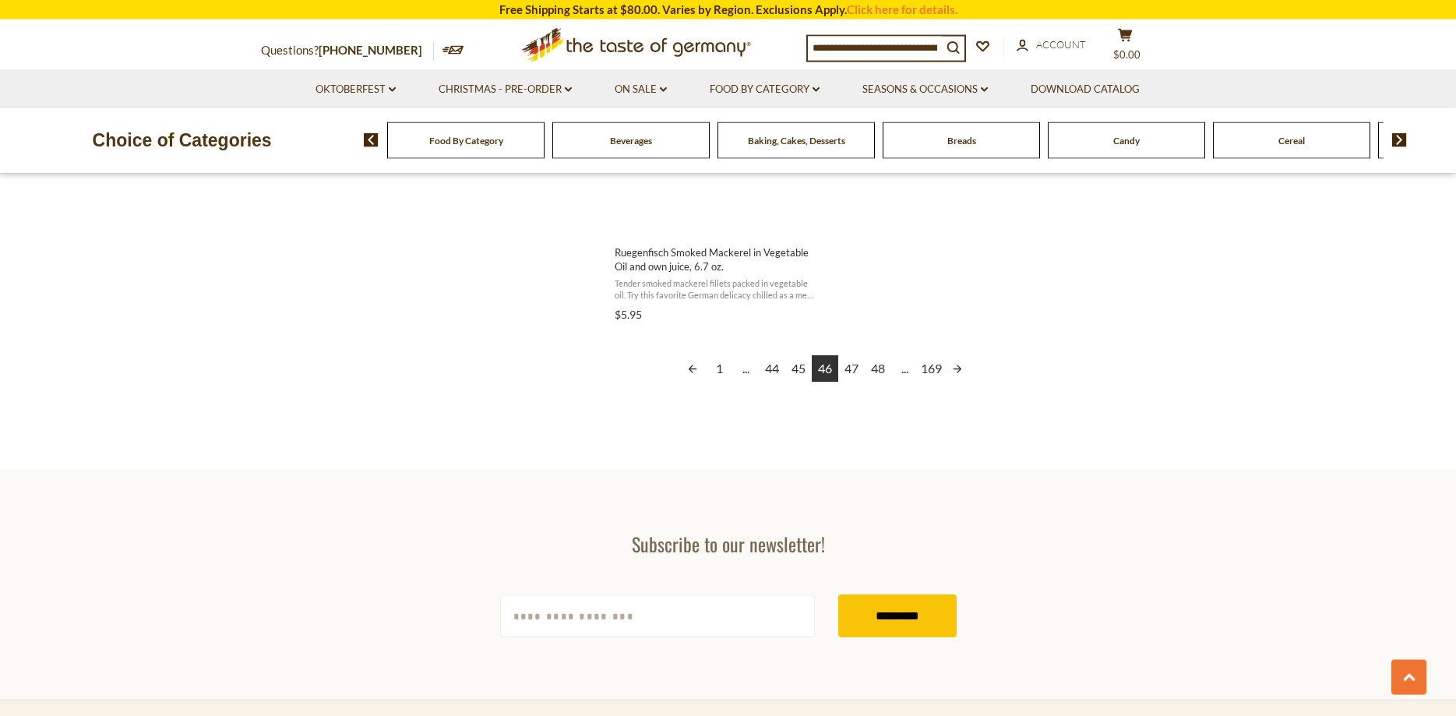
scroll to position [2860, 0]
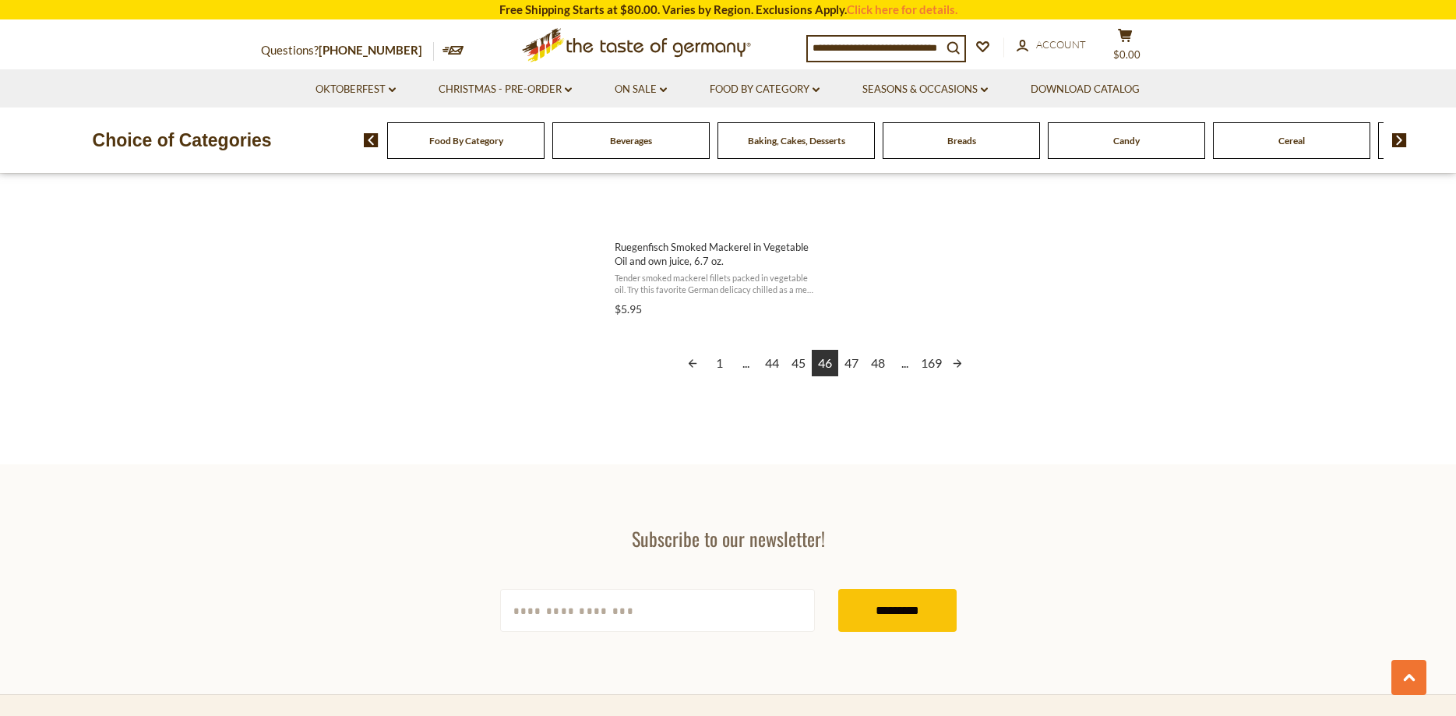
click at [852, 364] on link "47" at bounding box center [851, 363] width 26 height 26
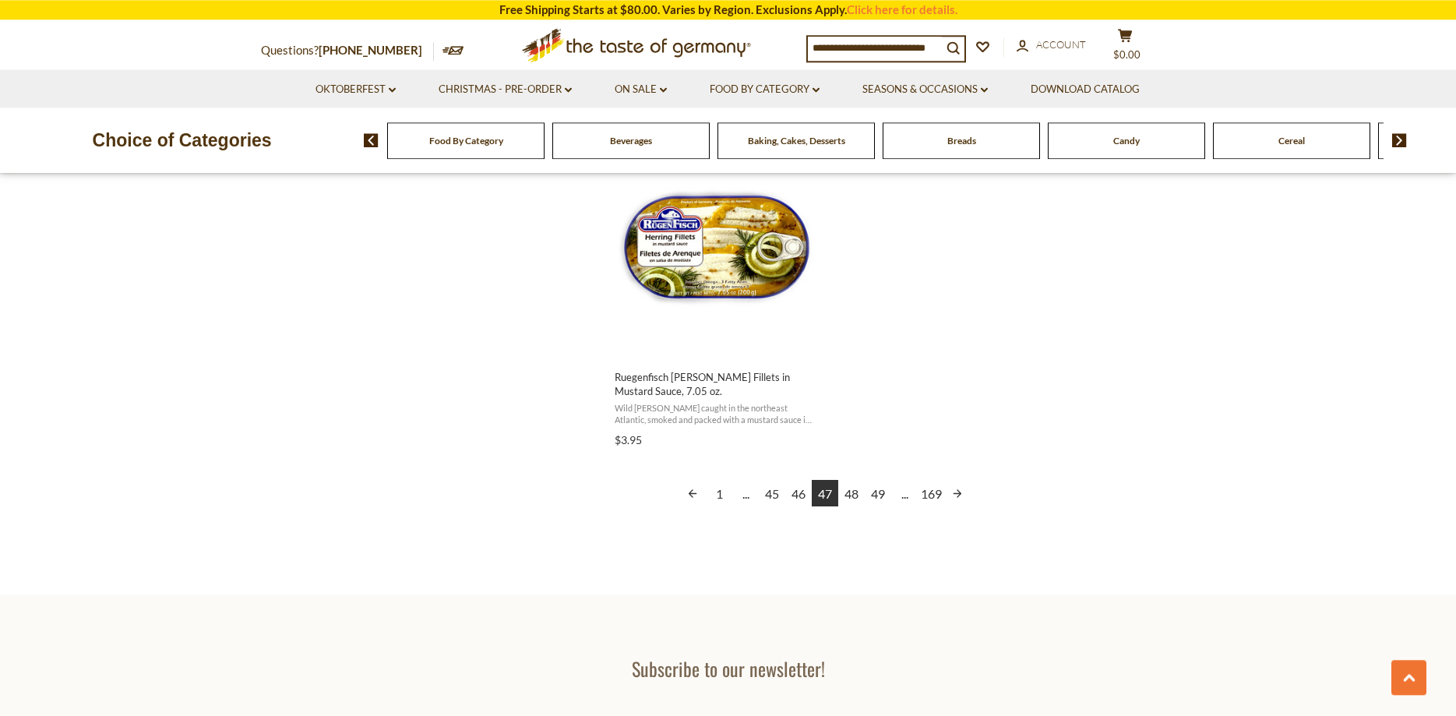
scroll to position [2701, 0]
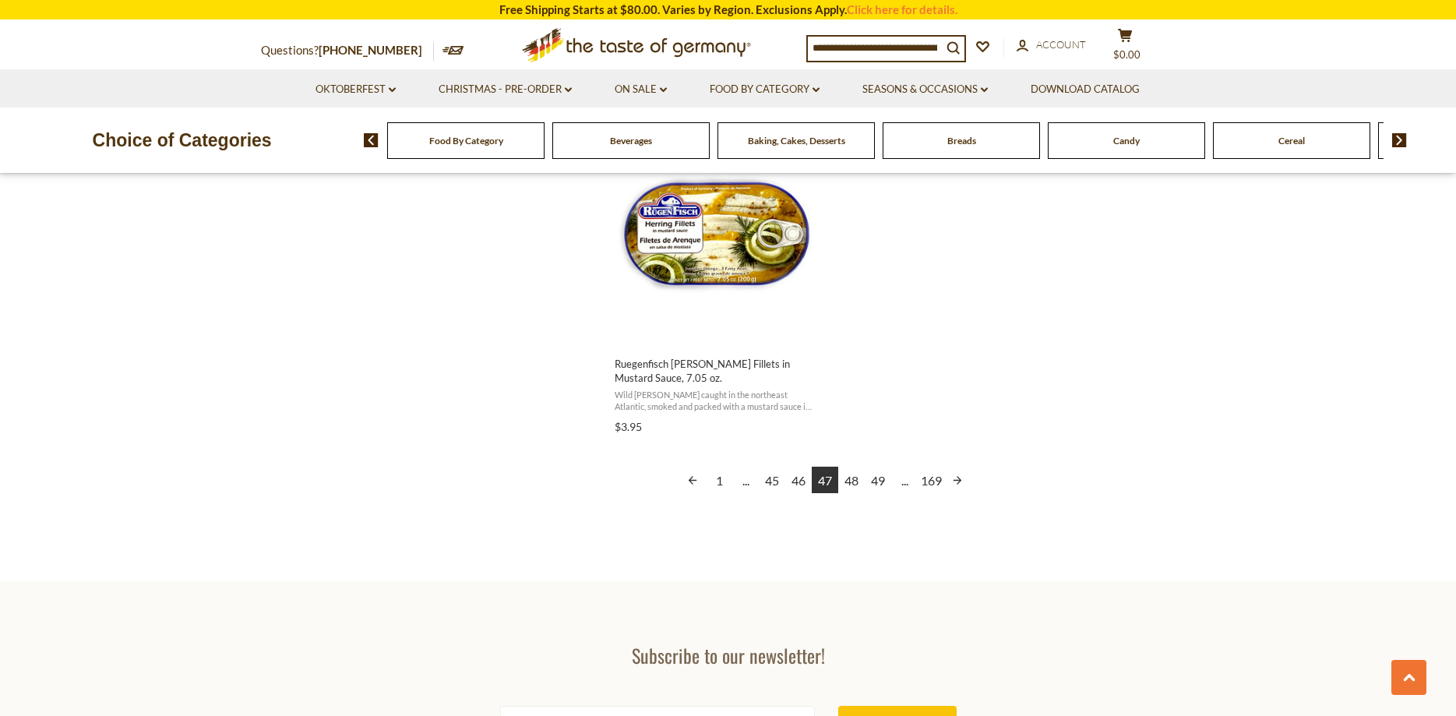
click at [854, 467] on link "48" at bounding box center [851, 480] width 26 height 26
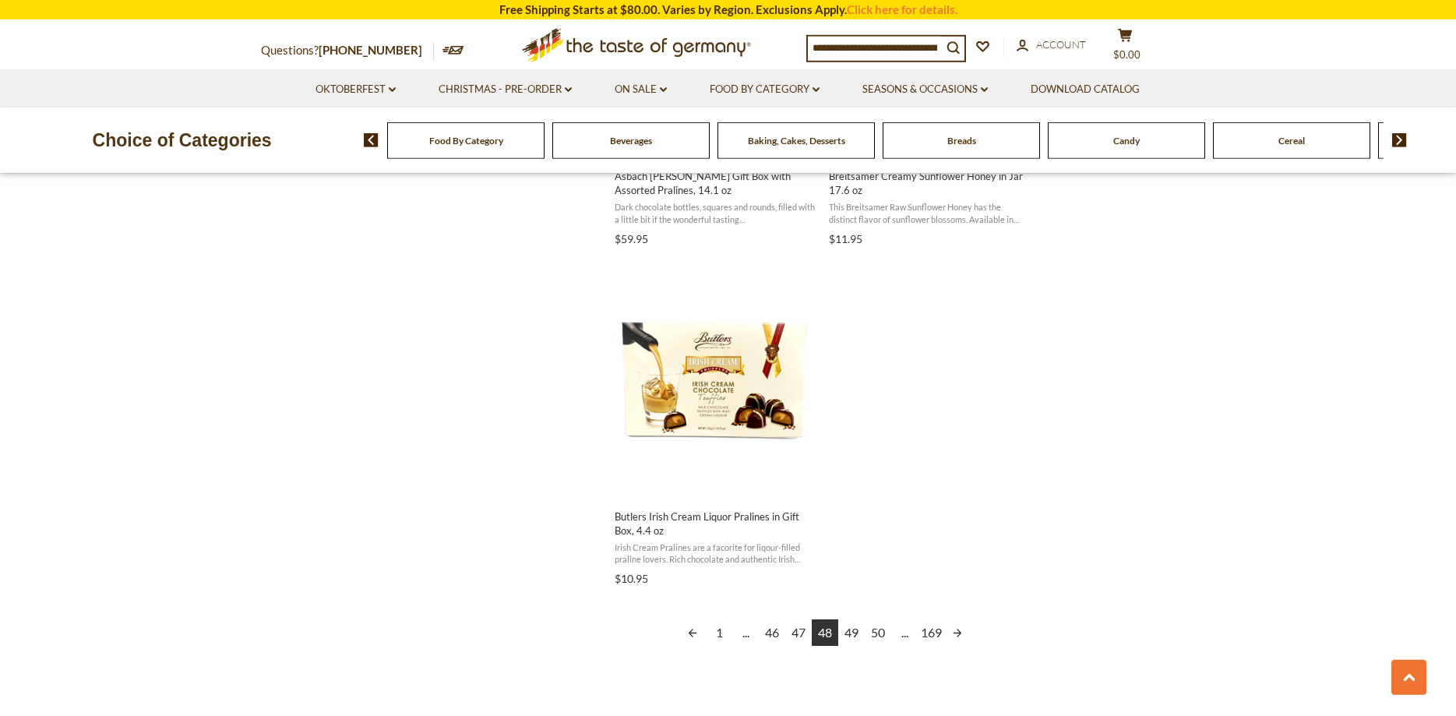
scroll to position [2701, 0]
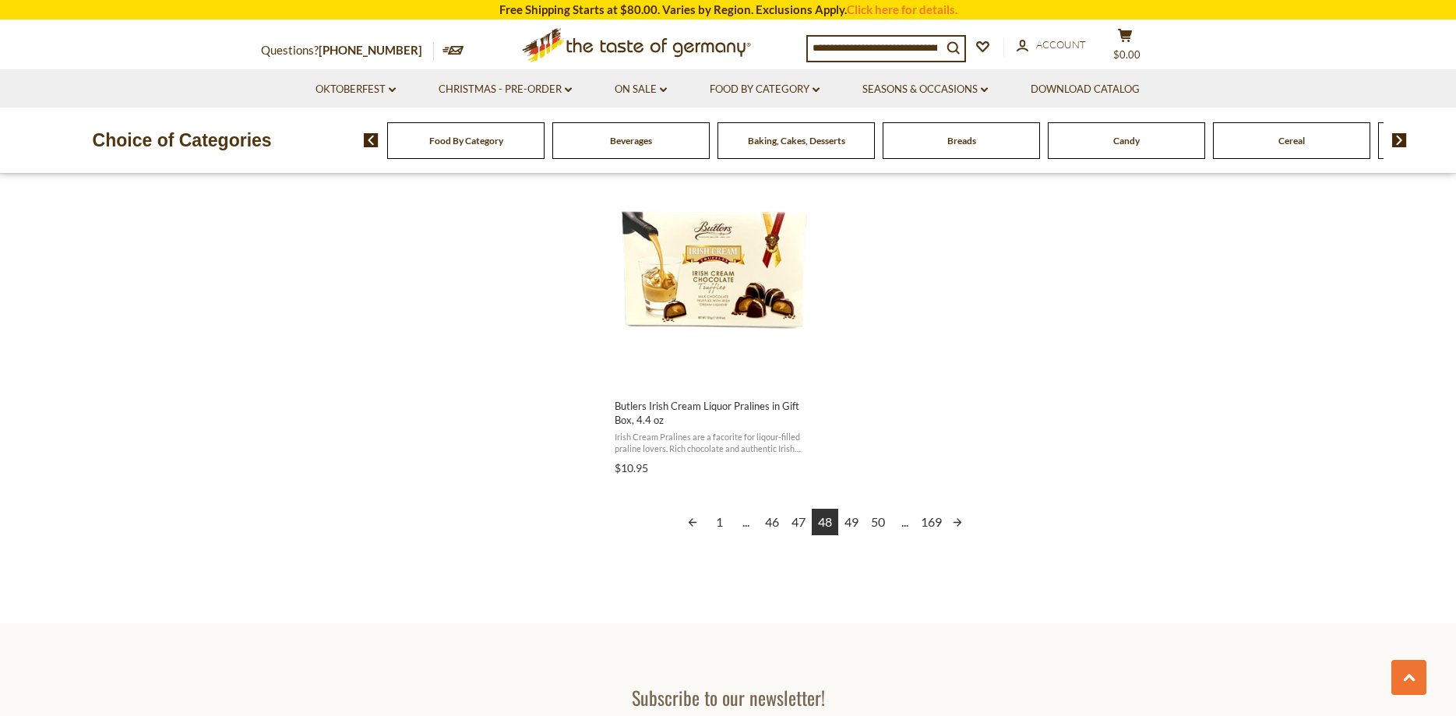
click at [851, 523] on link "49" at bounding box center [851, 522] width 26 height 26
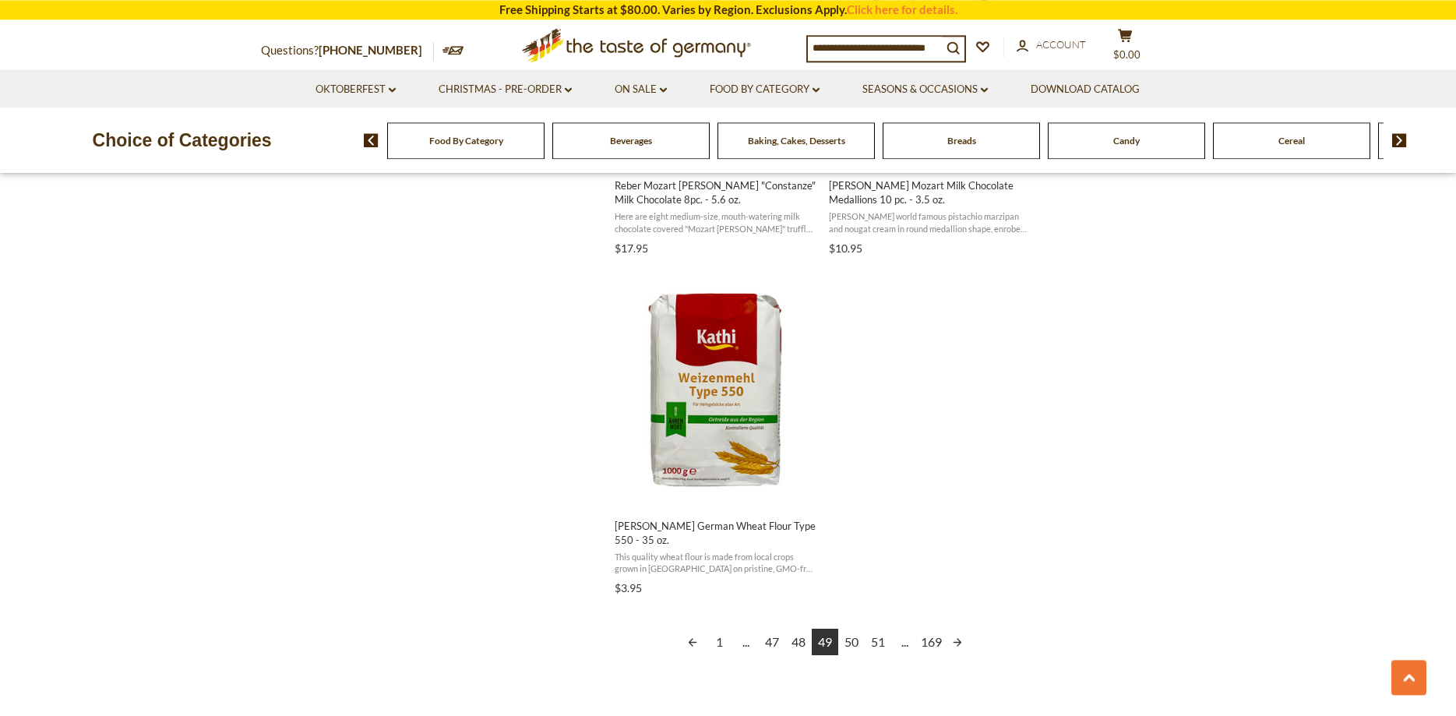
scroll to position [2701, 0]
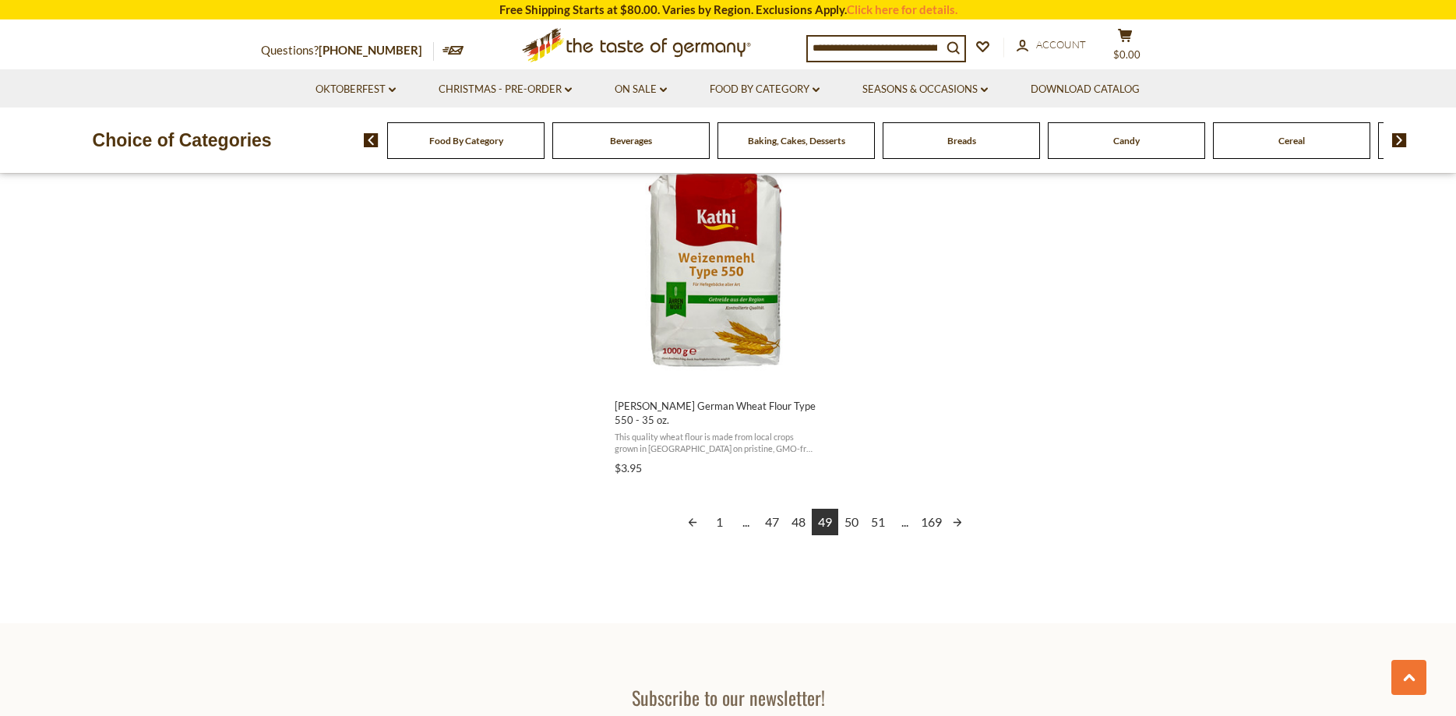
click at [855, 509] on link "50" at bounding box center [851, 522] width 26 height 26
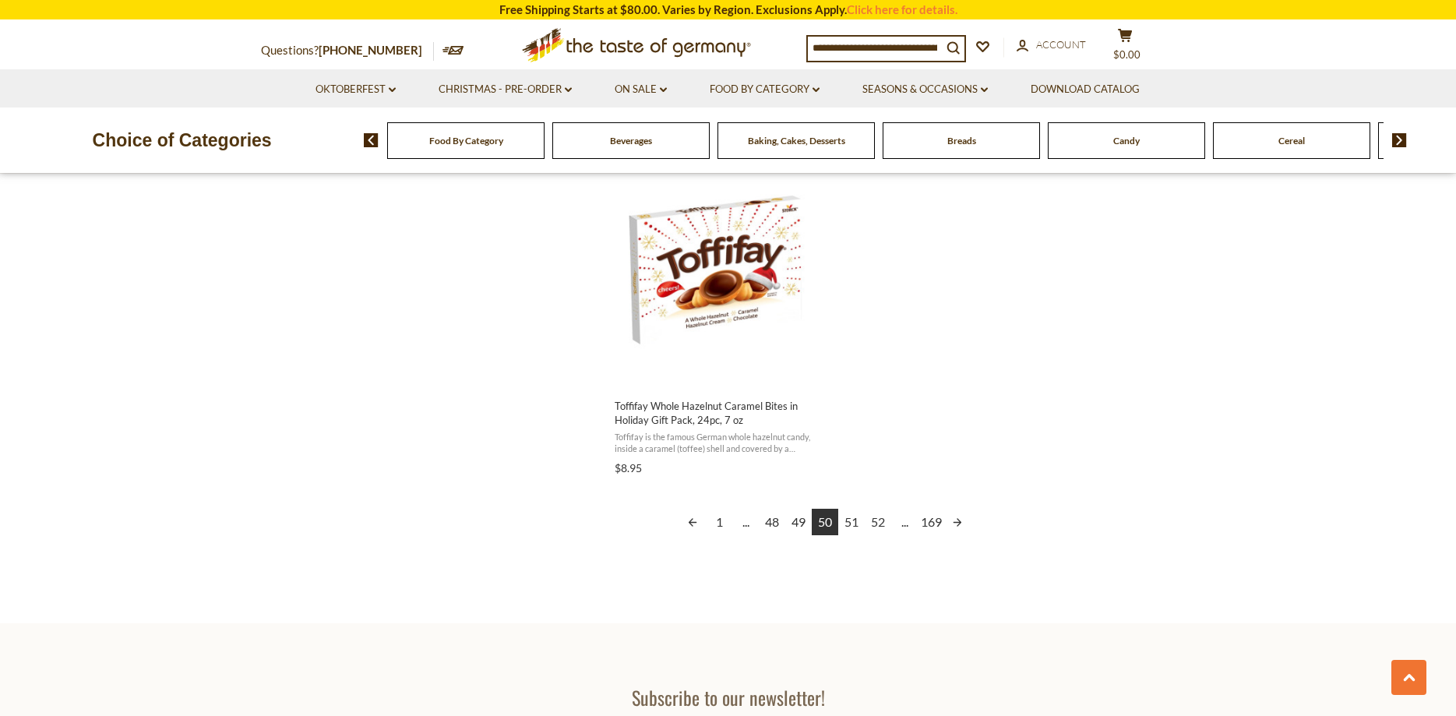
scroll to position [2383, 0]
